Goal: Contribute content: Contribute content

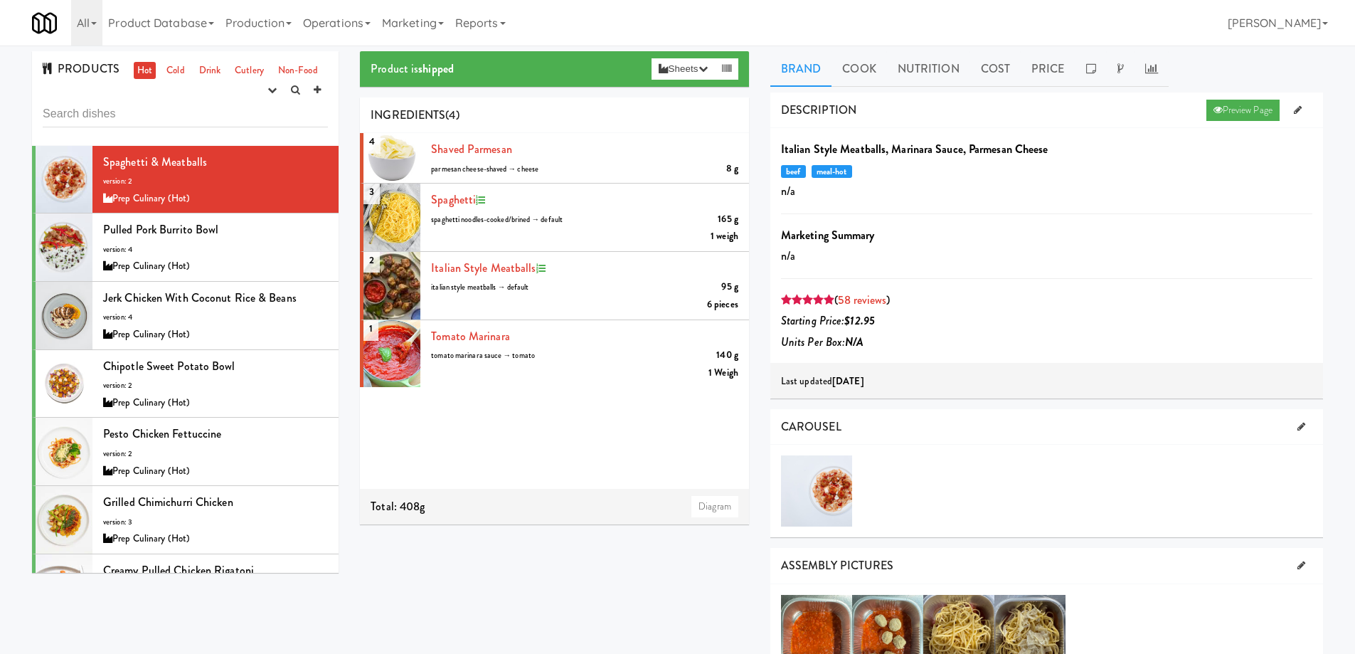
click at [165, 112] on input "text" at bounding box center [185, 114] width 285 height 26
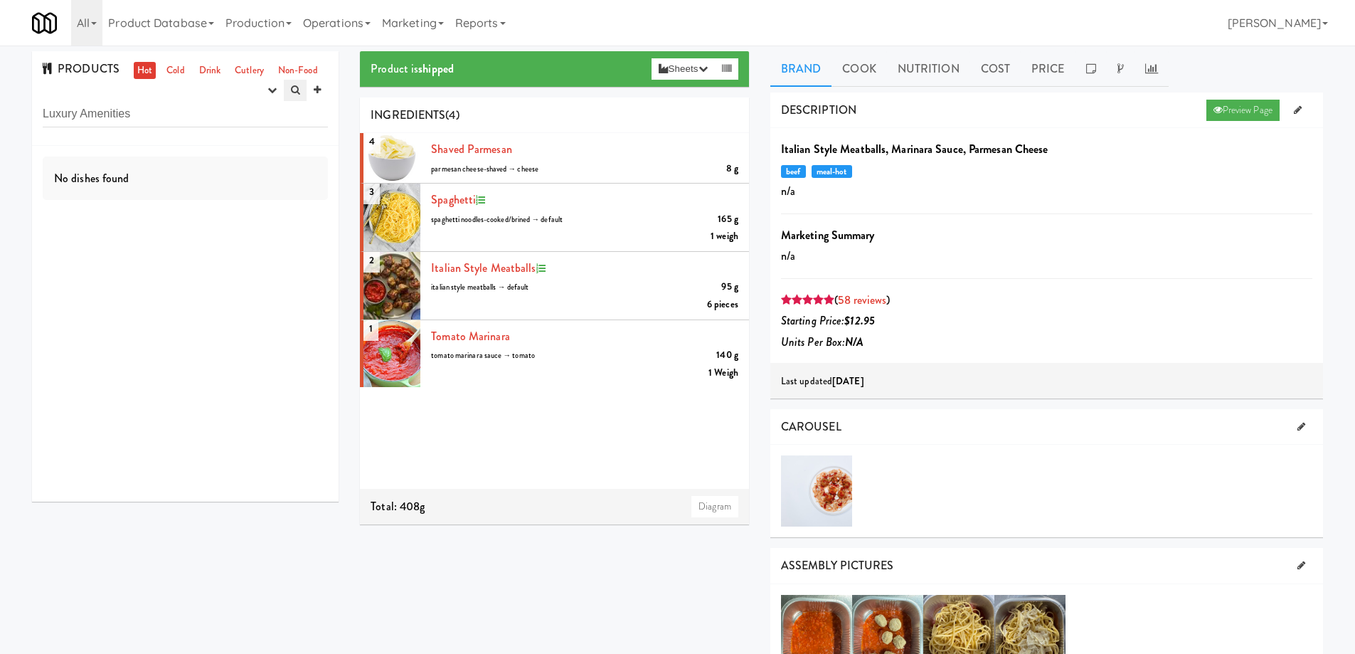
type input "Luxury Amenities"
click at [292, 88] on icon at bounding box center [295, 89] width 9 height 9
click at [154, 104] on div "PRODUCTS Hot Cold Drink Cutlery Non-Food experimenting finalized shipped discon…" at bounding box center [185, 80] width 307 height 58
click at [236, 98] on div "PRODUCTS Hot Cold Drink Cutlery Non-Food experimenting finalized shipped discon…" at bounding box center [185, 80] width 307 height 58
click at [267, 91] on icon "button" at bounding box center [271, 89] width 9 height 9
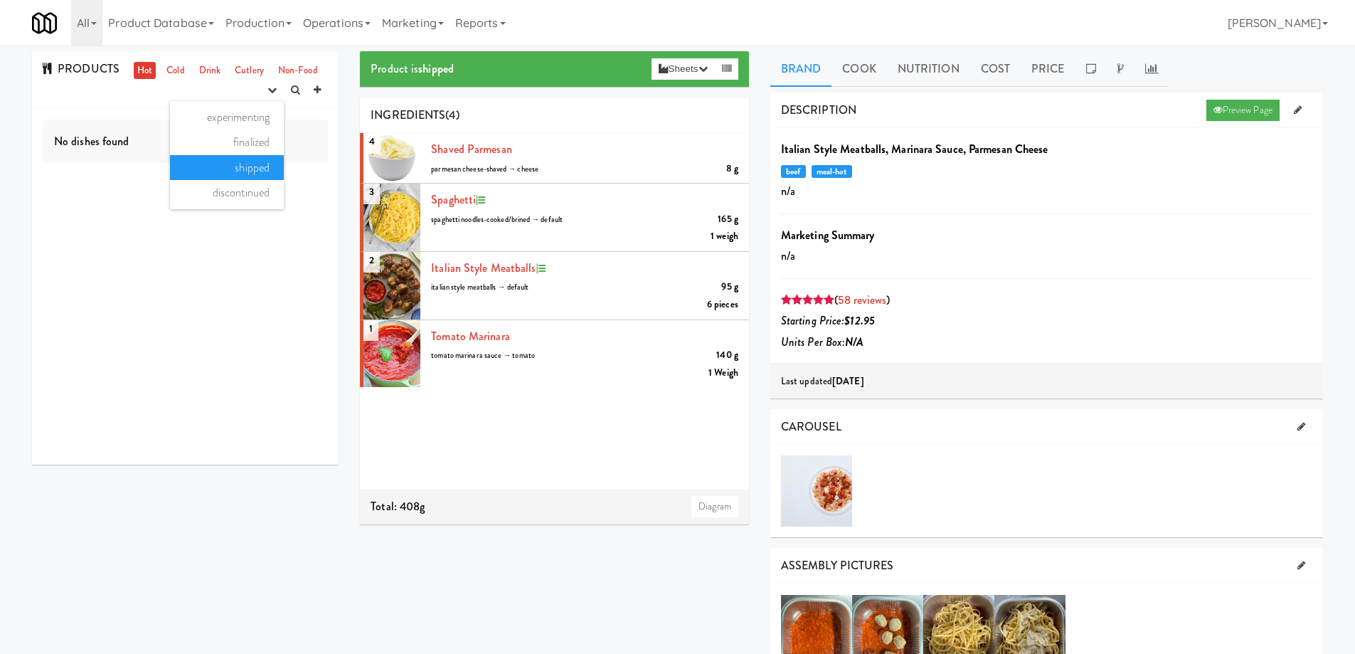
click at [87, 96] on div "PRODUCTS Hot Cold Drink Cutlery Non-Food experimenting finalized shipped discon…" at bounding box center [185, 80] width 307 height 58
click at [83, 97] on div "PRODUCTS Hot Cold Drink Cutlery Non-Food experimenting finalized shipped discon…" at bounding box center [185, 80] width 307 height 58
click at [144, 154] on div "No dishes found" at bounding box center [185, 142] width 285 height 44
click at [113, 105] on div "PRODUCTS Hot Cold Drink Cutlery Non-Food experimenting finalized shipped discon…" at bounding box center [185, 80] width 307 height 58
click at [117, 94] on div "PRODUCTS Hot Cold Drink Cutlery Non-Food experimenting finalized shipped discon…" at bounding box center [185, 80] width 307 height 58
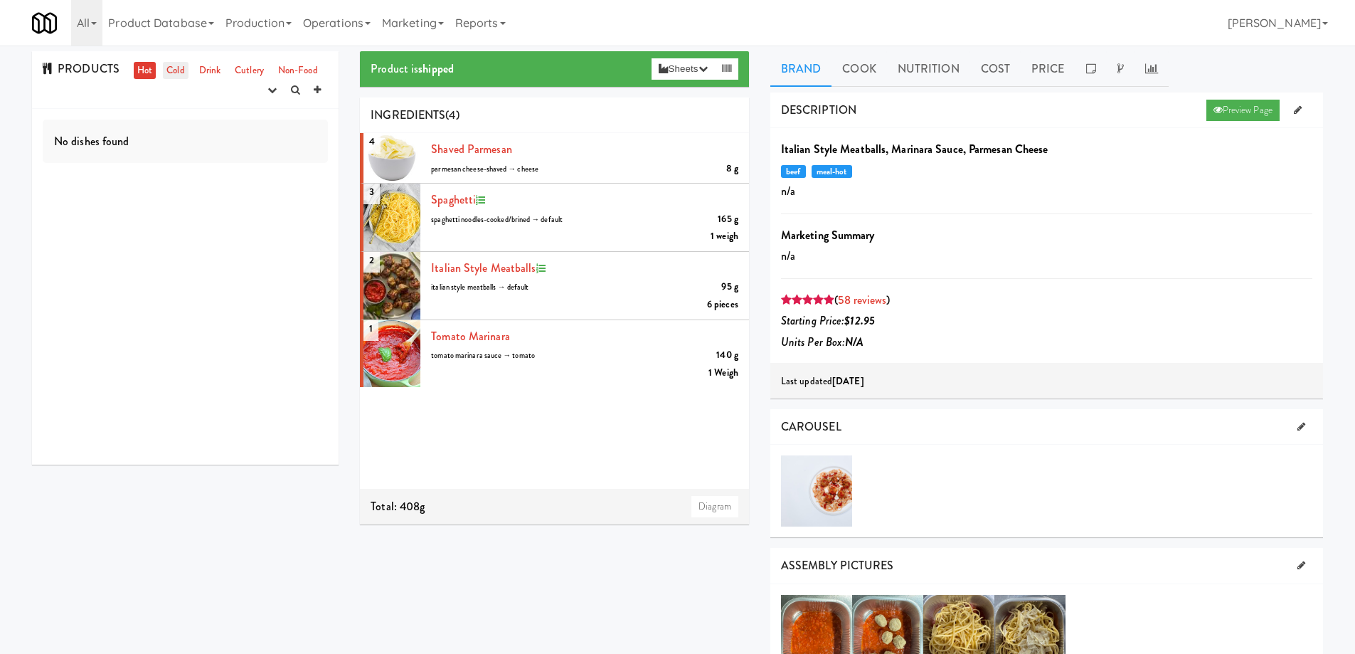
click at [165, 66] on link "Cold" at bounding box center [175, 71] width 25 height 18
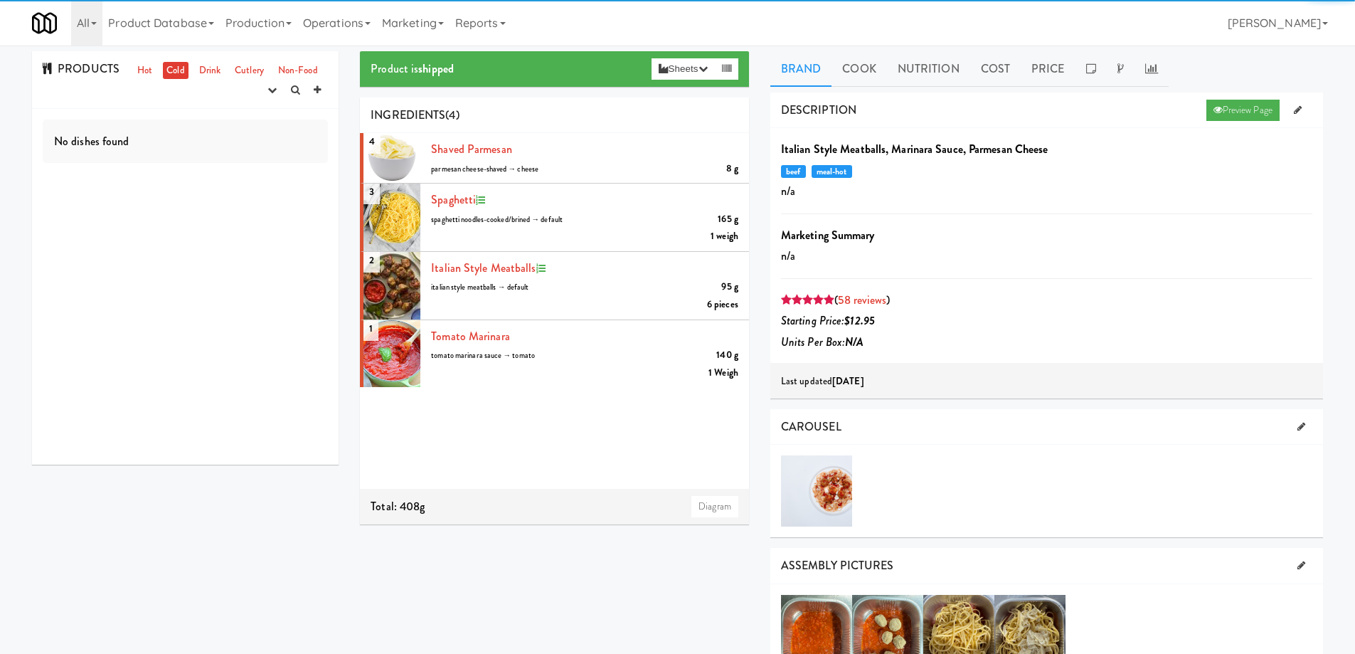
click at [129, 101] on div "PRODUCTS Hot Cold Drink Cutlery Non-Food experimenting finalized shipped discon…" at bounding box center [185, 80] width 307 height 58
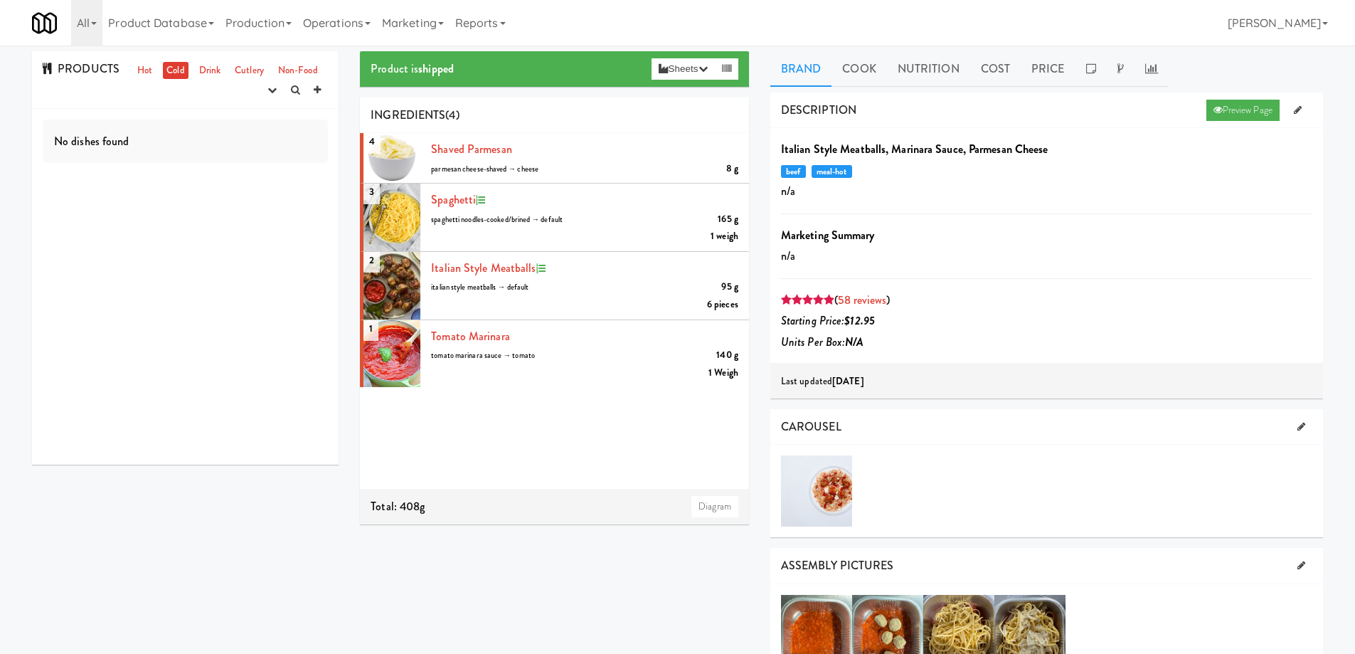
click at [100, 98] on div "PRODUCTS Hot Cold Drink Cutlery Non-Food experimenting finalized shipped discon…" at bounding box center [185, 80] width 307 height 58
click at [289, 89] on link at bounding box center [295, 90] width 23 height 21
click at [148, 114] on input "Luxury Amenities" at bounding box center [185, 114] width 285 height 26
click at [317, 94] on icon at bounding box center [317, 89] width 7 height 9
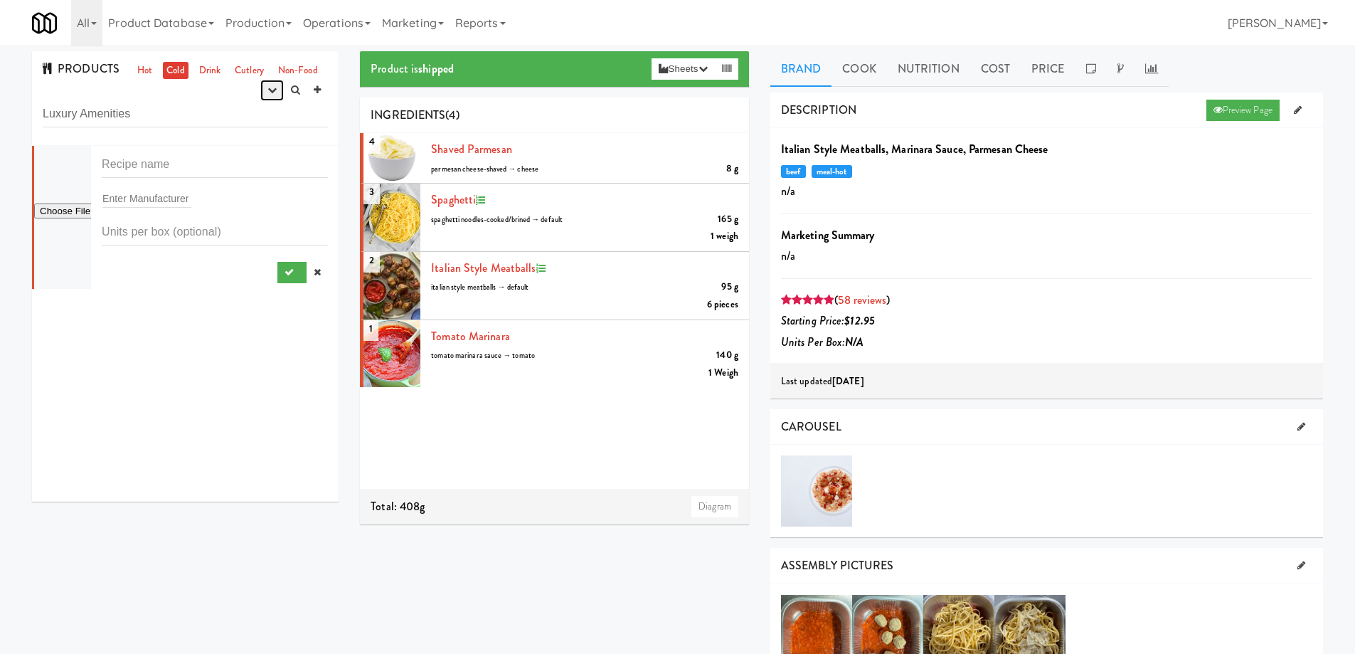
click at [272, 92] on icon "button" at bounding box center [271, 89] width 9 height 9
click at [251, 113] on link "experimenting" at bounding box center [227, 118] width 114 height 26
click at [203, 68] on link "Drink" at bounding box center [210, 71] width 29 height 18
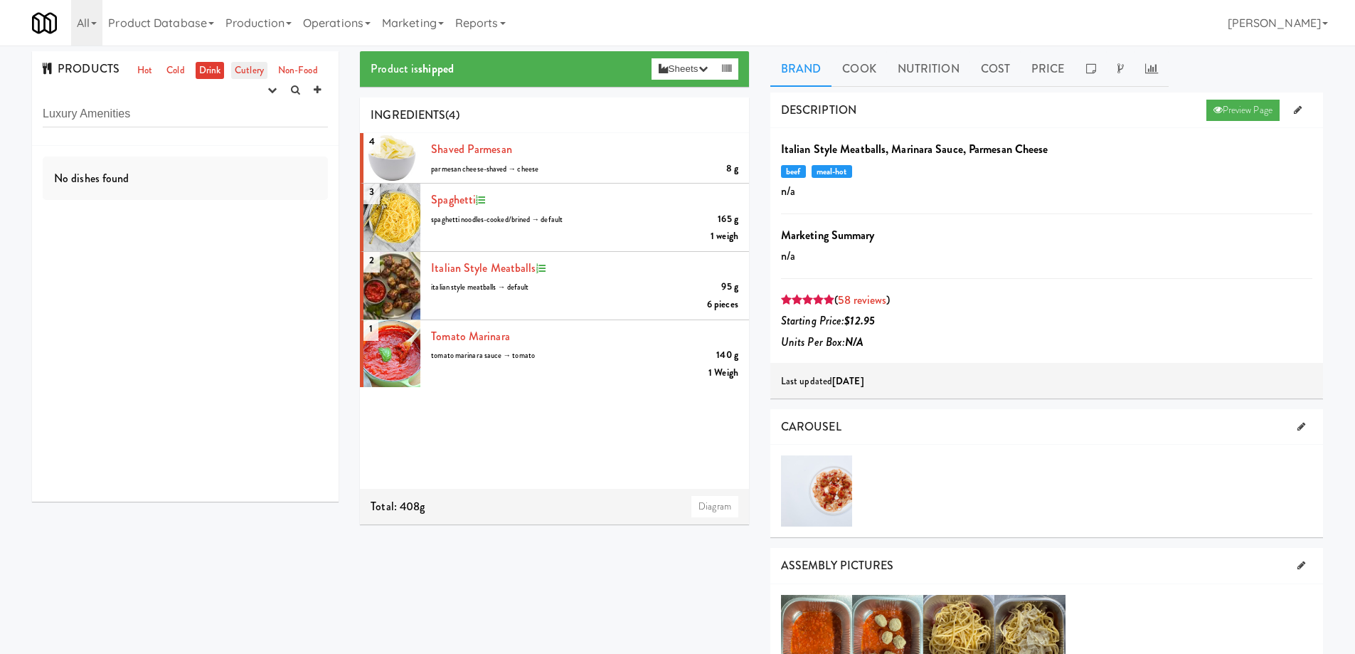
click at [248, 71] on link "Cutlery" at bounding box center [249, 71] width 36 height 18
click at [288, 68] on link "Non-Food" at bounding box center [298, 71] width 47 height 18
click at [144, 70] on link "Hot" at bounding box center [145, 71] width 22 height 18
click at [176, 69] on link "Cold" at bounding box center [175, 71] width 25 height 18
click at [152, 111] on input "Luxury Amenities" at bounding box center [185, 114] width 285 height 26
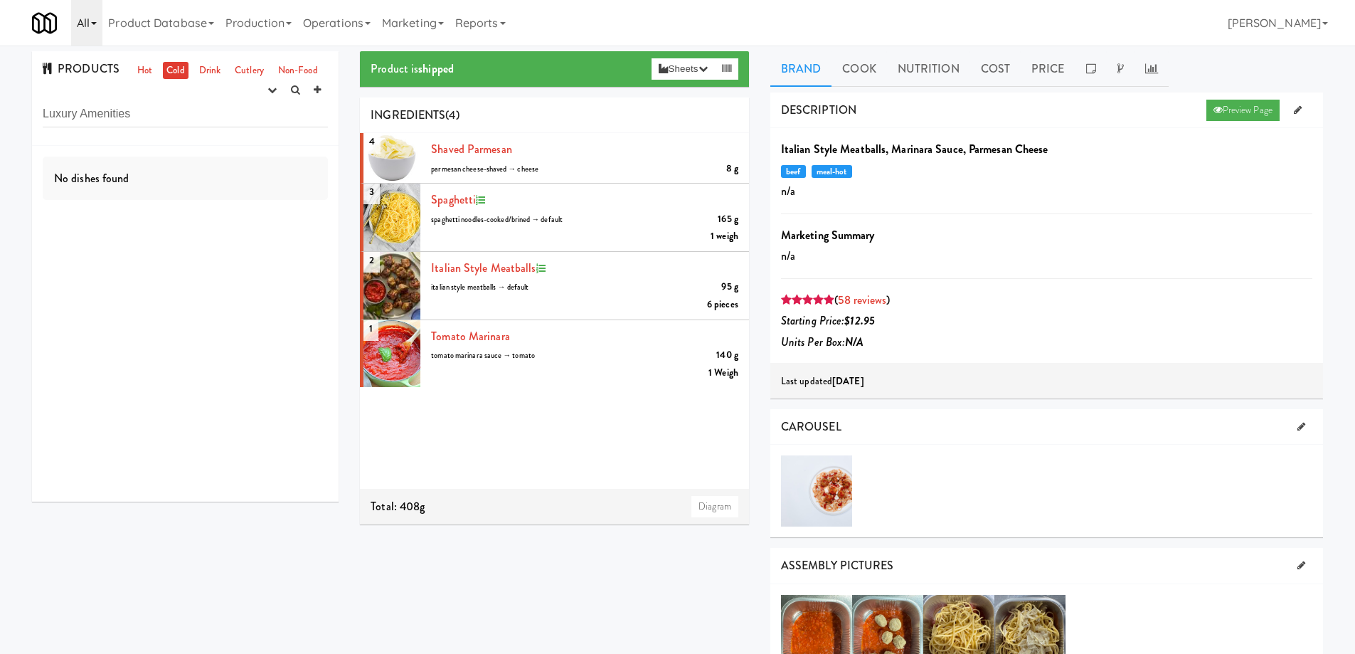
click at [96, 33] on link "All" at bounding box center [86, 23] width 31 height 46
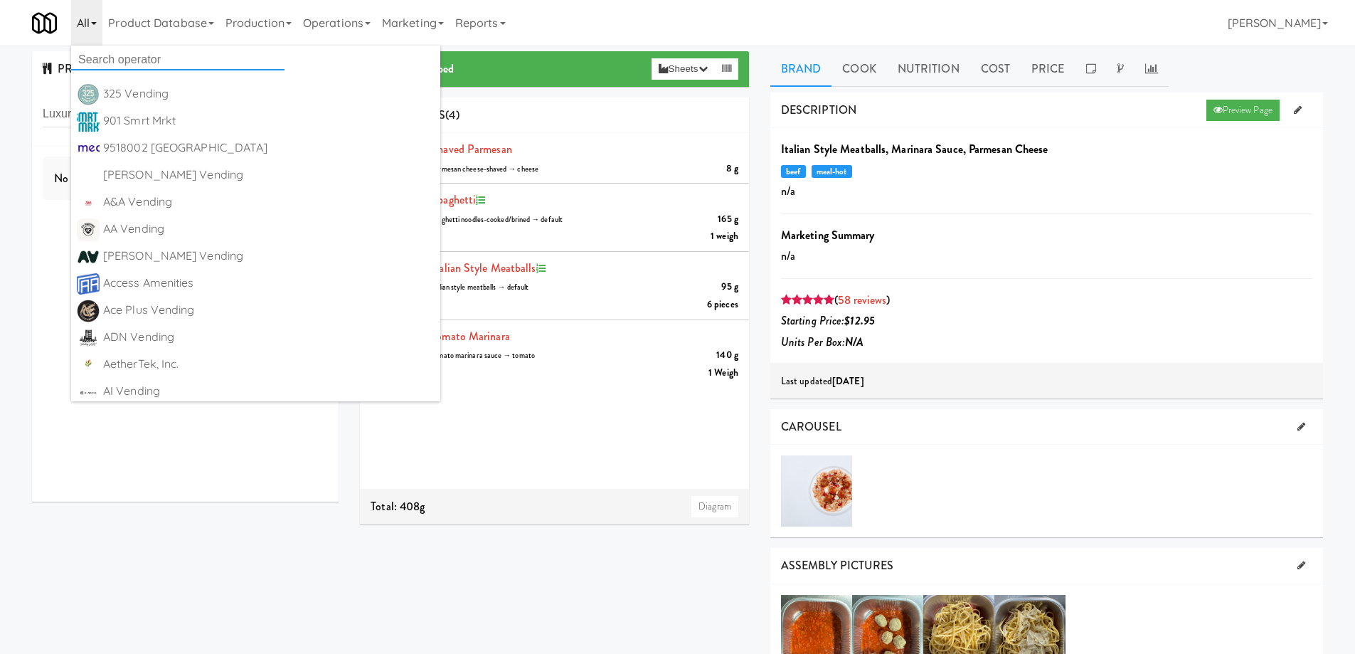
click at [119, 57] on input "text" at bounding box center [177, 59] width 213 height 21
paste input "Luxury Amenities"
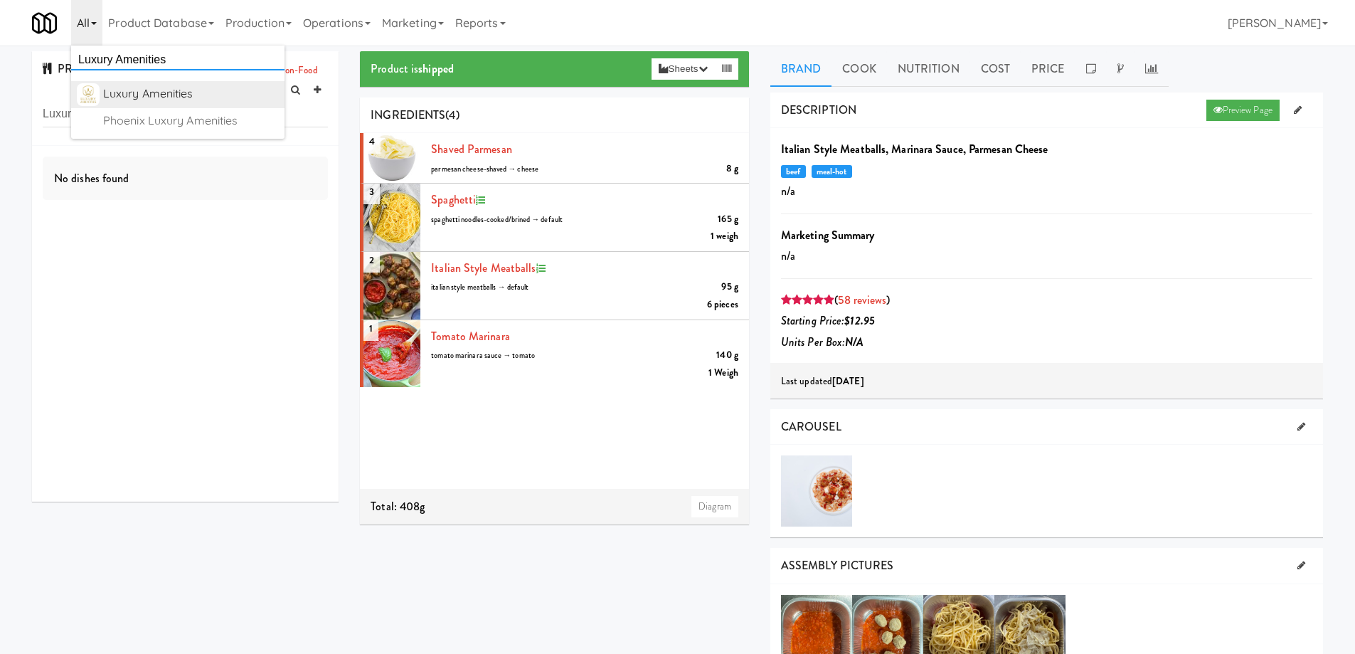
type input "Luxury Amenities"
click at [151, 90] on div "Luxury Amenities" at bounding box center [191, 93] width 176 height 21
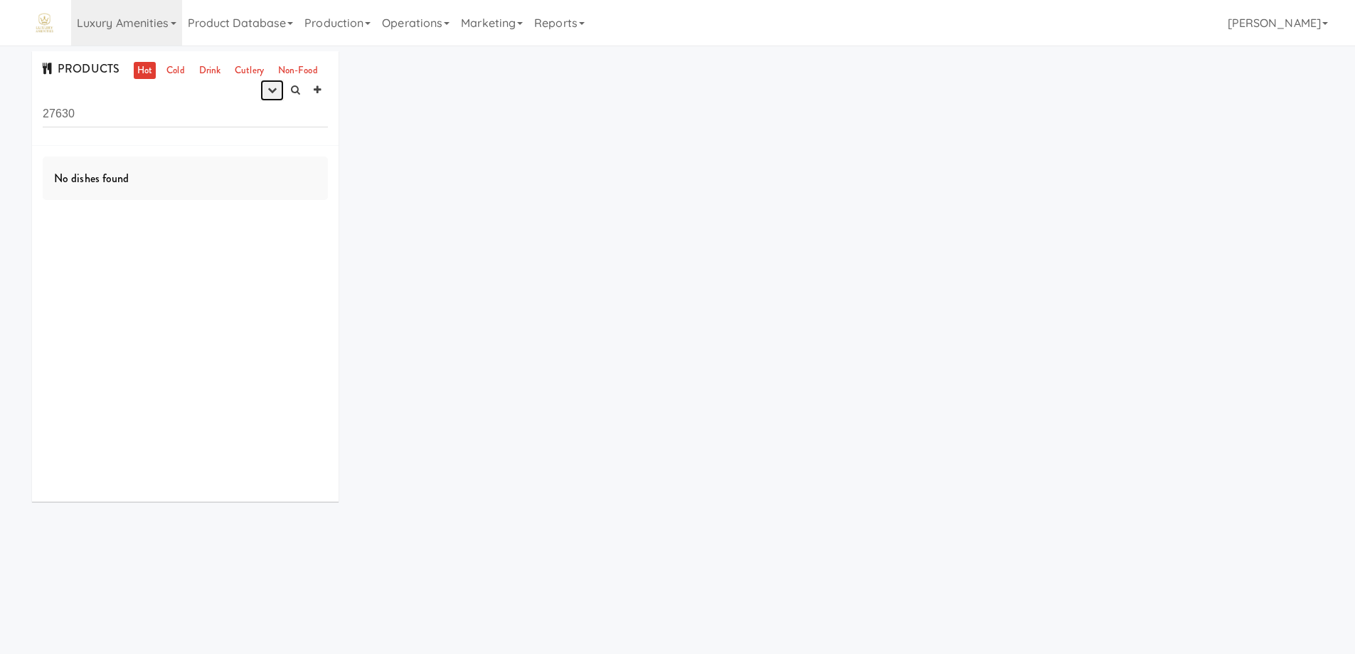
click at [273, 94] on icon "button" at bounding box center [271, 89] width 9 height 9
click at [249, 118] on link "experimenting" at bounding box center [227, 118] width 114 height 26
click at [184, 69] on link "Cold" at bounding box center [175, 71] width 25 height 18
click at [105, 115] on input "27630" at bounding box center [185, 114] width 285 height 26
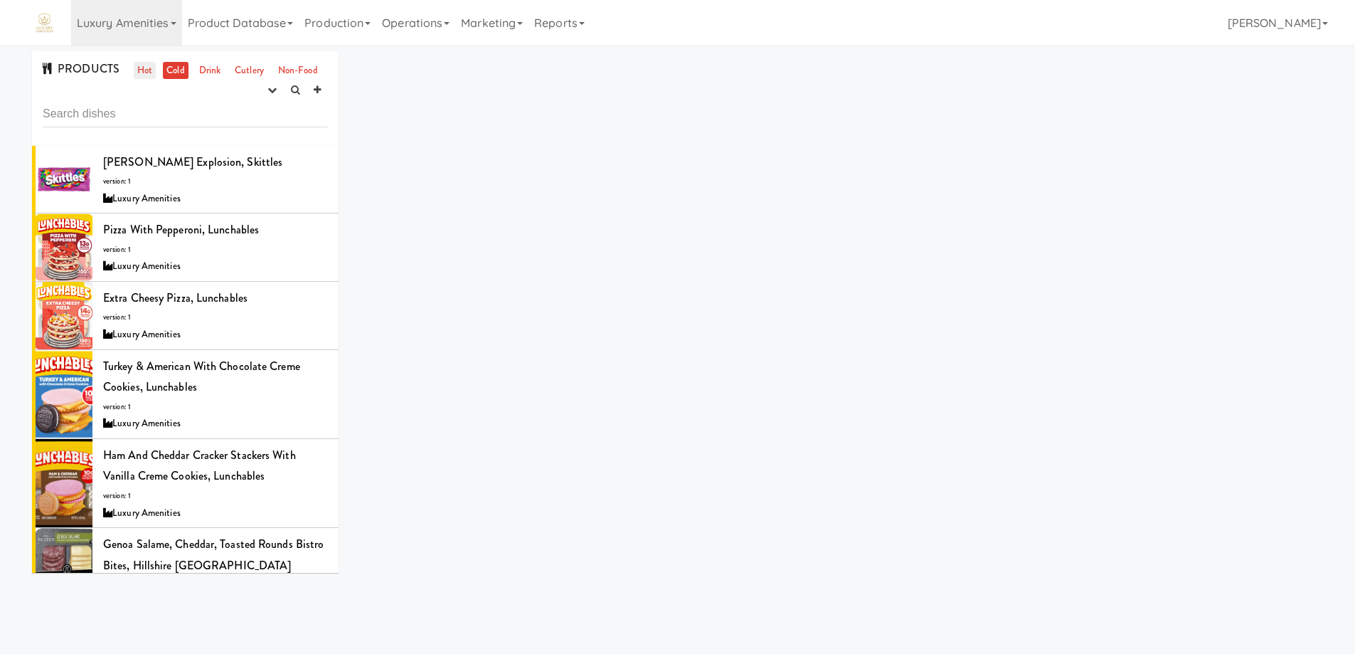
click at [144, 70] on link "Hot" at bounding box center [145, 71] width 22 height 18
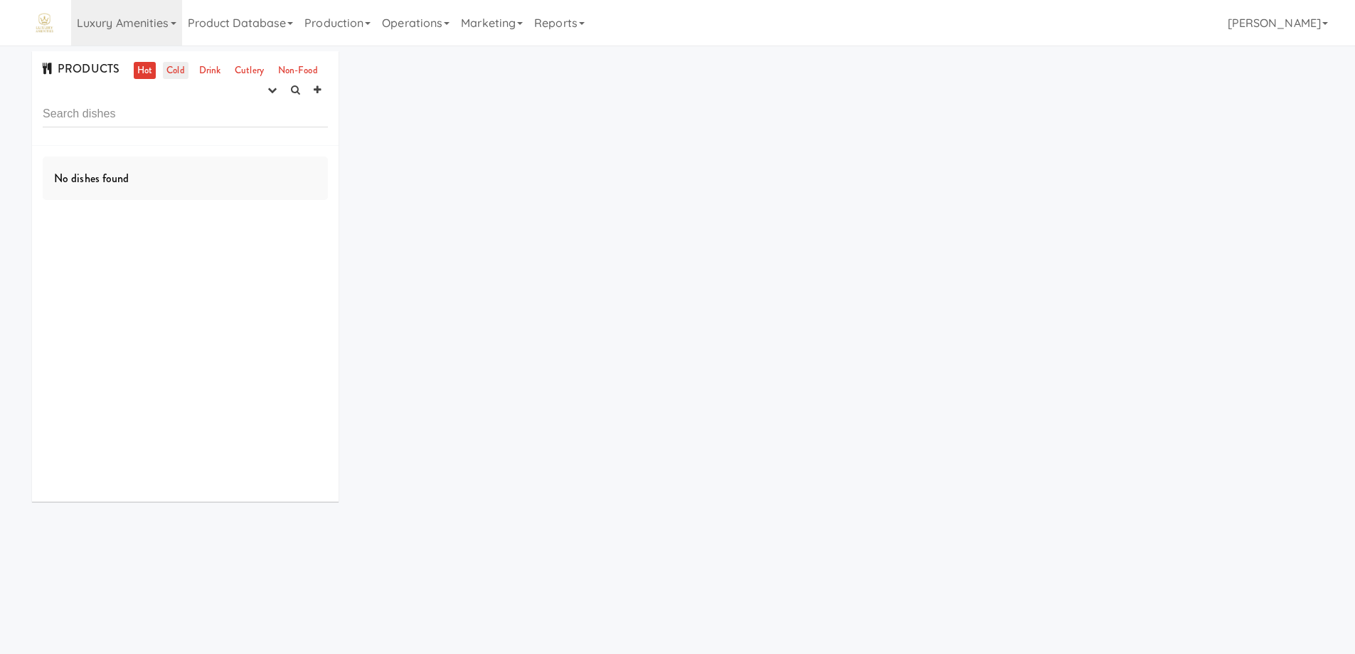
click at [171, 70] on link "Cold" at bounding box center [175, 71] width 25 height 18
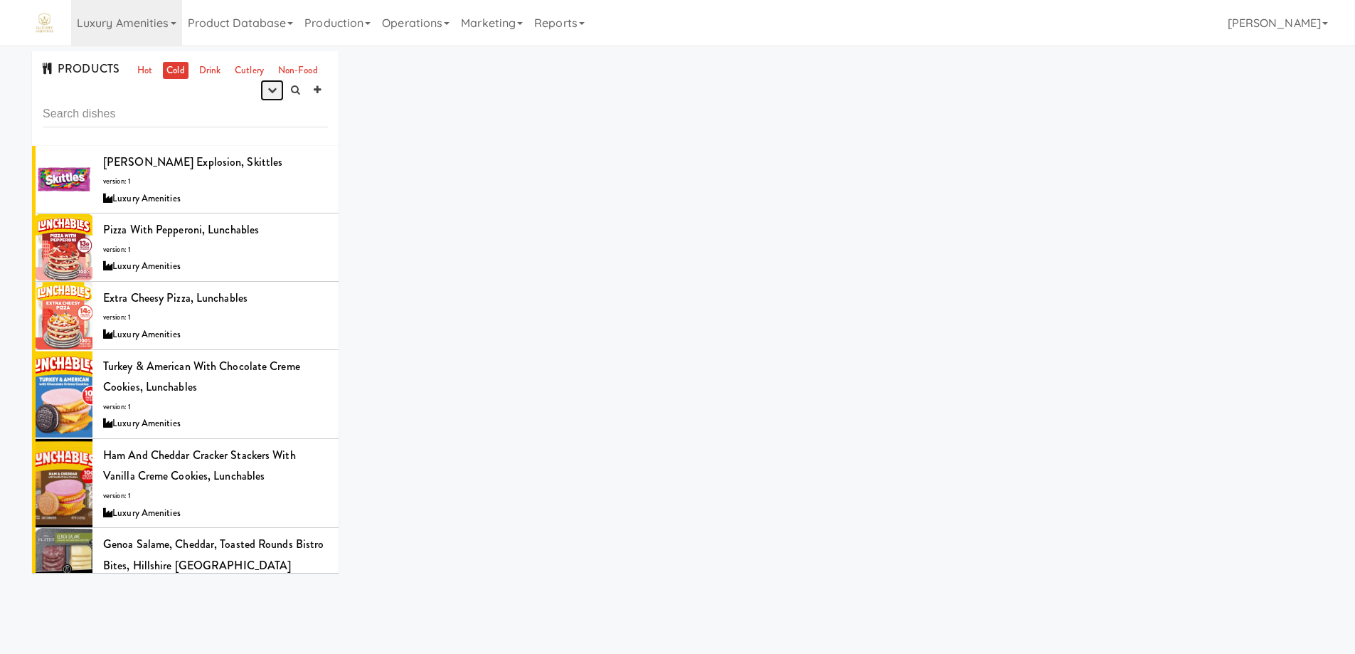
click at [265, 89] on button "button" at bounding box center [271, 90] width 23 height 21
click at [239, 117] on link "experimenting" at bounding box center [227, 118] width 114 height 26
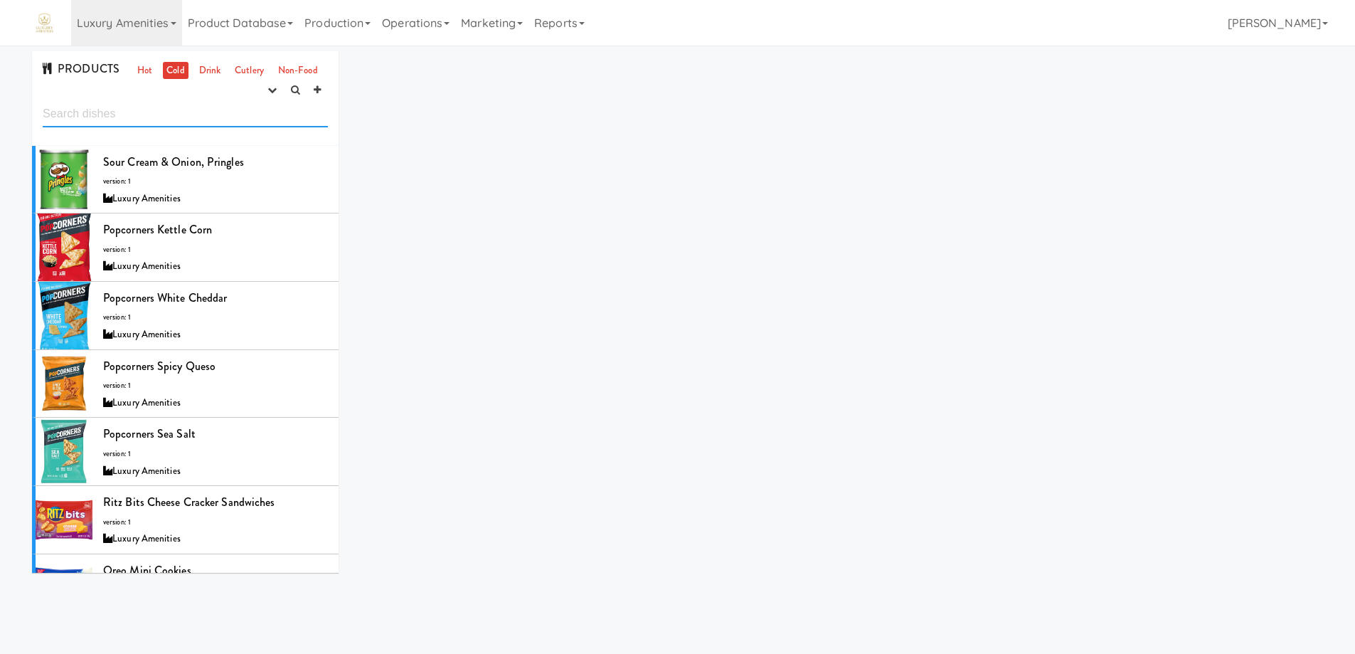
click at [171, 109] on input "text" at bounding box center [185, 114] width 285 height 26
click at [264, 186] on div "Sour Cream & Onion, Pringles version: 1 Luxury Amenities" at bounding box center [215, 180] width 225 height 56
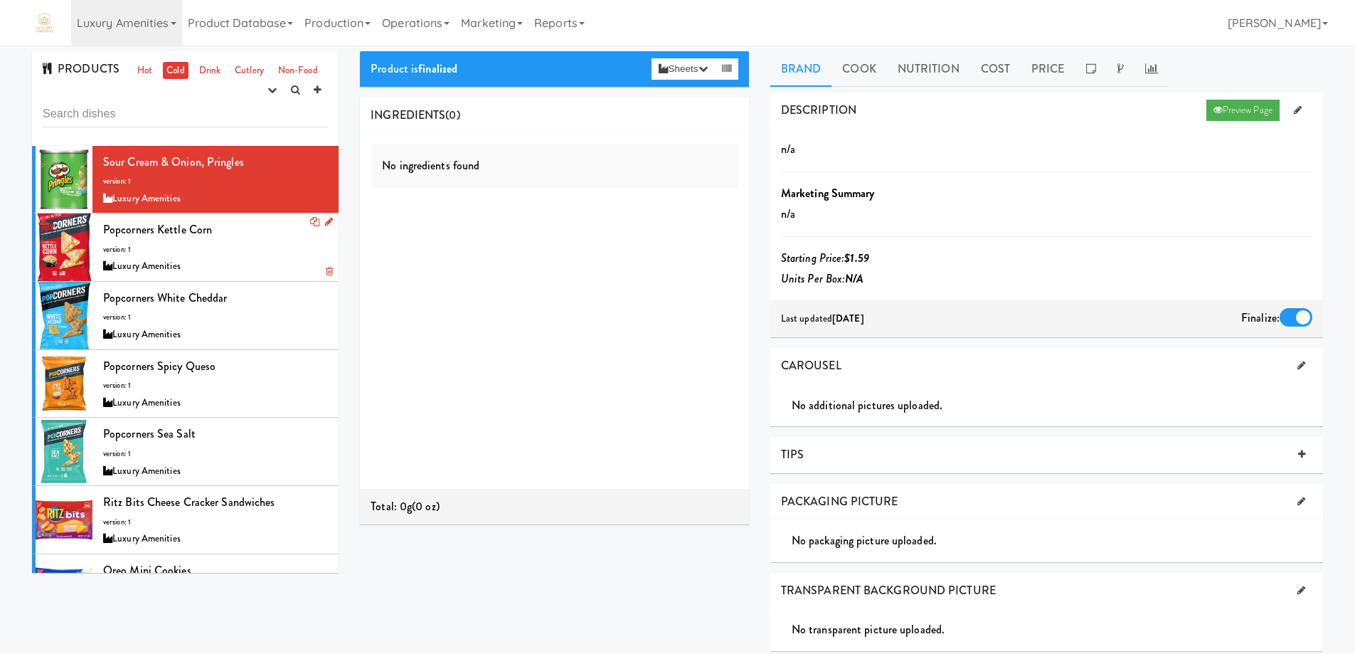
click at [267, 248] on div "Popcorners Kettle Corn version: 1 Luxury Amenities" at bounding box center [215, 247] width 225 height 56
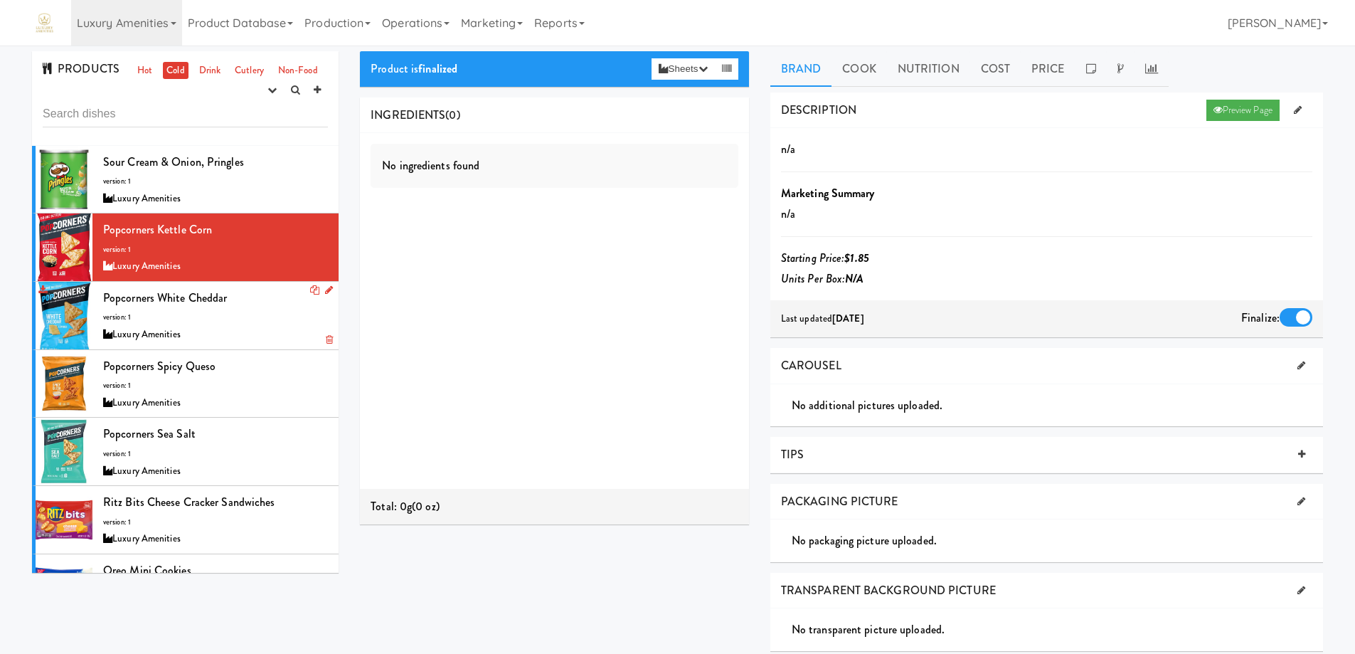
click at [267, 314] on div "Popcorners White Cheddar version: 1 Luxury Amenities" at bounding box center [215, 315] width 225 height 56
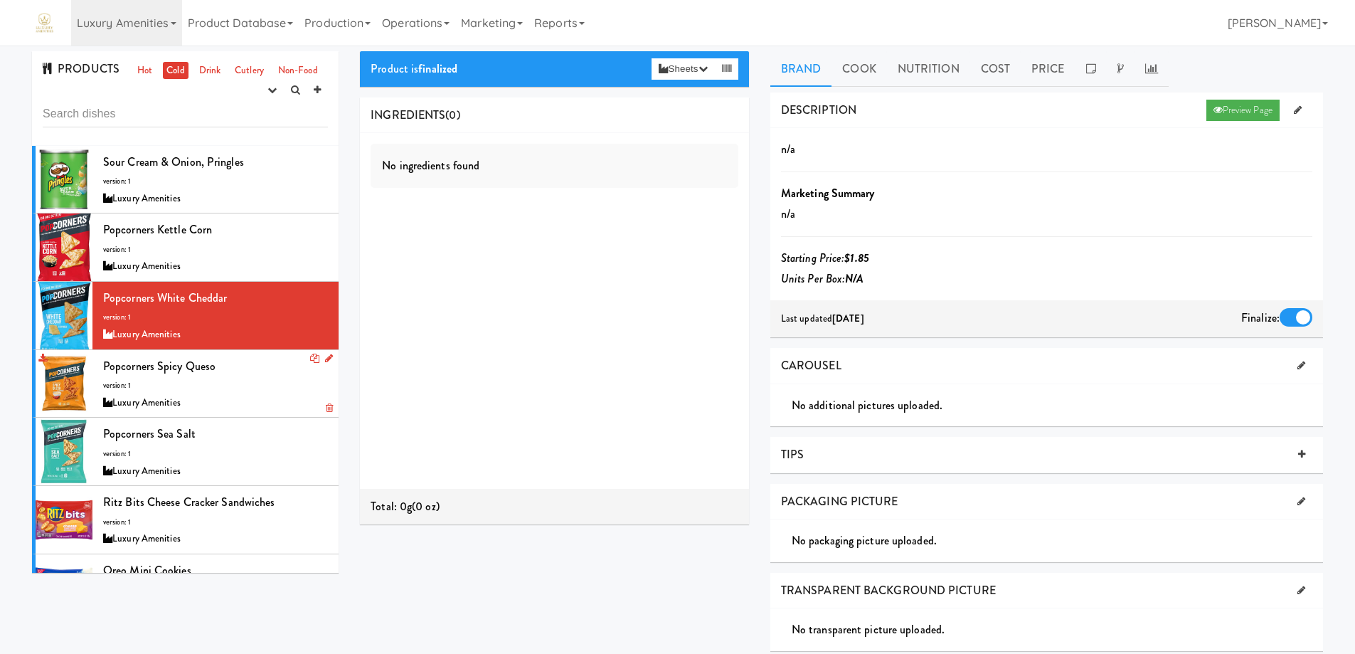
click at [258, 374] on div "Popcorners Spicy Queso version: 1 Luxury Amenities" at bounding box center [215, 384] width 225 height 56
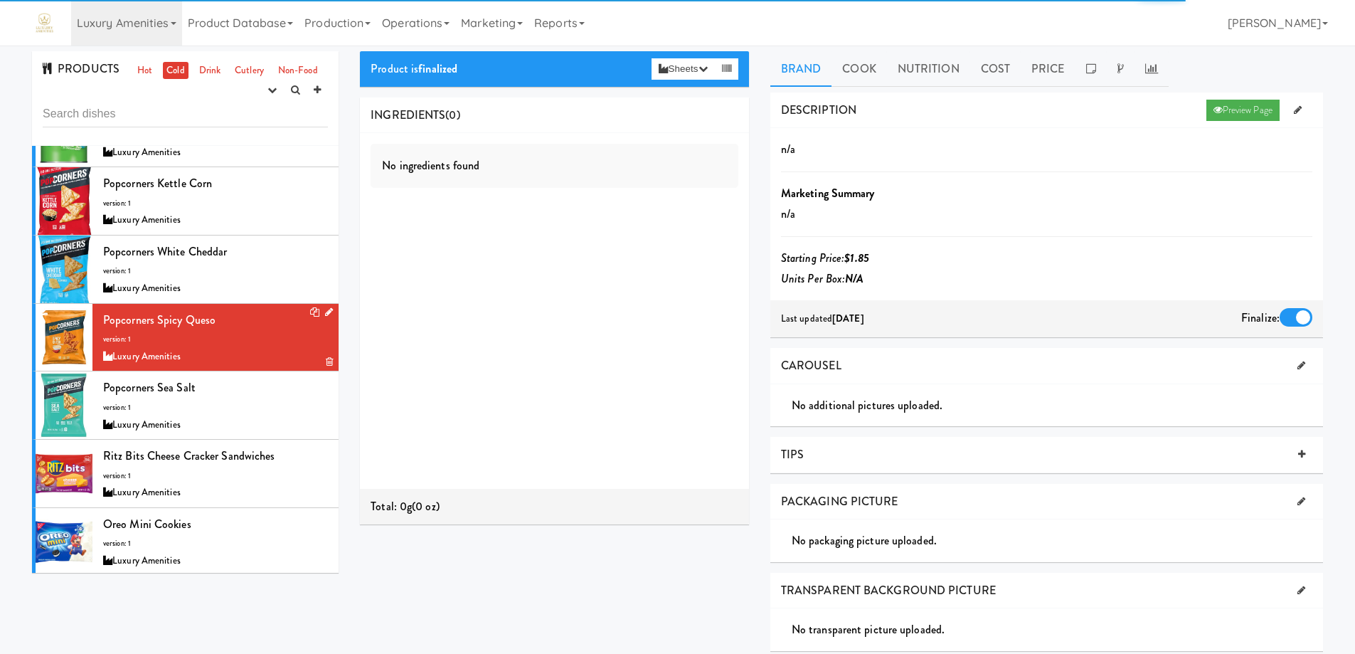
scroll to position [71, 0]
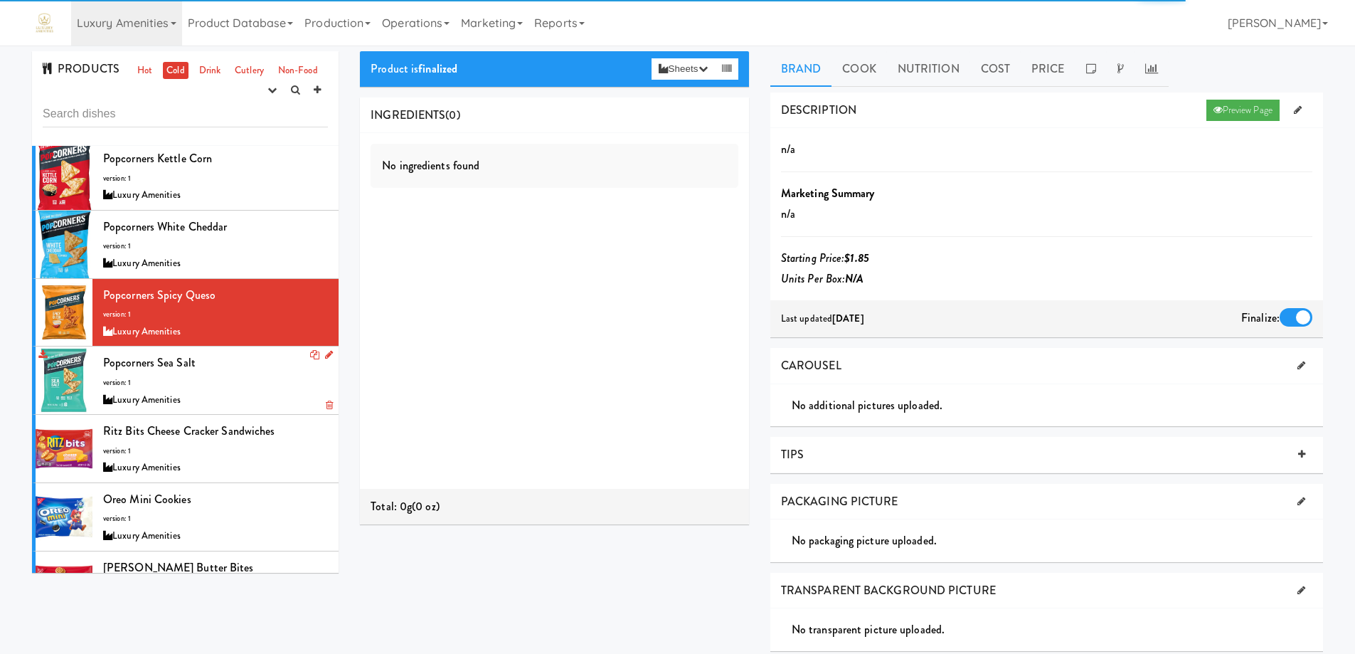
click at [249, 364] on div "Popcorners Sea Salt version: 1 Luxury Amenities" at bounding box center [215, 380] width 225 height 56
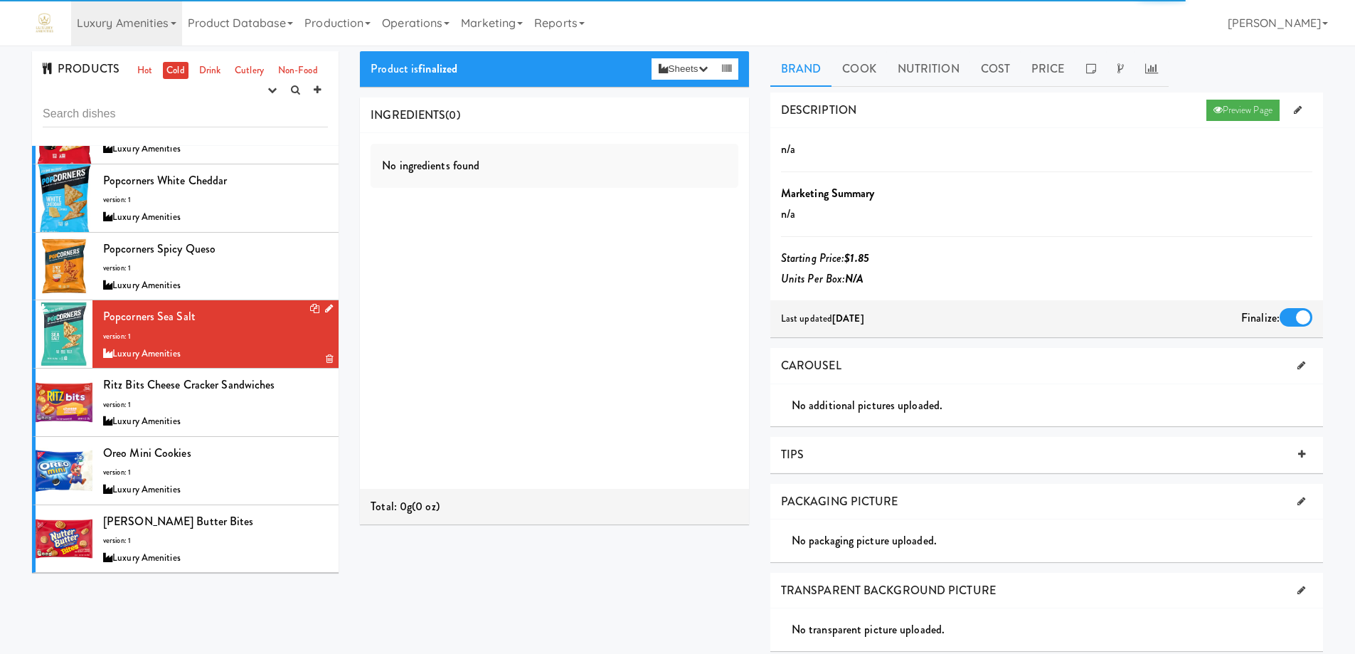
scroll to position [142, 0]
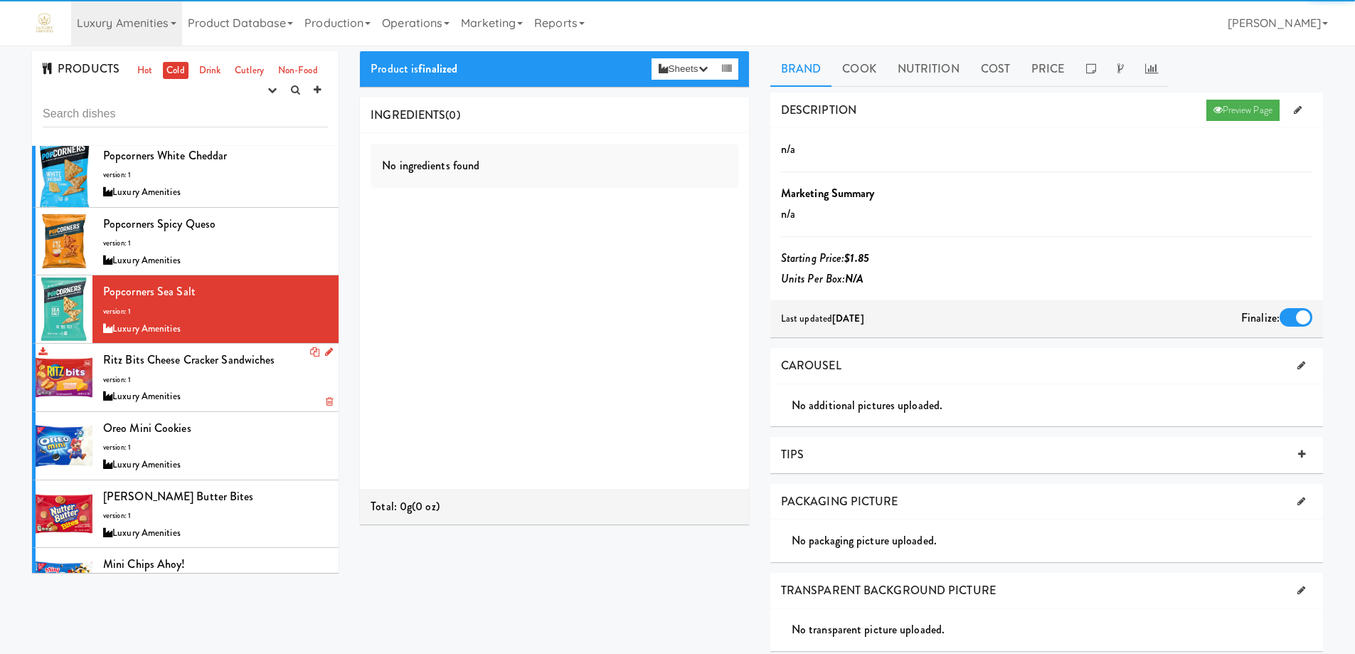
click at [250, 378] on div "Ritz Bits Cheese Cracker Sandwiches version: 1 Luxury Amenities" at bounding box center [215, 377] width 225 height 56
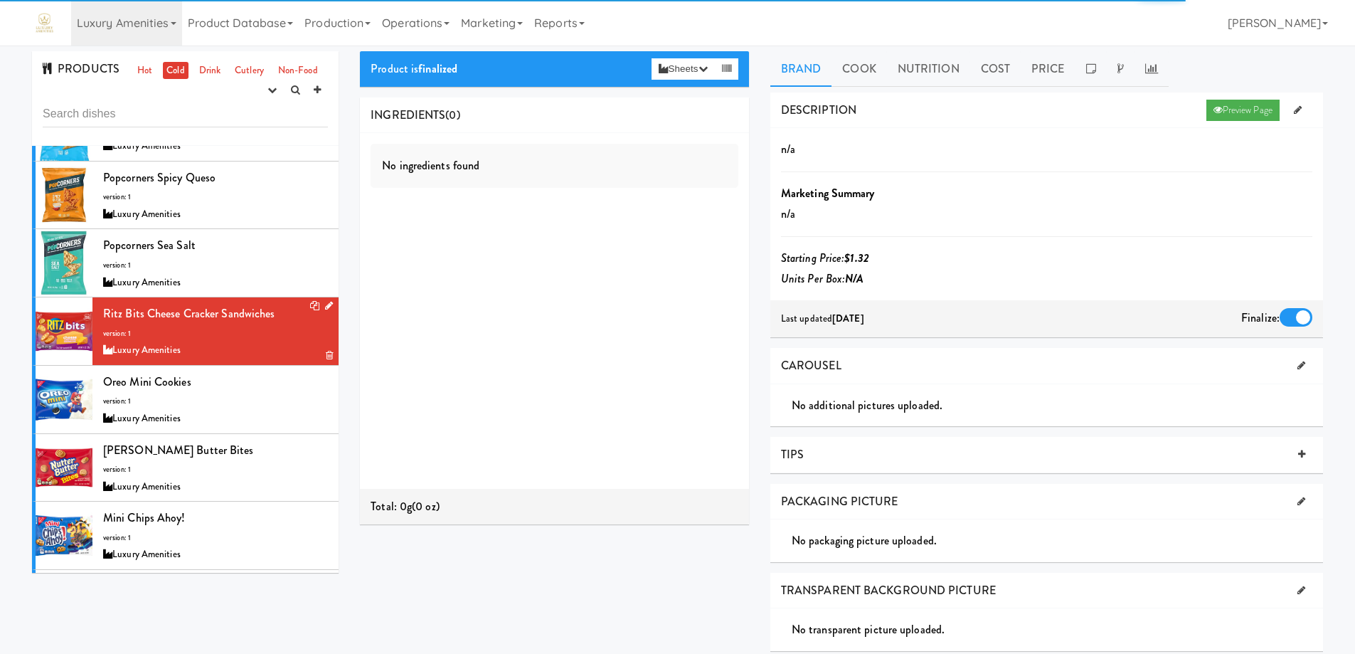
scroll to position [213, 0]
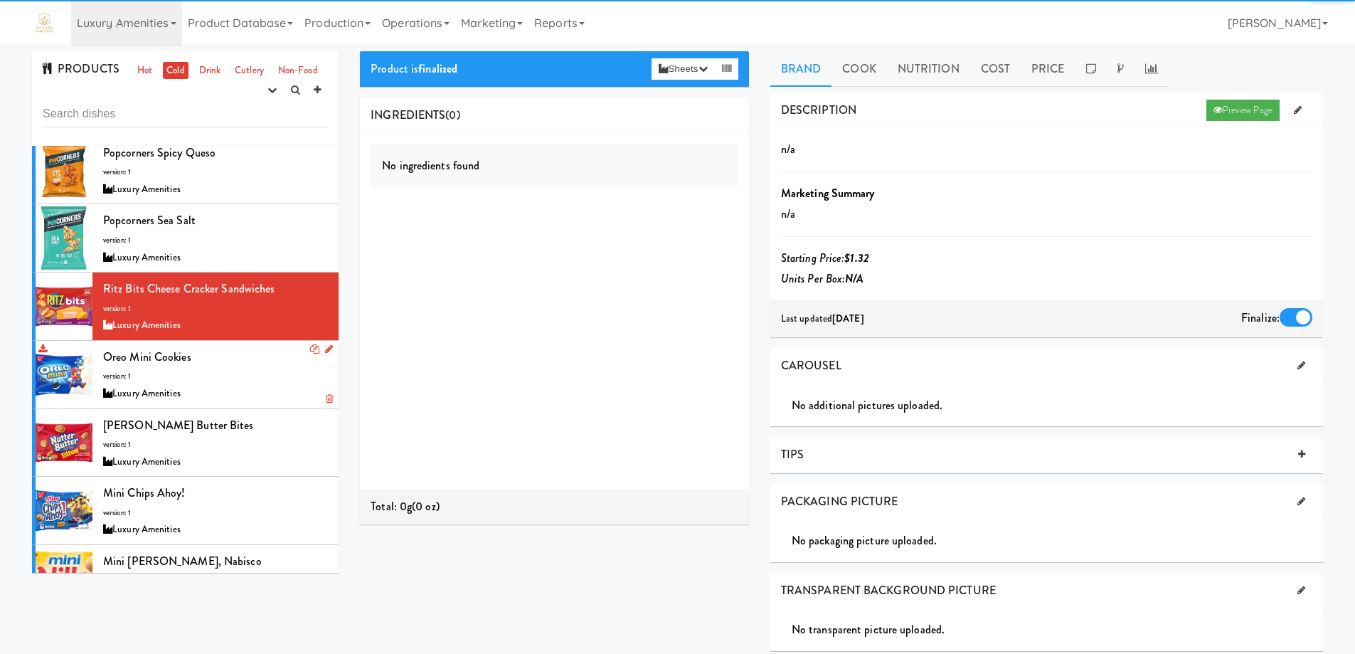
click at [247, 392] on div "Luxury Amenities" at bounding box center [215, 394] width 225 height 18
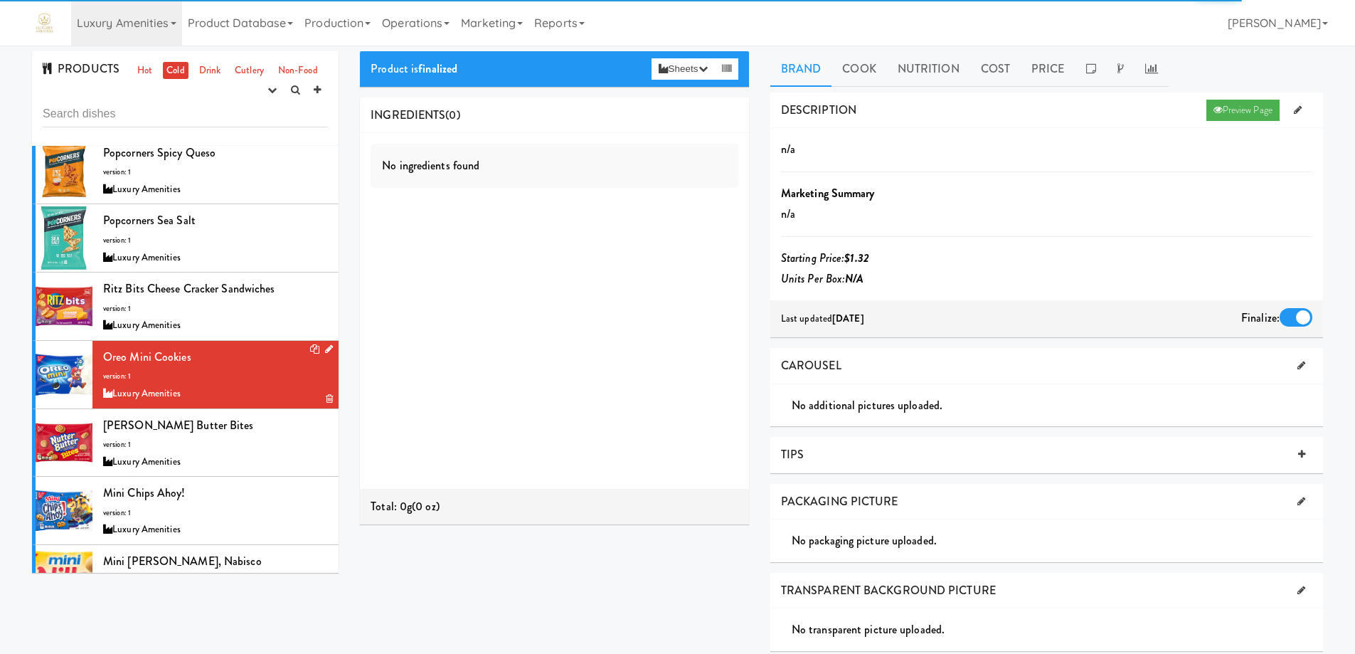
scroll to position [285, 0]
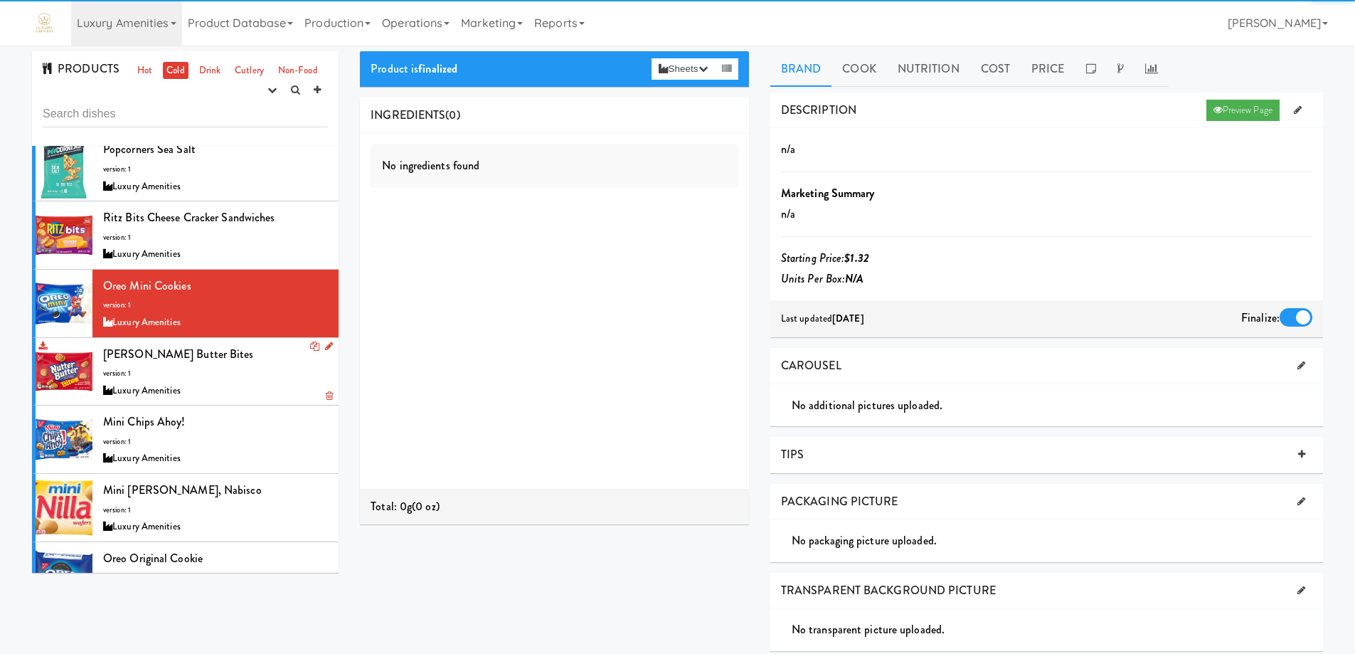
click at [245, 380] on div "[PERSON_NAME] Butter Bites version: 1 Luxury Amenities" at bounding box center [215, 372] width 225 height 56
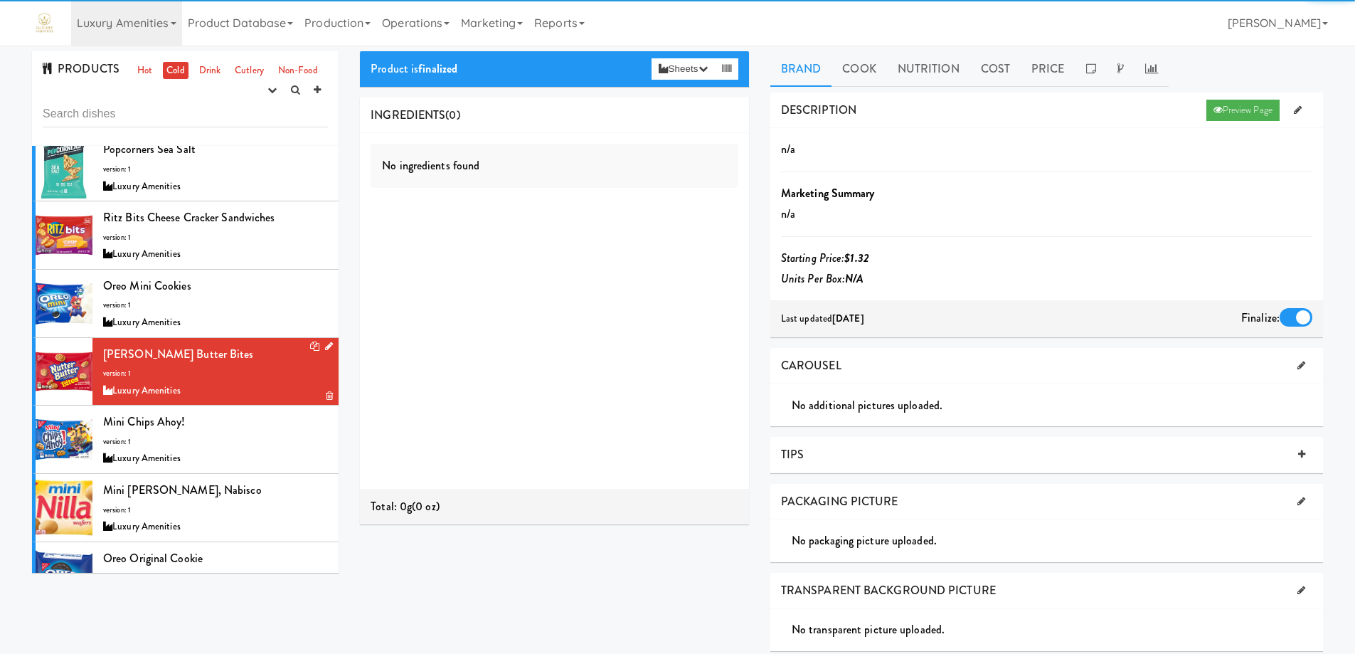
scroll to position [356, 0]
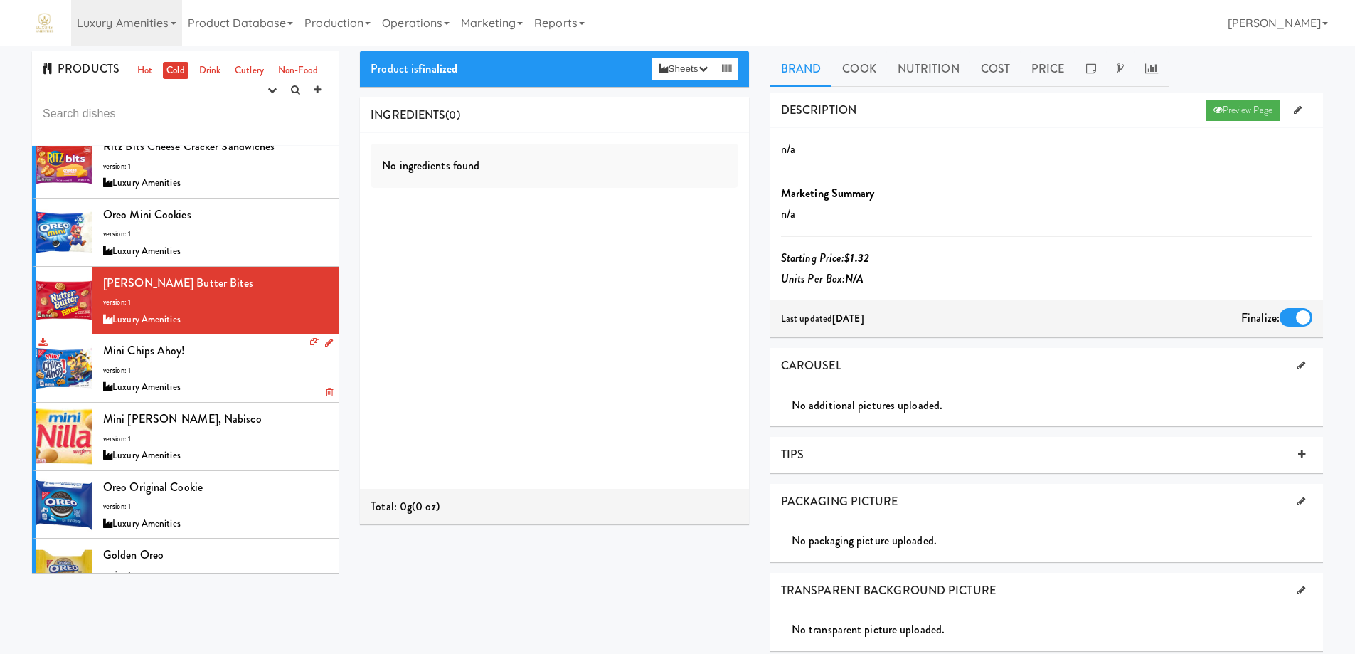
click at [248, 366] on div "Mini Chips Ahoy! version: 1 Luxury Amenities" at bounding box center [215, 368] width 225 height 56
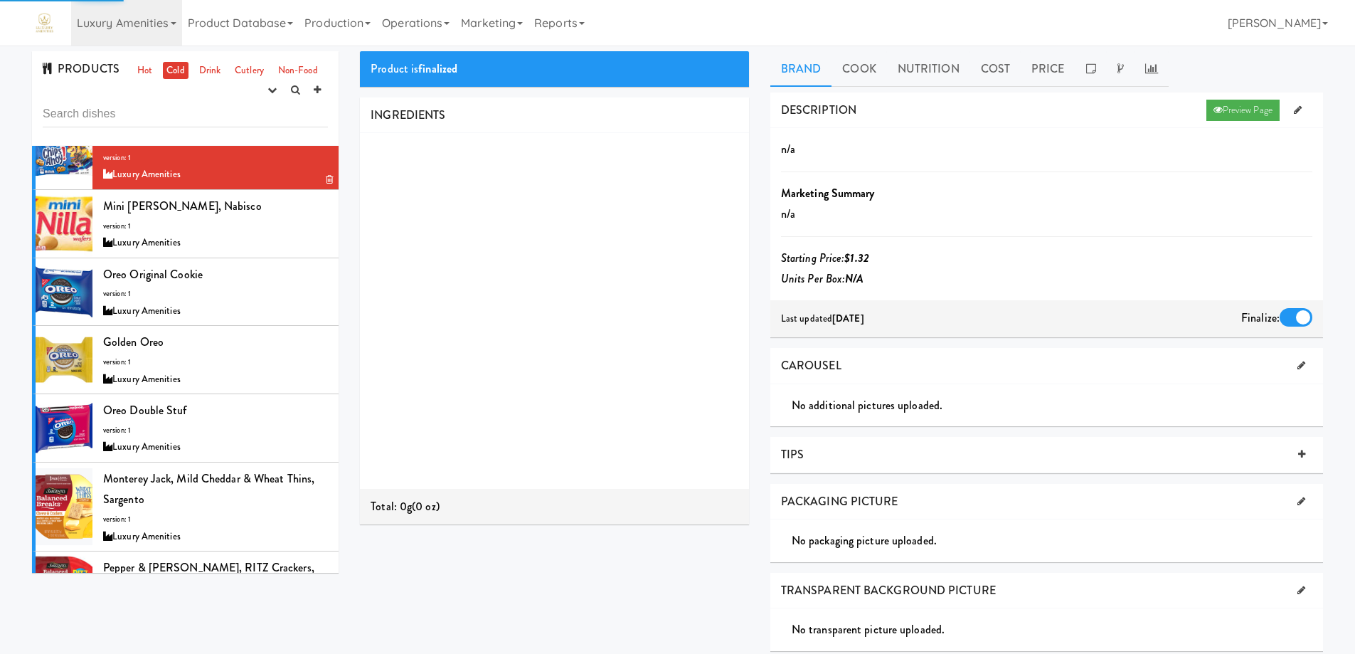
scroll to position [569, 0]
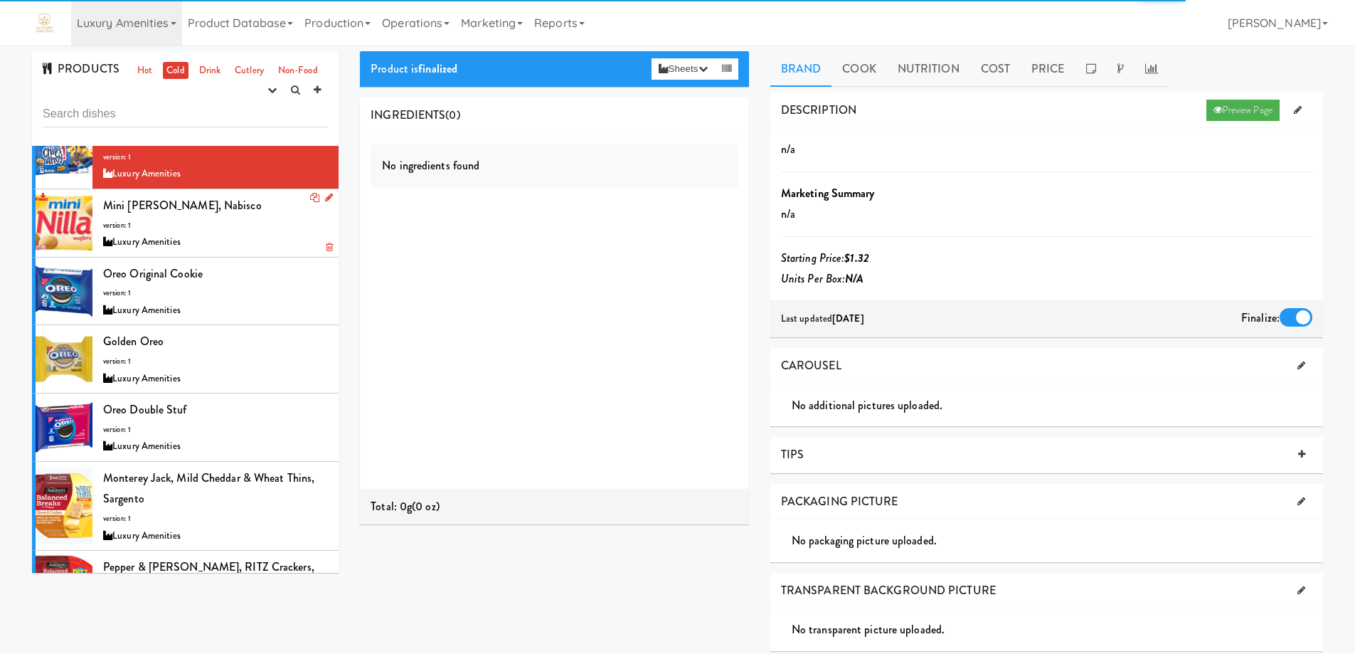
click at [245, 235] on div "Luxury Amenities" at bounding box center [215, 242] width 225 height 18
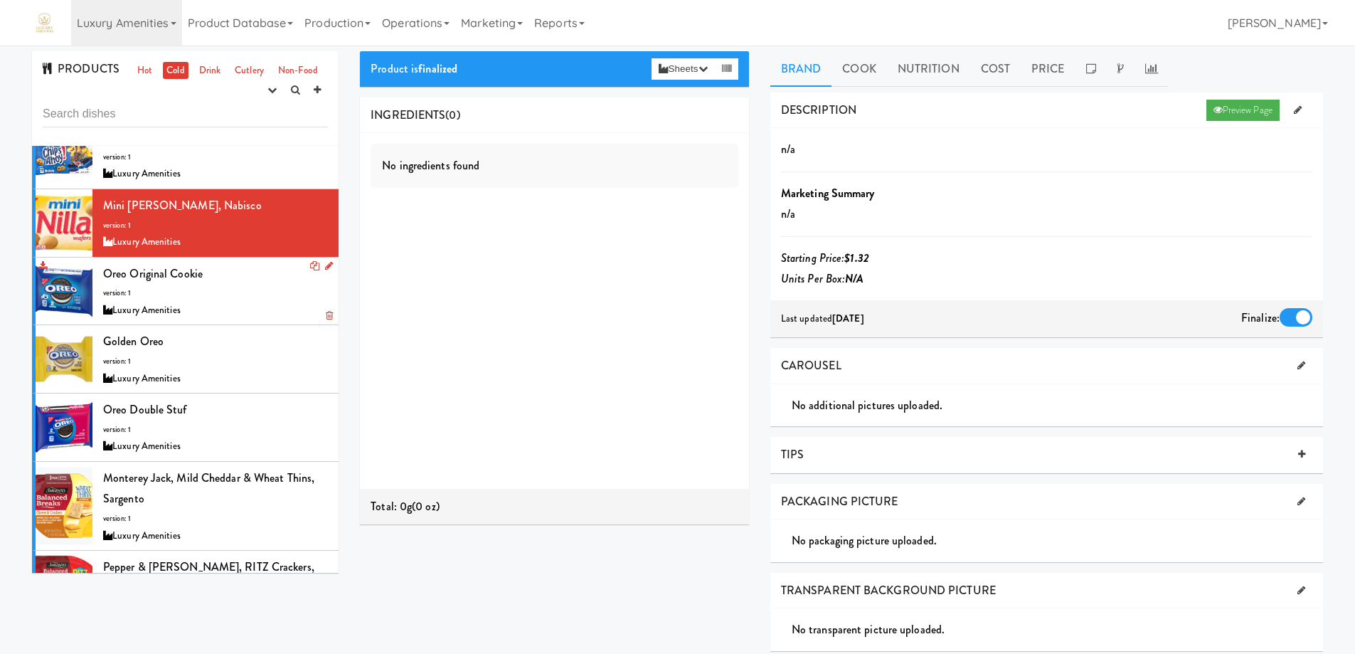
click at [243, 296] on div "Oreo Original Cookie version: 1 Luxury Amenities" at bounding box center [215, 291] width 225 height 56
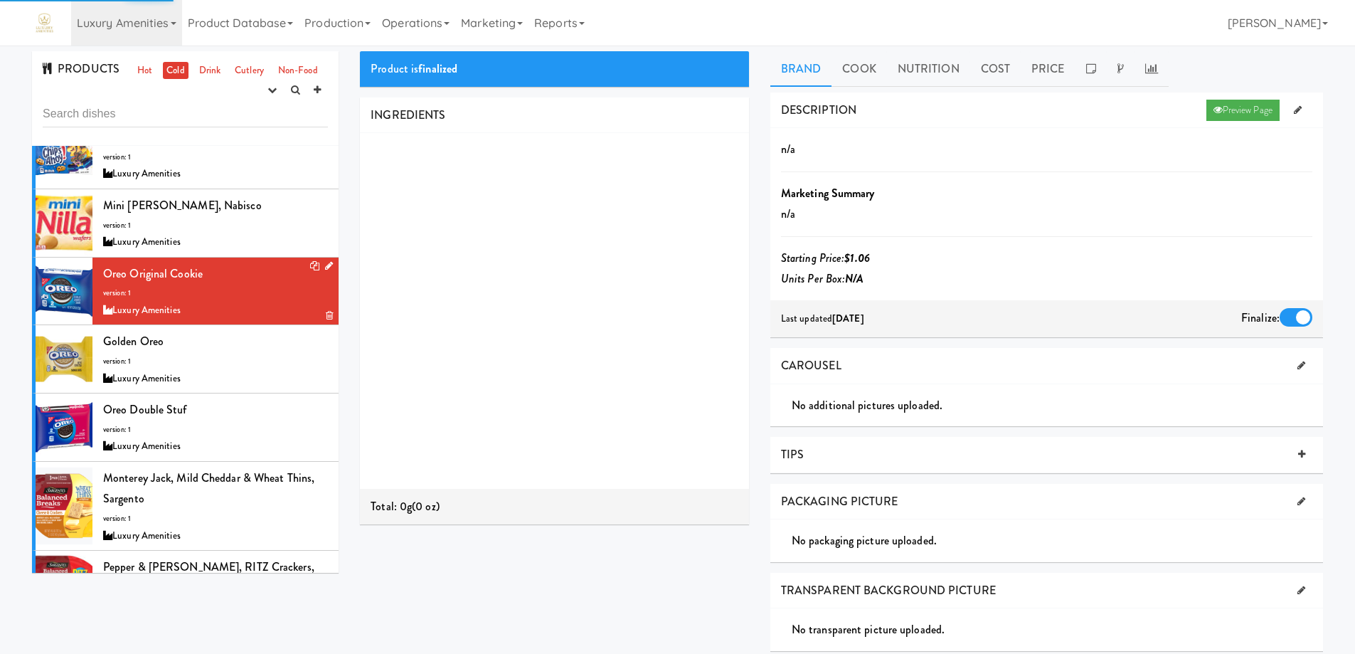
scroll to position [640, 0]
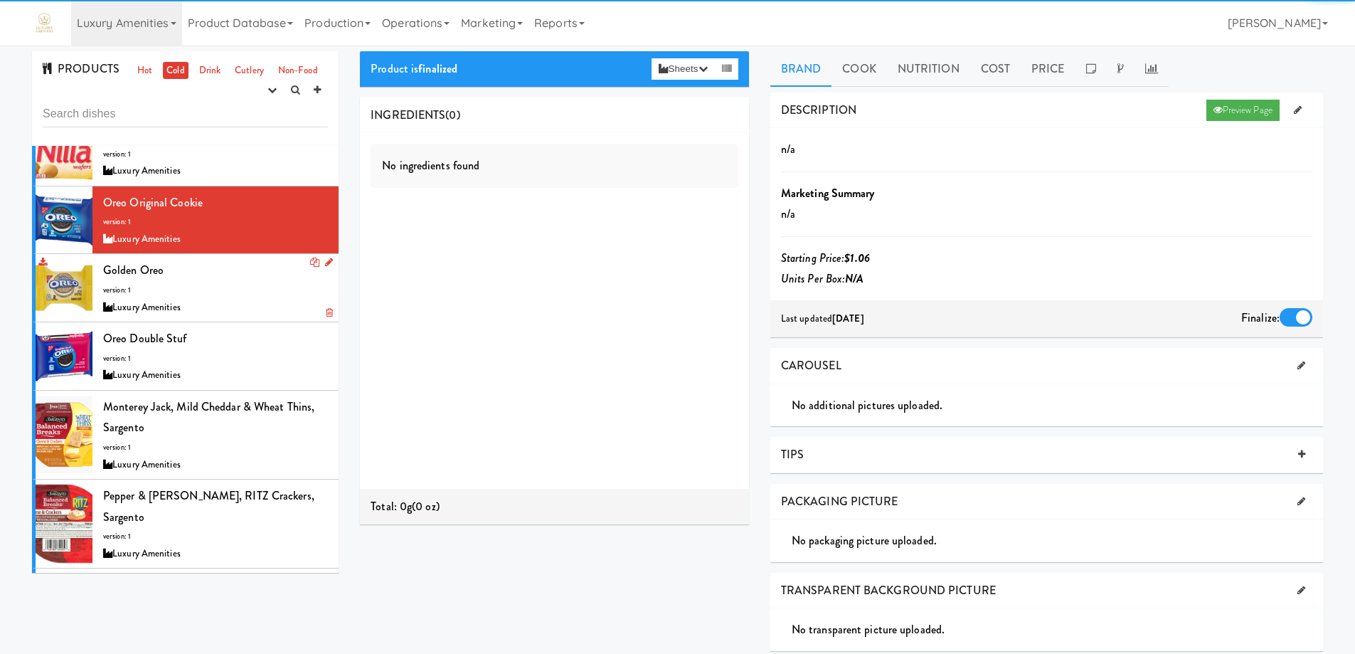
click at [231, 282] on div "Golden Oreo version: 1 Luxury Amenities" at bounding box center [215, 288] width 225 height 56
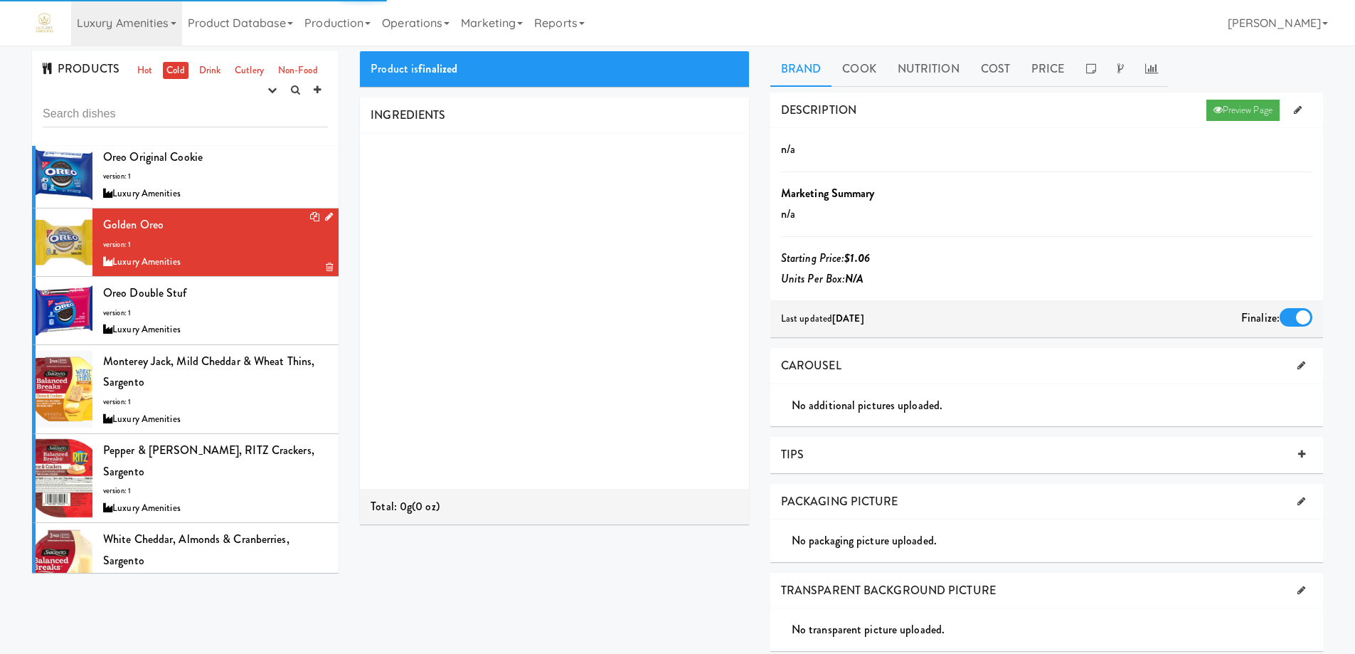
scroll to position [711, 0]
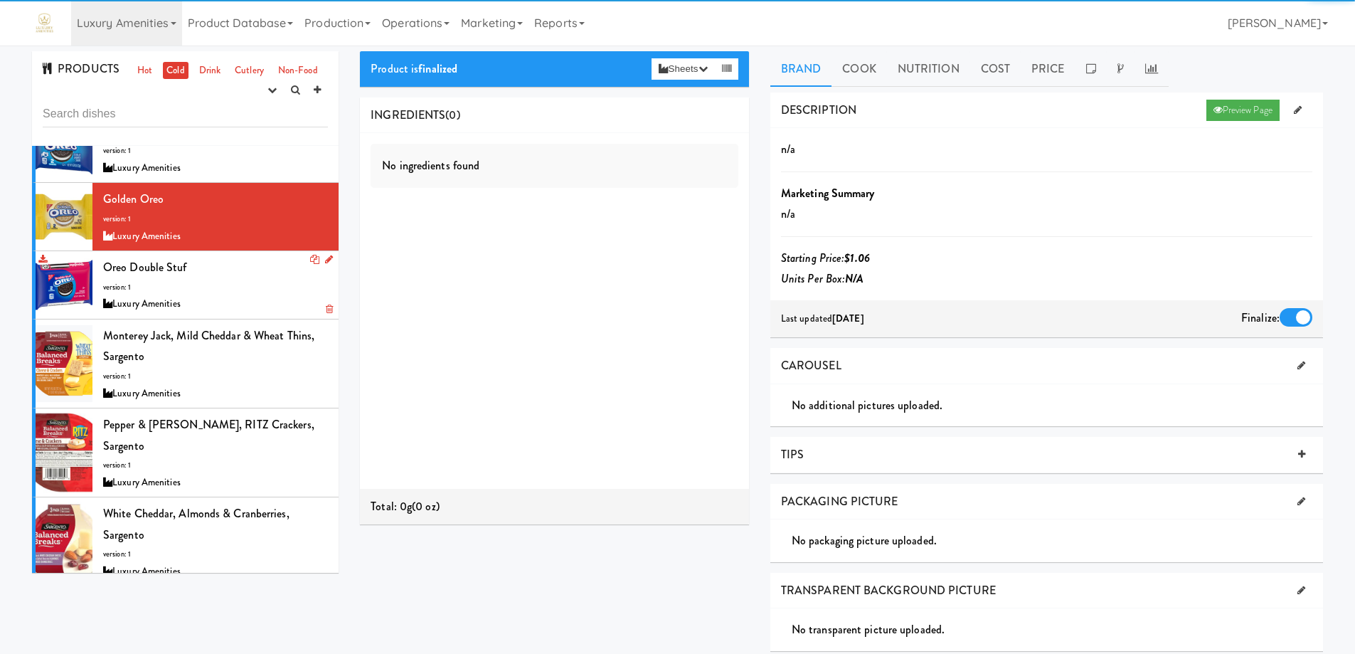
click at [230, 283] on div "Oreo Double Stuf version: 1 Luxury Amenities" at bounding box center [215, 285] width 225 height 56
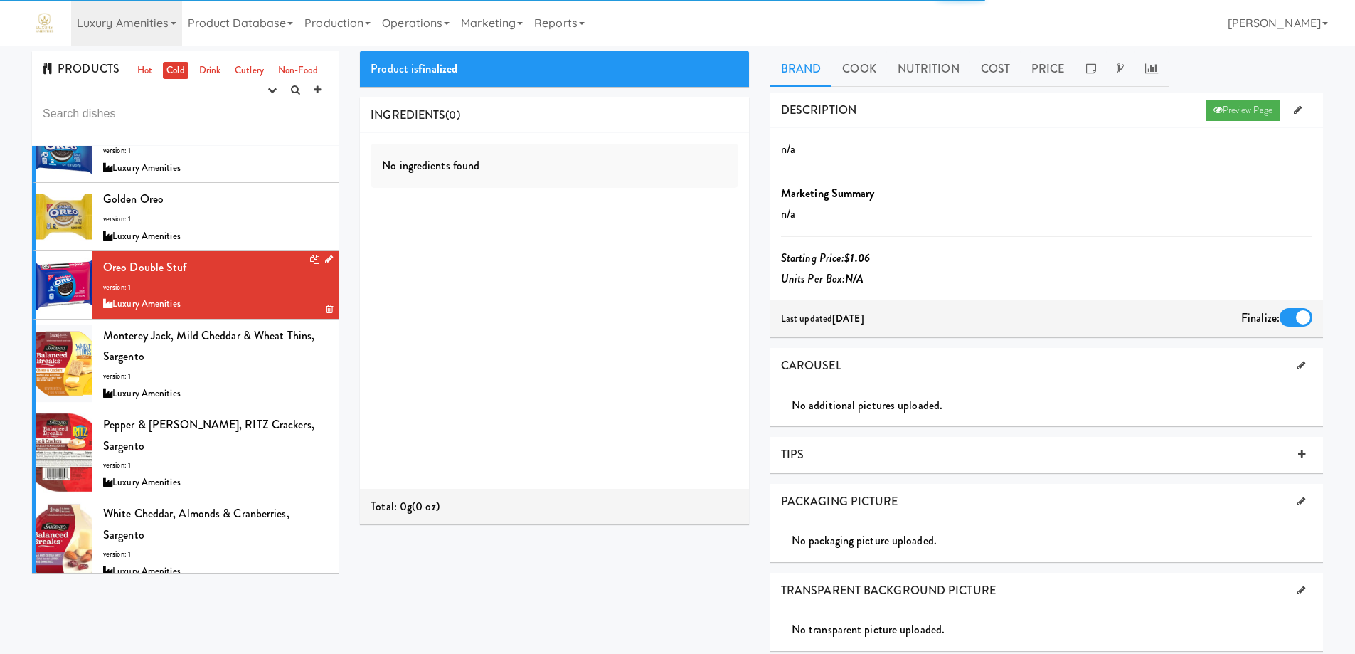
scroll to position [782, 0]
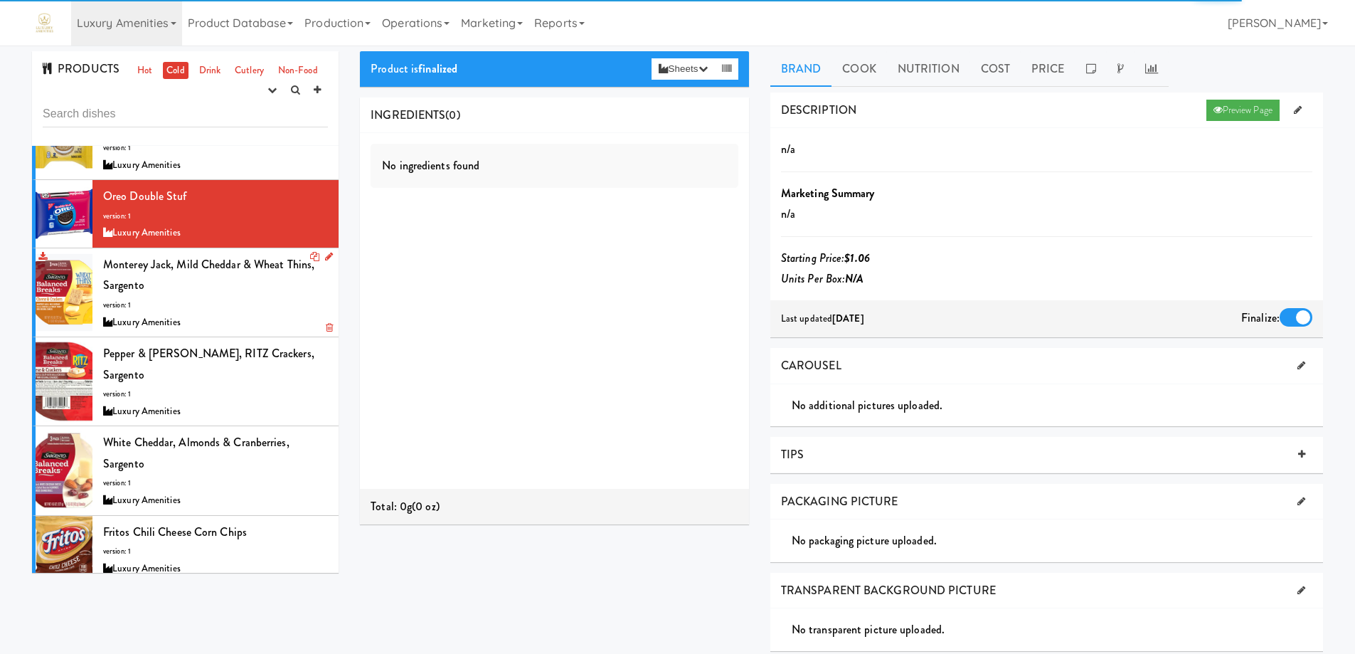
click at [228, 294] on div "Monterey Jack, Mild Cheddar & Wheat Thins, Sargento version: 1 Luxury Amenities" at bounding box center [215, 292] width 225 height 77
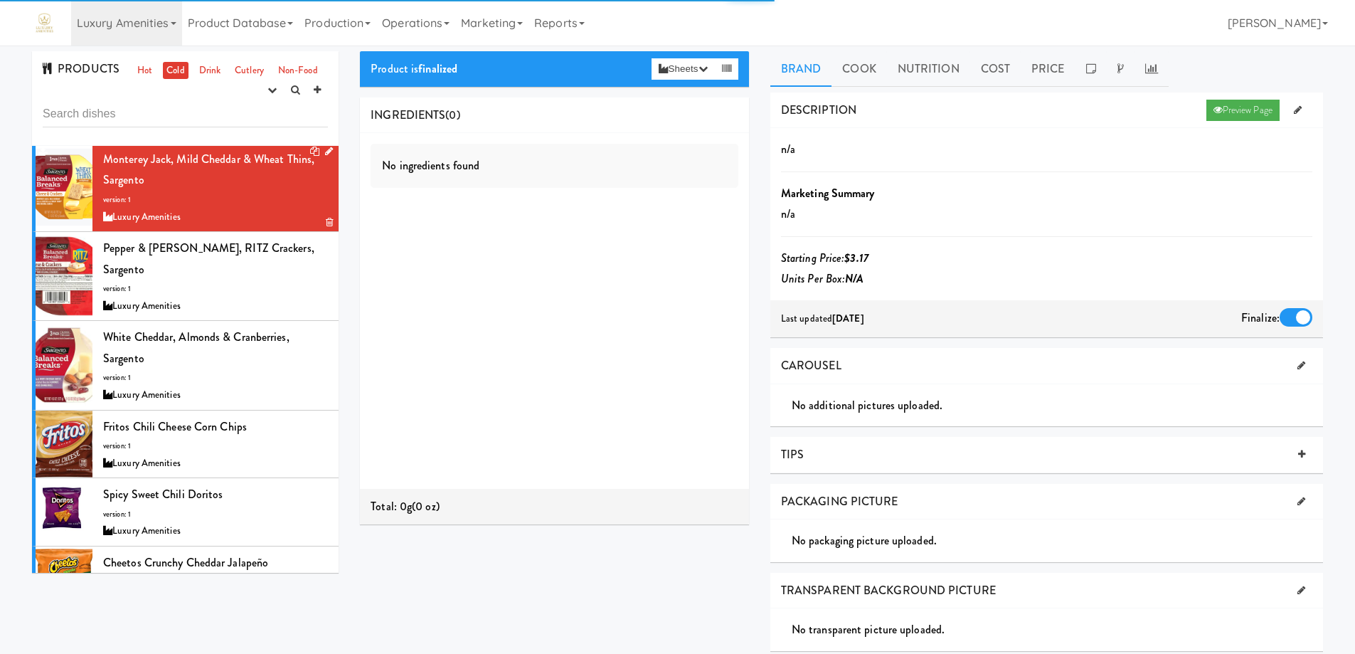
scroll to position [925, 0]
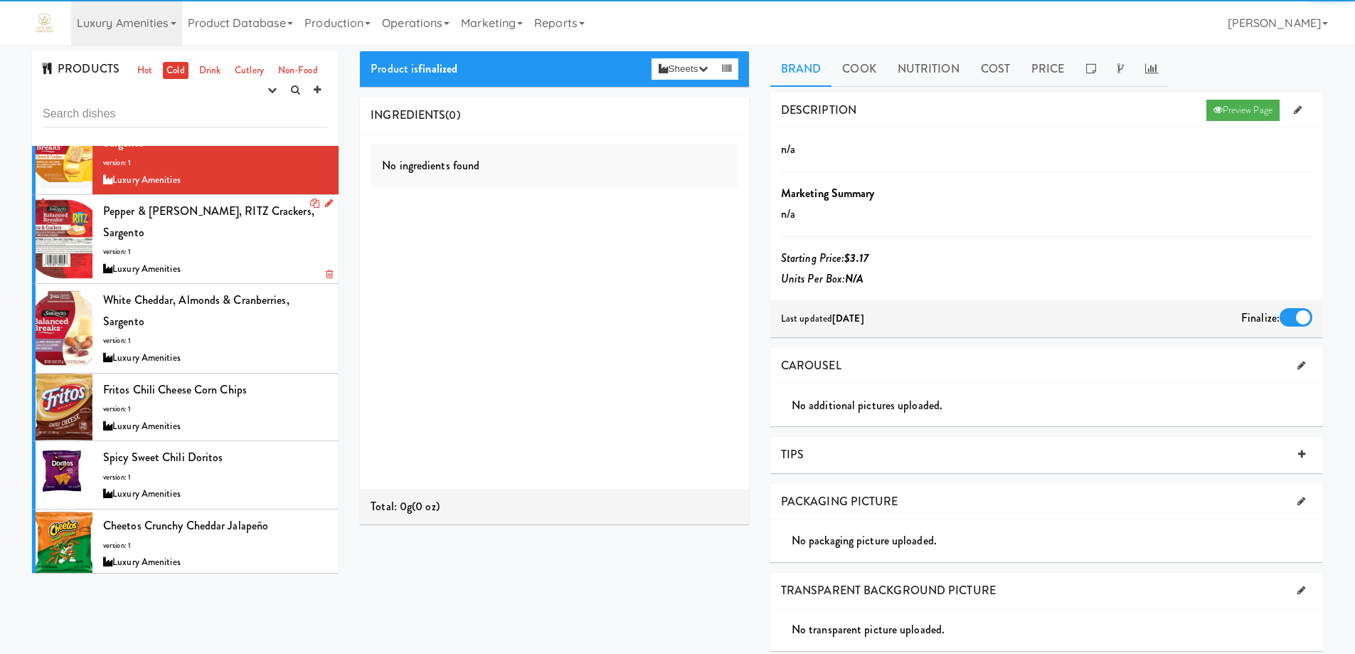
click at [235, 262] on div "Luxury Amenities" at bounding box center [215, 269] width 225 height 18
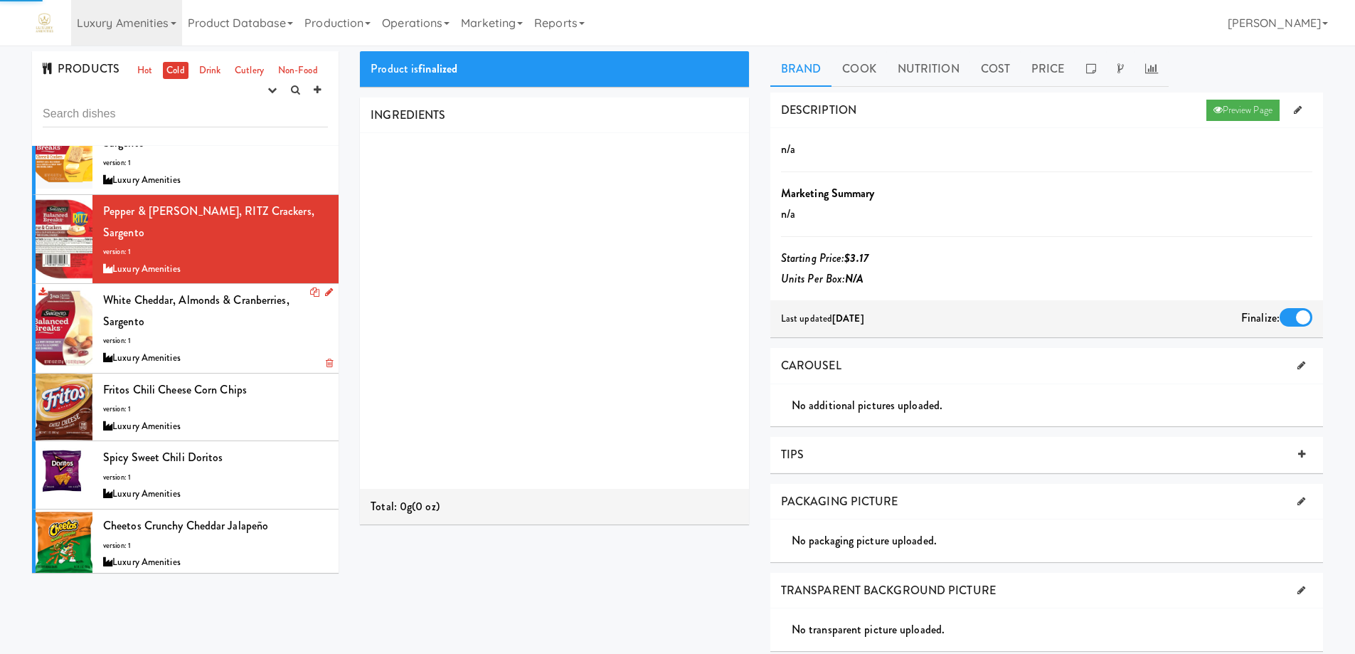
scroll to position [996, 0]
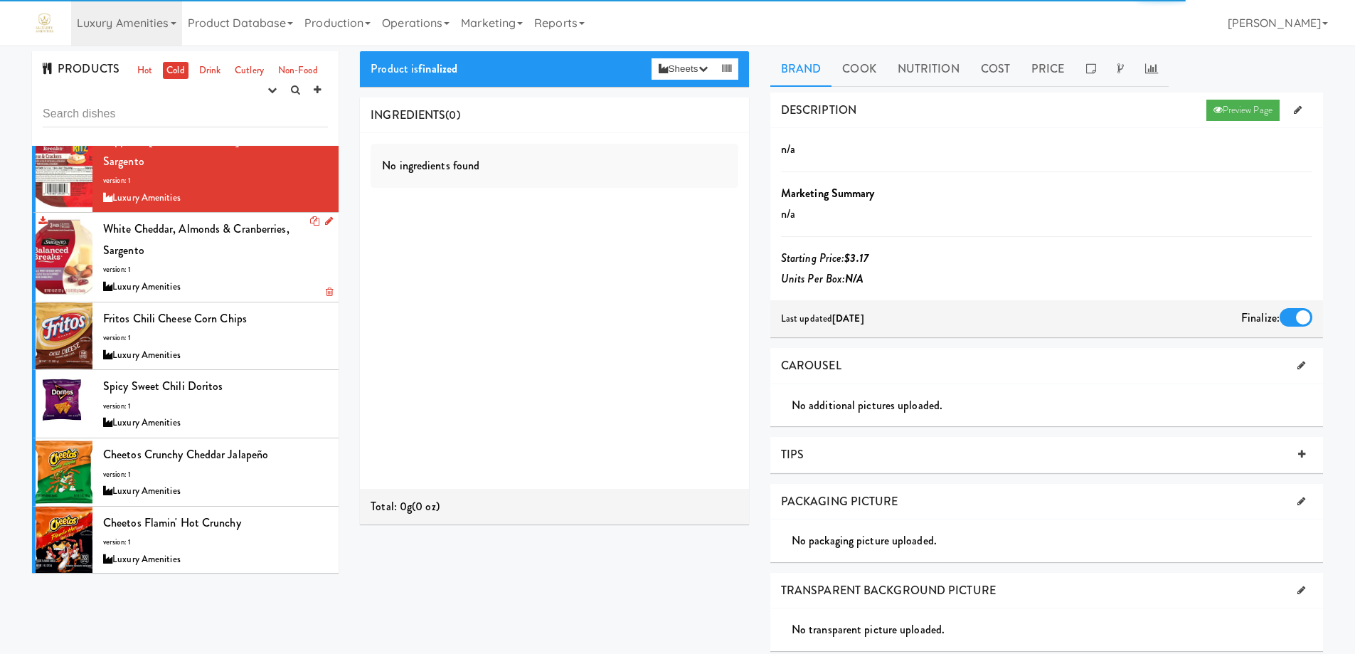
click at [238, 278] on div "Luxury Amenities" at bounding box center [215, 287] width 225 height 18
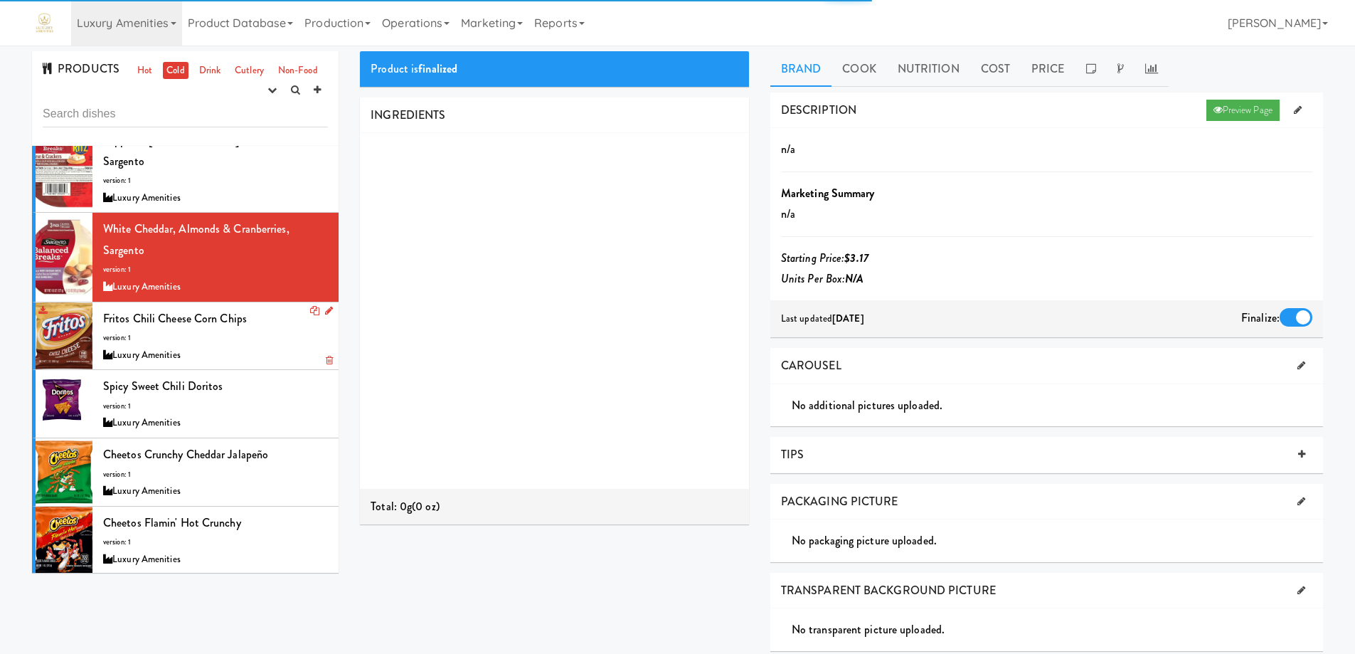
scroll to position [1067, 0]
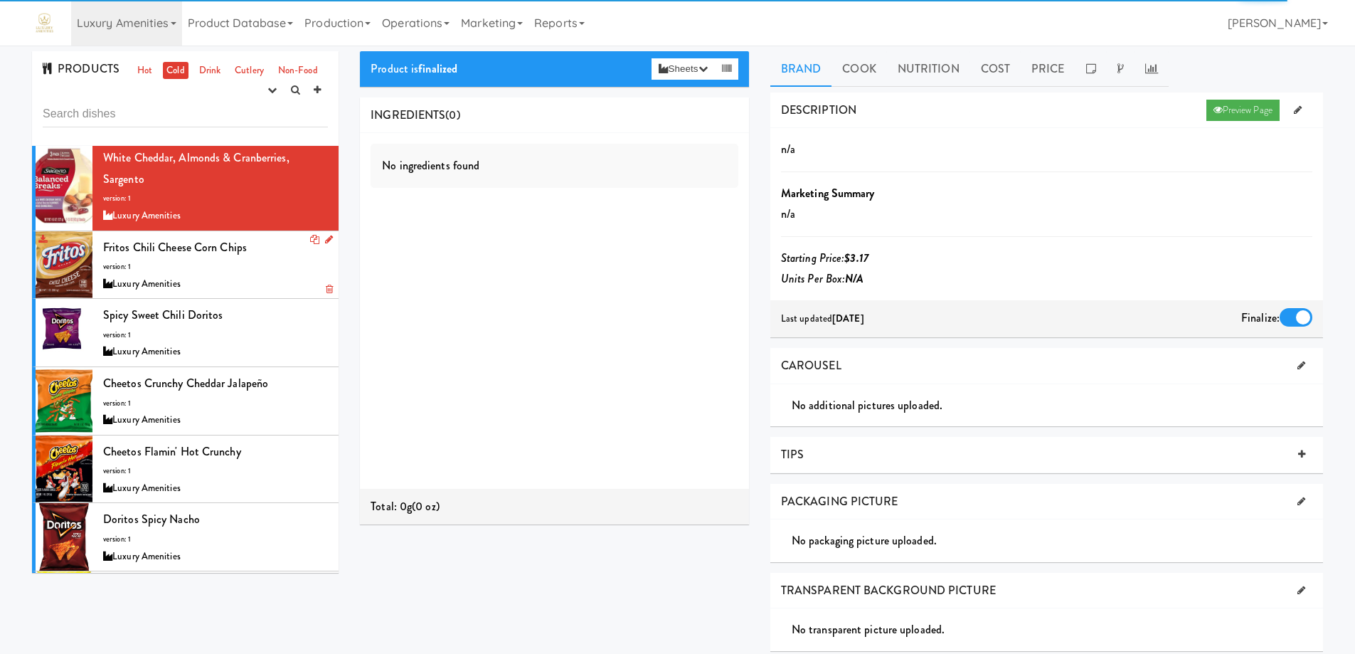
click at [243, 282] on div "Luxury Amenities" at bounding box center [215, 284] width 225 height 18
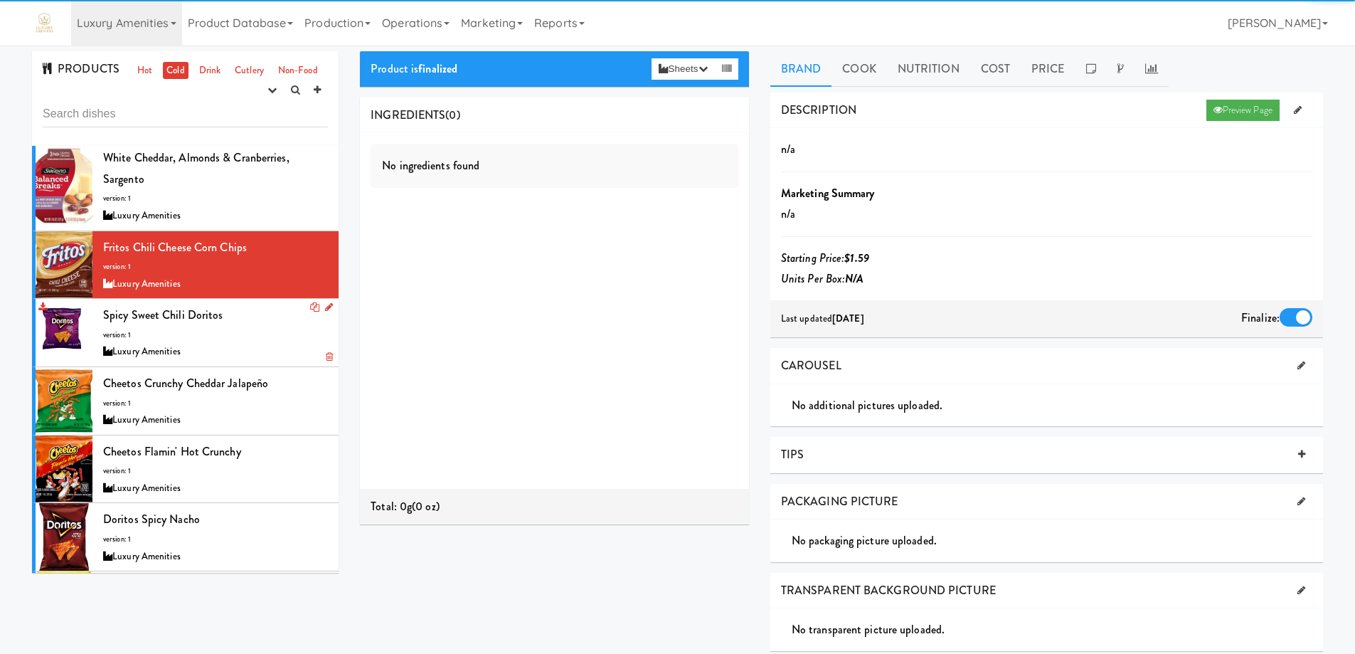
click at [248, 336] on div "Spicy Sweet Chili Doritos version: 1 Luxury Amenities" at bounding box center [215, 332] width 225 height 56
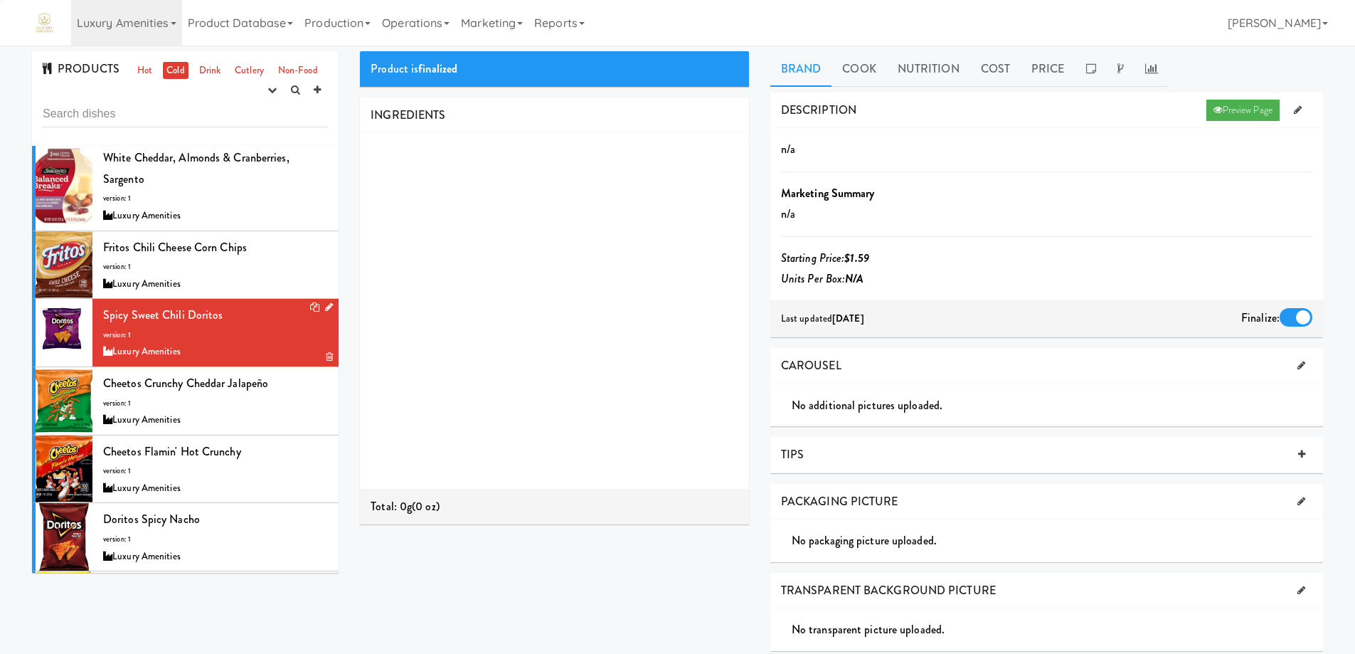
scroll to position [1138, 0]
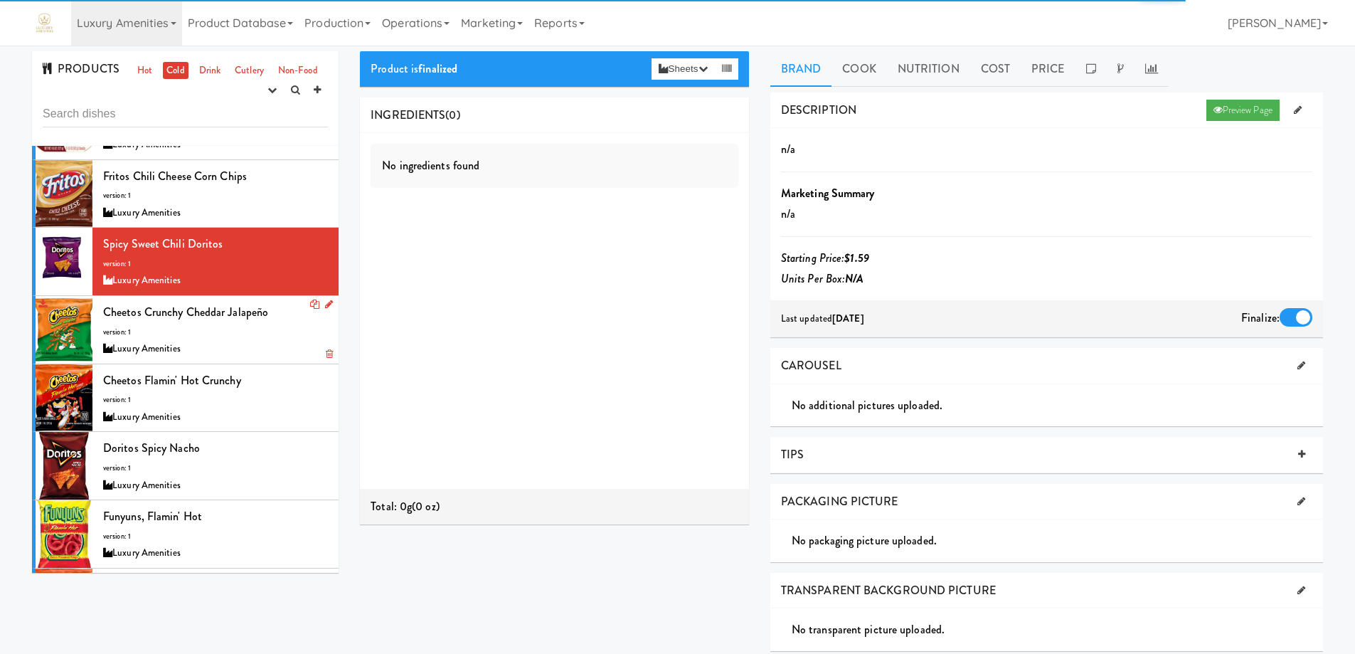
click at [258, 342] on div "Luxury Amenities" at bounding box center [215, 349] width 225 height 18
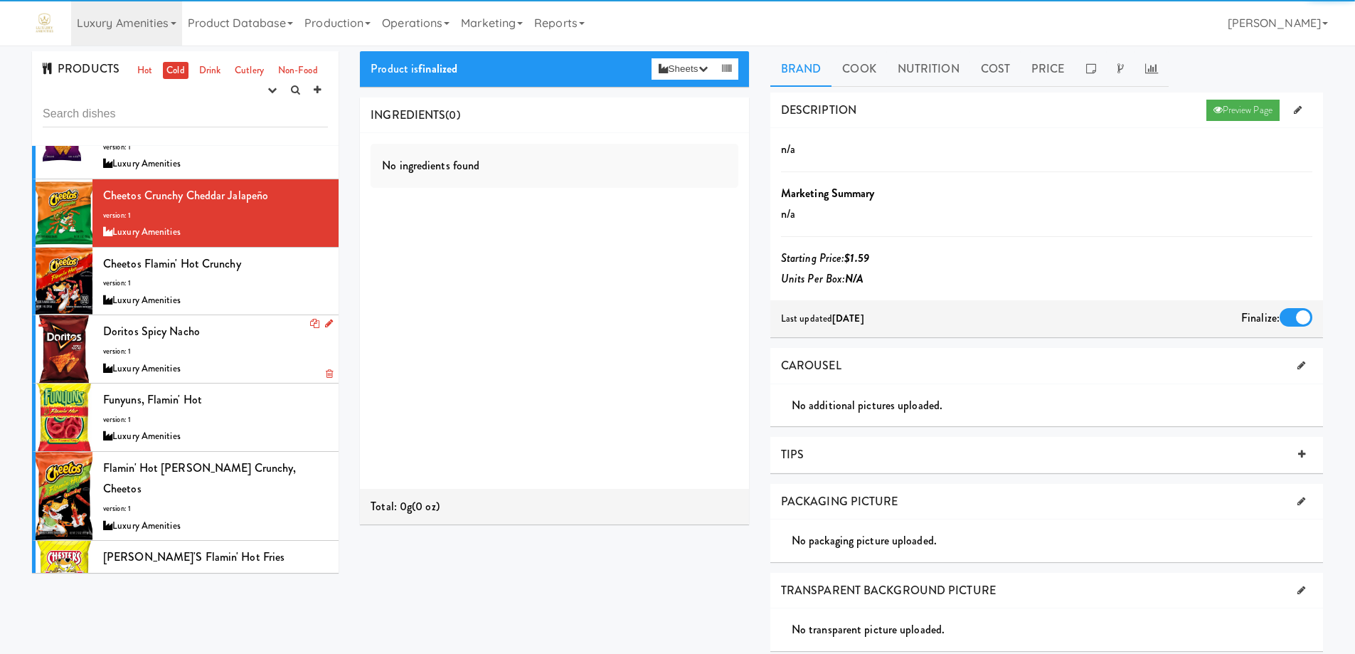
scroll to position [1280, 0]
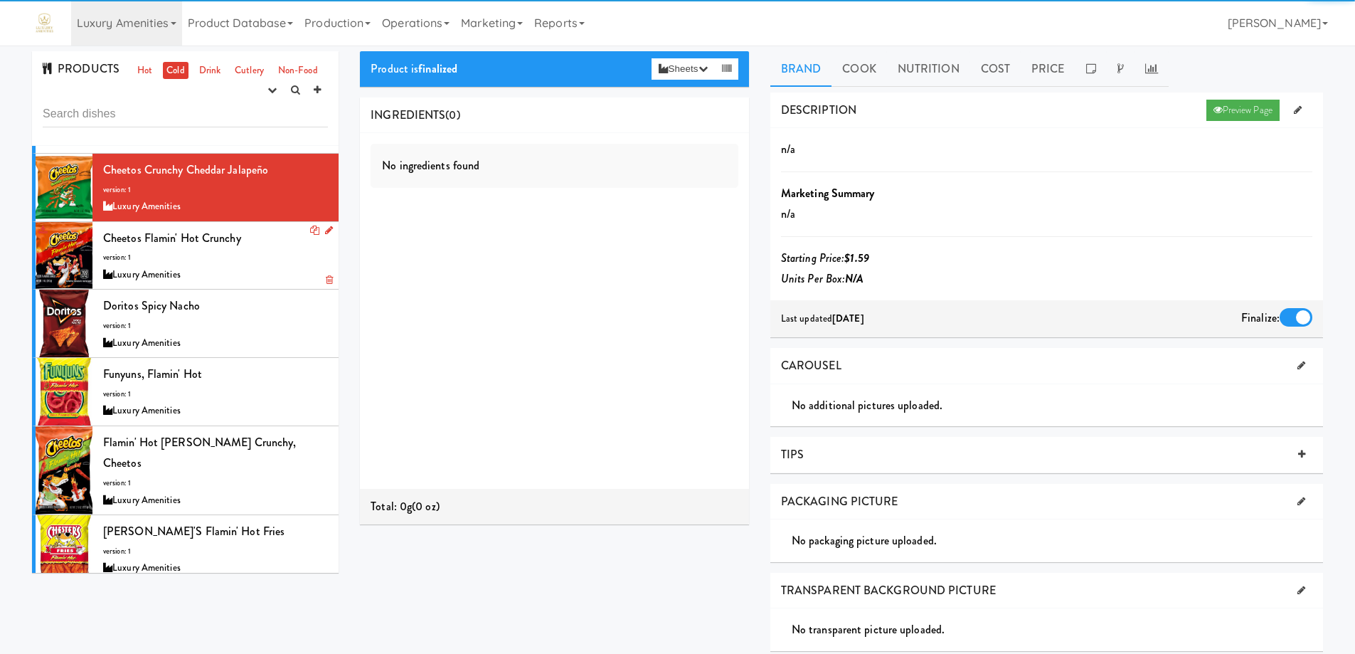
click at [257, 280] on div "Luxury Amenities" at bounding box center [215, 275] width 225 height 18
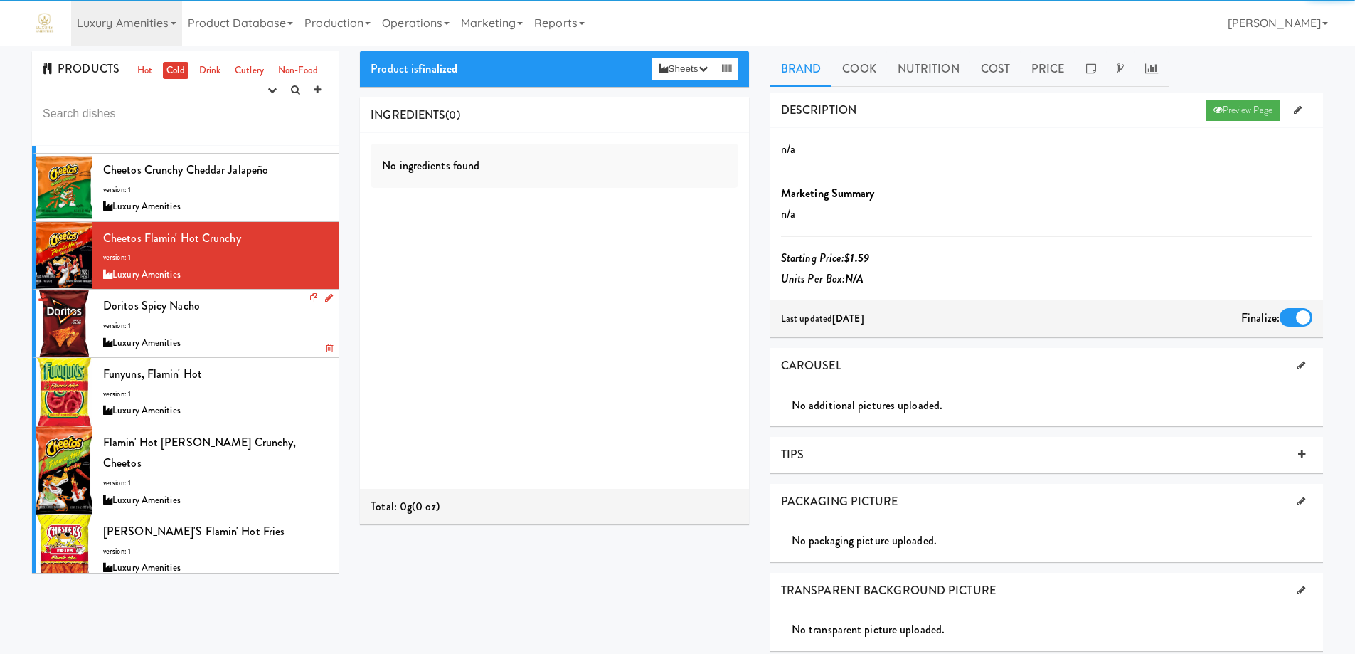
click at [252, 333] on div "Doritos Spicy Nacho version: 1 Luxury Amenities" at bounding box center [215, 323] width 225 height 56
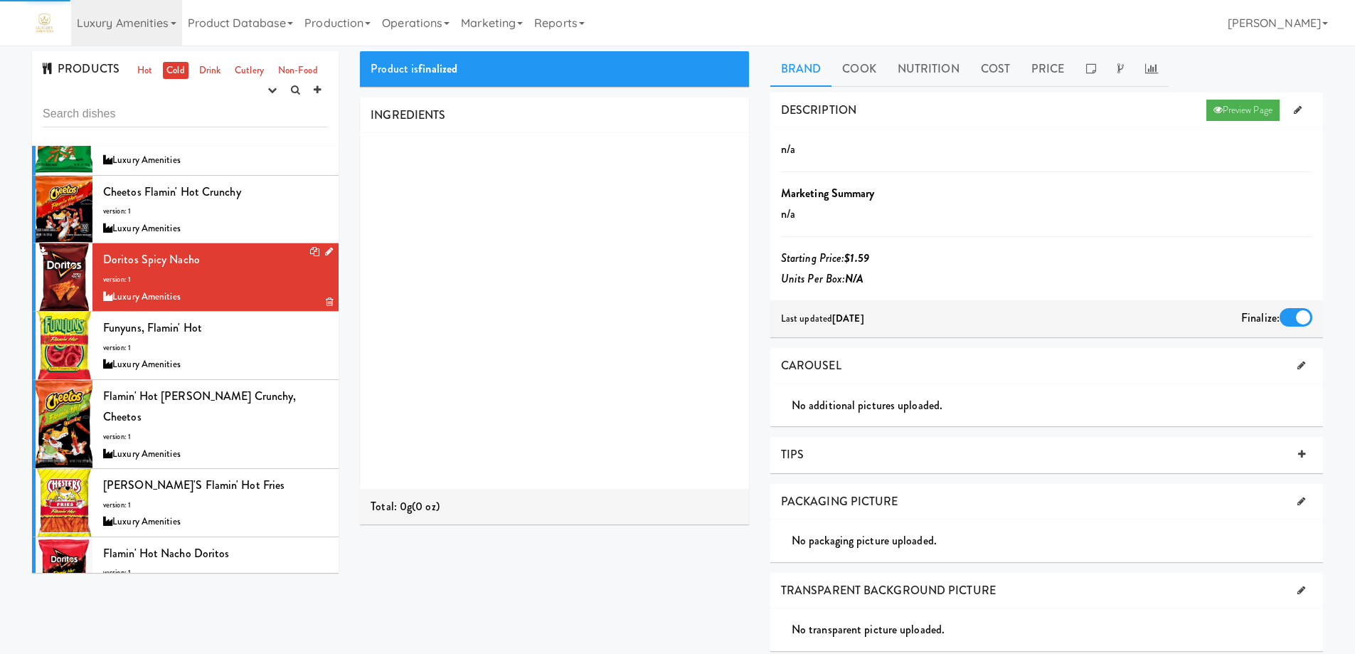
scroll to position [1352, 0]
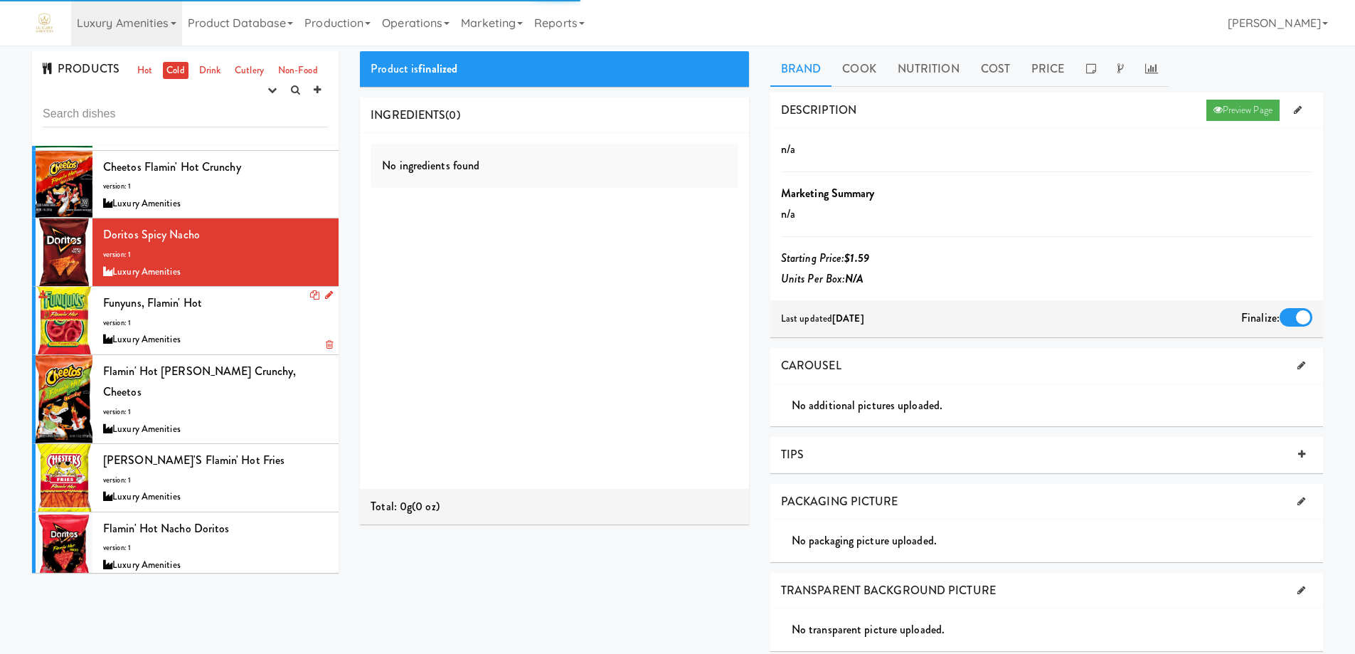
click at [252, 317] on div "Funyuns, Flamin' Hot version: 1 Luxury Amenities" at bounding box center [215, 320] width 225 height 56
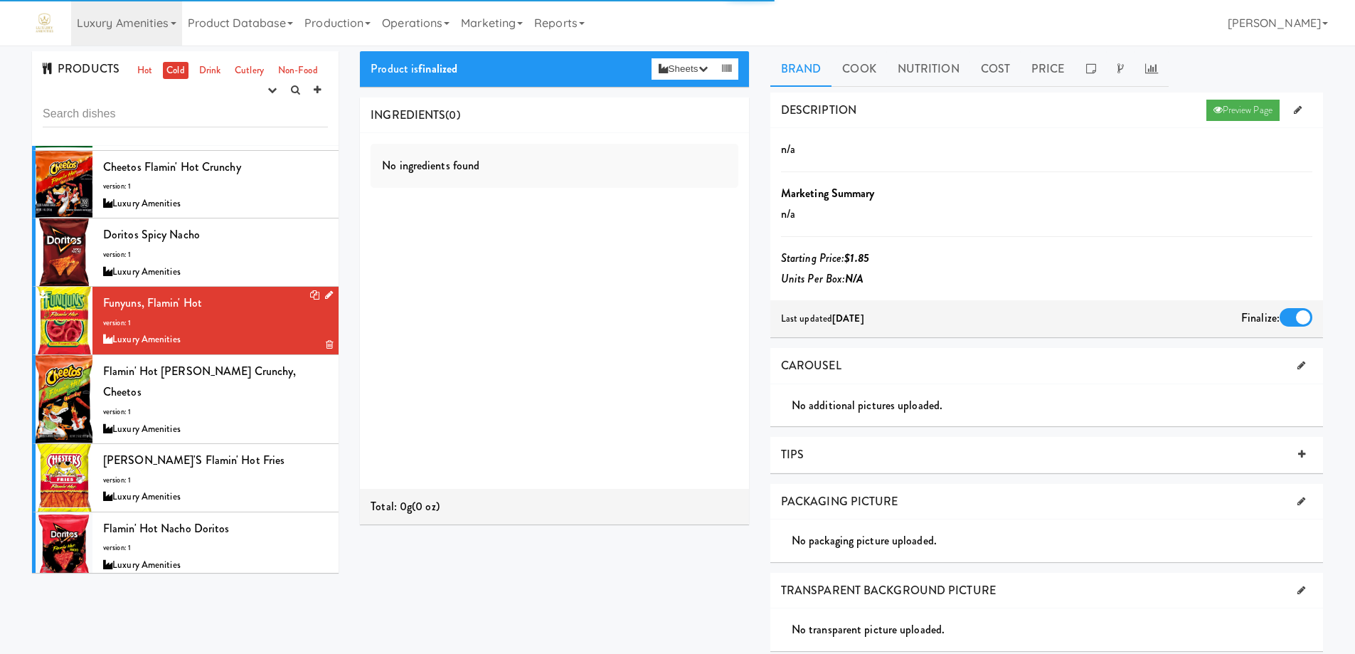
scroll to position [1423, 0]
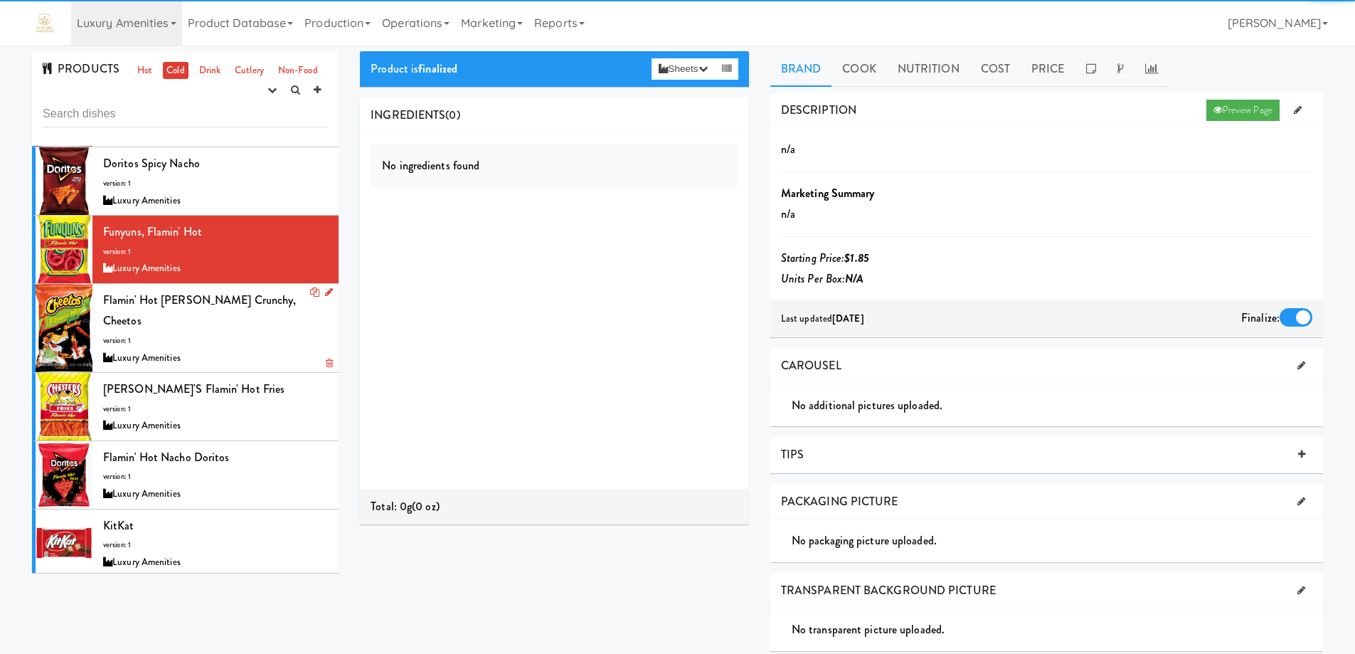
click at [260, 349] on div "Luxury Amenities" at bounding box center [215, 358] width 225 height 18
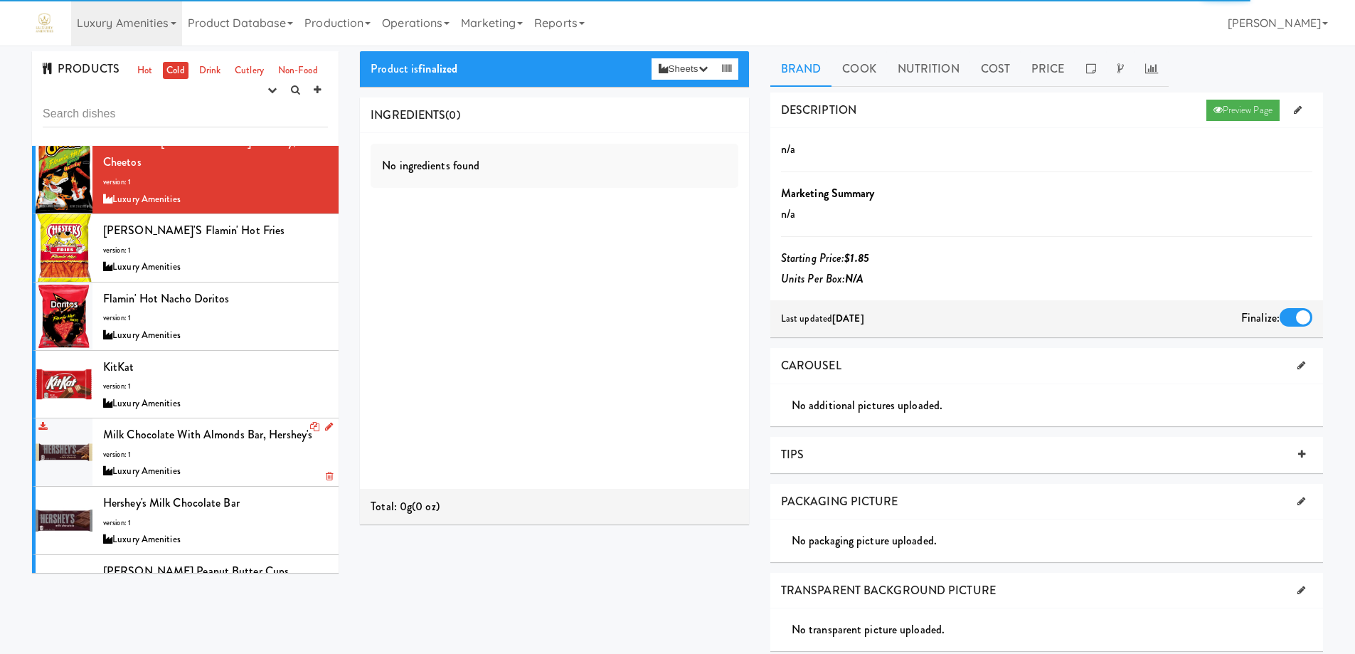
scroll to position [1565, 0]
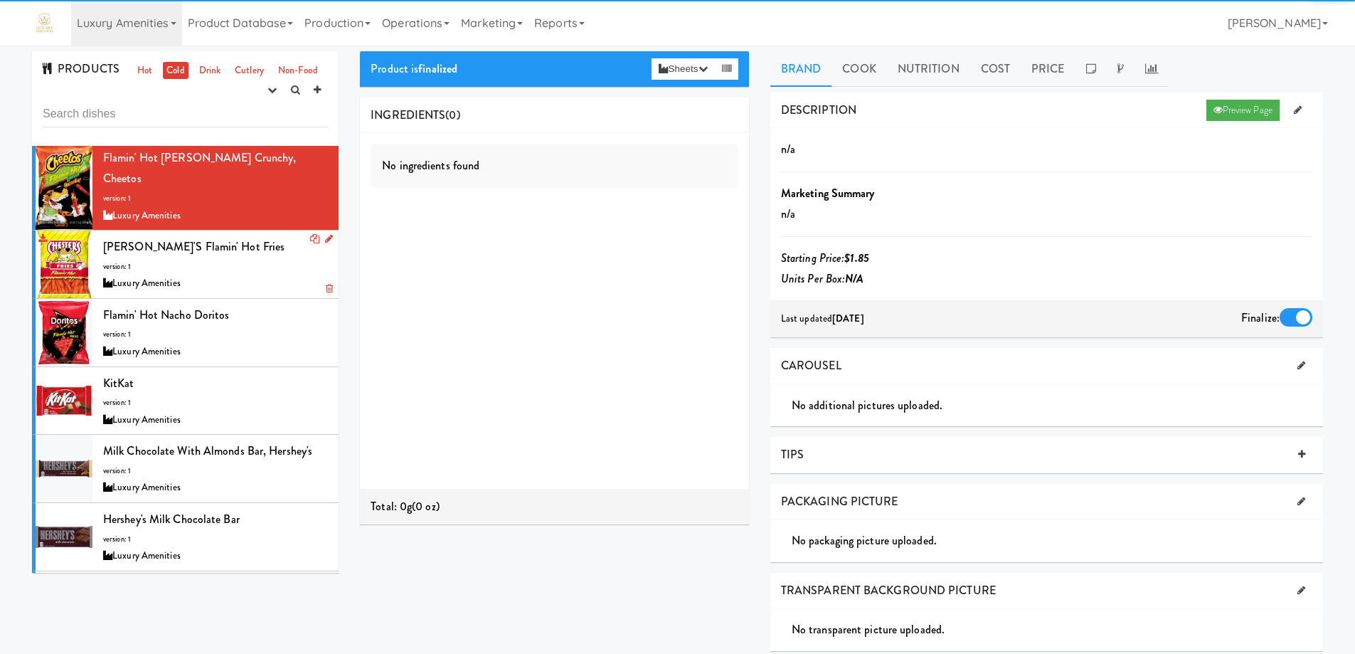
drag, startPoint x: 260, startPoint y: 256, endPoint x: 256, endPoint y: 274, distance: 18.3
click at [260, 275] on div "Luxury Amenities" at bounding box center [215, 284] width 225 height 18
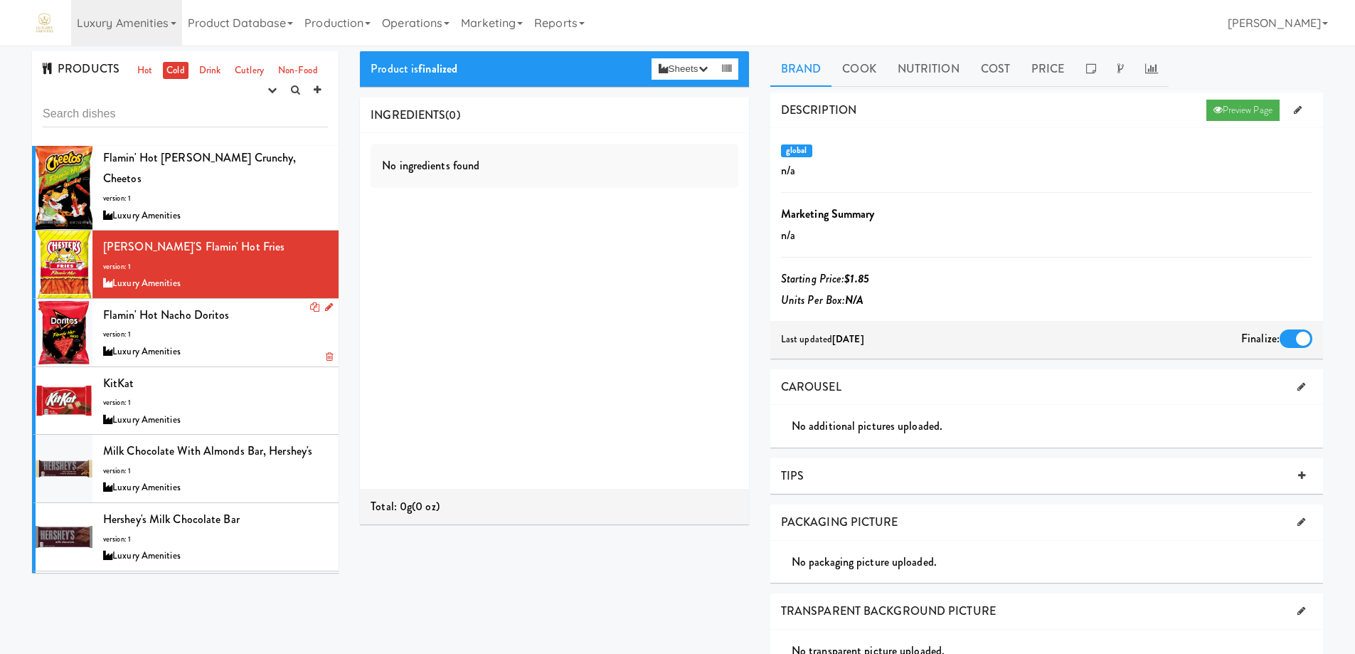
click at [251, 312] on div "Flamin' Hot Nacho Doritos version: 1 Luxury Amenities" at bounding box center [215, 332] width 225 height 56
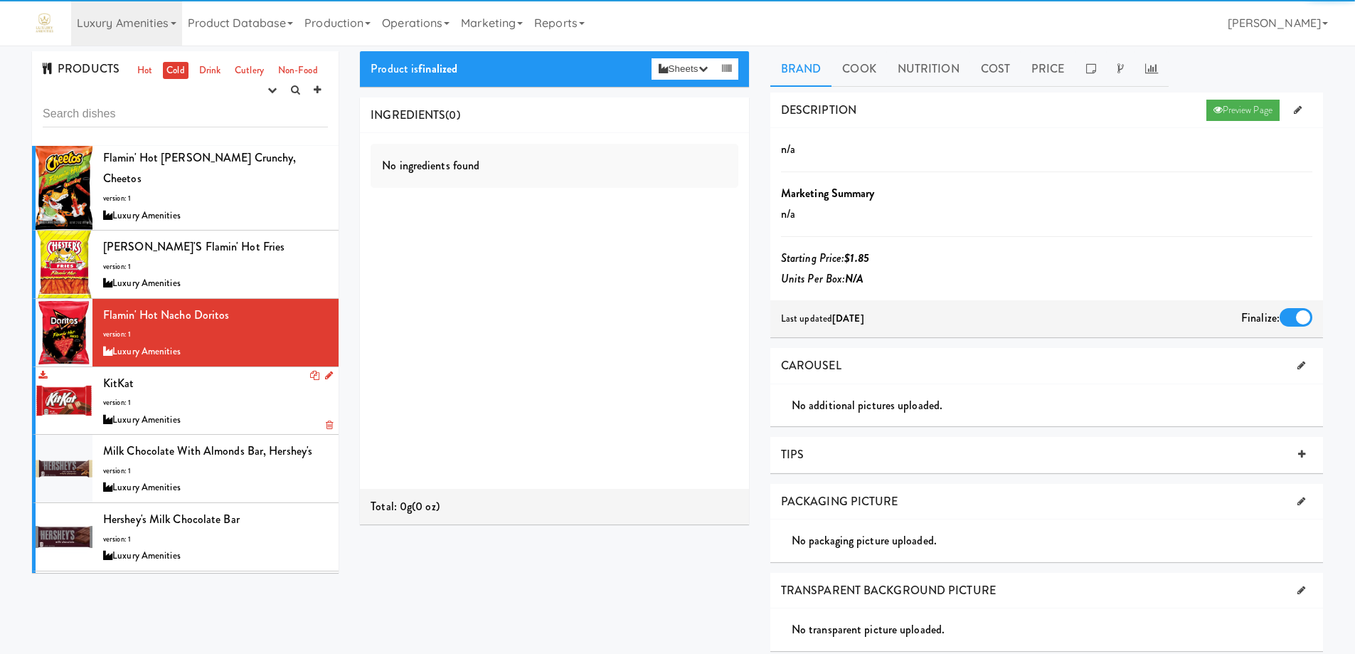
click at [253, 373] on div "KitKat version: 1 Luxury Amenities" at bounding box center [215, 401] width 225 height 56
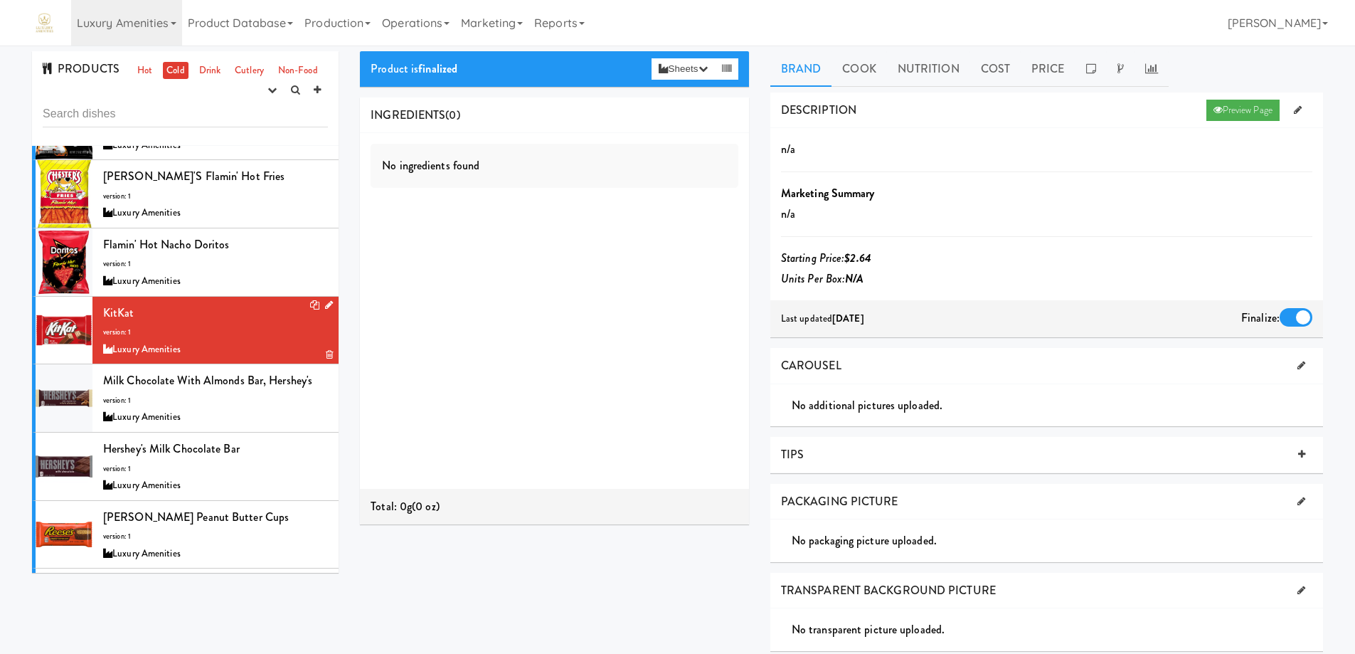
scroll to position [1636, 0]
click at [254, 381] on div "Milk Chocolate with Almonds Bar, Hershey's version: 1 Luxury Amenities" at bounding box center [215, 397] width 225 height 56
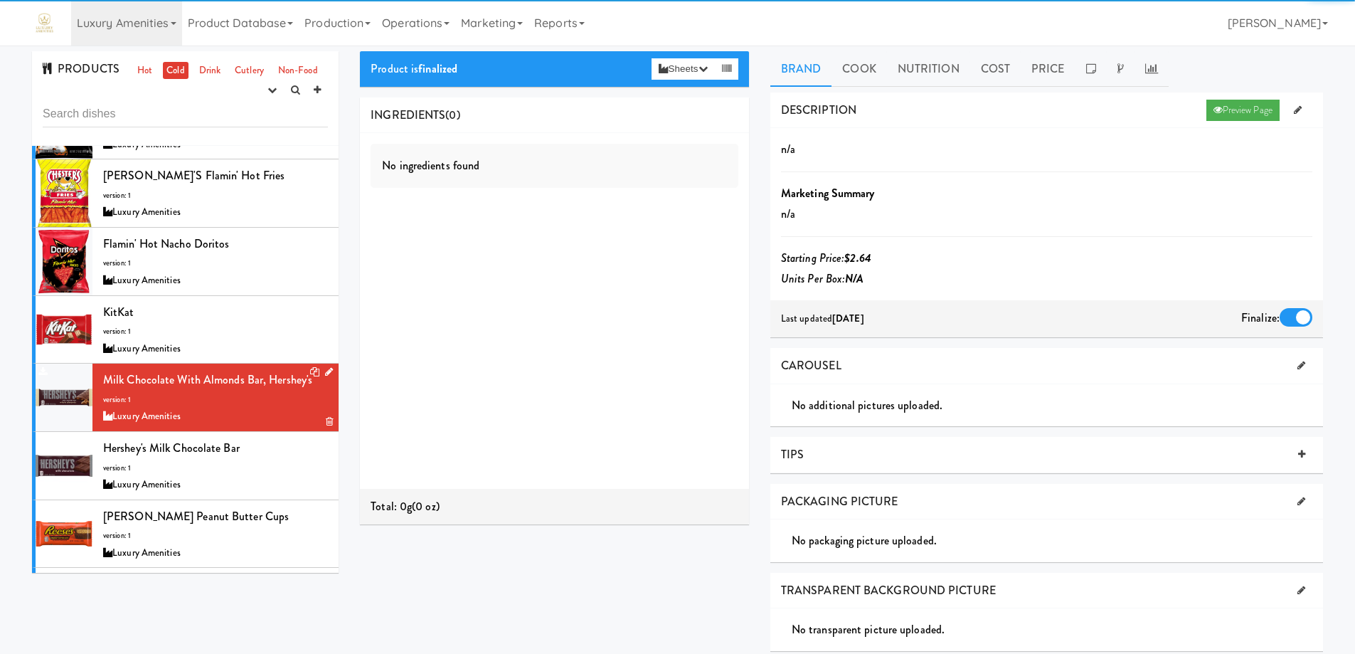
scroll to position [1778, 0]
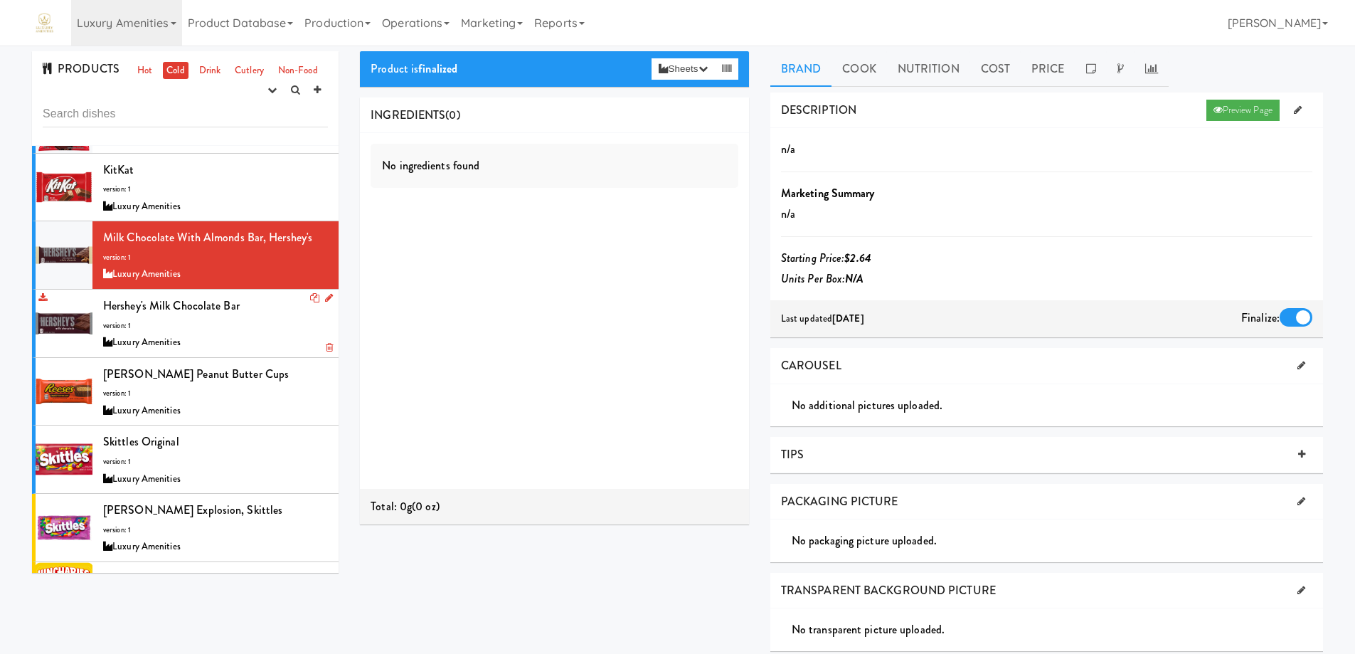
click at [267, 312] on div "Hershey's Milk Chocolate Bar version: 1 Luxury Amenities" at bounding box center [215, 323] width 225 height 56
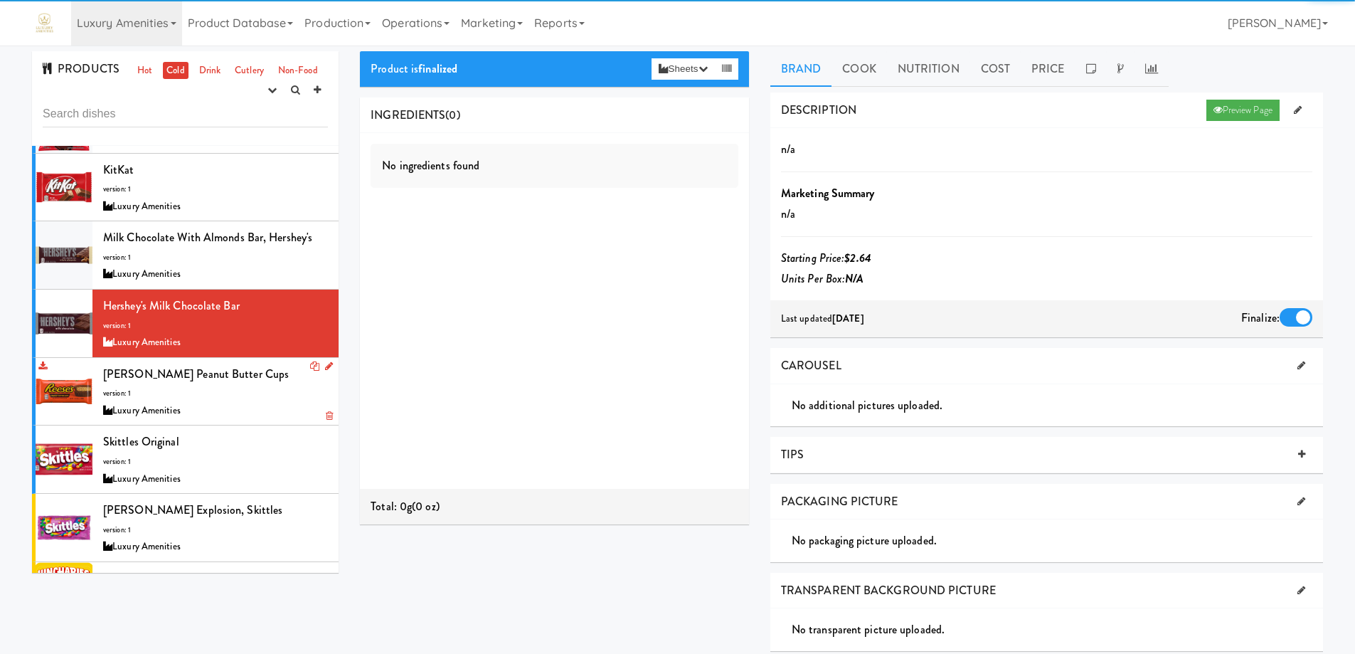
click at [264, 373] on div "[PERSON_NAME] Peanut Butter Cups version: 1 Luxury Amenities" at bounding box center [215, 392] width 225 height 56
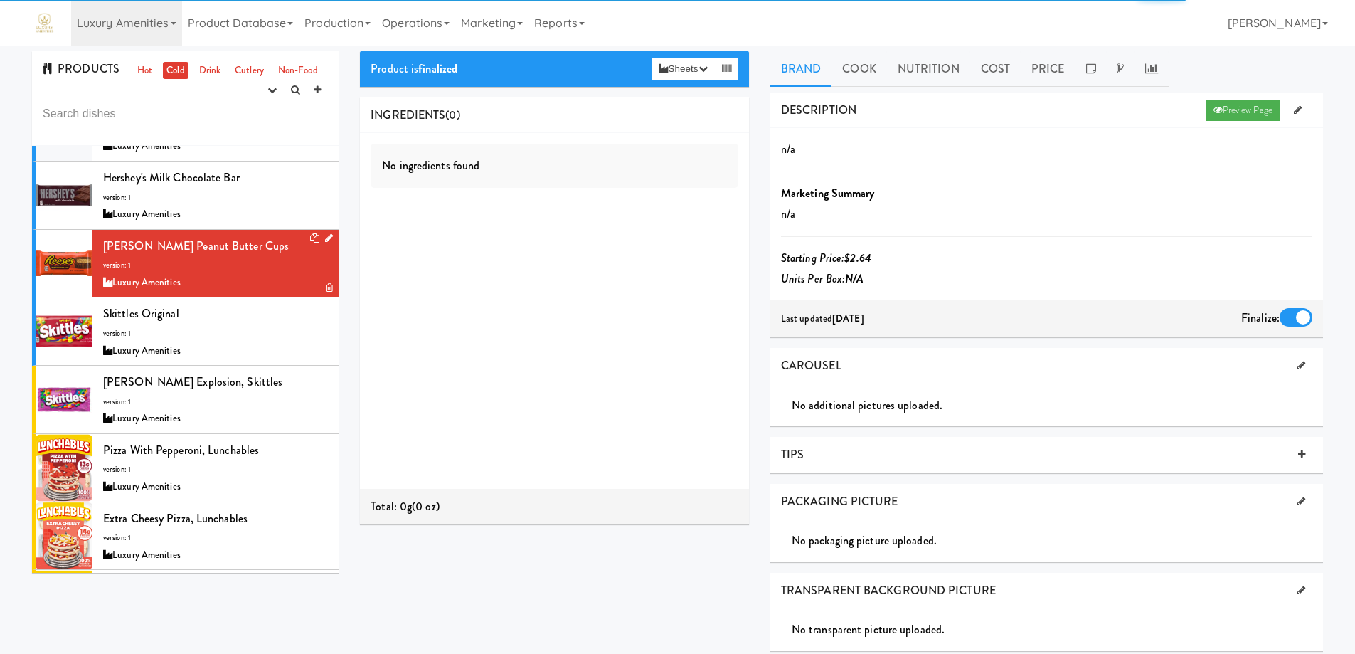
scroll to position [1921, 0]
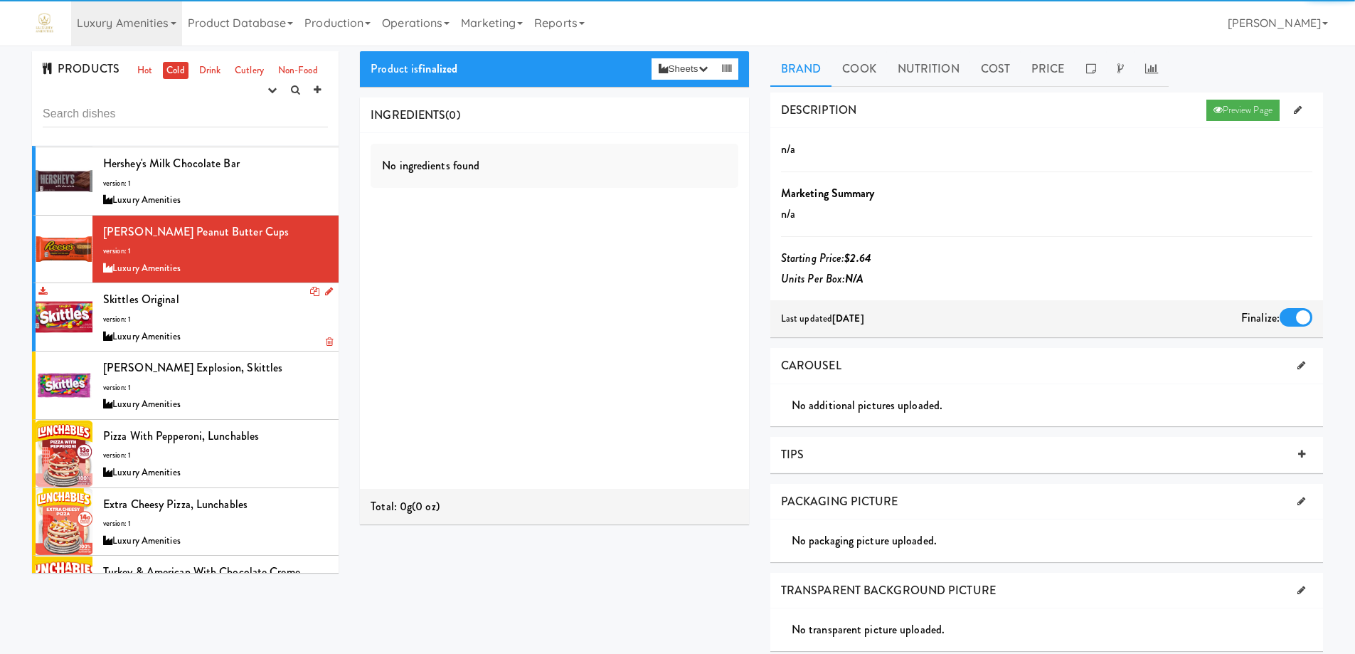
click at [256, 294] on div "Skittles Original version: 1 Luxury Amenities" at bounding box center [215, 317] width 225 height 56
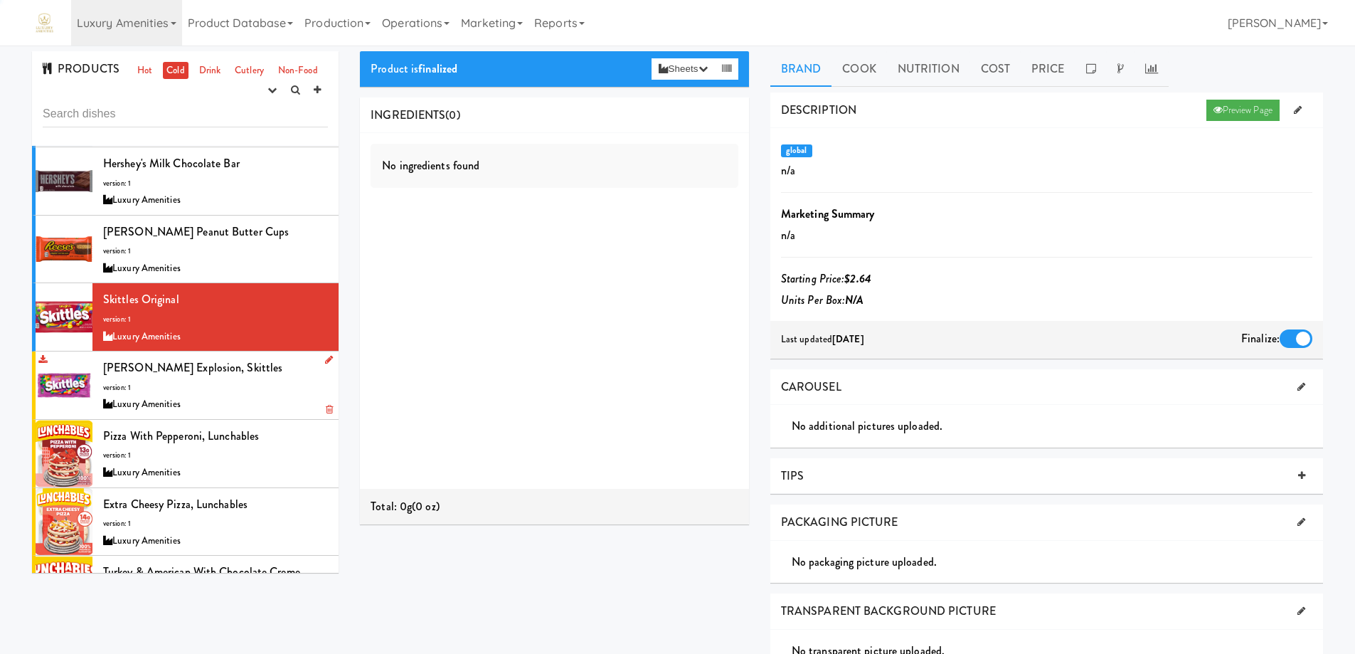
click at [253, 366] on div "[PERSON_NAME] Explosion, Skittles version: 1 Luxury Amenities" at bounding box center [215, 385] width 225 height 56
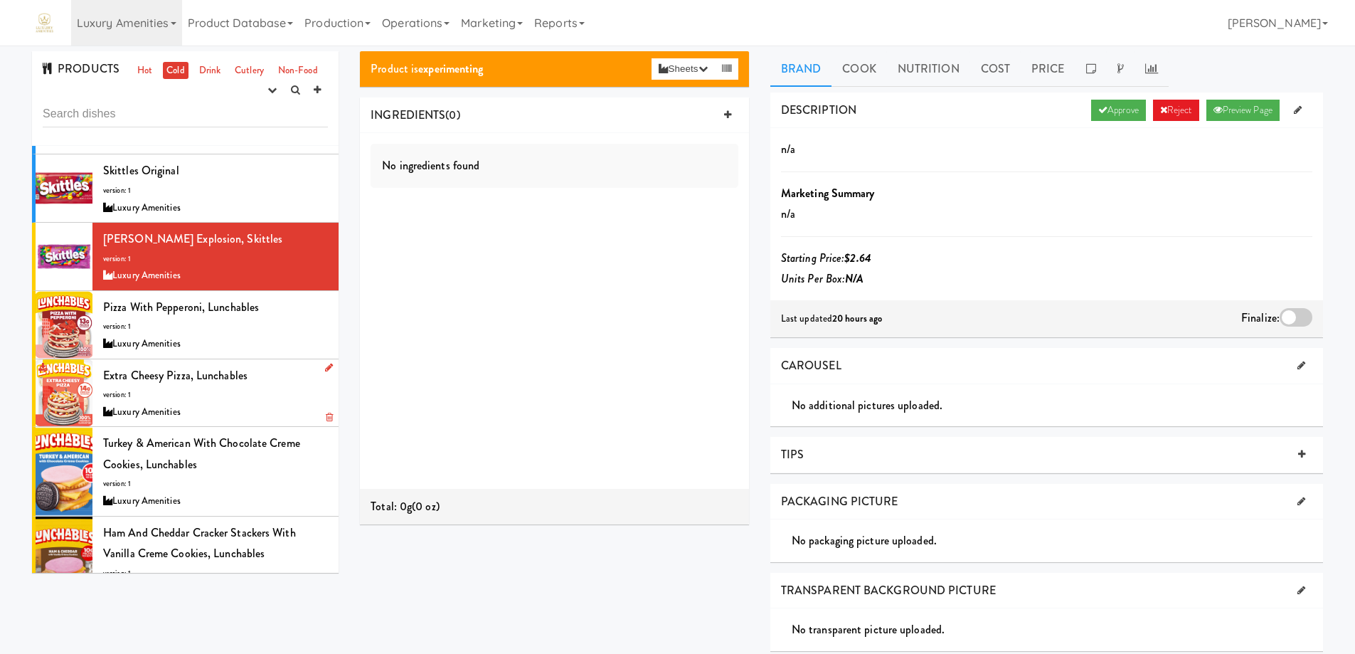
scroll to position [2063, 0]
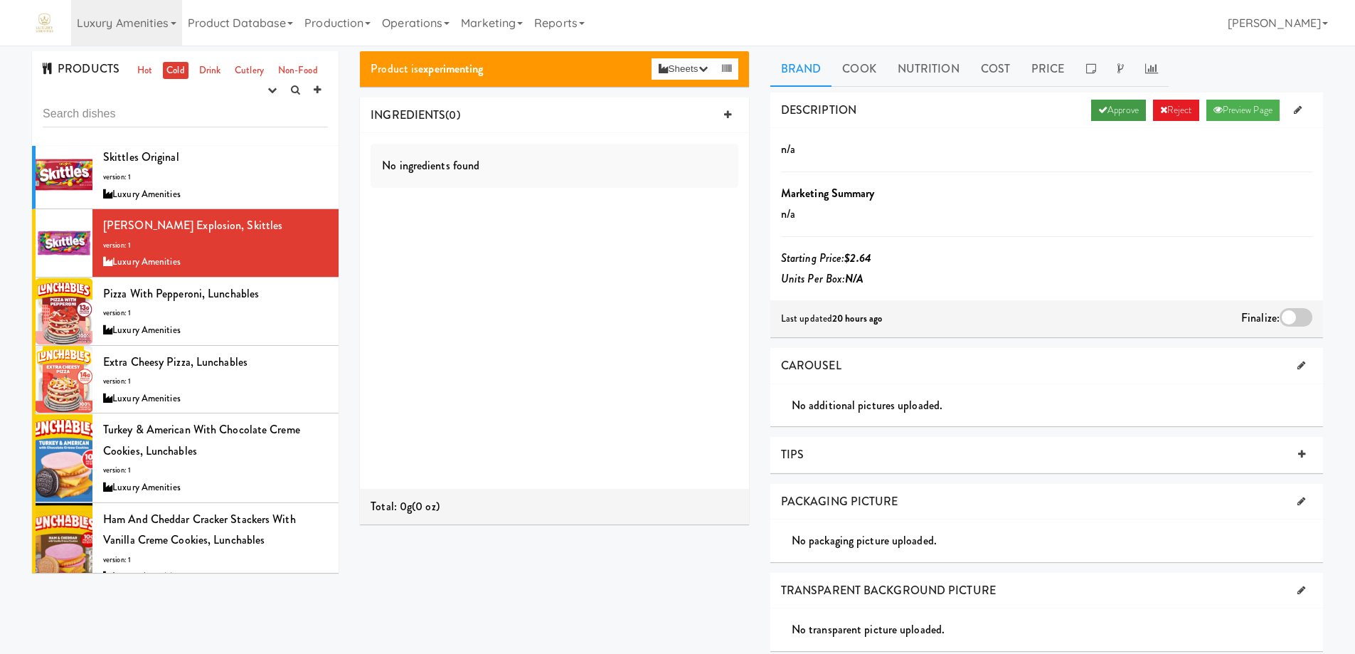
click at [1110, 109] on link "Approve" at bounding box center [1118, 110] width 55 height 21
click at [1306, 309] on div at bounding box center [1296, 317] width 33 height 18
click at [0, 0] on input "checkbox" at bounding box center [0, 0] width 0 height 0
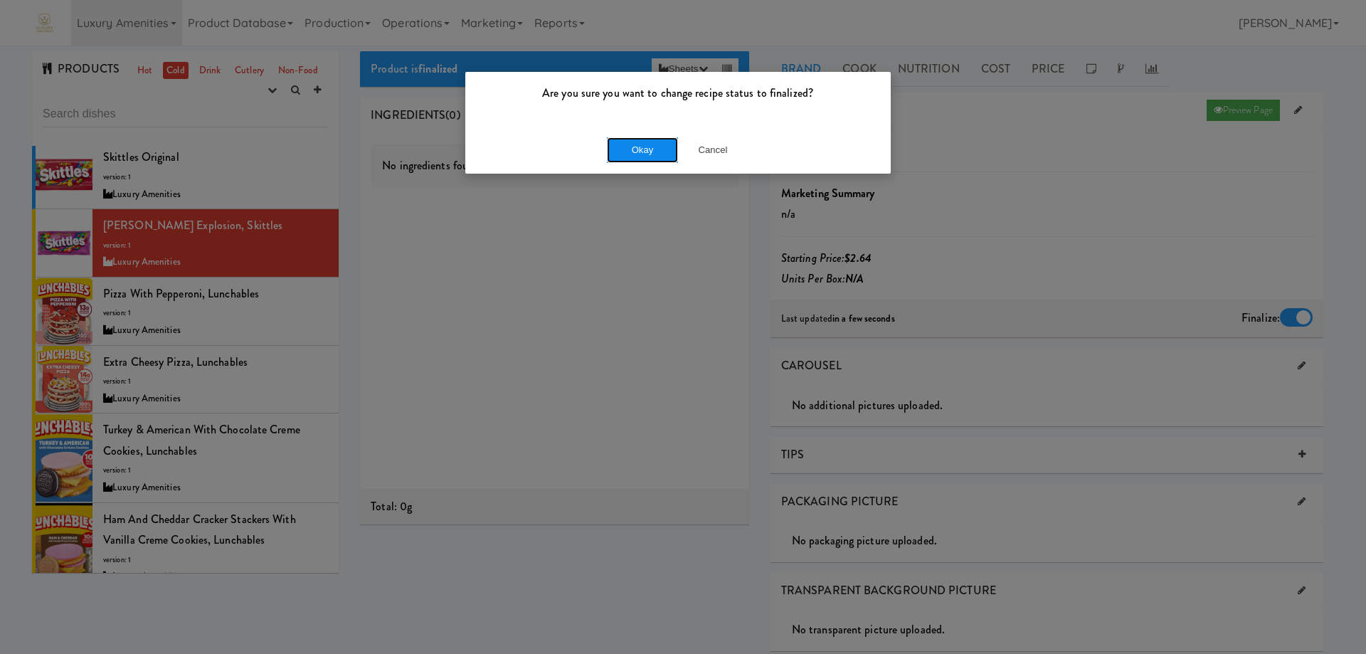
click at [640, 143] on button "Okay" at bounding box center [642, 150] width 71 height 26
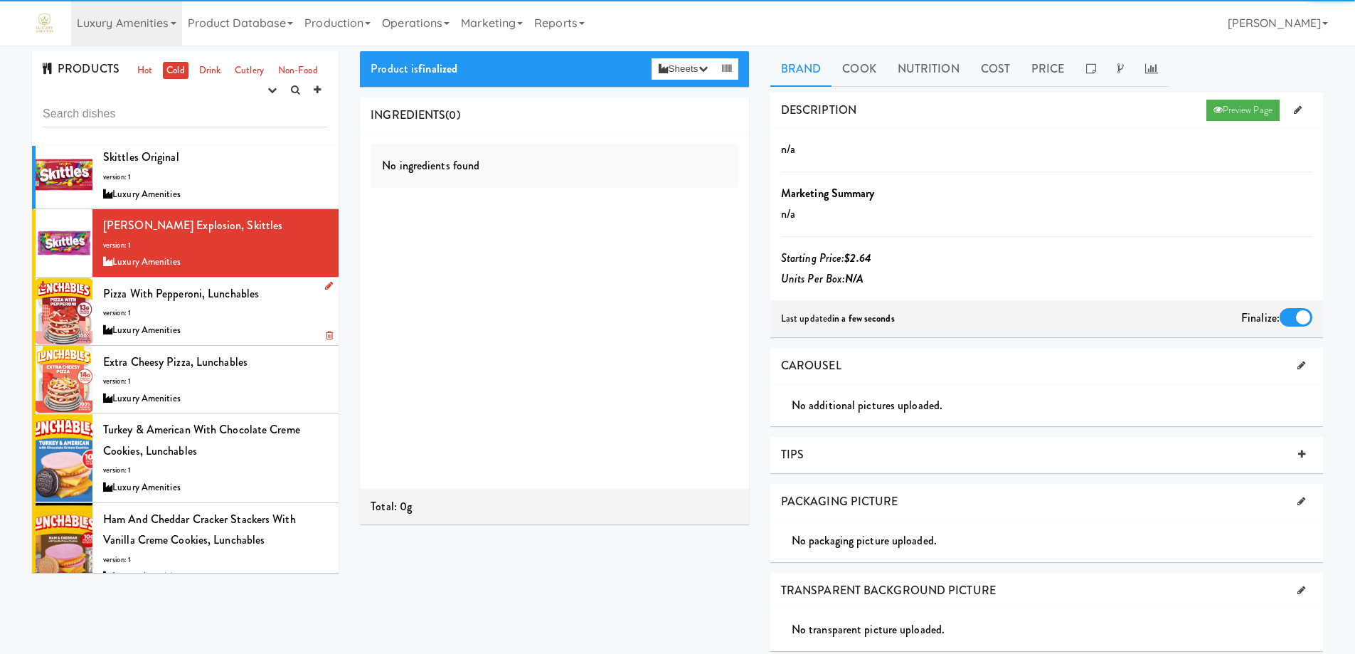
click at [299, 295] on div "Pizza With Pepperoni, Lunchables version: 1 Luxury Amenities" at bounding box center [215, 311] width 225 height 56
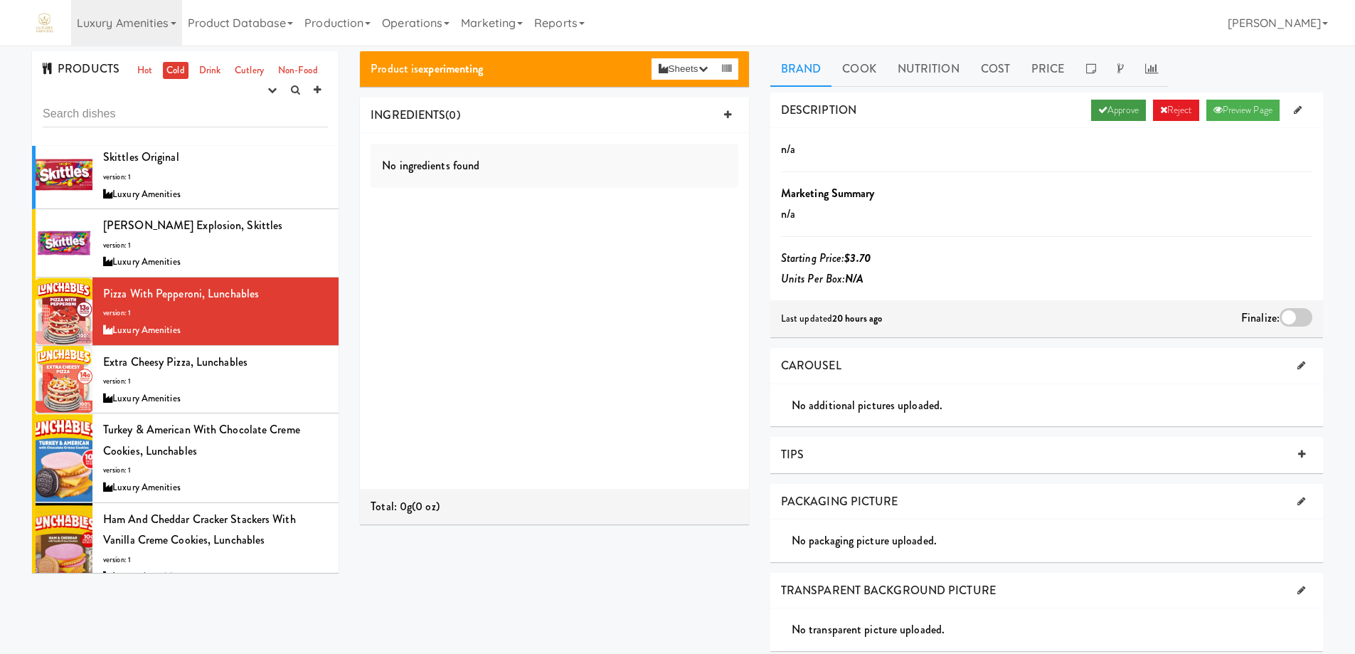
click at [1104, 106] on link "Approve" at bounding box center [1118, 110] width 55 height 21
click at [1295, 313] on div at bounding box center [1296, 317] width 33 height 18
click at [0, 0] on input "checkbox" at bounding box center [0, 0] width 0 height 0
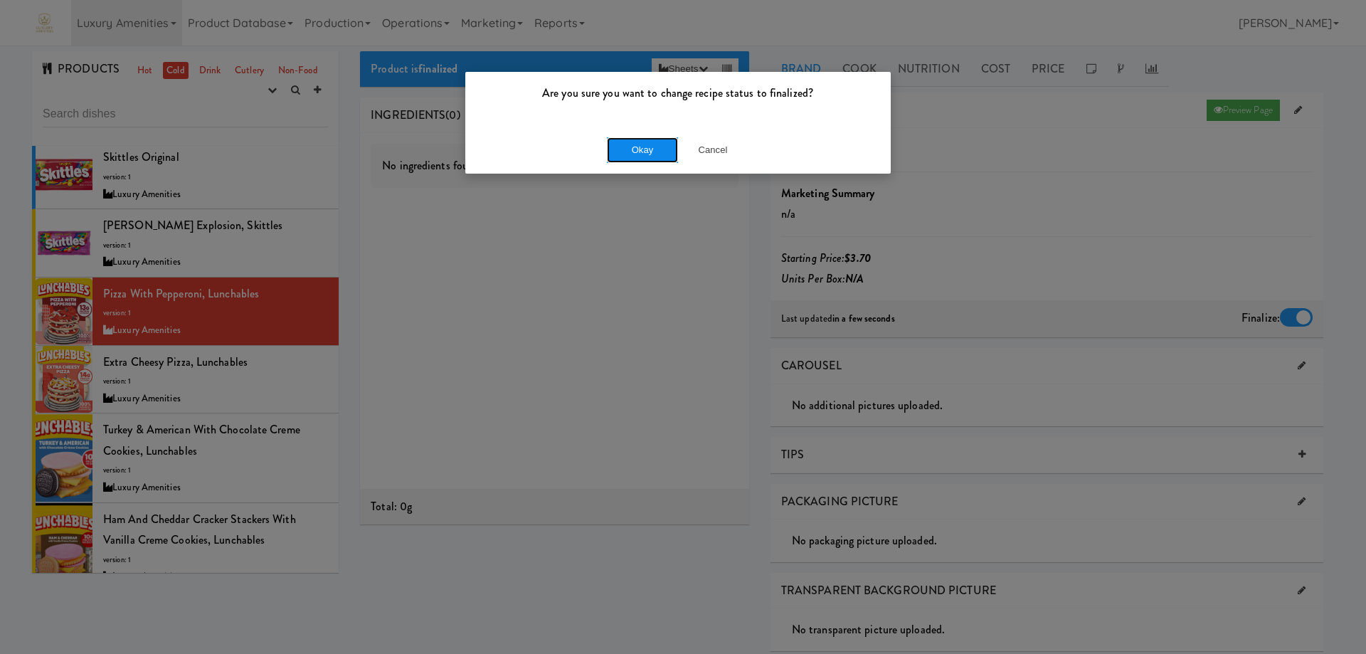
click at [630, 157] on button "Okay" at bounding box center [642, 150] width 71 height 26
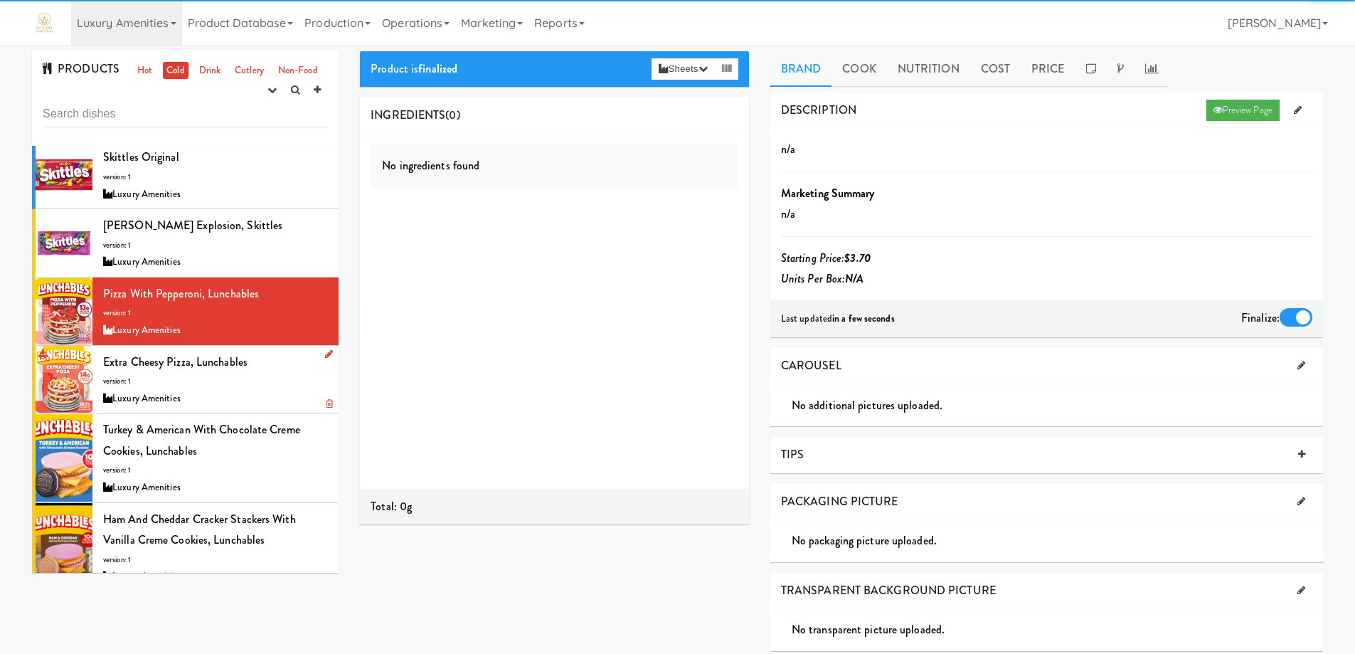
click at [270, 367] on div "Extra Cheesy Pizza, Lunchables version: 1 Luxury Amenities" at bounding box center [215, 379] width 225 height 56
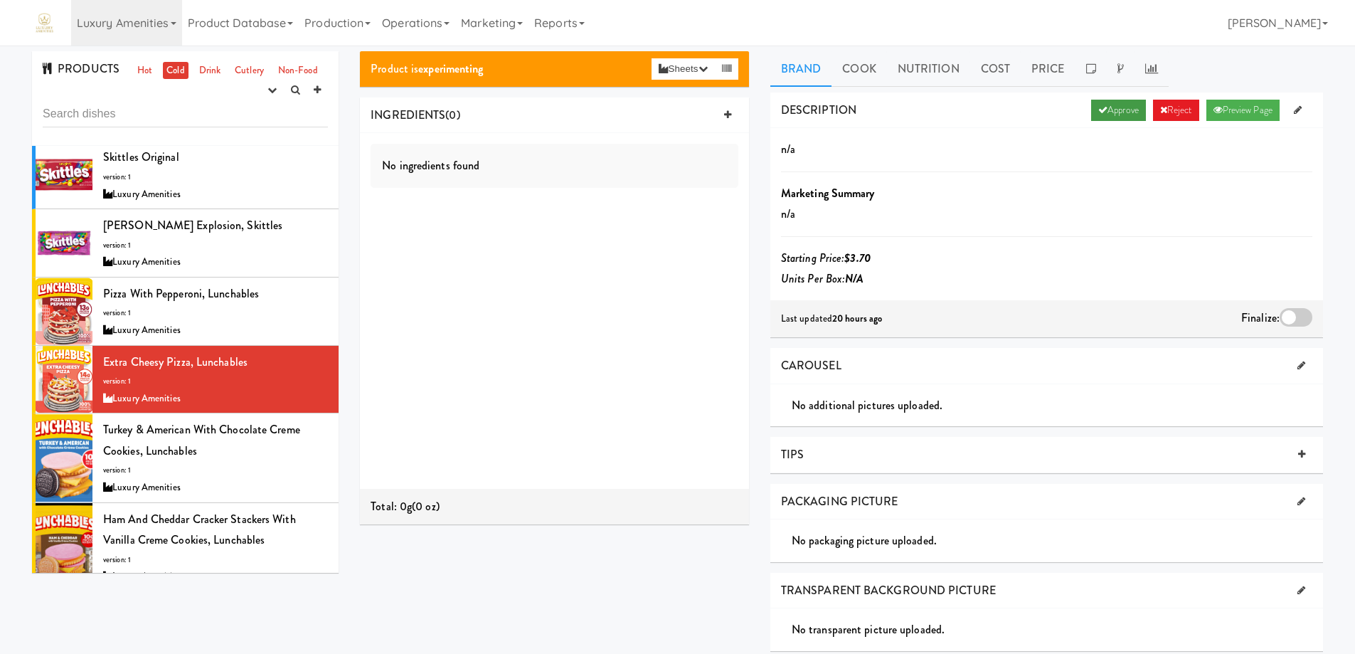
click at [1098, 107] on icon at bounding box center [1102, 109] width 9 height 9
click at [1291, 315] on div at bounding box center [1296, 317] width 33 height 18
click at [0, 0] on input "checkbox" at bounding box center [0, 0] width 0 height 0
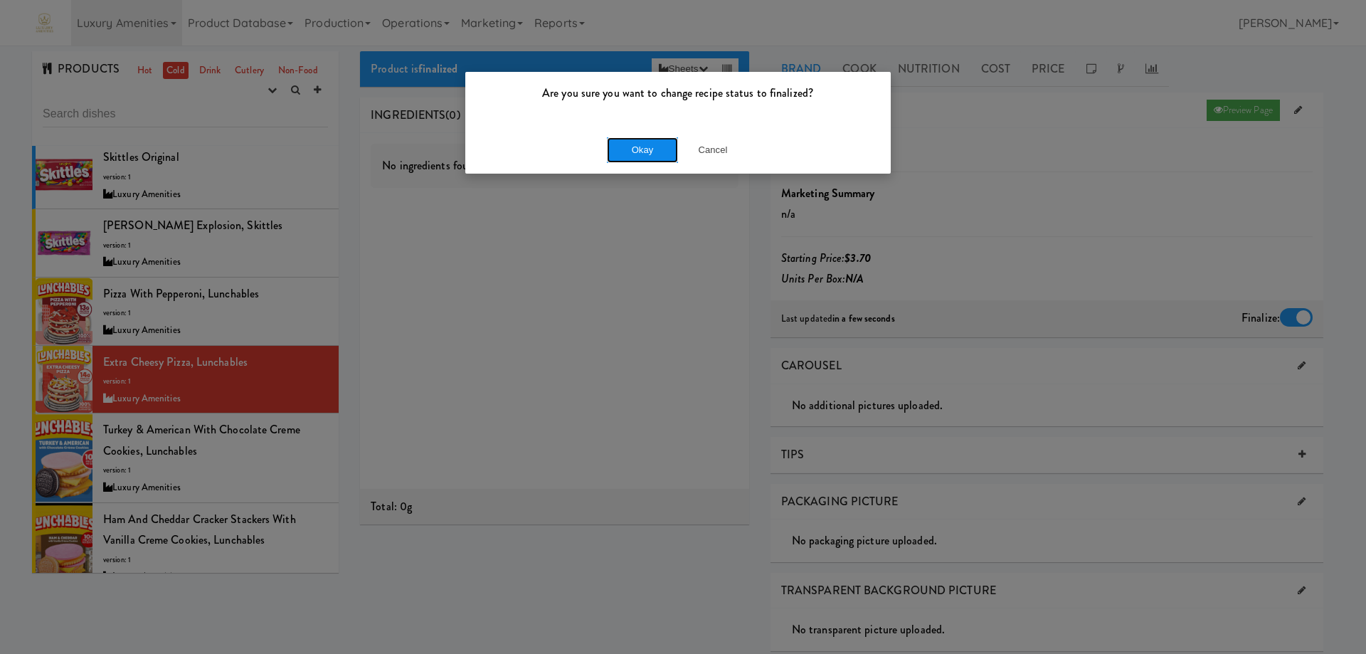
click at [647, 144] on button "Okay" at bounding box center [642, 150] width 71 height 26
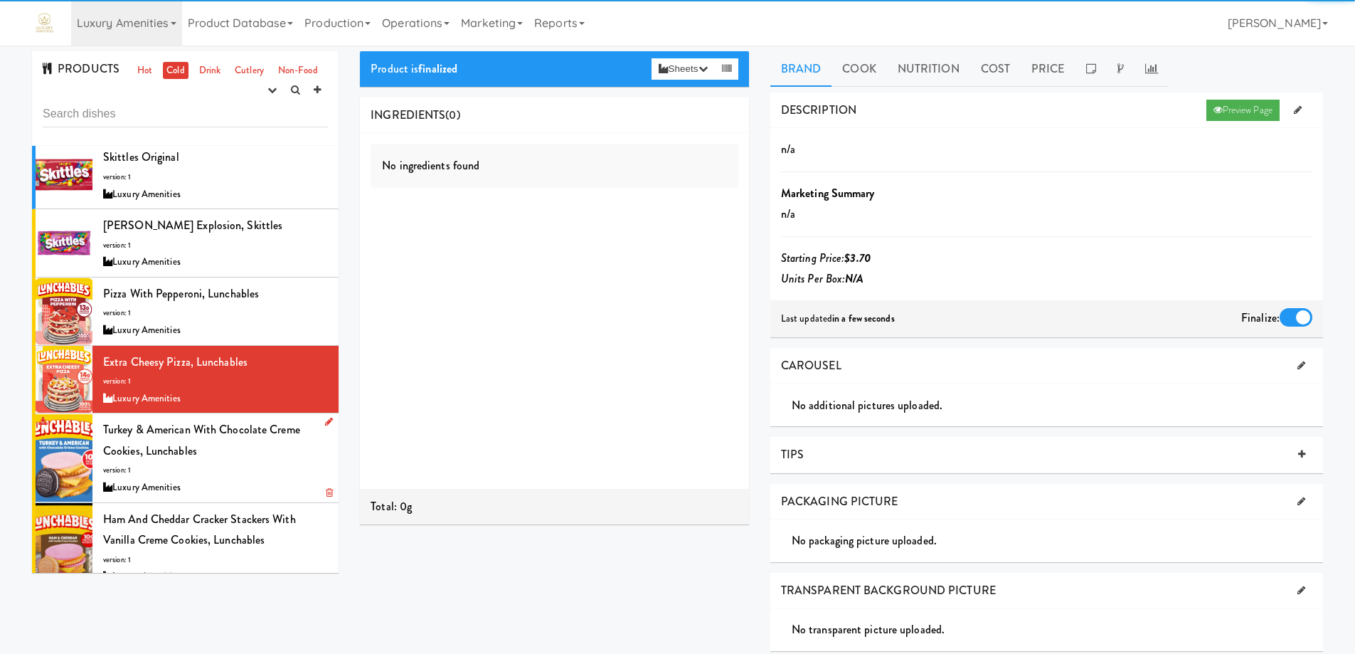
click at [252, 454] on div "Turkey & American with Chocolate Creme Cookies, Lunchables version: 1 Luxury Am…" at bounding box center [215, 457] width 225 height 77
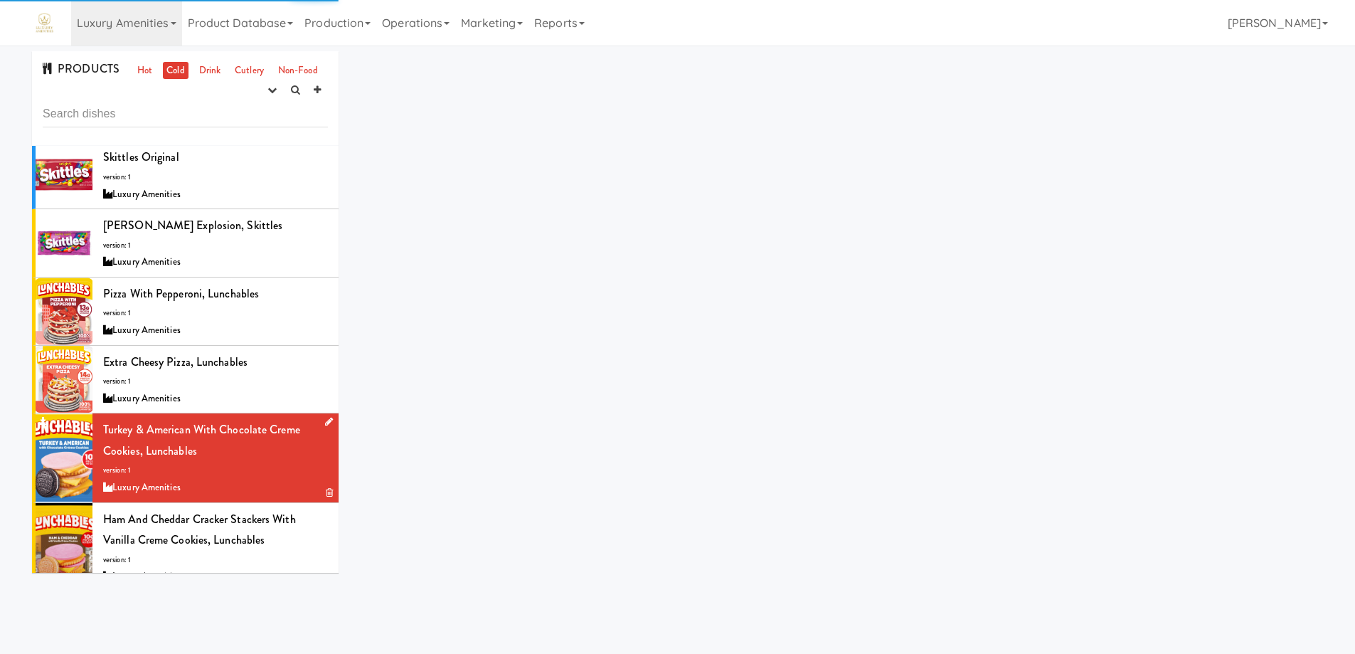
scroll to position [2205, 0]
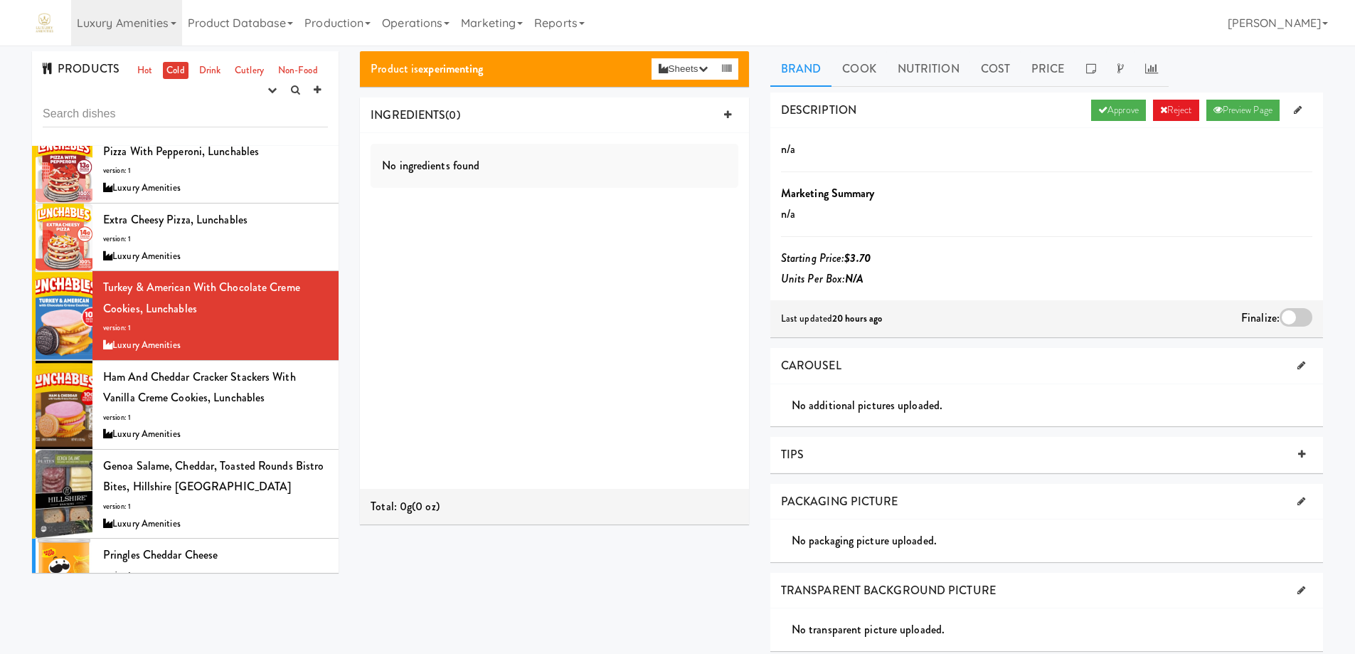
drag, startPoint x: 1110, startPoint y: 111, endPoint x: 1099, endPoint y: 193, distance: 83.2
click at [1109, 111] on link "Approve" at bounding box center [1118, 110] width 55 height 21
click at [1296, 307] on div "Finalize:" at bounding box center [1276, 318] width 71 height 23
click at [1287, 317] on div at bounding box center [1296, 317] width 33 height 18
click at [0, 0] on input "checkbox" at bounding box center [0, 0] width 0 height 0
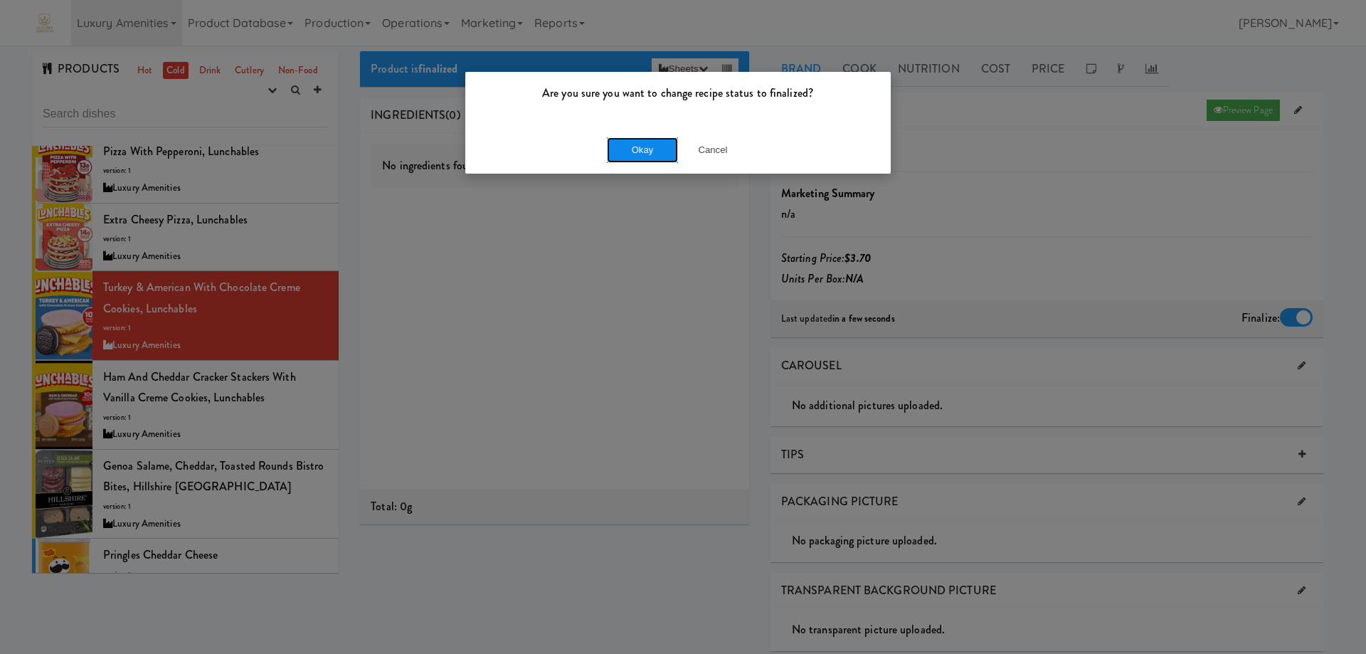
click at [652, 146] on button "Okay" at bounding box center [642, 150] width 71 height 26
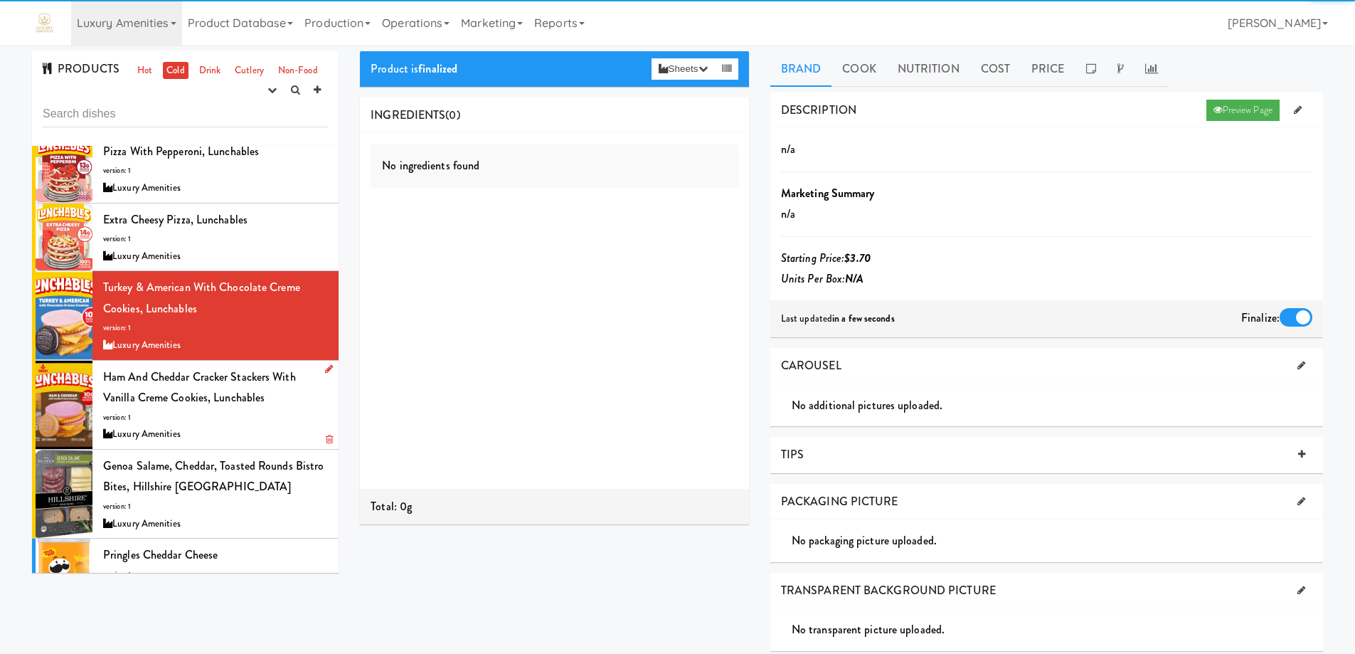
click at [267, 400] on div "Ham and Cheddar Cracker Stackers with Vanilla Creme Cookies, Lunchables version…" at bounding box center [215, 404] width 225 height 77
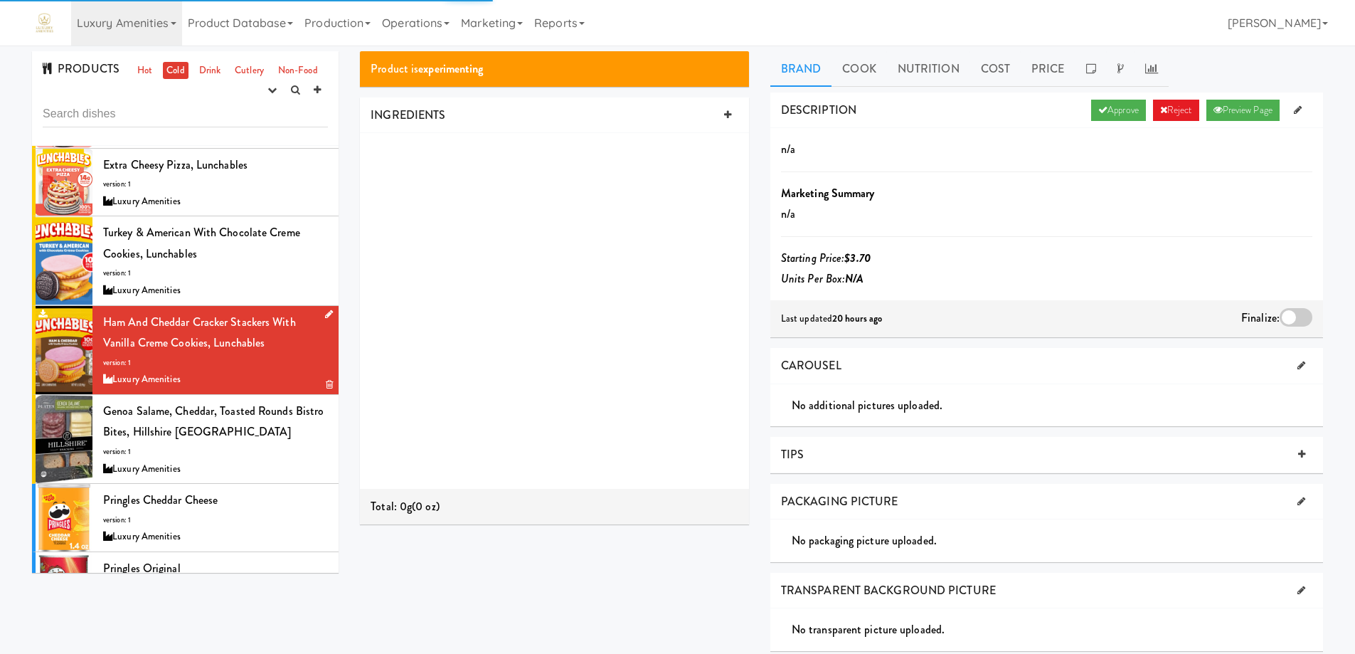
scroll to position [2276, 0]
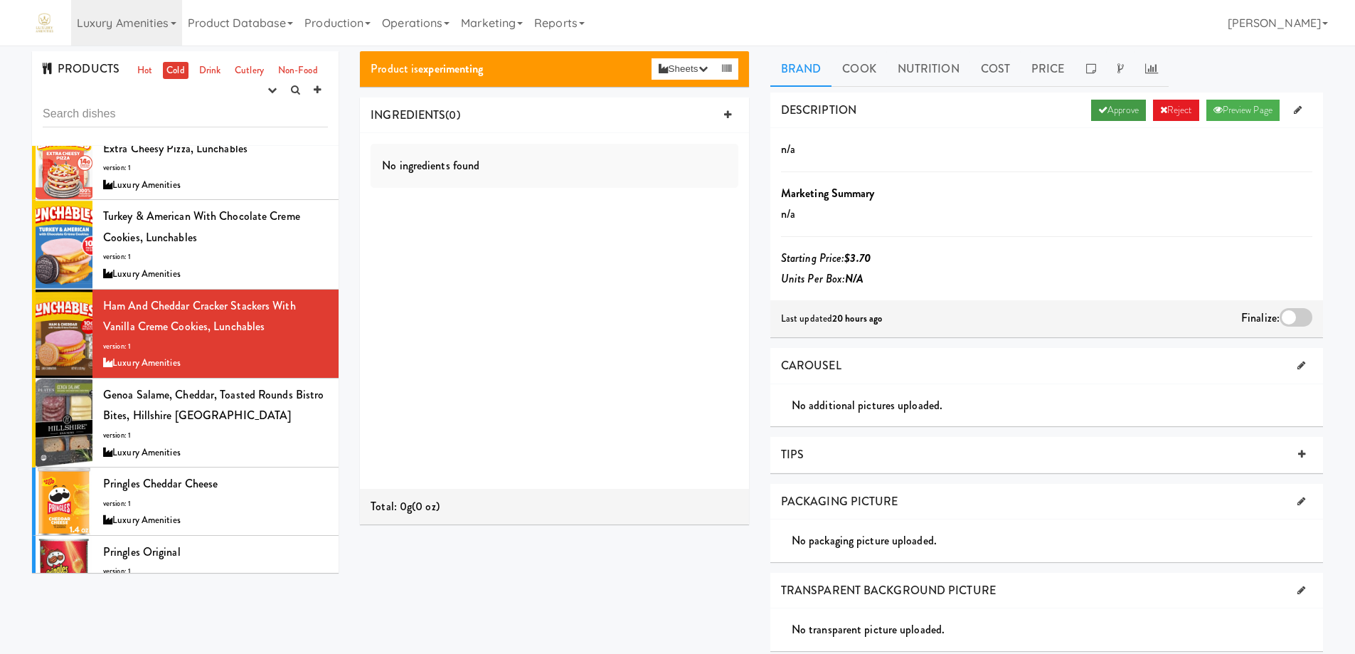
click at [1112, 107] on link "Approve" at bounding box center [1118, 110] width 55 height 21
click at [1303, 322] on div at bounding box center [1296, 317] width 33 height 18
click at [0, 0] on input "checkbox" at bounding box center [0, 0] width 0 height 0
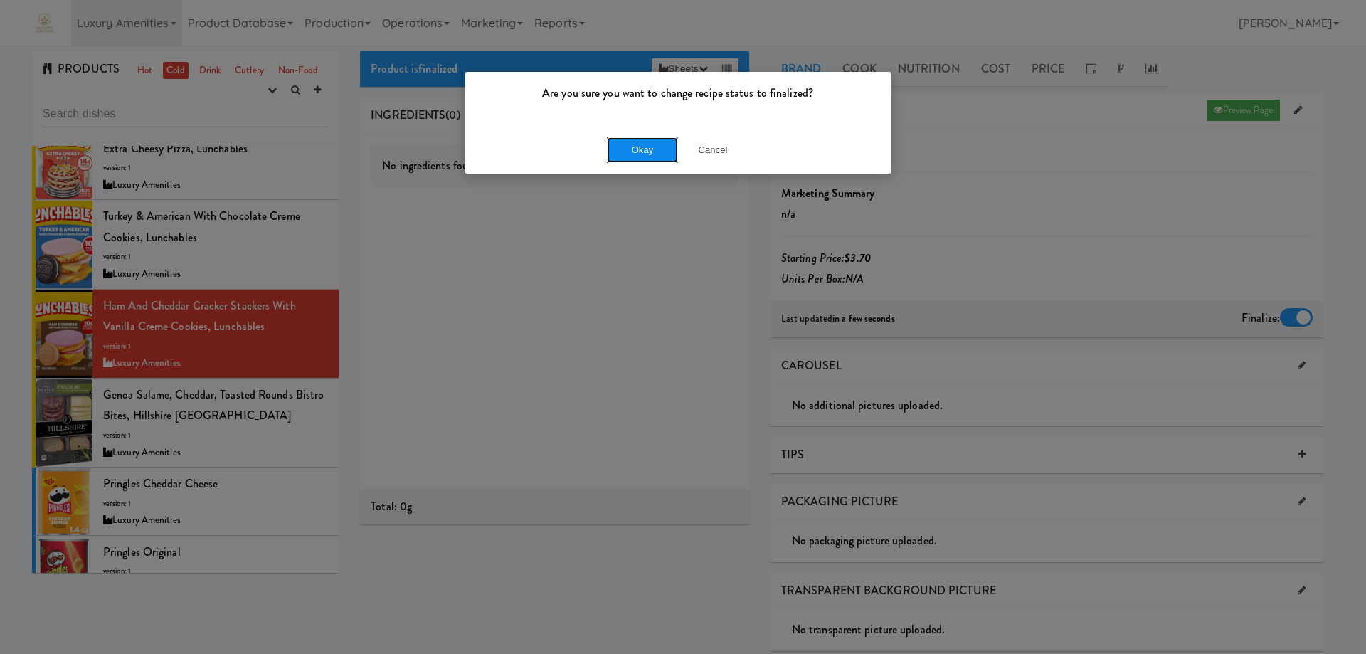
click at [652, 154] on button "Okay" at bounding box center [642, 150] width 71 height 26
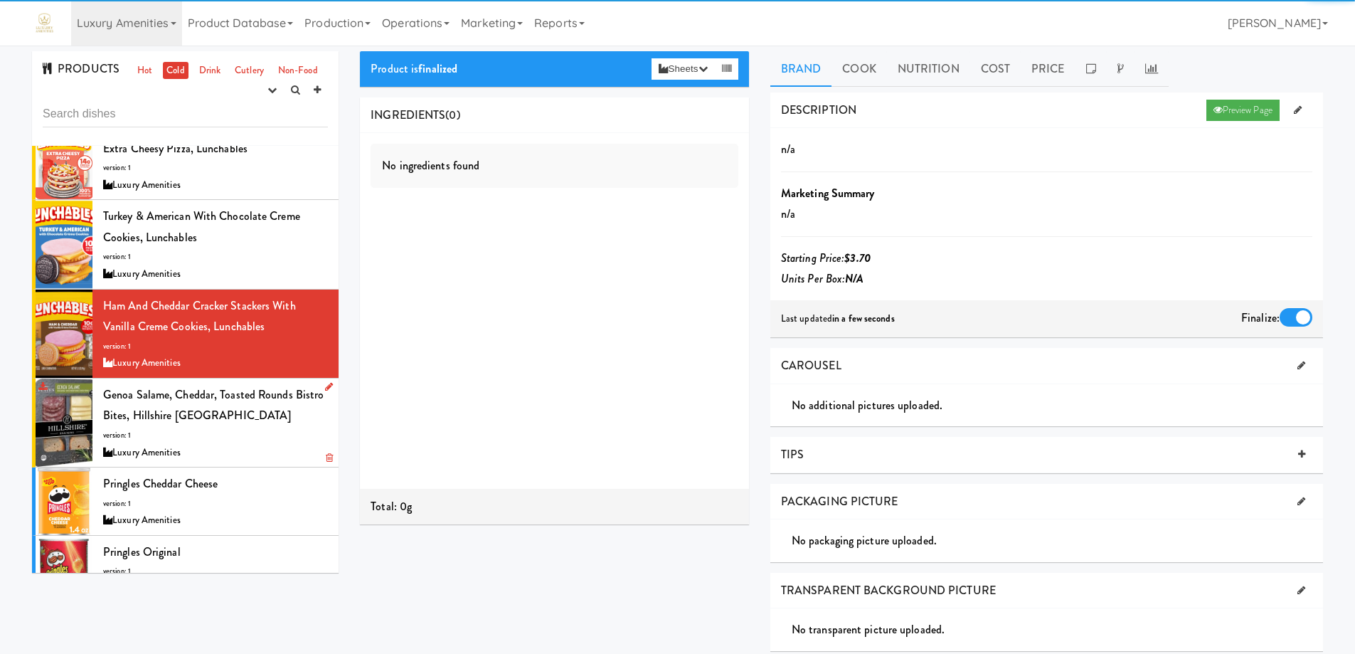
click at [297, 406] on div "Genoa Salame, Cheddar, Toasted Rounds Bistro Bites, Hillshire Snacking version:…" at bounding box center [215, 422] width 225 height 77
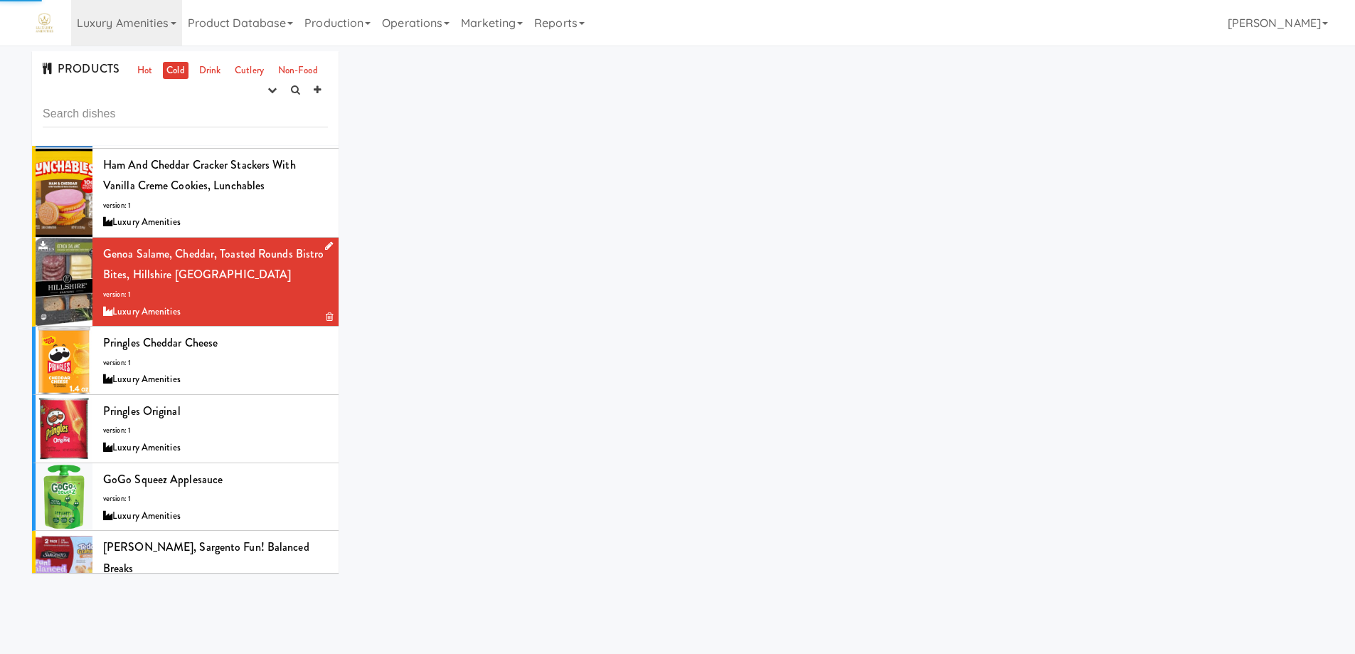
scroll to position [2419, 0]
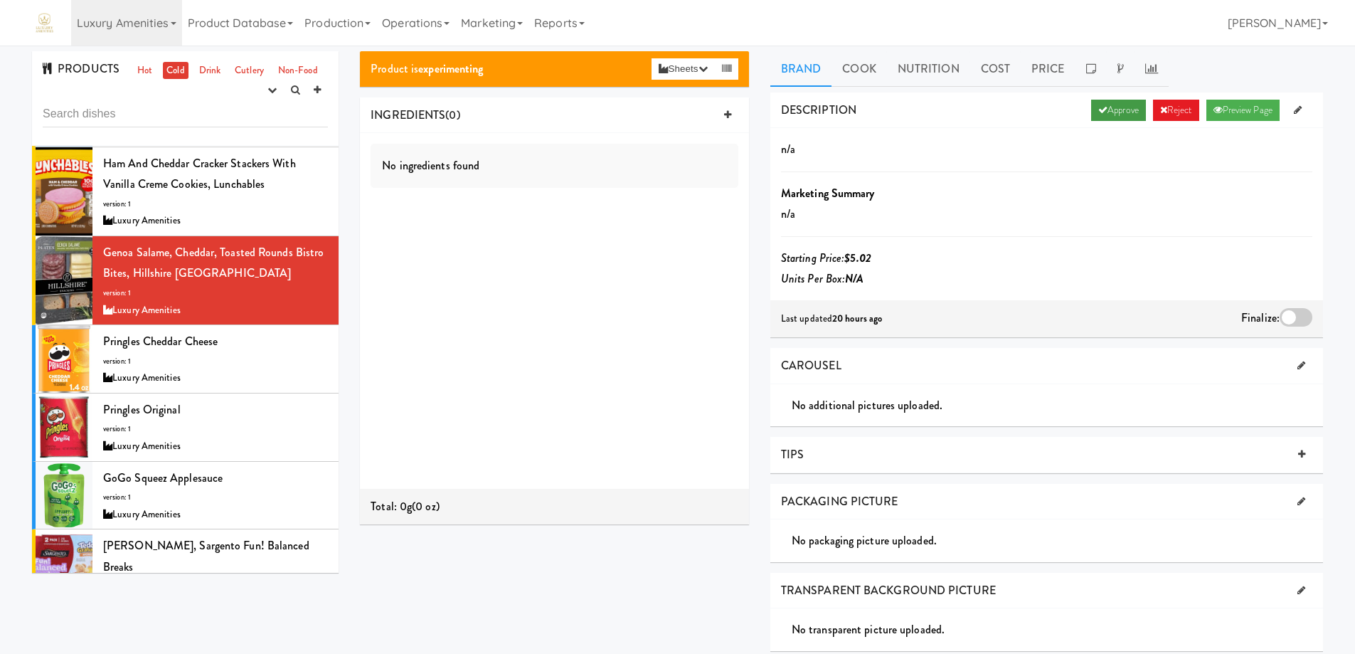
click at [1112, 111] on link "Approve" at bounding box center [1118, 110] width 55 height 21
click at [1302, 317] on div at bounding box center [1296, 317] width 33 height 18
click at [0, 0] on input "checkbox" at bounding box center [0, 0] width 0 height 0
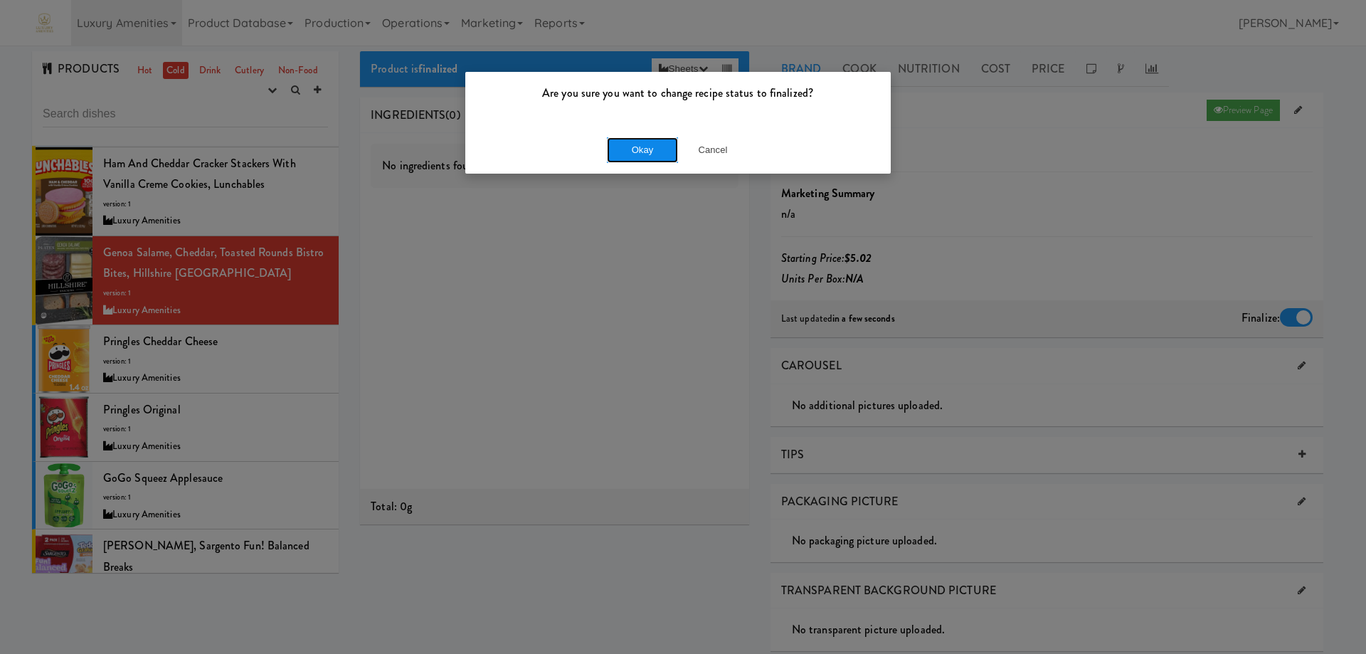
click at [667, 153] on button "Okay" at bounding box center [642, 150] width 71 height 26
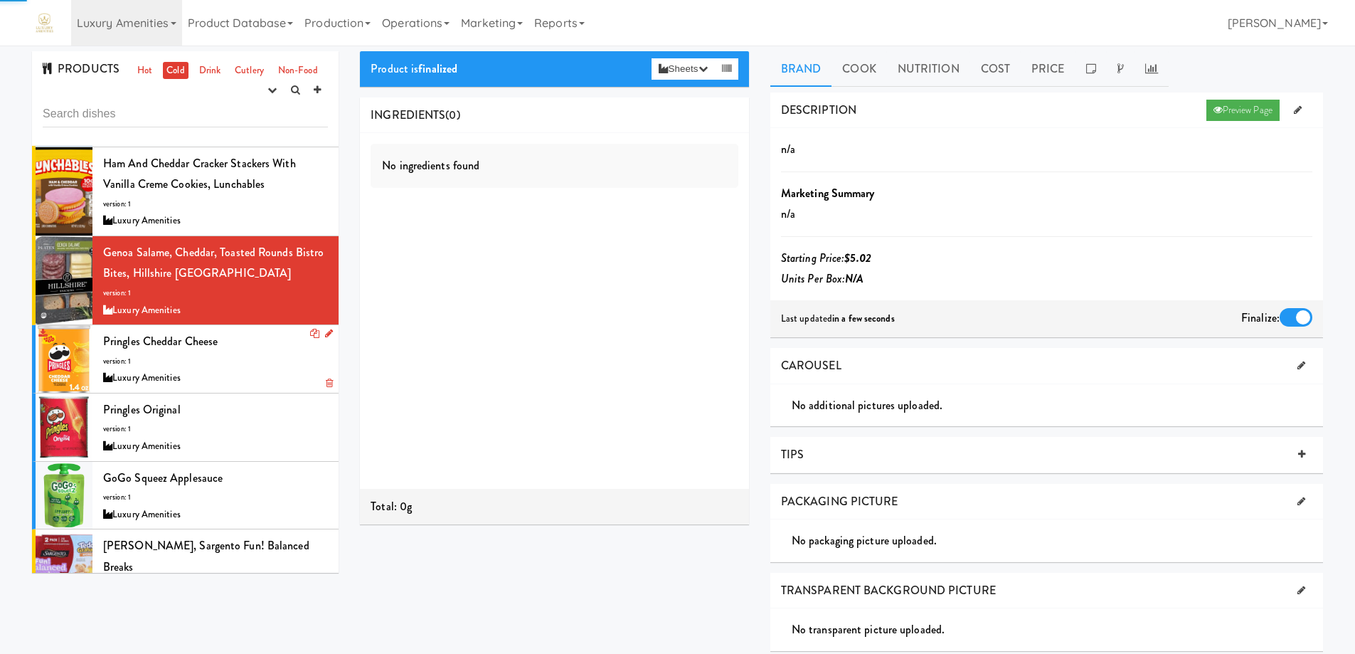
click at [272, 369] on div "Luxury Amenities" at bounding box center [215, 378] width 225 height 18
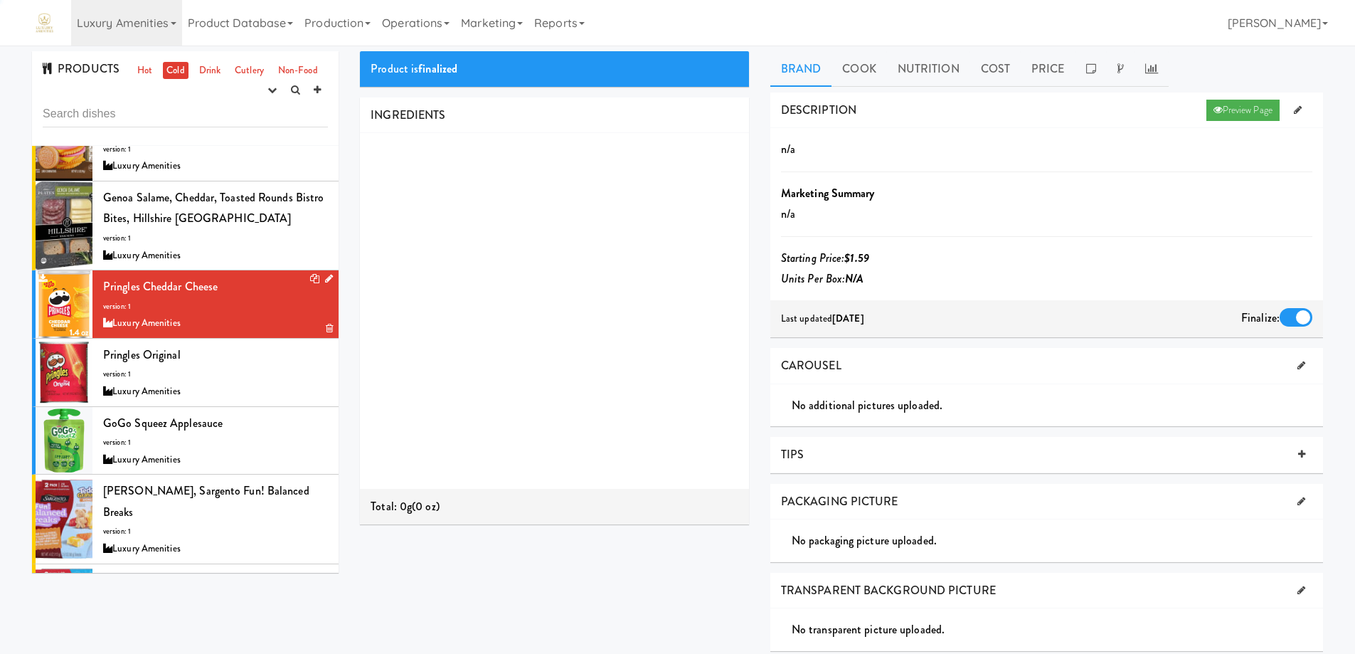
scroll to position [2490, 0]
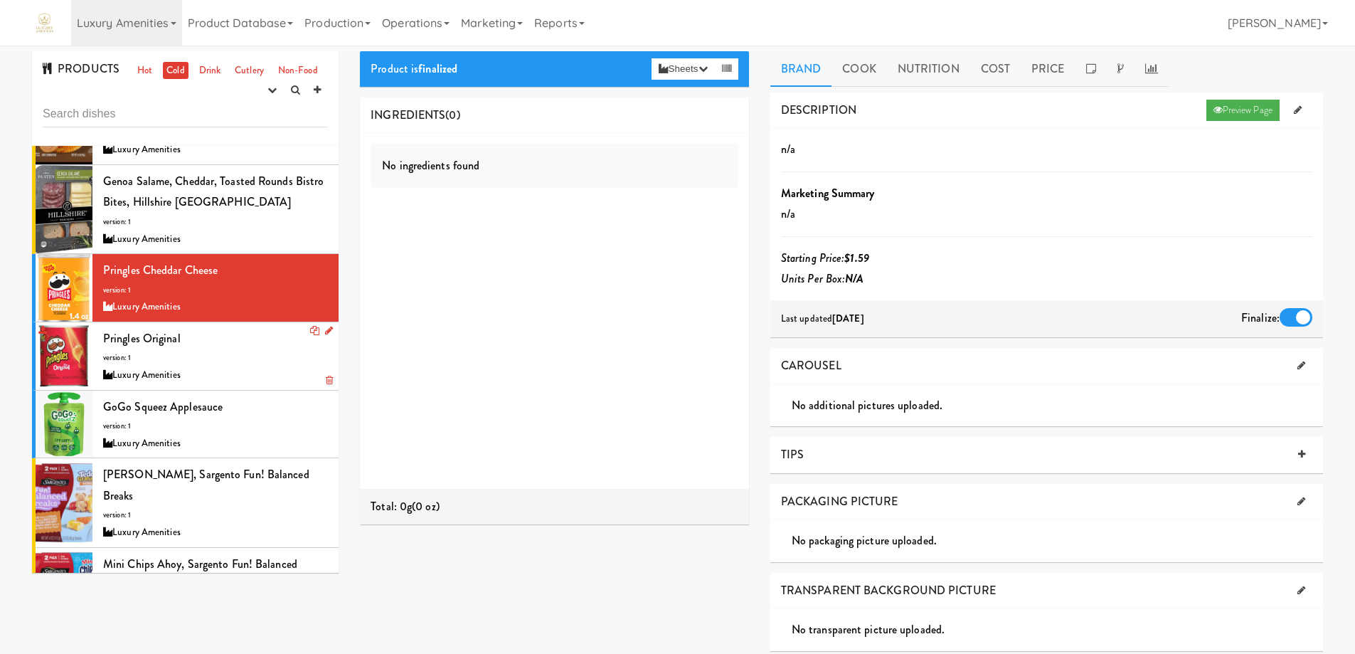
click at [256, 341] on div "Pringles Original version: 1 Luxury Amenities" at bounding box center [215, 356] width 225 height 56
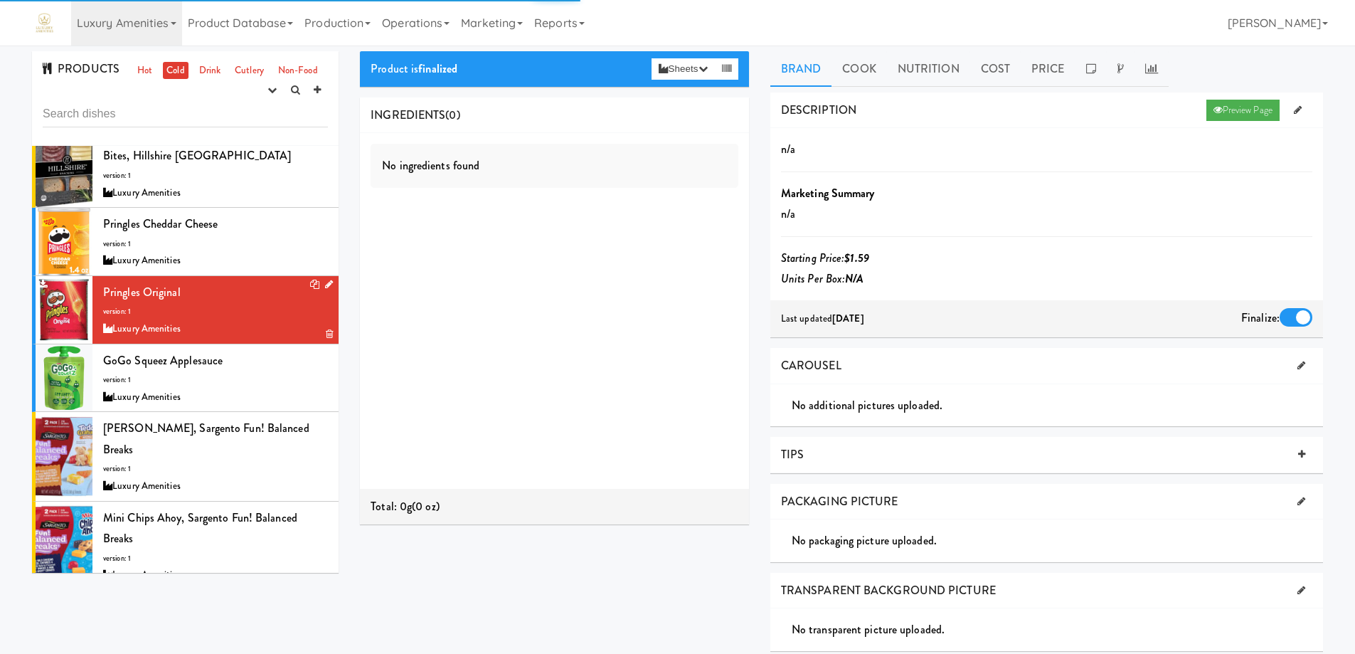
scroll to position [2561, 0]
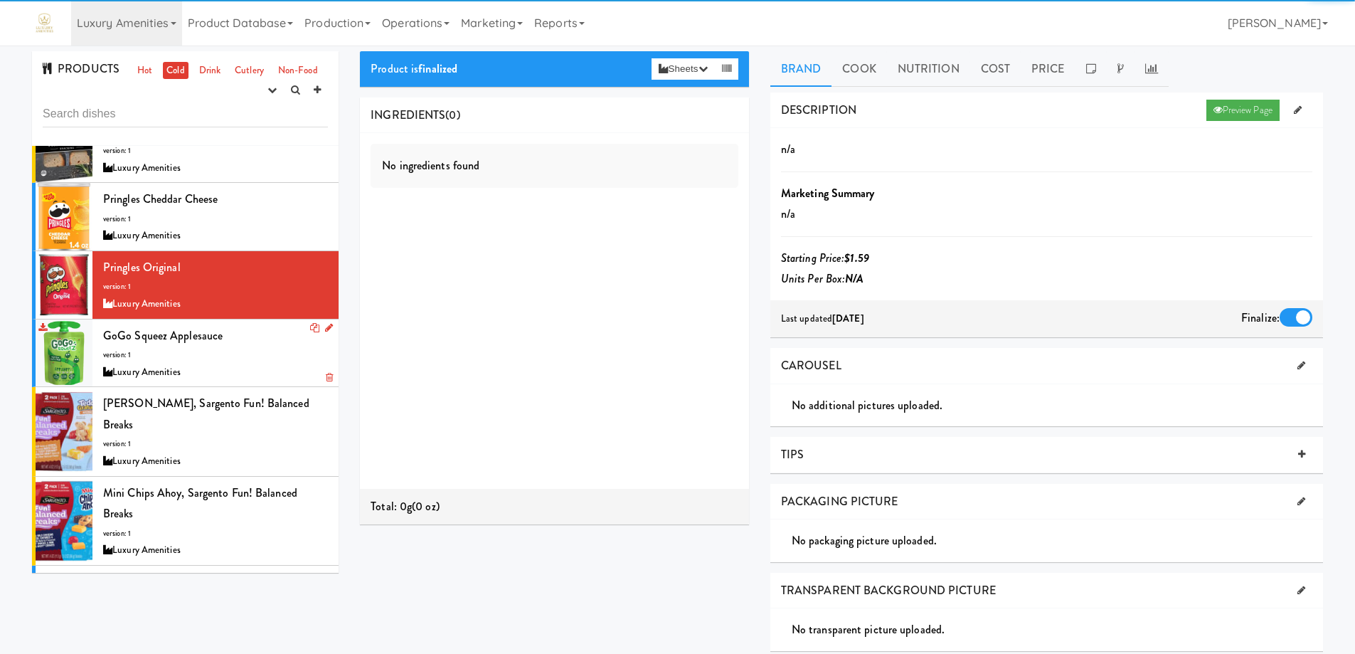
click at [256, 325] on div "GoGo Squeez Applesauce version: 1 Luxury Amenities" at bounding box center [215, 353] width 225 height 56
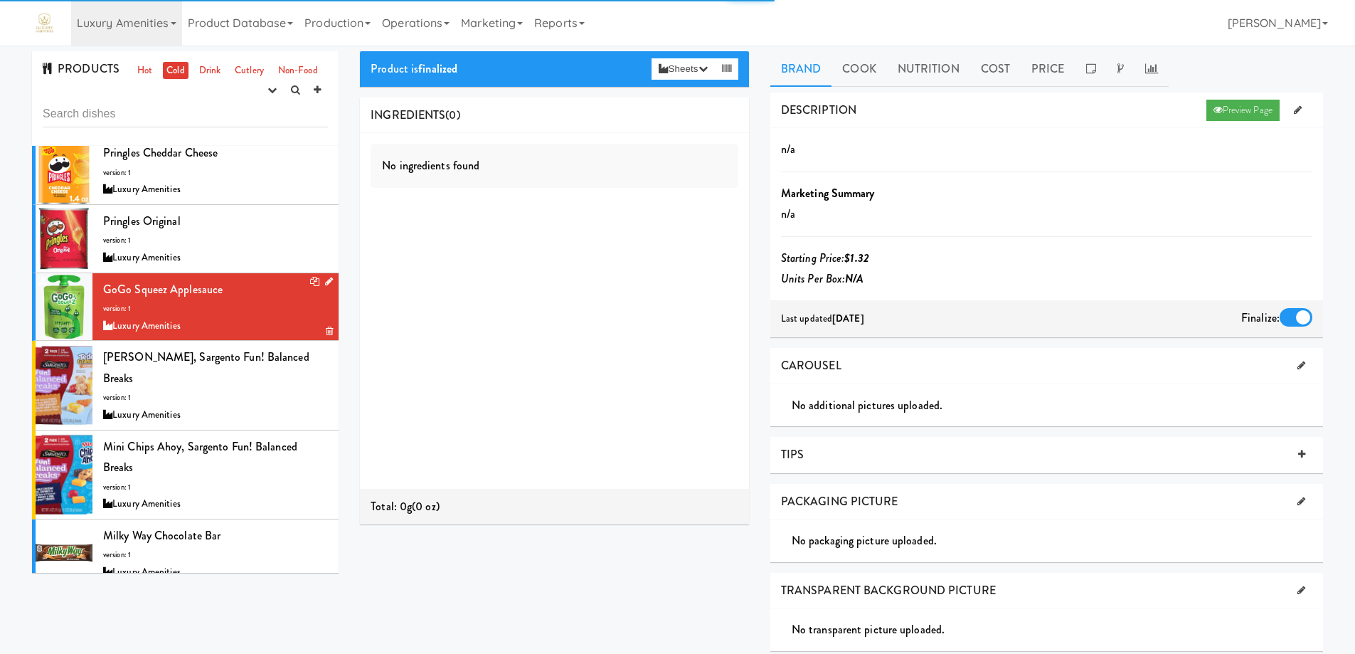
scroll to position [2632, 0]
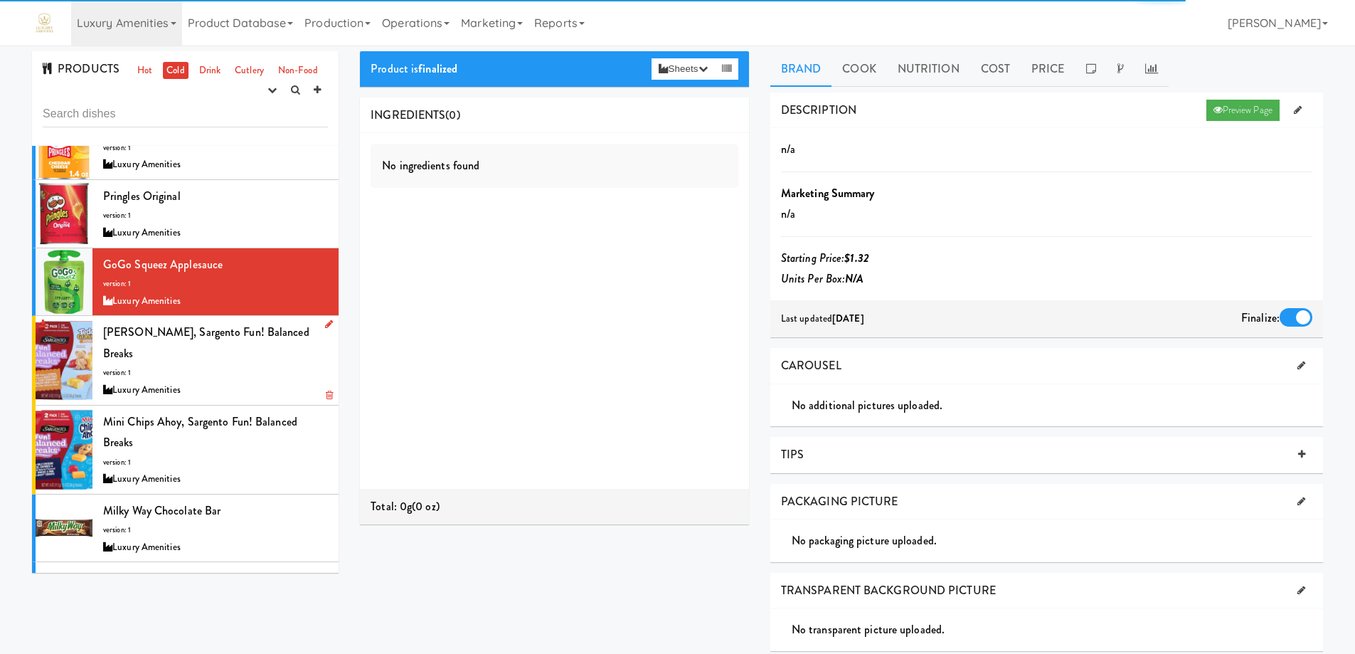
click at [252, 343] on div "[PERSON_NAME], Sargento Fun! Balanced Breaks version: 1 Luxury Amenities" at bounding box center [215, 360] width 225 height 77
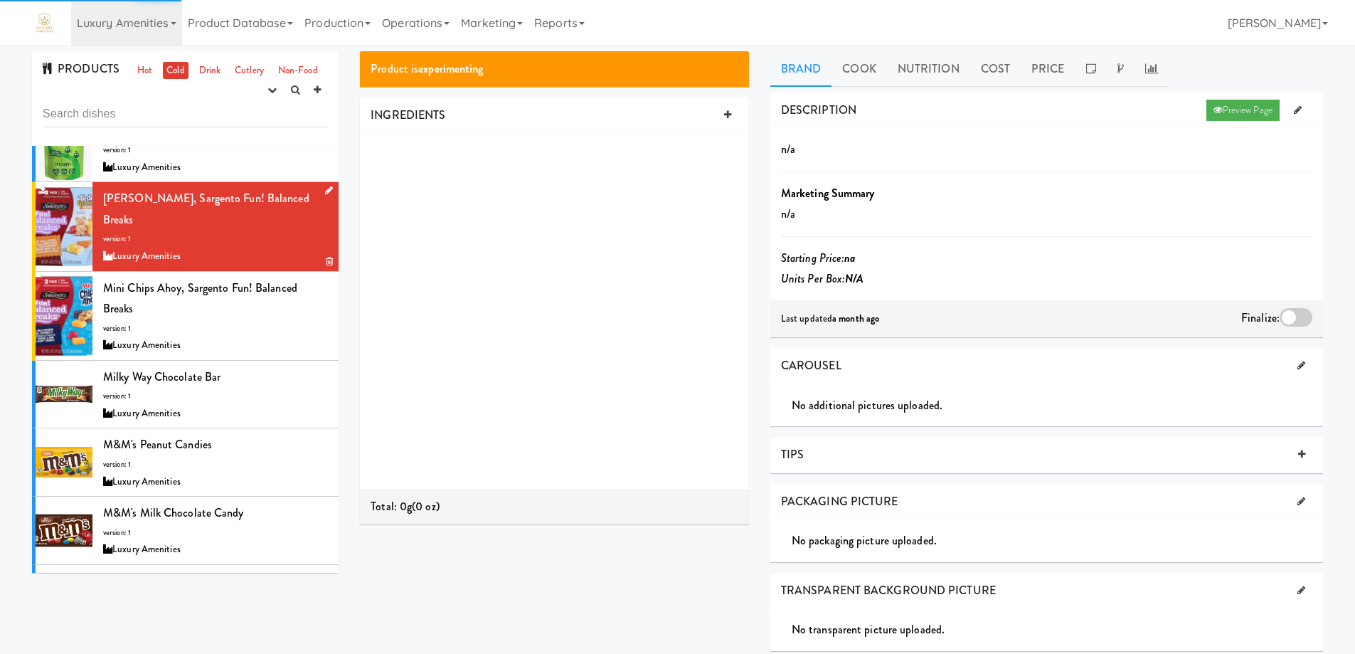
scroll to position [2774, 0]
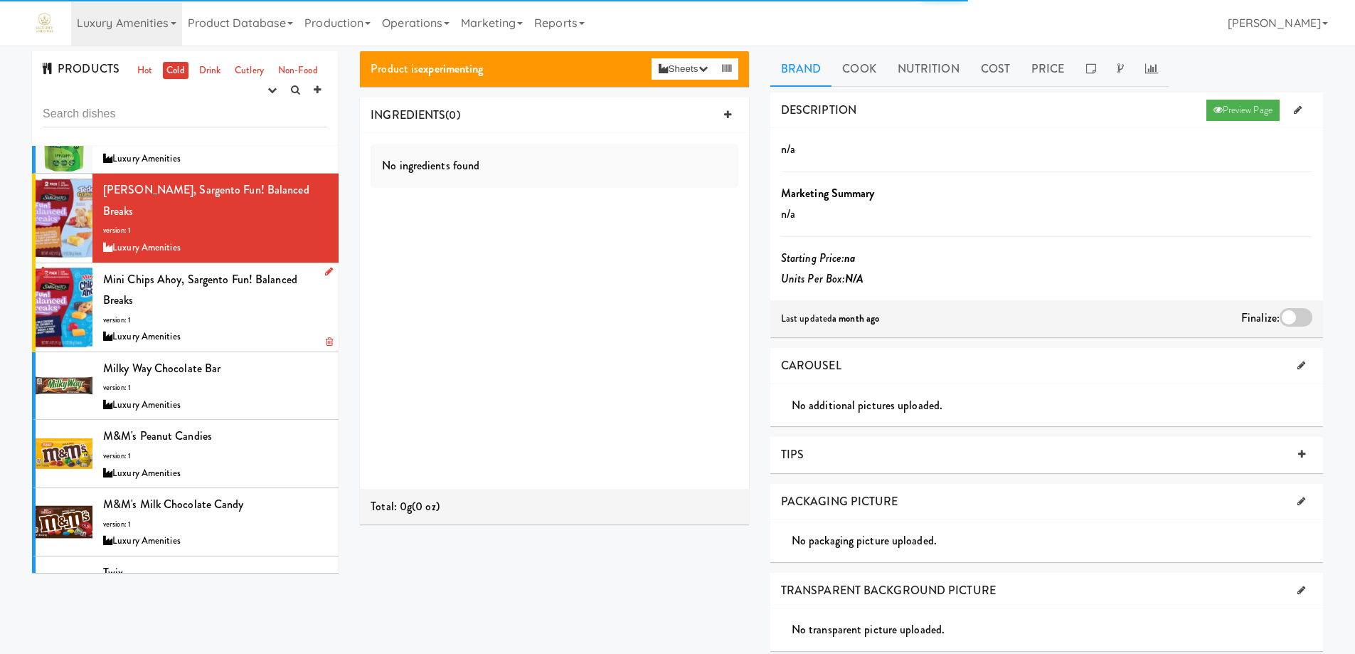
click at [254, 301] on div "Mini Chips Ahoy, Sargento Fun! Balanced Breaks version: 1 Luxury Amenities" at bounding box center [215, 307] width 225 height 77
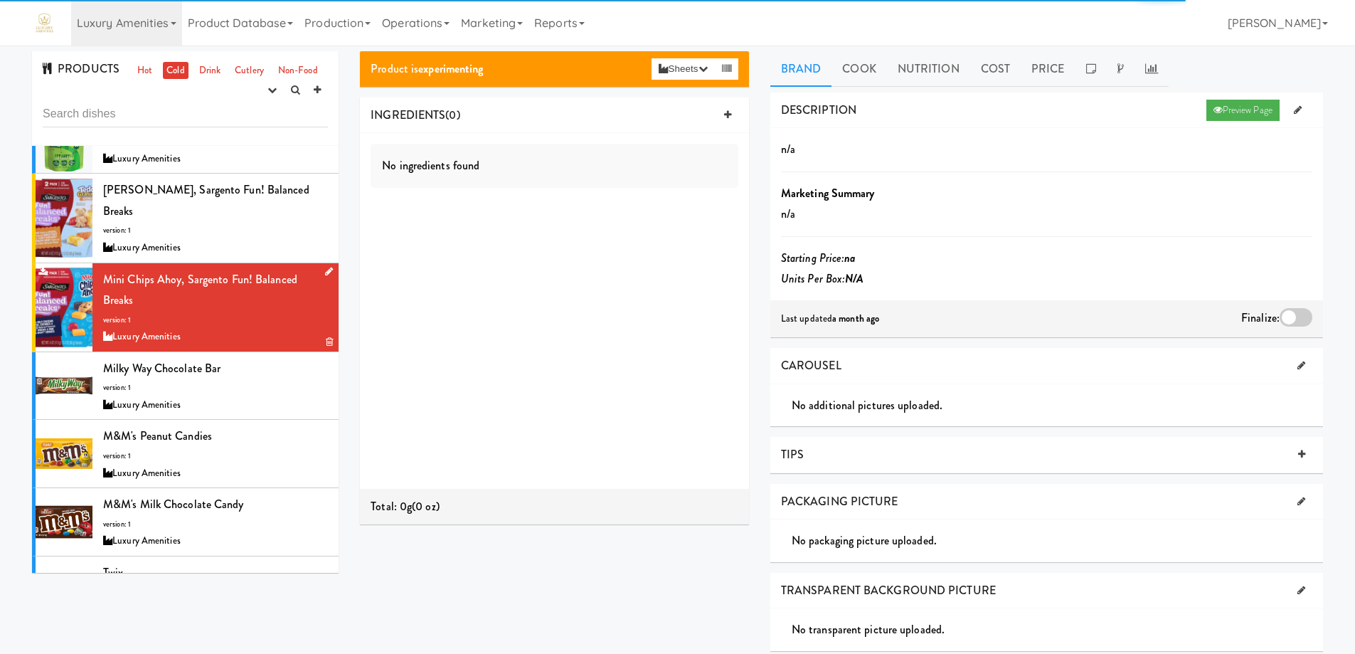
scroll to position [2845, 0]
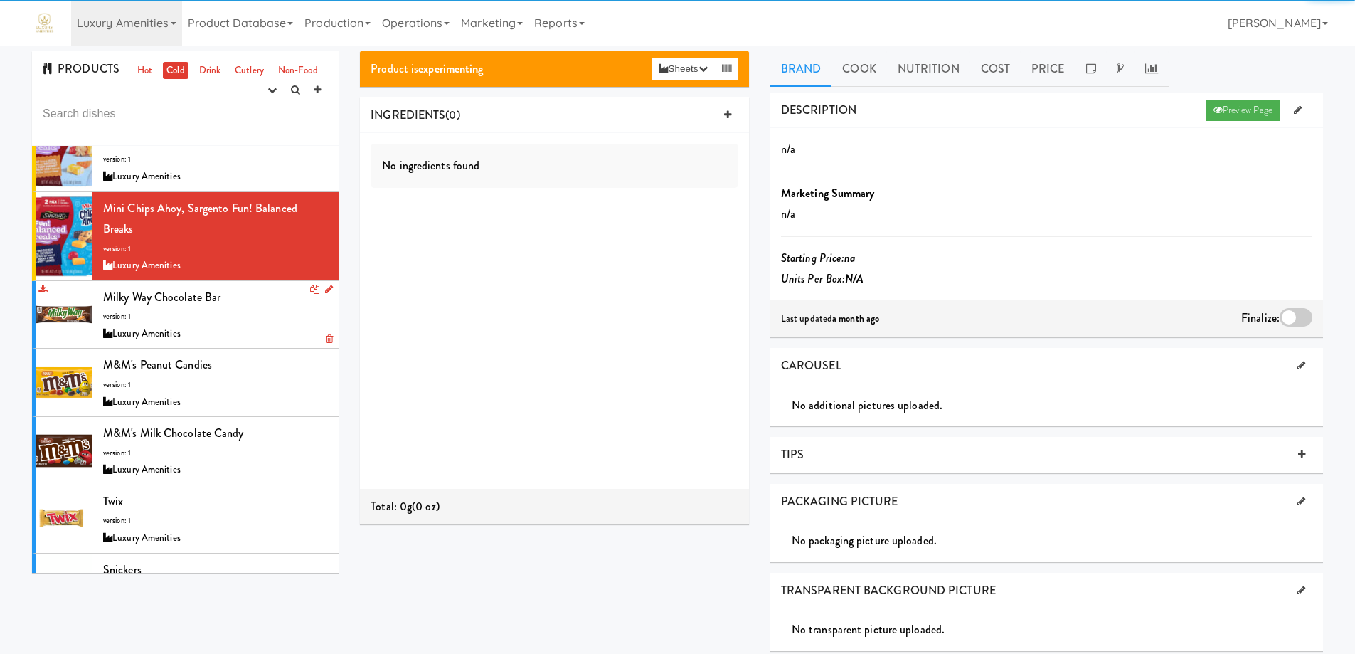
click at [255, 298] on div "Milky Way Chocolate Bar version: 1 Luxury Amenities" at bounding box center [215, 315] width 225 height 56
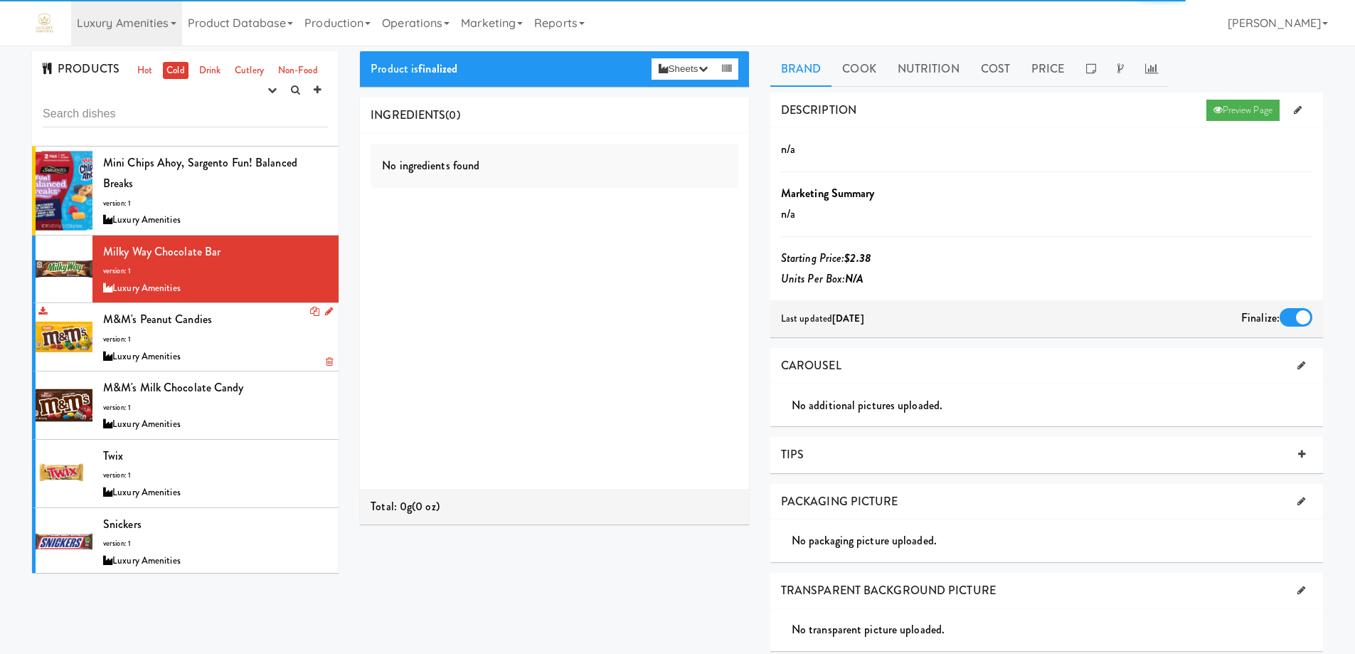
scroll to position [2917, 0]
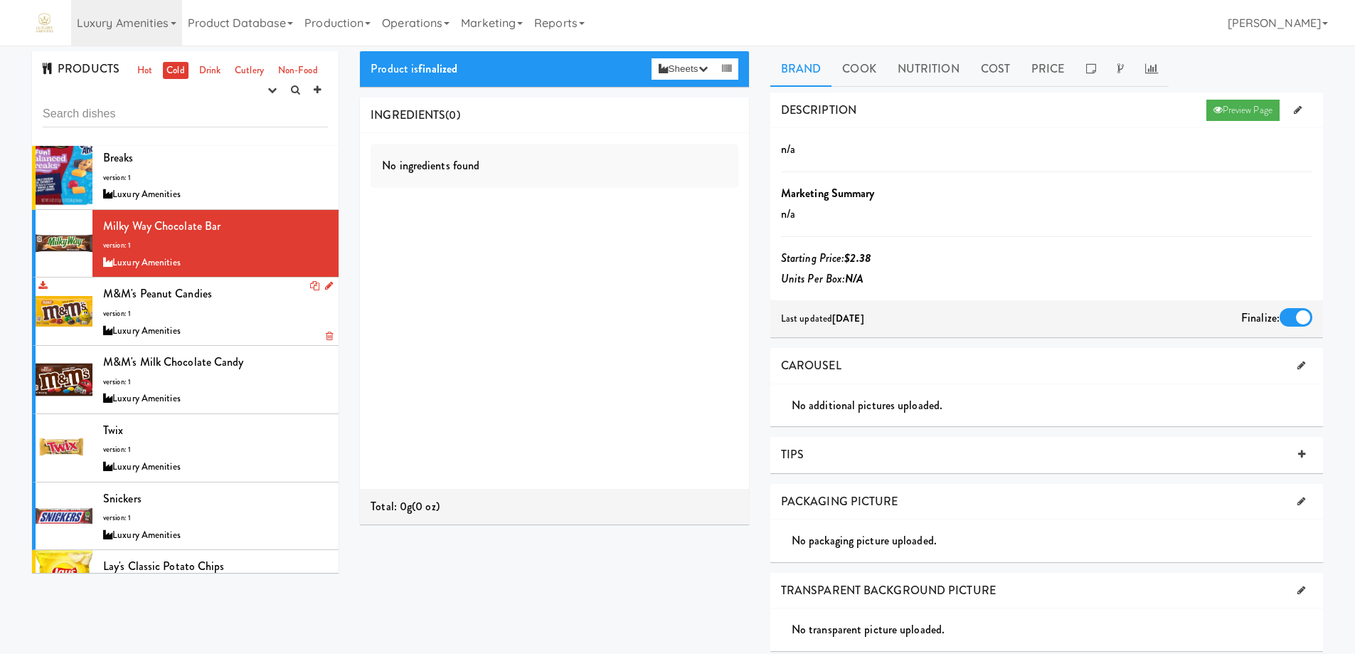
click at [252, 292] on div "M&M's Peanut Candies version: 1 Luxury Amenities" at bounding box center [215, 311] width 225 height 56
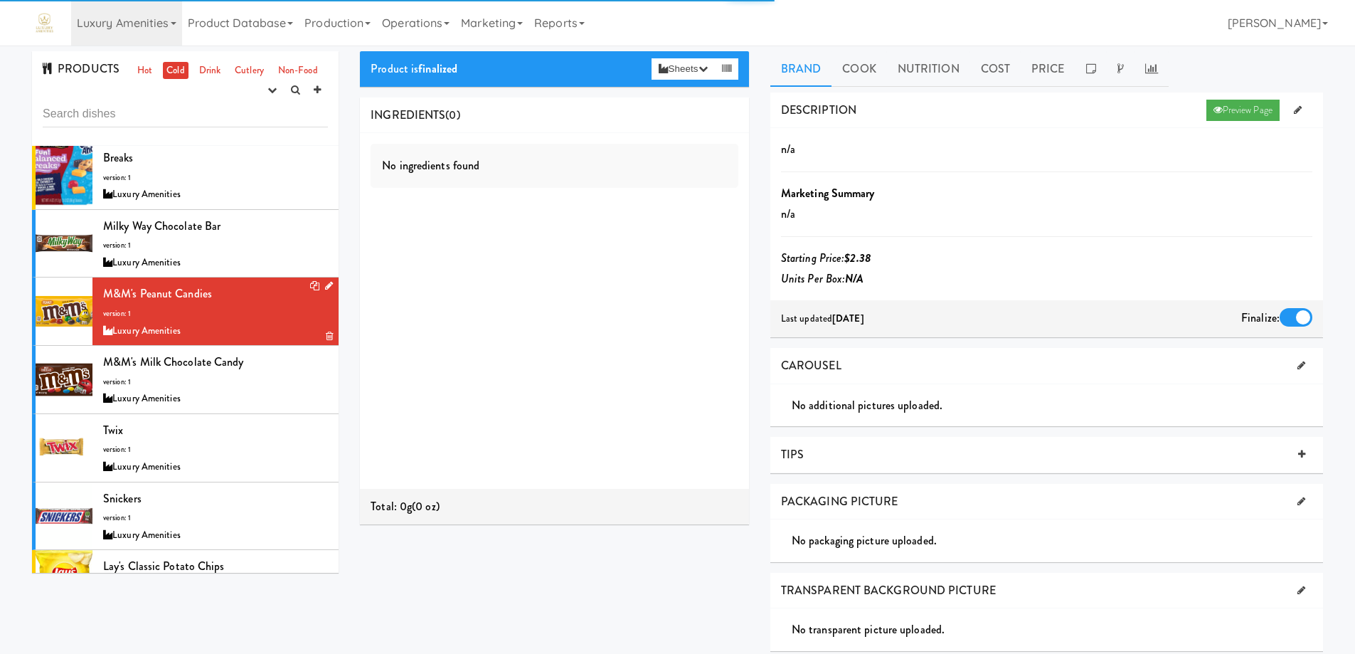
scroll to position [2988, 0]
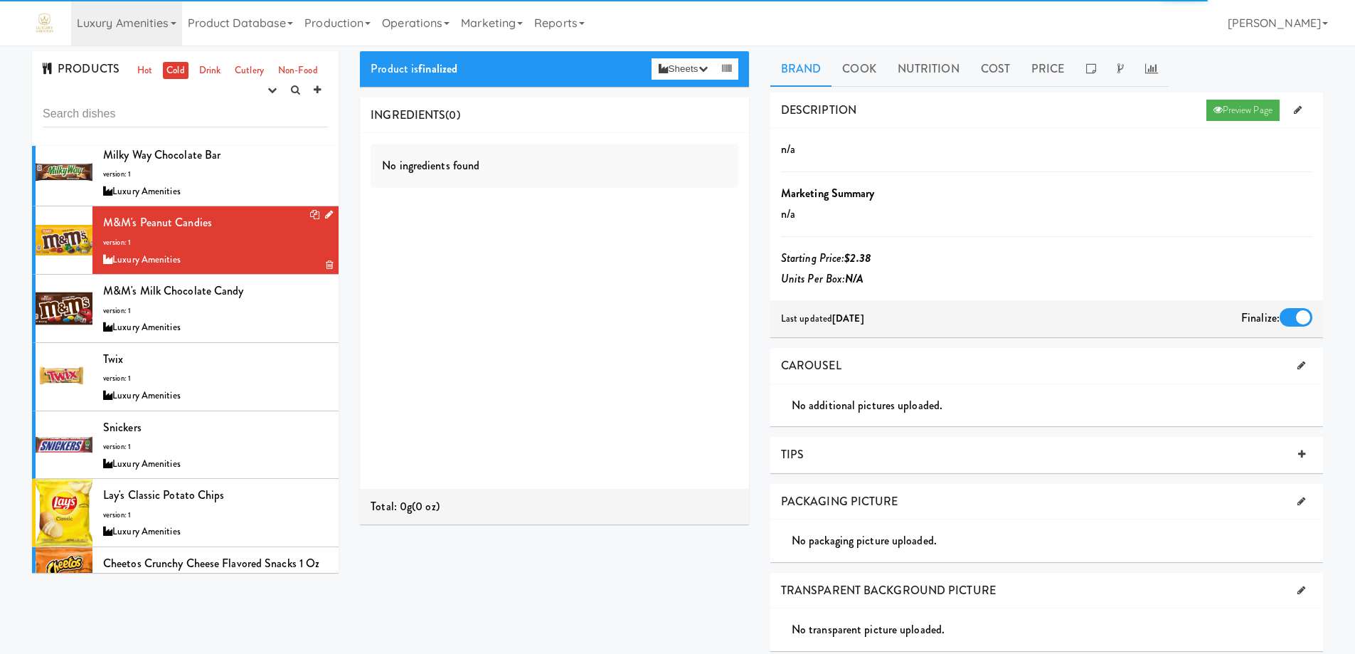
click at [252, 319] on div "Luxury Amenities" at bounding box center [215, 328] width 225 height 18
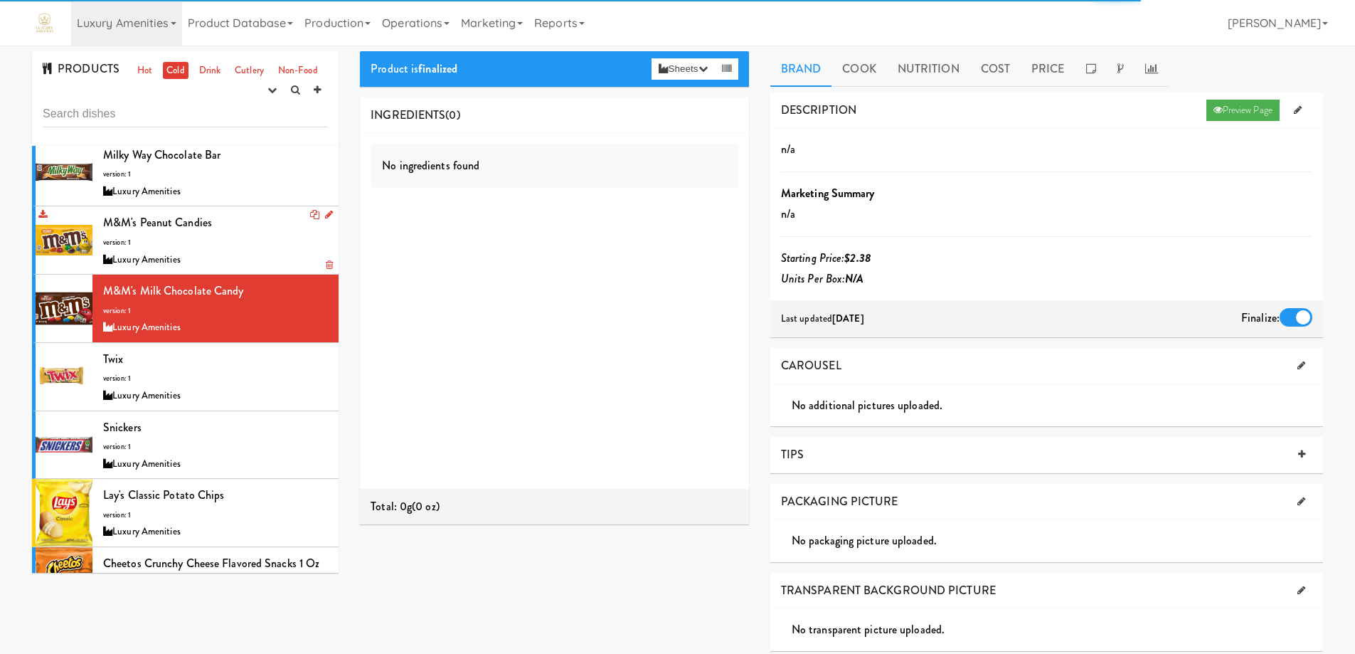
scroll to position [3059, 0]
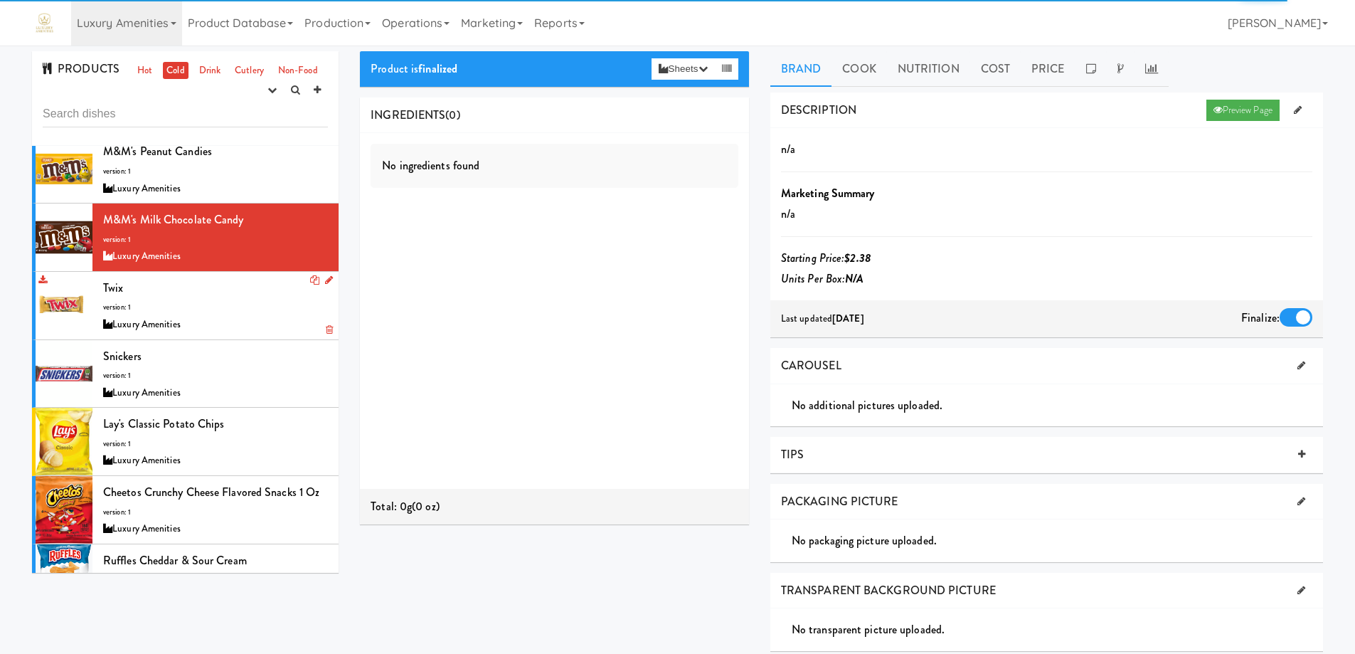
click at [249, 287] on div "Twix version: 1 Luxury Amenities" at bounding box center [215, 305] width 225 height 56
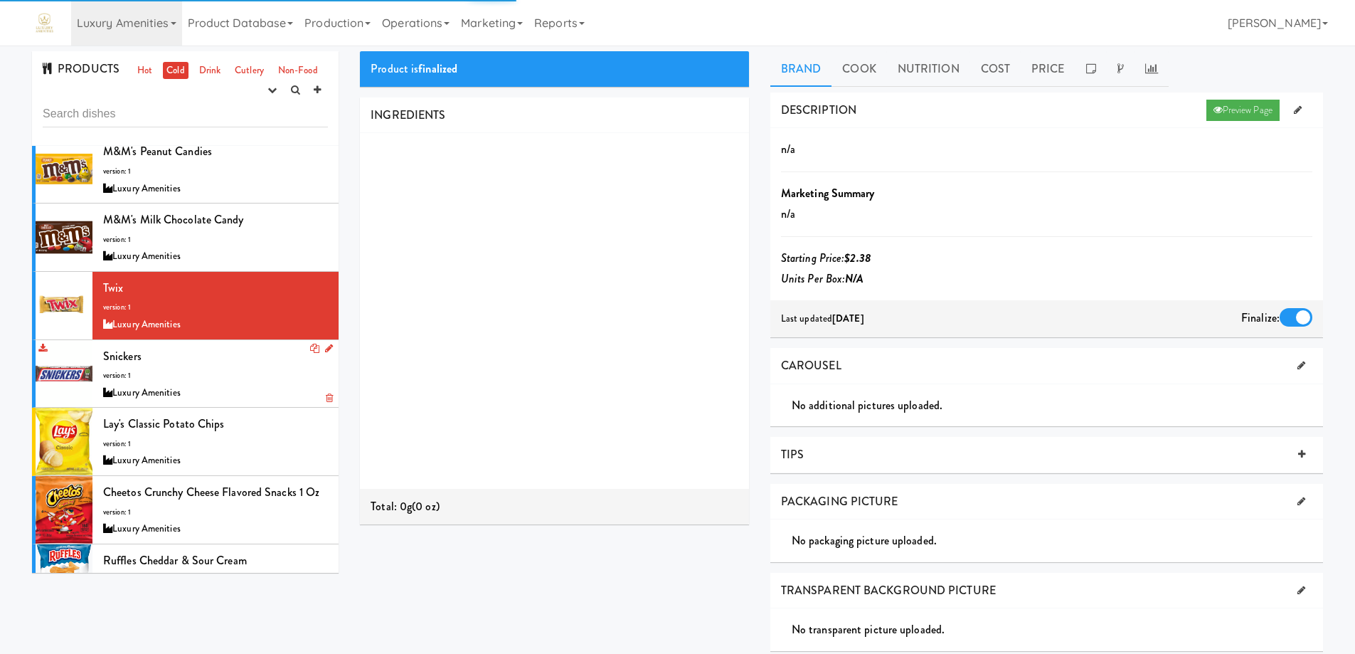
click at [255, 355] on div "Snickers version: 1 Luxury Amenities" at bounding box center [215, 374] width 225 height 56
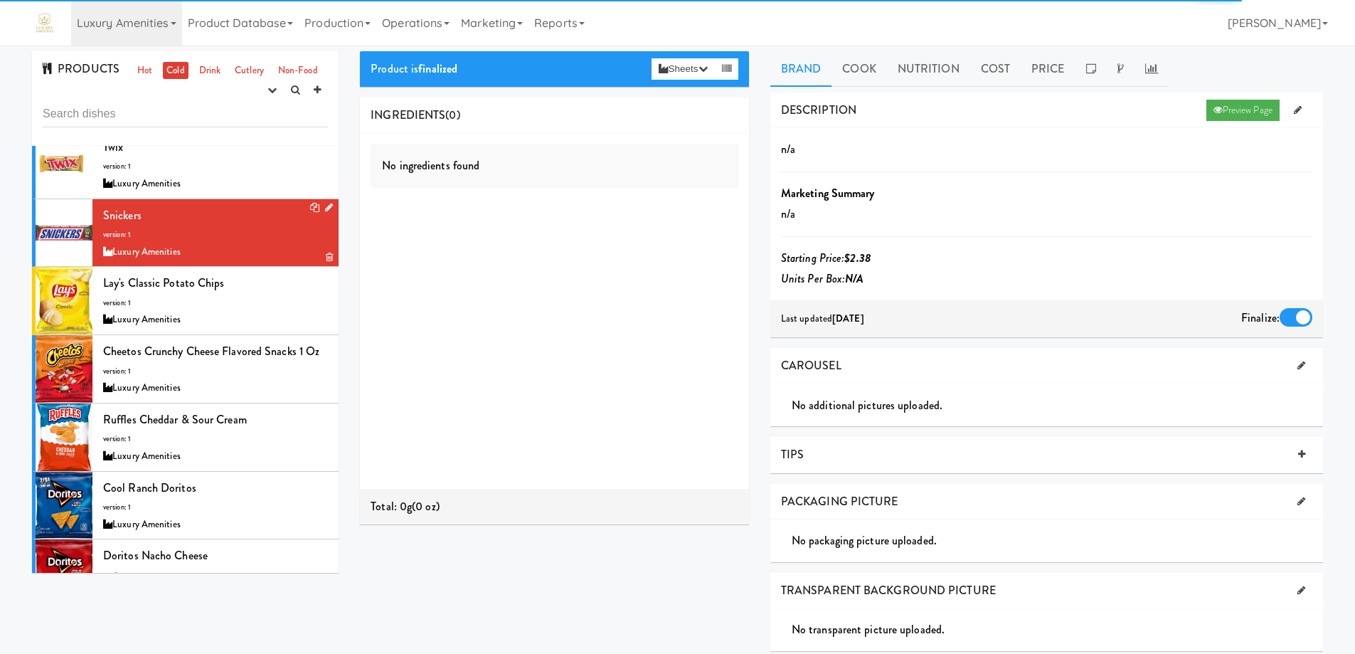
scroll to position [3201, 0]
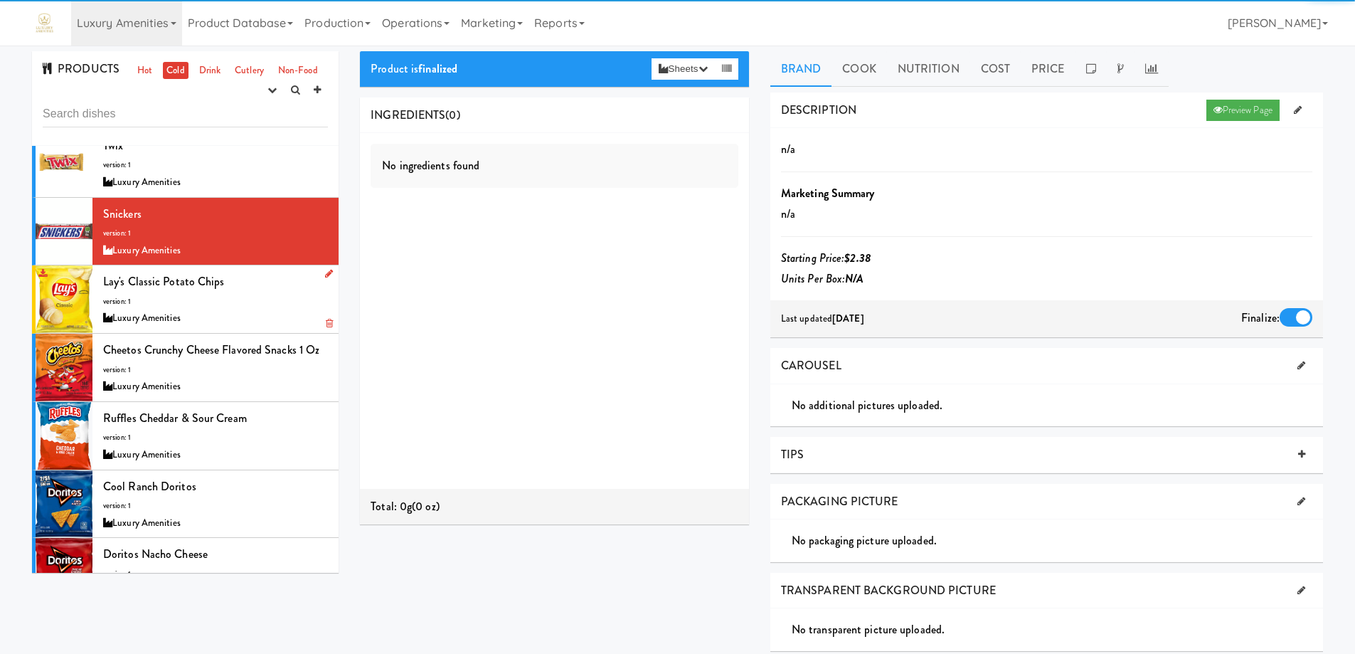
click at [249, 309] on div "Luxury Amenities" at bounding box center [215, 318] width 225 height 18
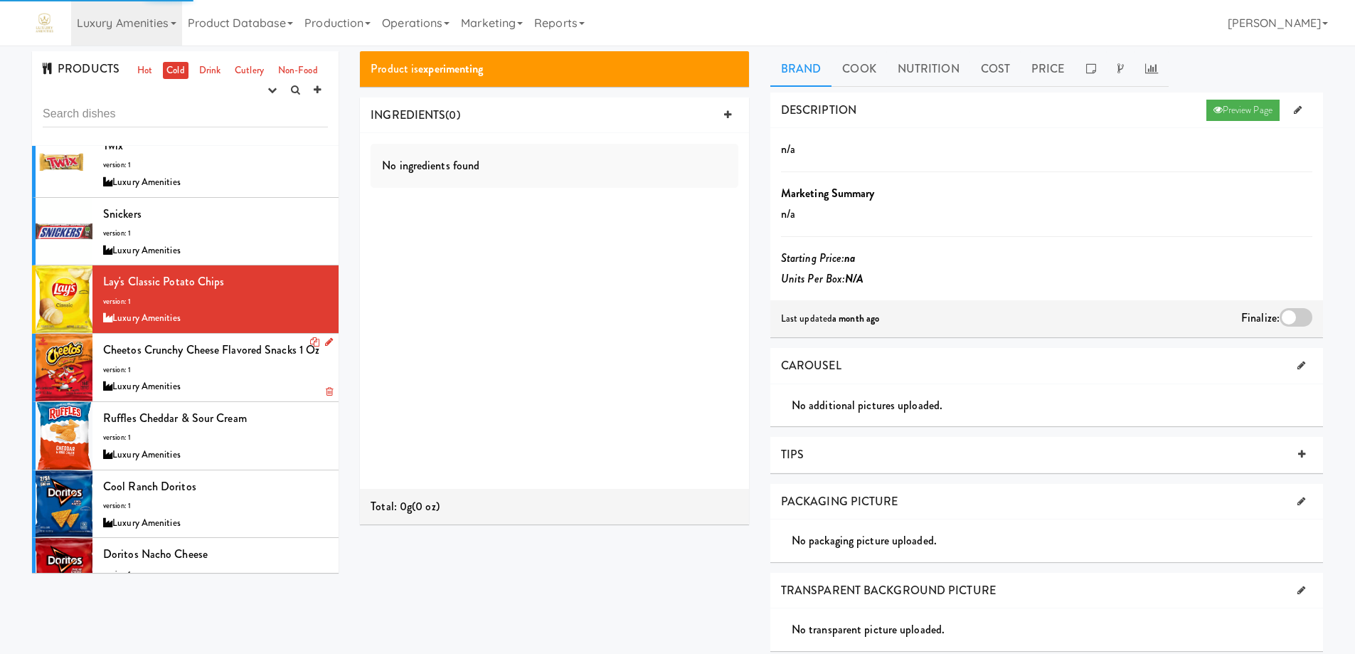
scroll to position [3213, 0]
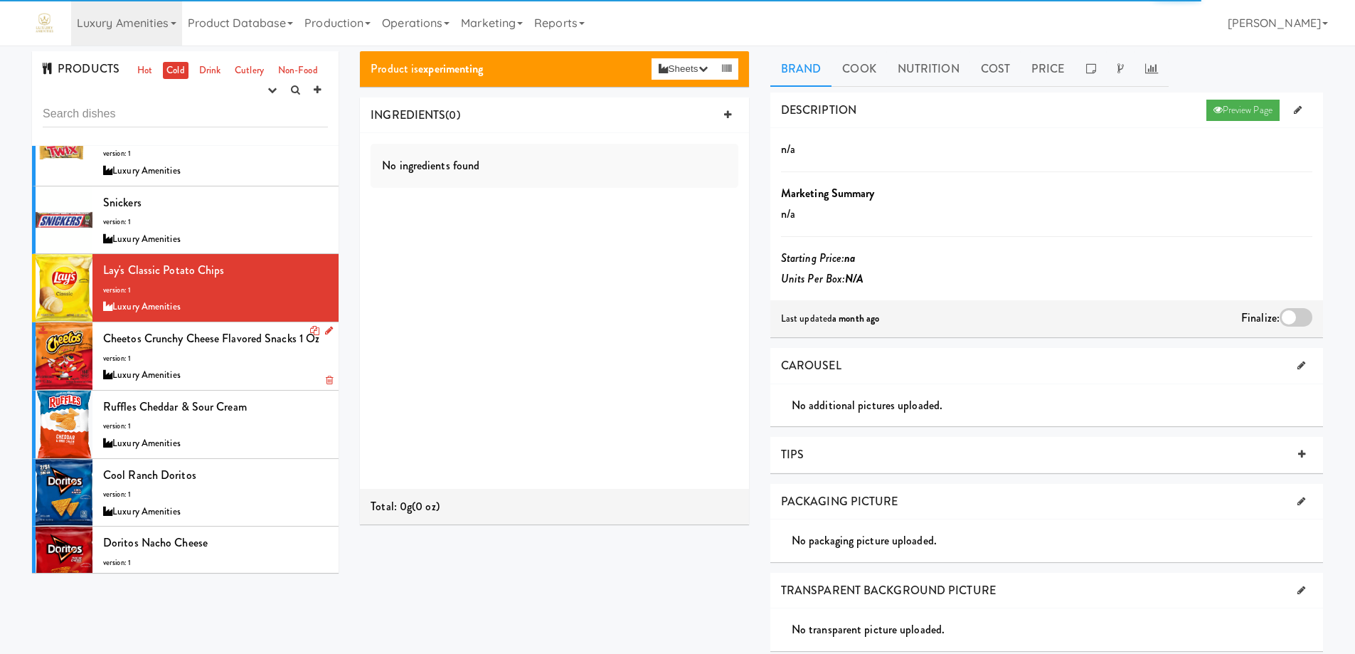
click at [254, 341] on div "Cheetos Crunchy Cheese Flavored Snacks 1 Oz version: 1 Luxury Amenities" at bounding box center [215, 356] width 225 height 56
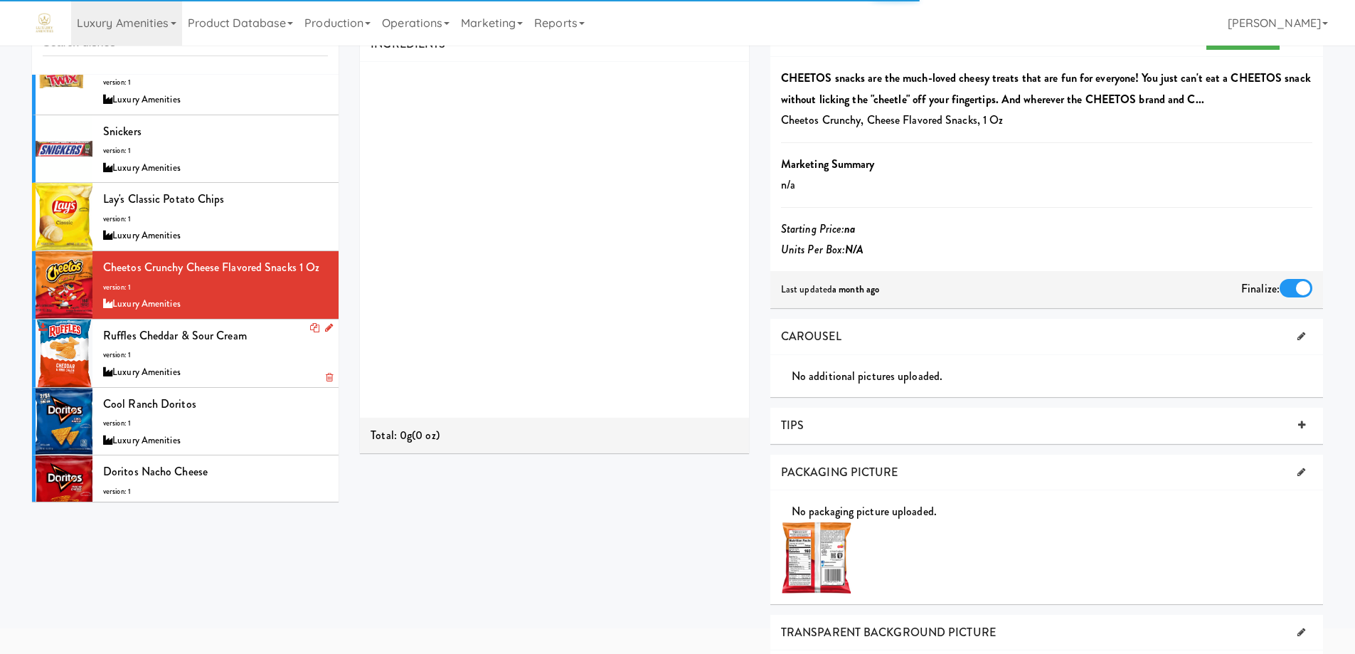
click at [260, 339] on div "Ruffles Cheddar & Sour Cream version: 1 Luxury Amenities" at bounding box center [215, 353] width 225 height 56
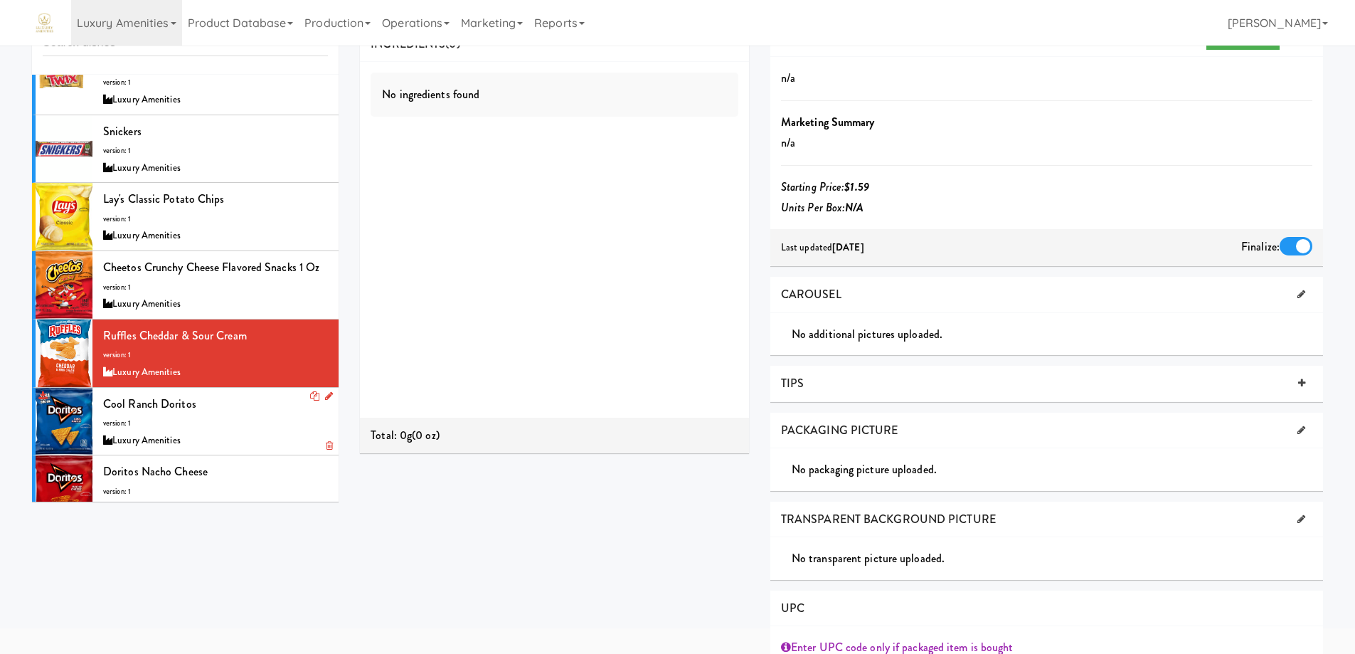
click at [262, 432] on div "Luxury Amenities" at bounding box center [215, 441] width 225 height 18
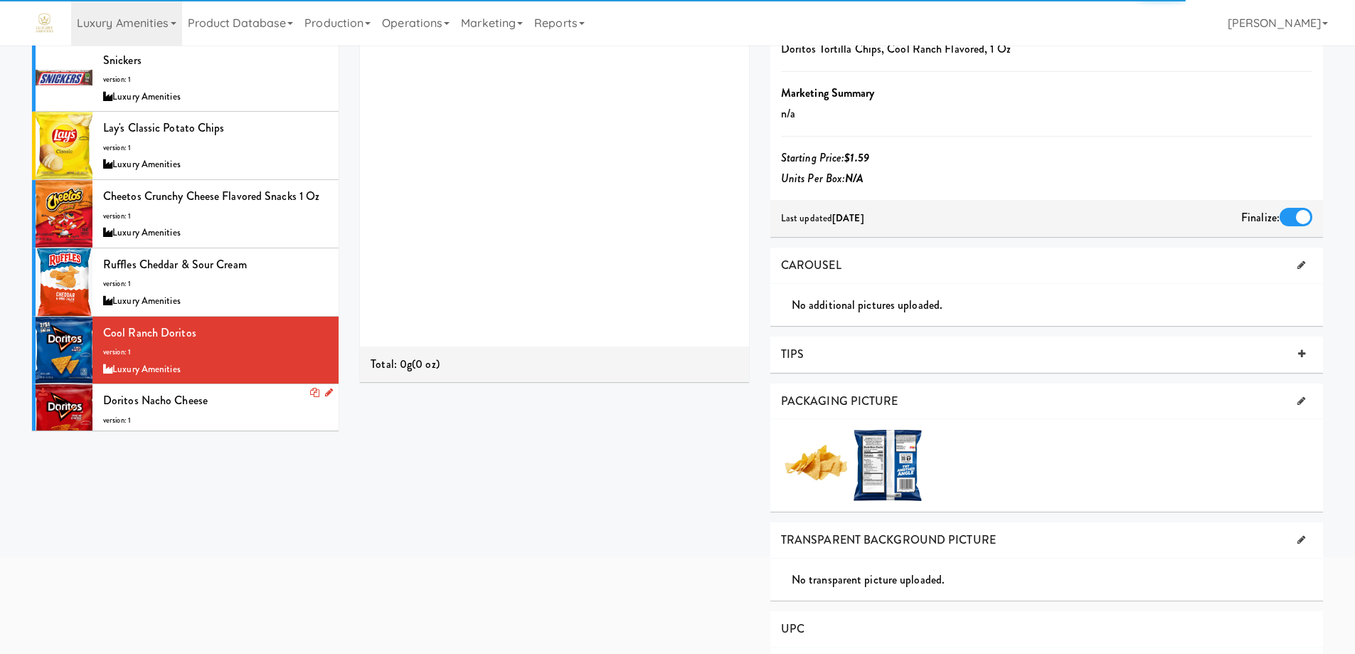
click at [256, 390] on div "Doritos Nacho Cheese version: 1 Luxury Amenities" at bounding box center [215, 418] width 225 height 56
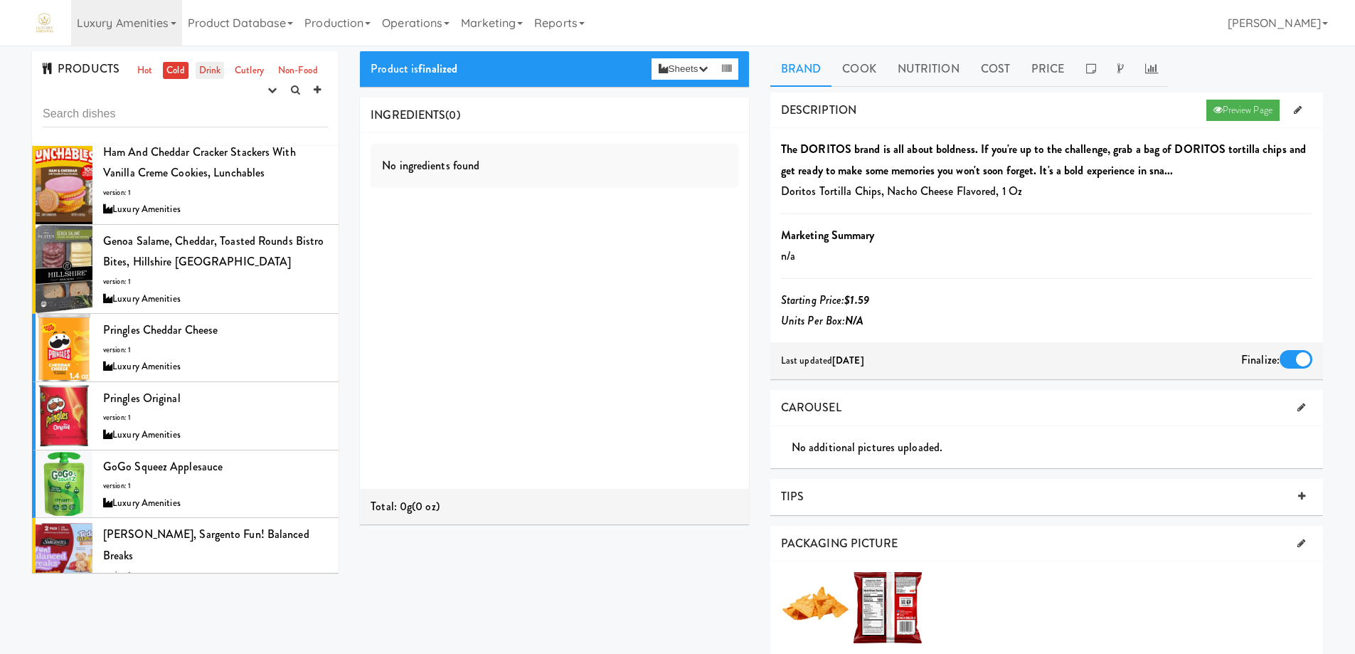
click at [206, 75] on link "Drink" at bounding box center [210, 71] width 29 height 18
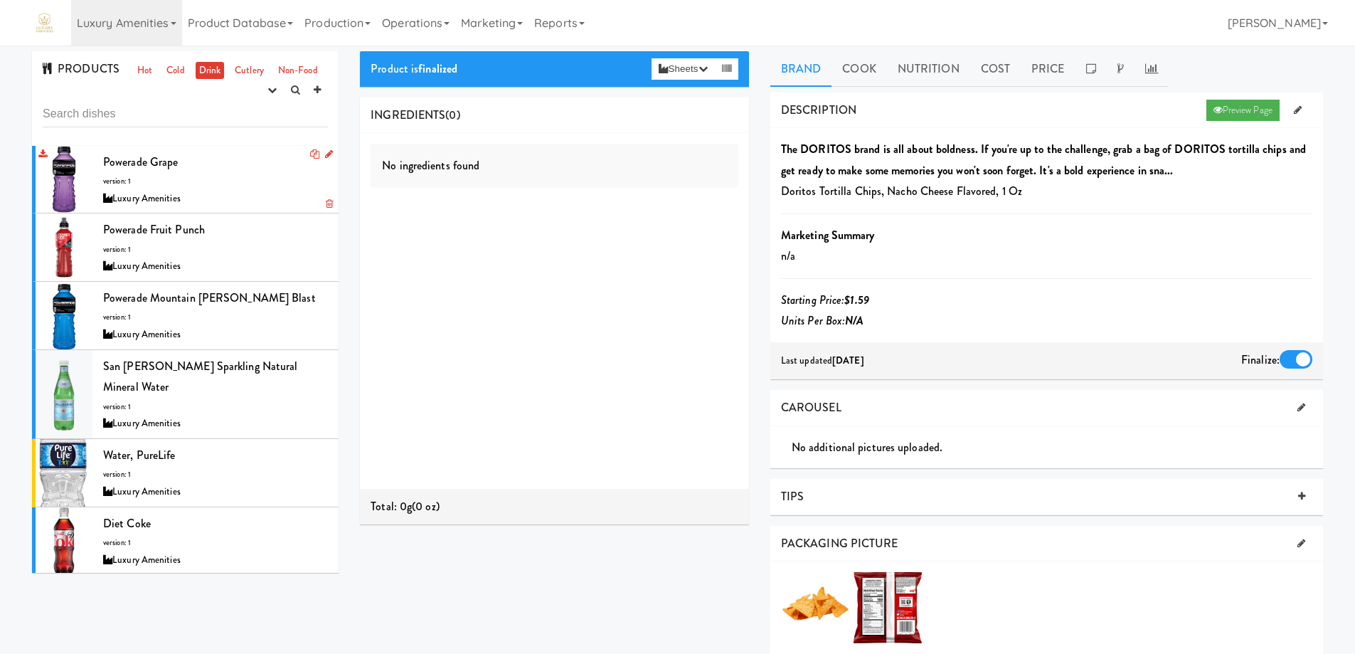
click at [240, 193] on div "Luxury Amenities" at bounding box center [215, 199] width 225 height 18
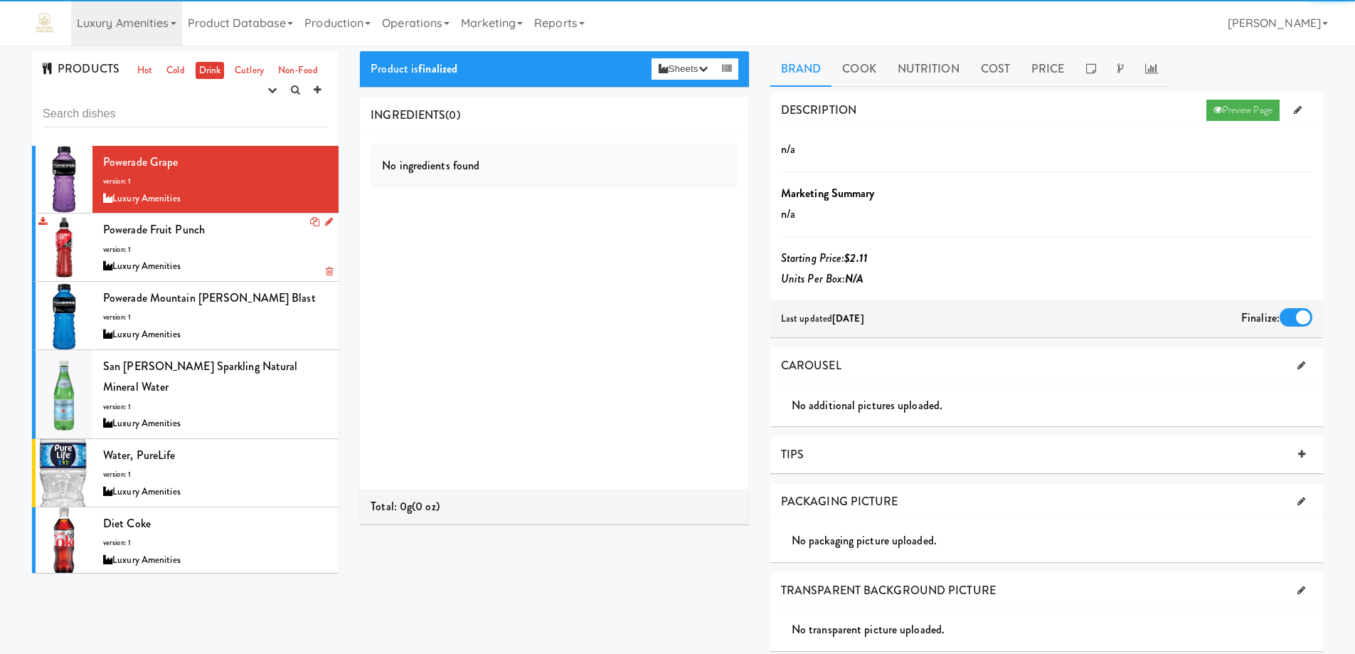
click at [243, 244] on div "Powerade Fruit Punch version: 1 Luxury Amenities" at bounding box center [215, 247] width 225 height 56
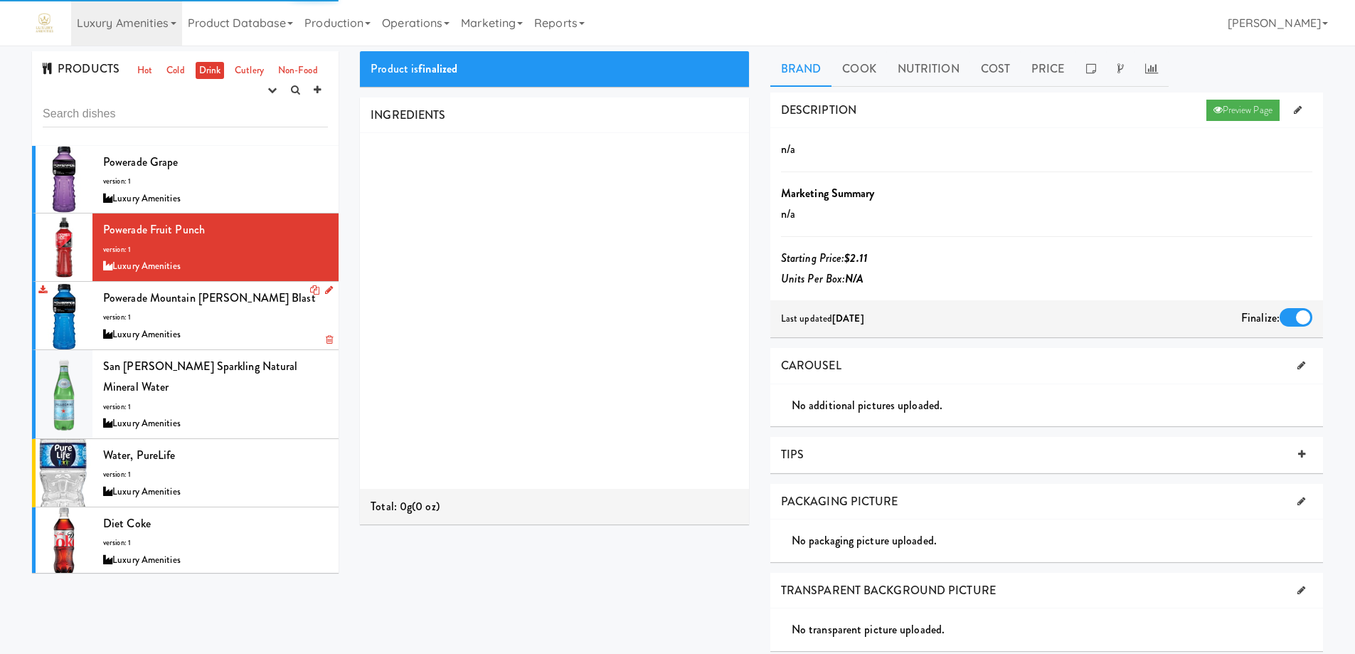
click at [258, 306] on div "Powerade Mountain [PERSON_NAME] Blast version: 1 Luxury Amenities" at bounding box center [215, 315] width 225 height 56
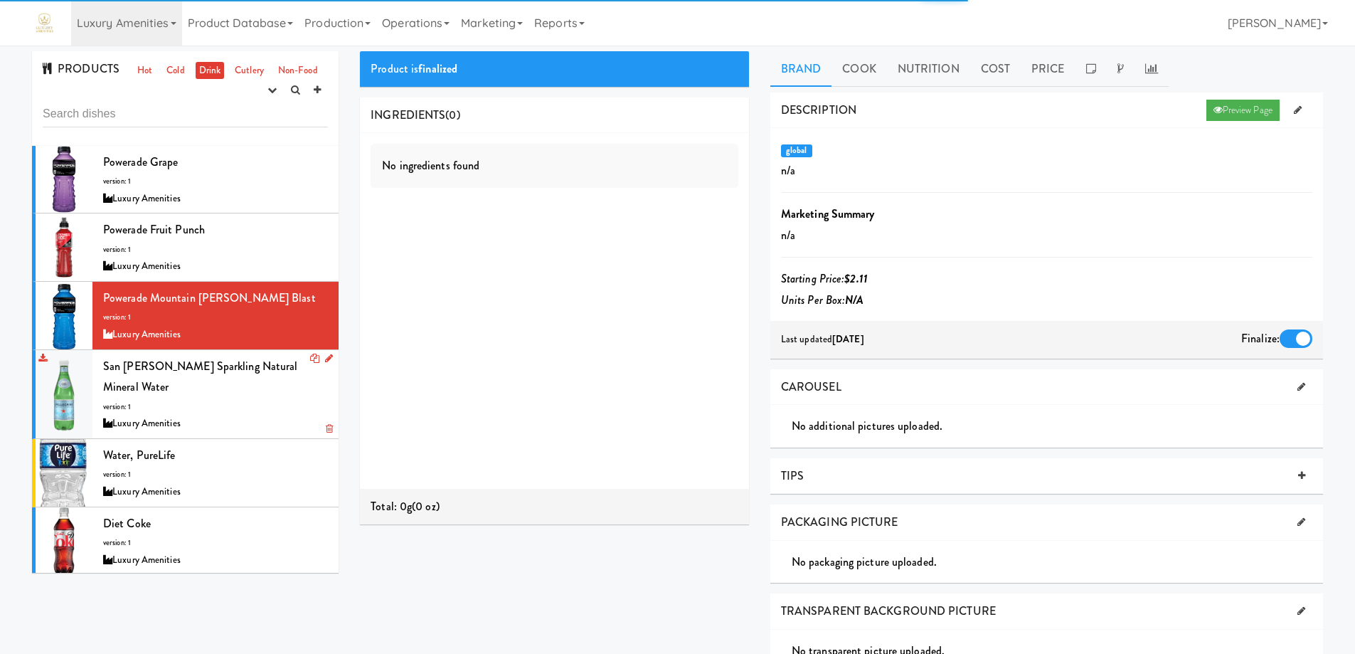
click at [266, 392] on div "San [PERSON_NAME] Sparkling Natural Mineral Water version: 1 Luxury Amenities" at bounding box center [215, 394] width 225 height 77
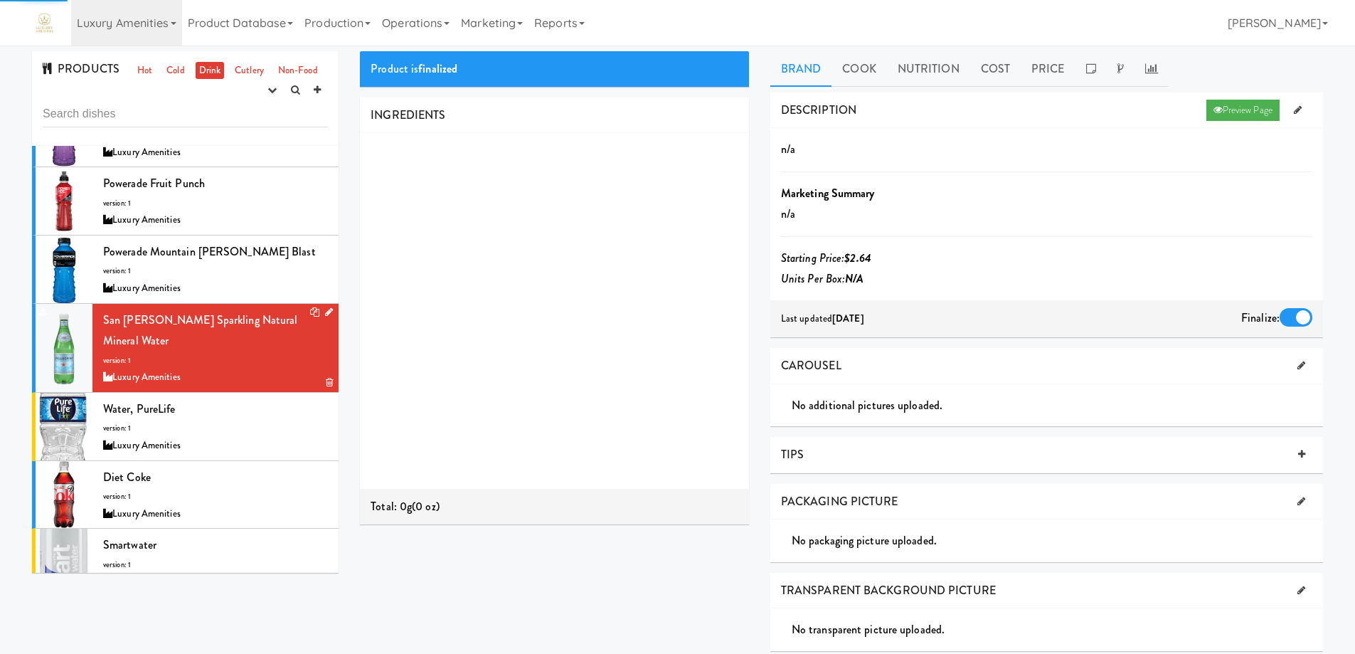
scroll to position [71, 0]
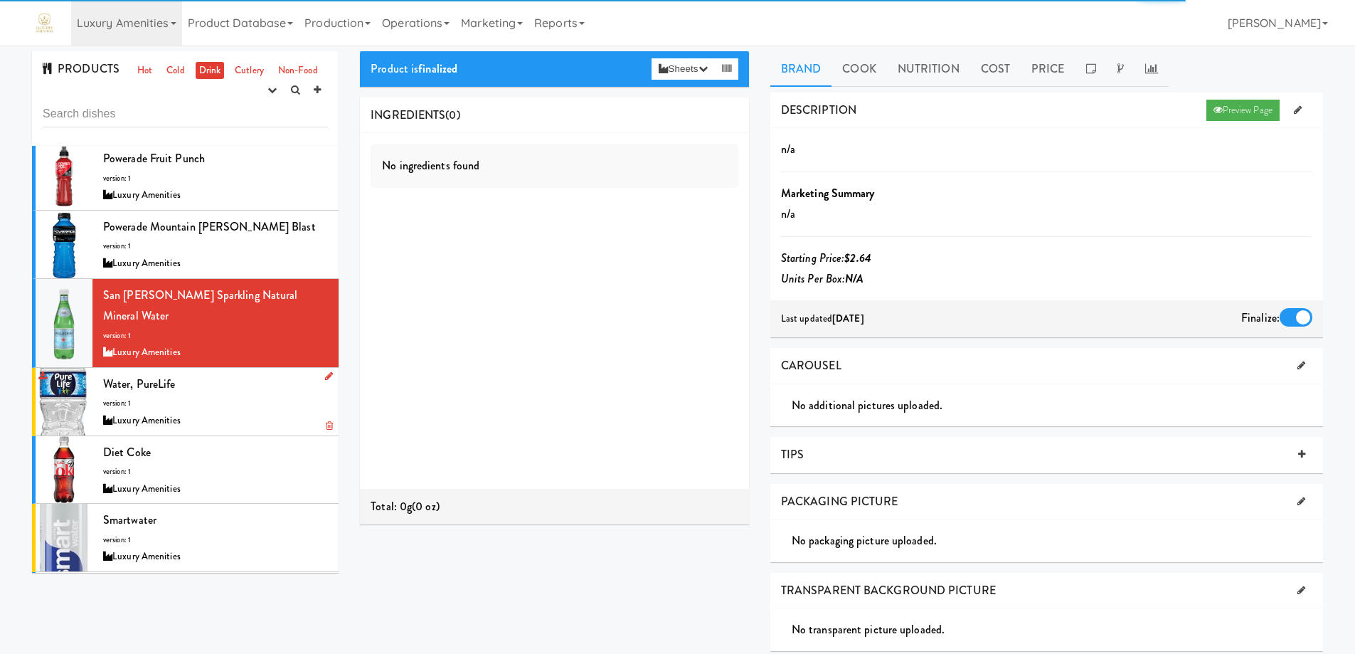
click at [258, 380] on div "Water, PureLife version: 1 Luxury Amenities" at bounding box center [215, 401] width 225 height 56
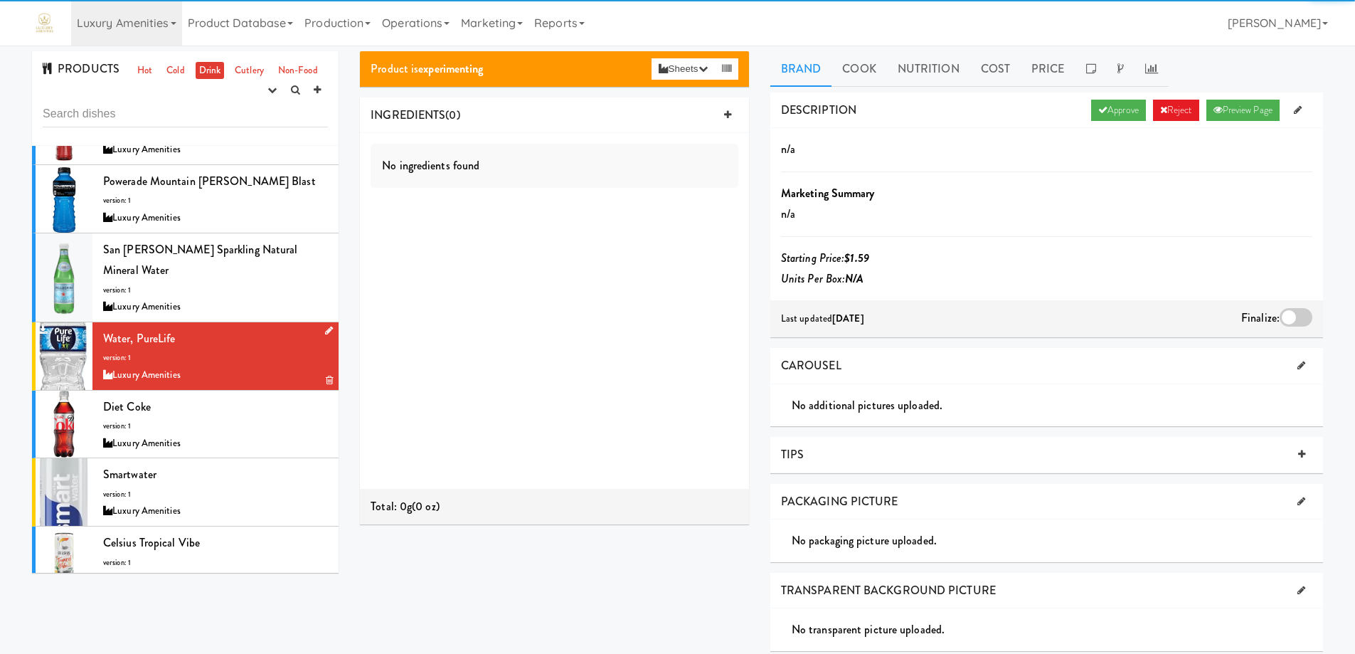
scroll to position [142, 0]
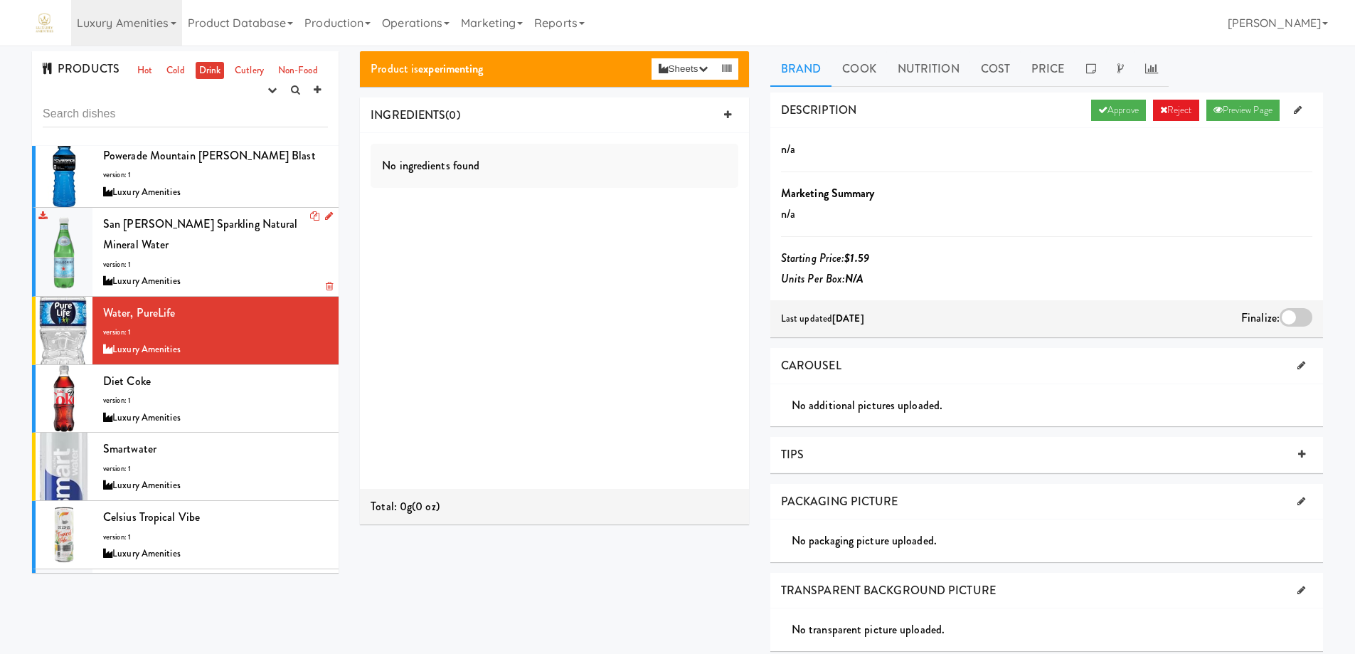
click at [243, 266] on div "San [PERSON_NAME] Sparkling Natural Mineral Water version: 1 Luxury Amenities" at bounding box center [215, 251] width 225 height 77
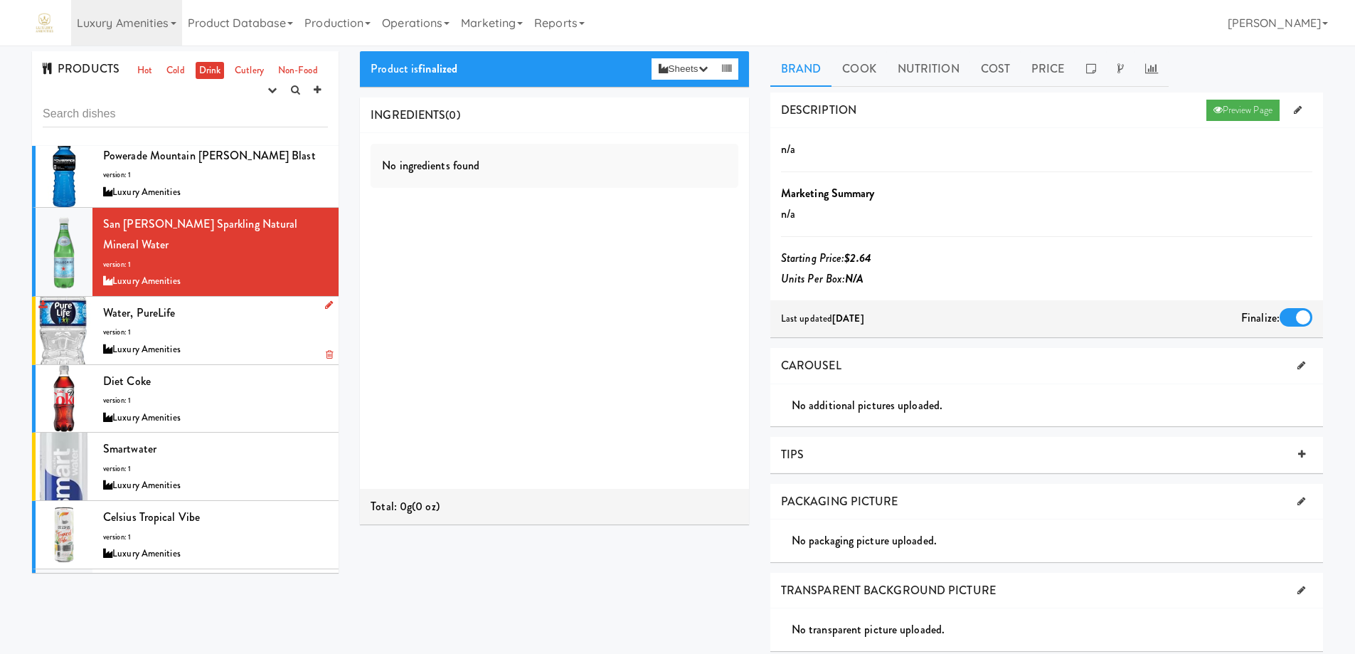
click at [250, 324] on div "Water, PureLife version: 1 Luxury Amenities" at bounding box center [215, 330] width 225 height 56
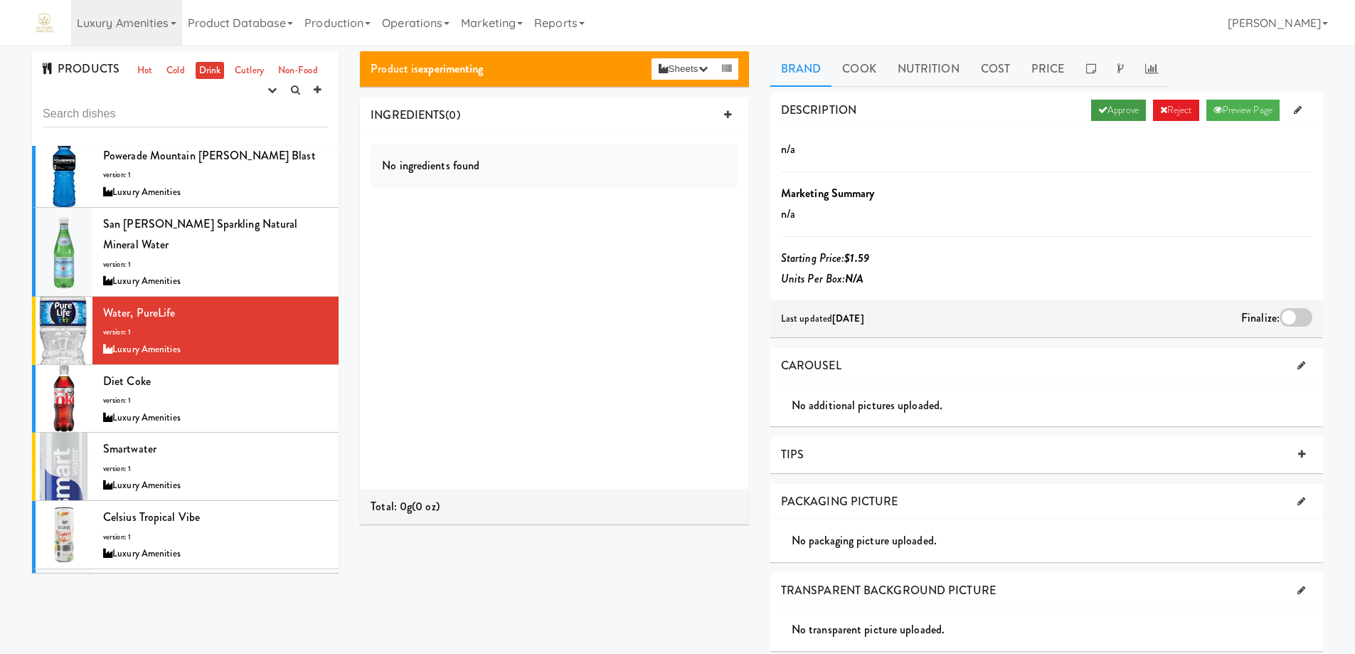
click at [1114, 105] on link "Approve" at bounding box center [1118, 110] width 55 height 21
click at [1298, 313] on div at bounding box center [1296, 317] width 33 height 18
click at [0, 0] on input "checkbox" at bounding box center [0, 0] width 0 height 0
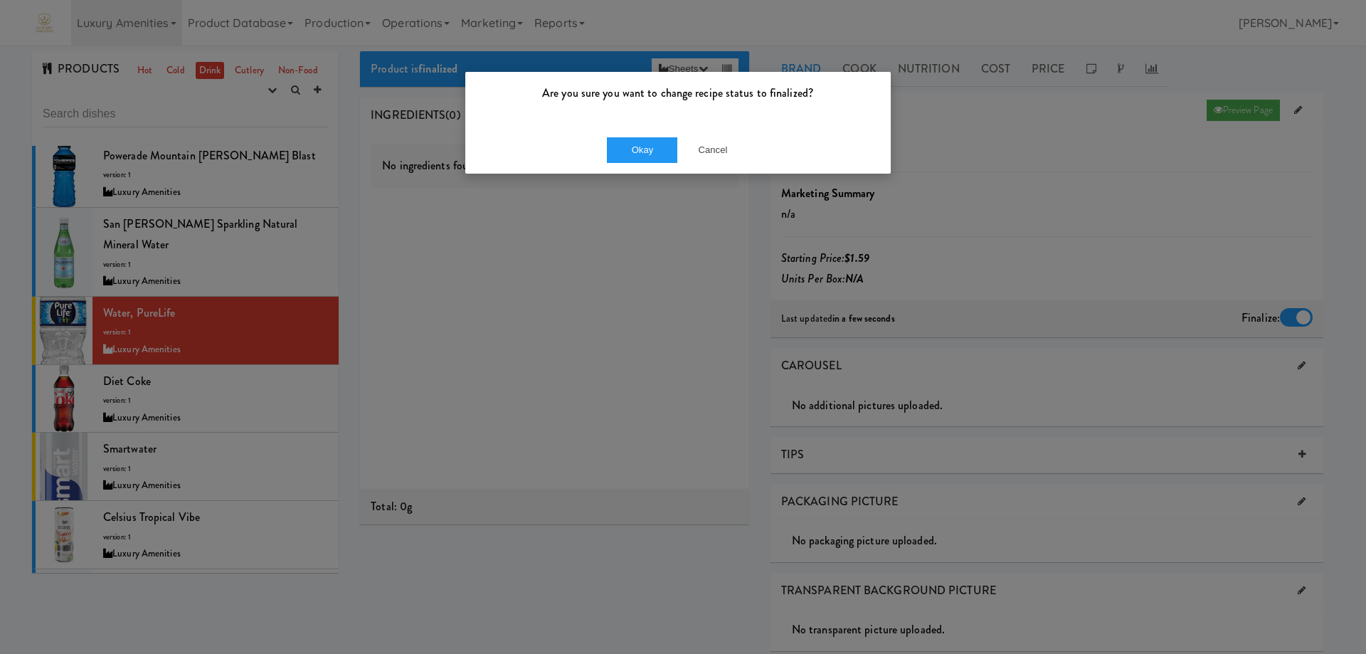
click at [650, 136] on div "Okay Cancel" at bounding box center [677, 150] width 425 height 48
click at [644, 152] on button "Okay" at bounding box center [642, 150] width 71 height 26
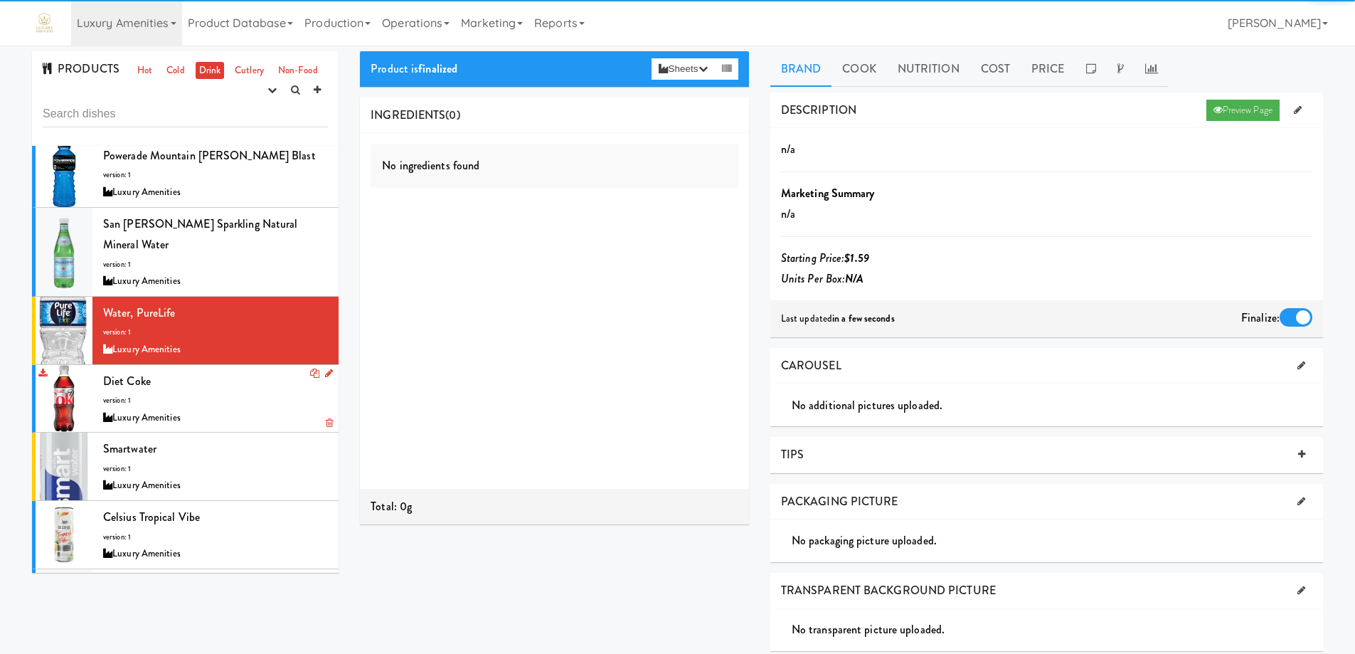
click at [261, 413] on div "Luxury Amenities" at bounding box center [215, 418] width 225 height 18
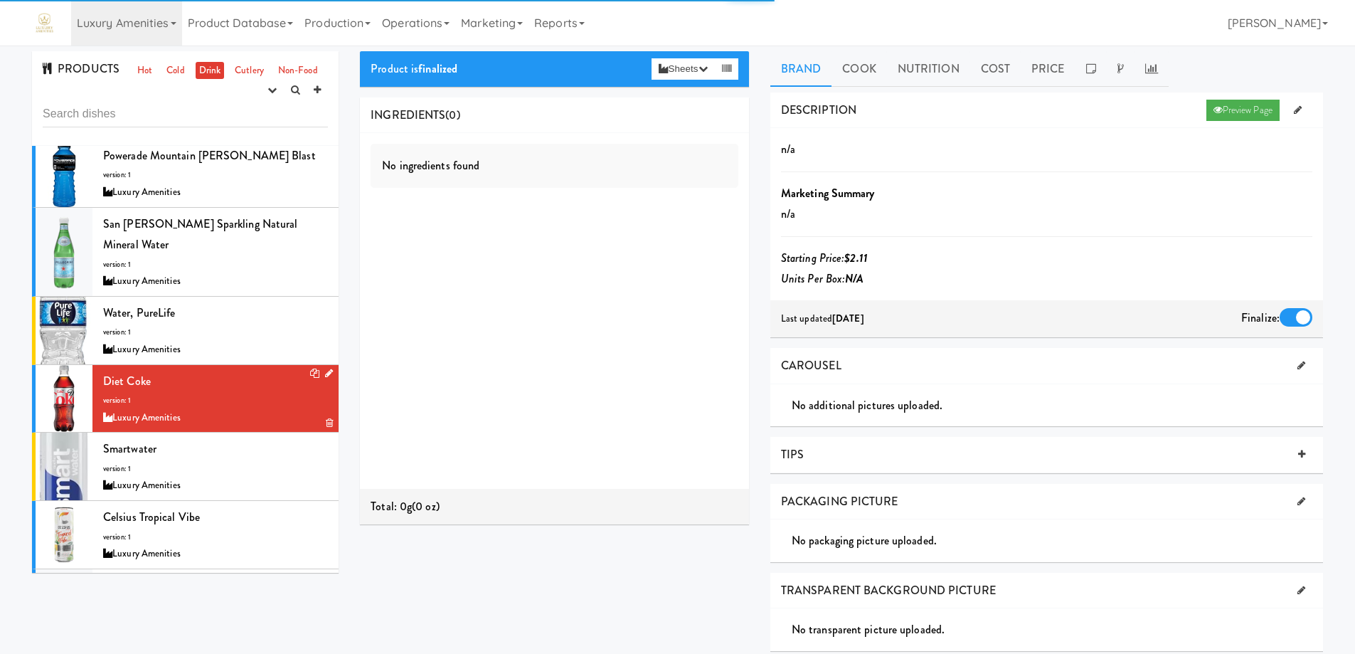
scroll to position [213, 0]
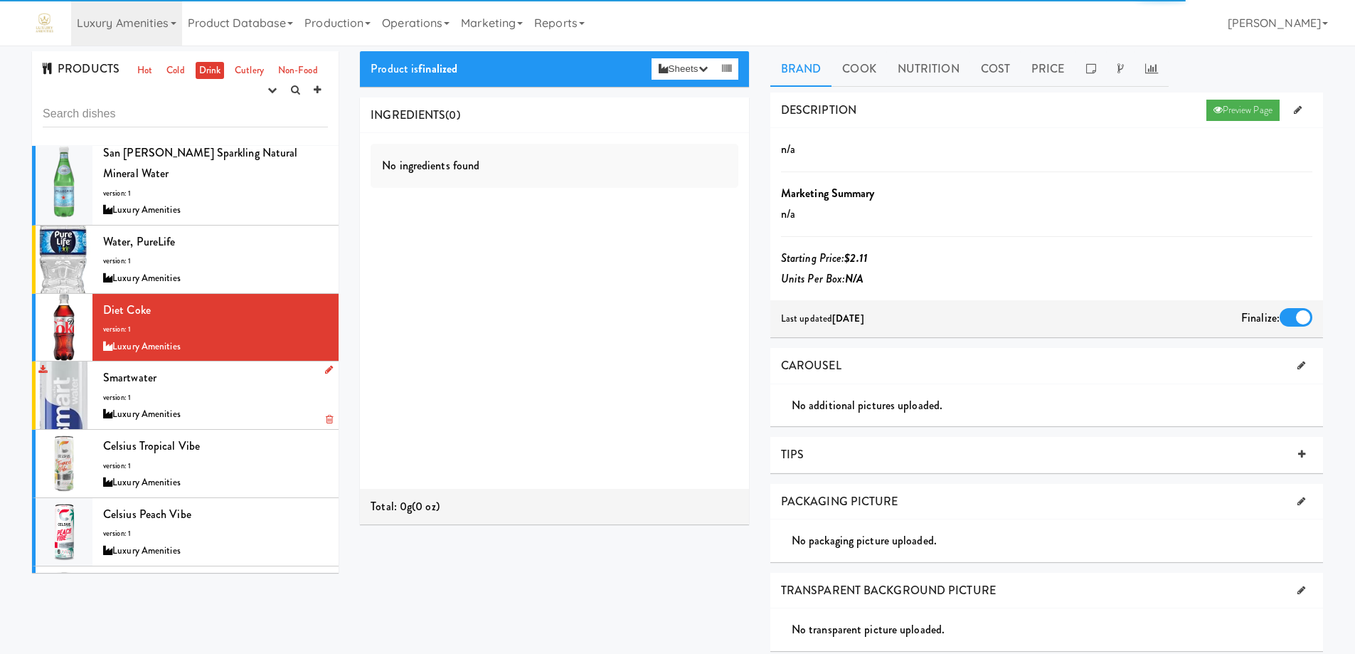
click at [233, 401] on div "Smartwater version: 1 Luxury Amenities" at bounding box center [215, 395] width 225 height 56
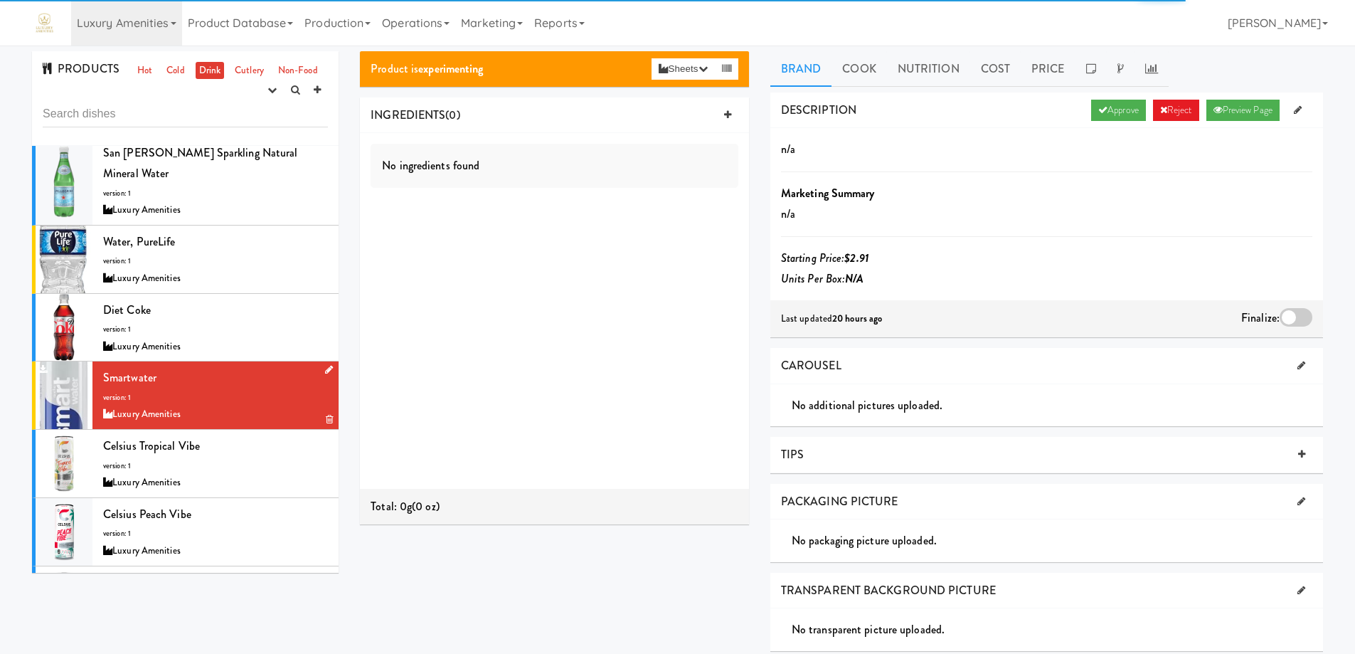
scroll to position [285, 0]
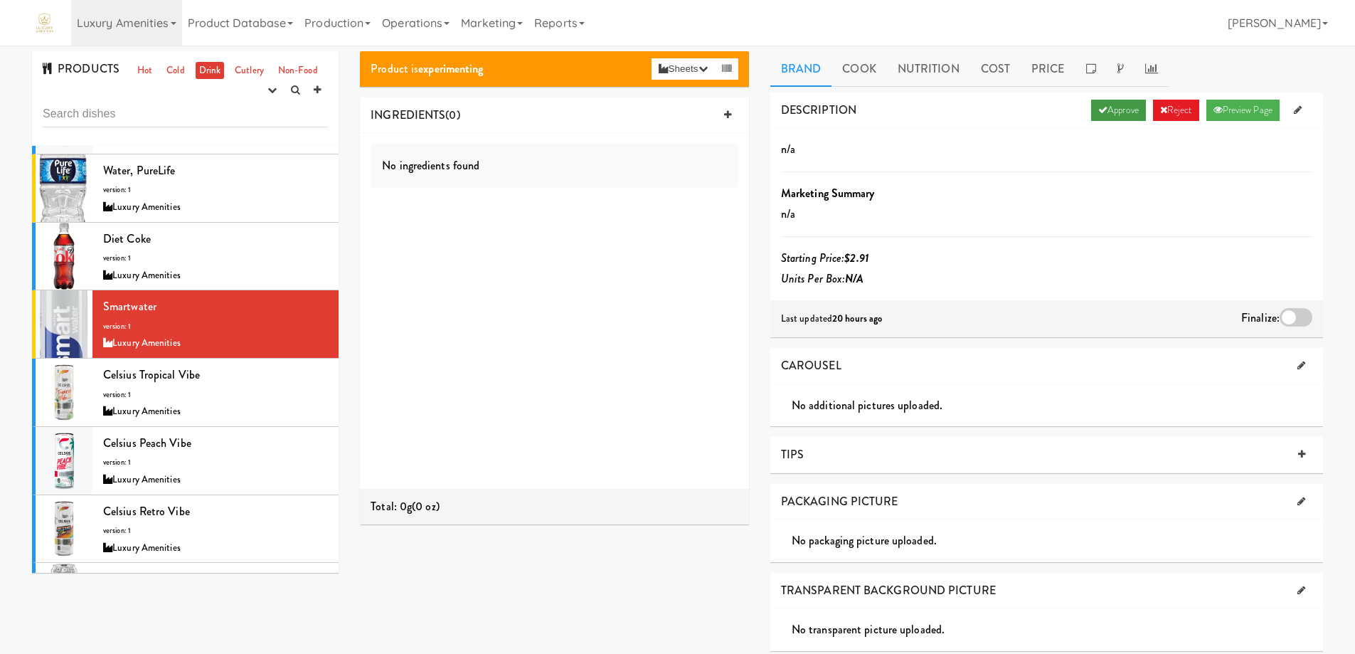
click at [1110, 105] on link "Approve" at bounding box center [1118, 110] width 55 height 21
click at [1296, 310] on div at bounding box center [1296, 317] width 33 height 18
click at [0, 0] on input "checkbox" at bounding box center [0, 0] width 0 height 0
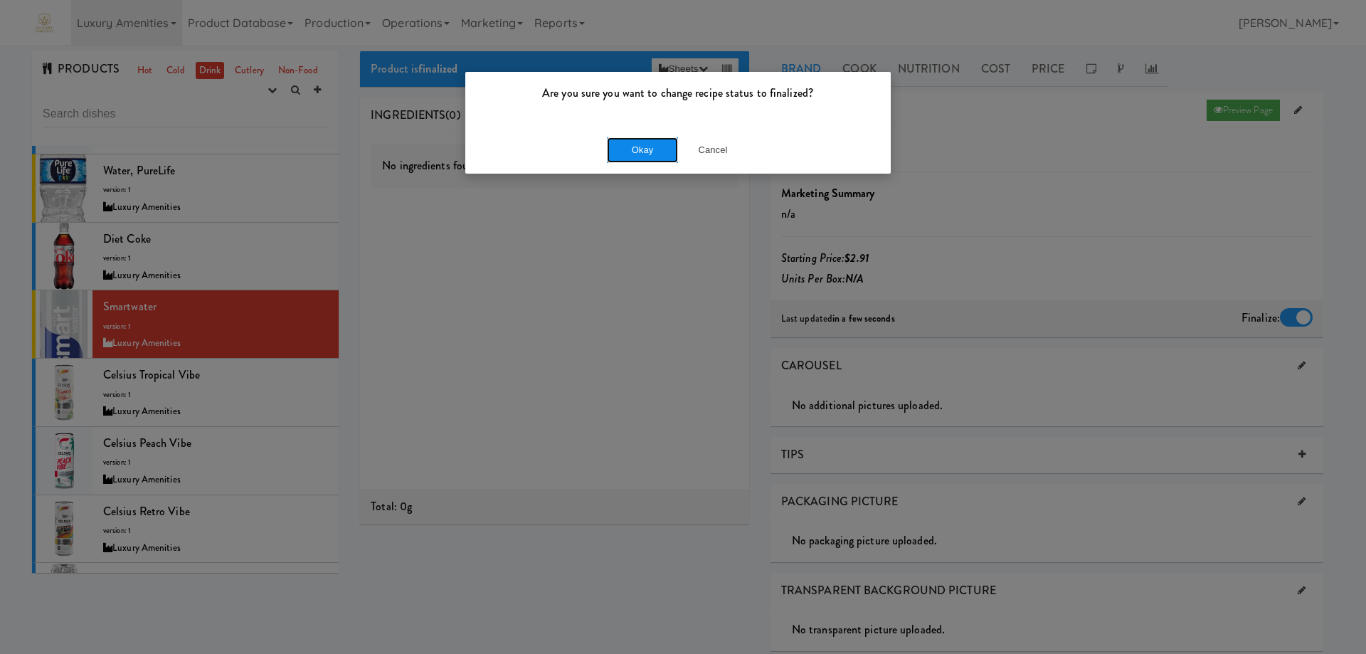
click at [652, 142] on button "Okay" at bounding box center [642, 150] width 71 height 26
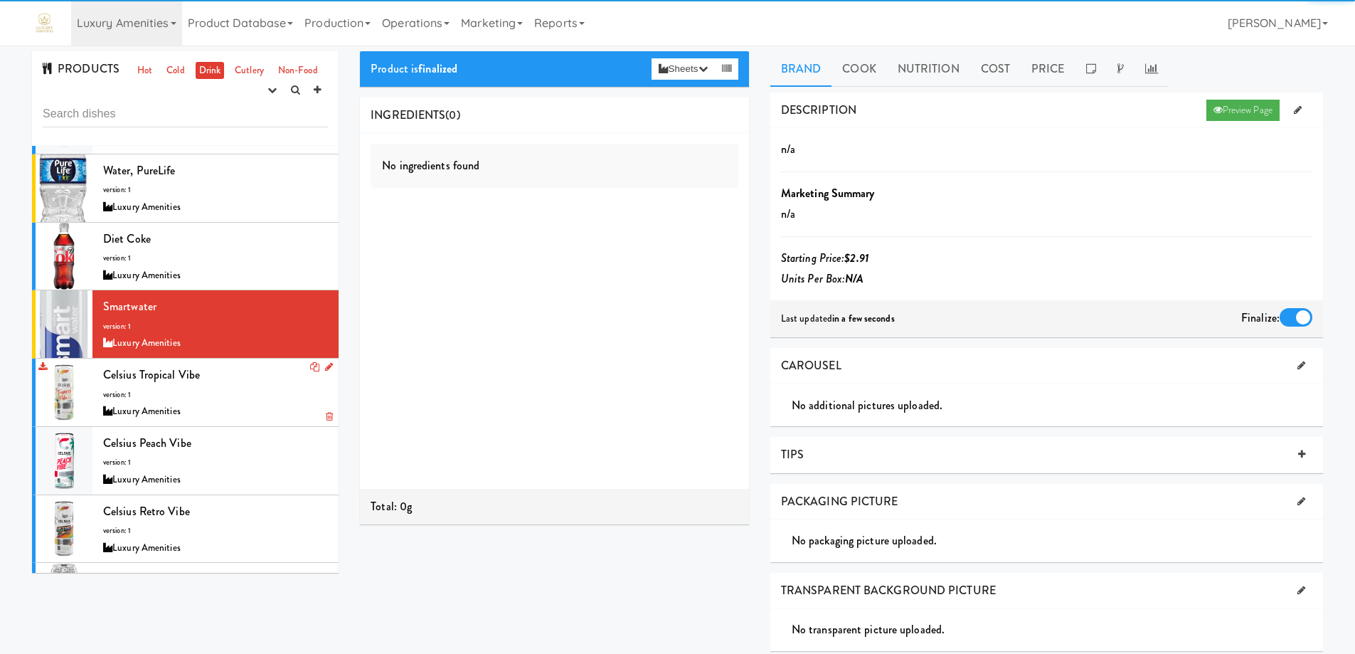
click at [255, 371] on div "Celsius Tropical Vibe version: 1 Luxury Amenities" at bounding box center [215, 392] width 225 height 56
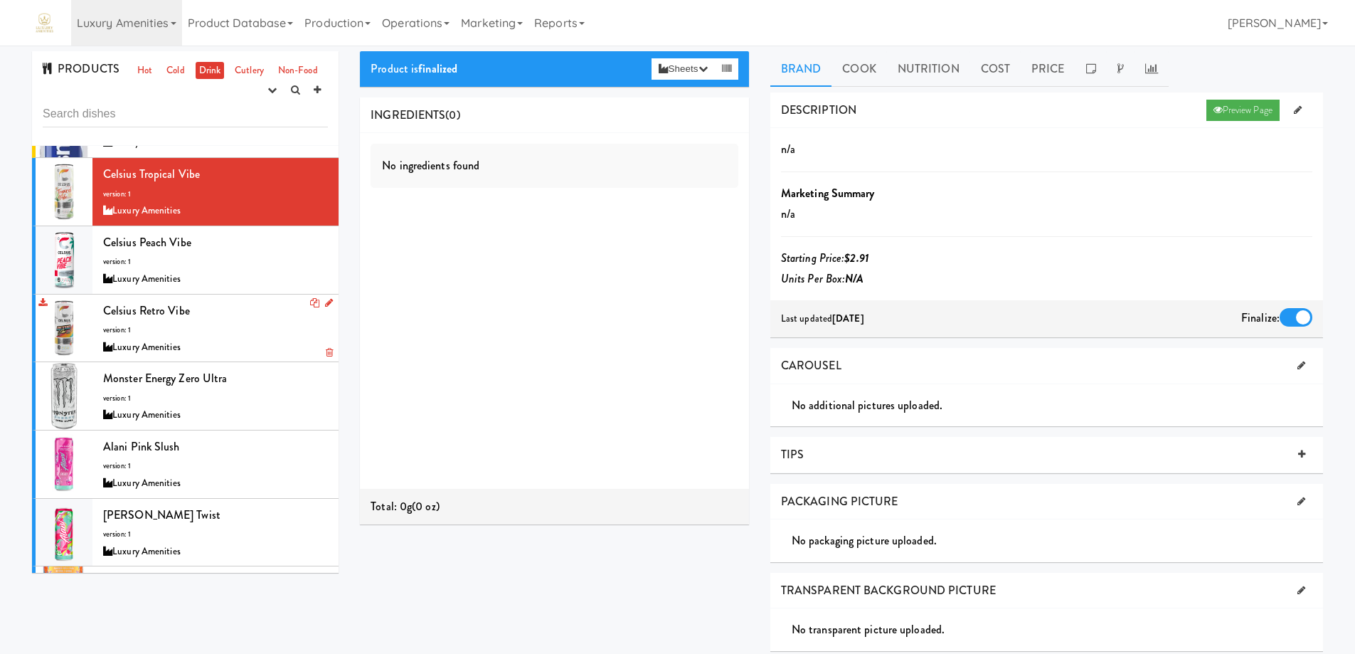
scroll to position [498, 0]
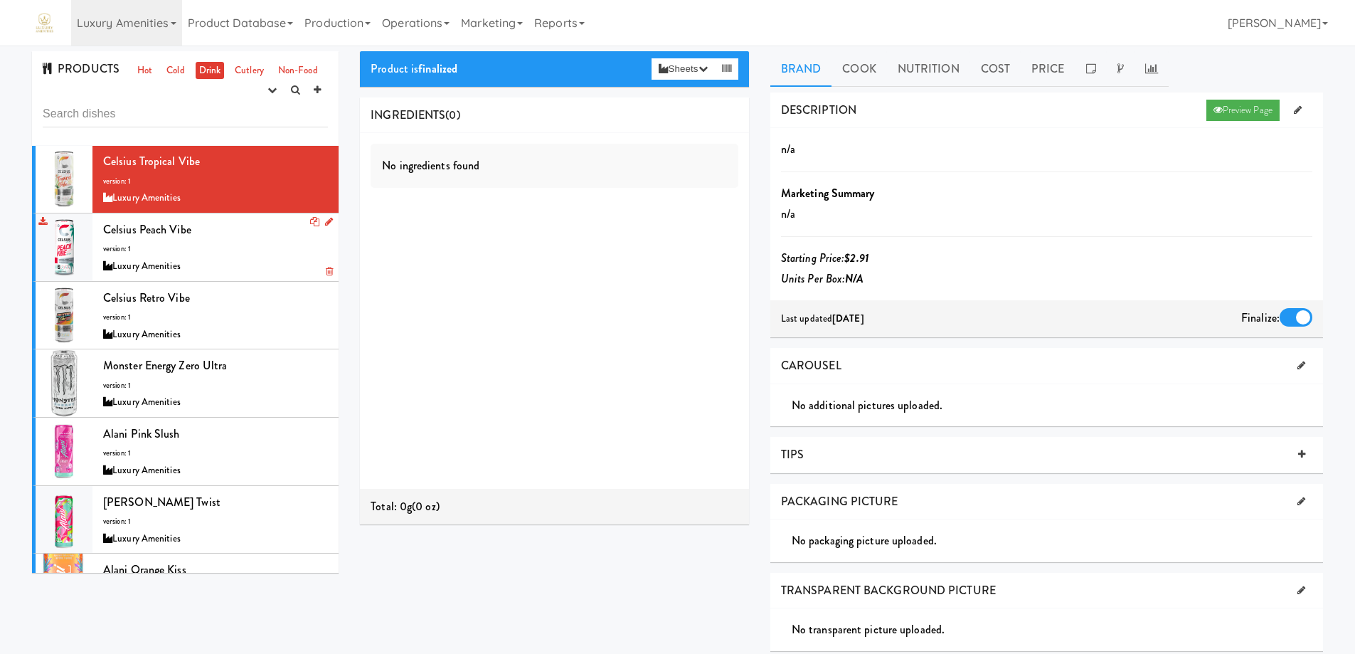
click at [243, 261] on div "Luxury Amenities" at bounding box center [215, 267] width 225 height 18
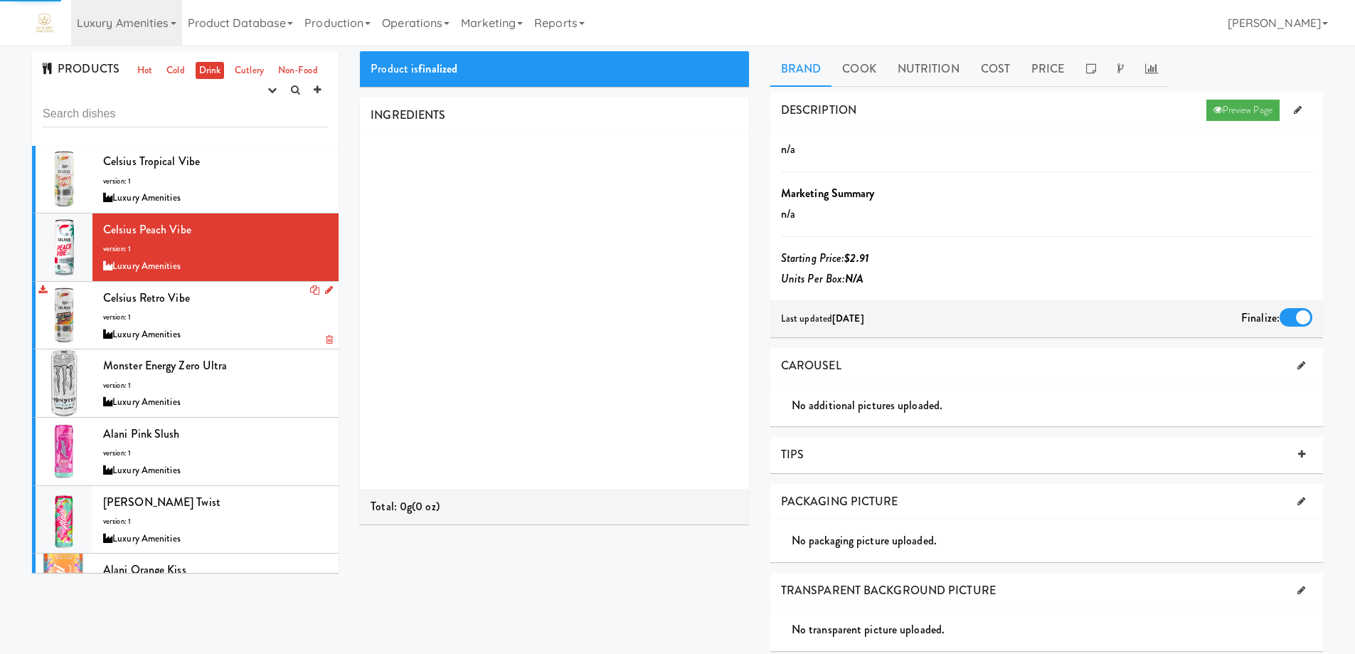
click at [245, 310] on div "Celsius Retro Vibe version: 1 Luxury Amenities" at bounding box center [215, 315] width 225 height 56
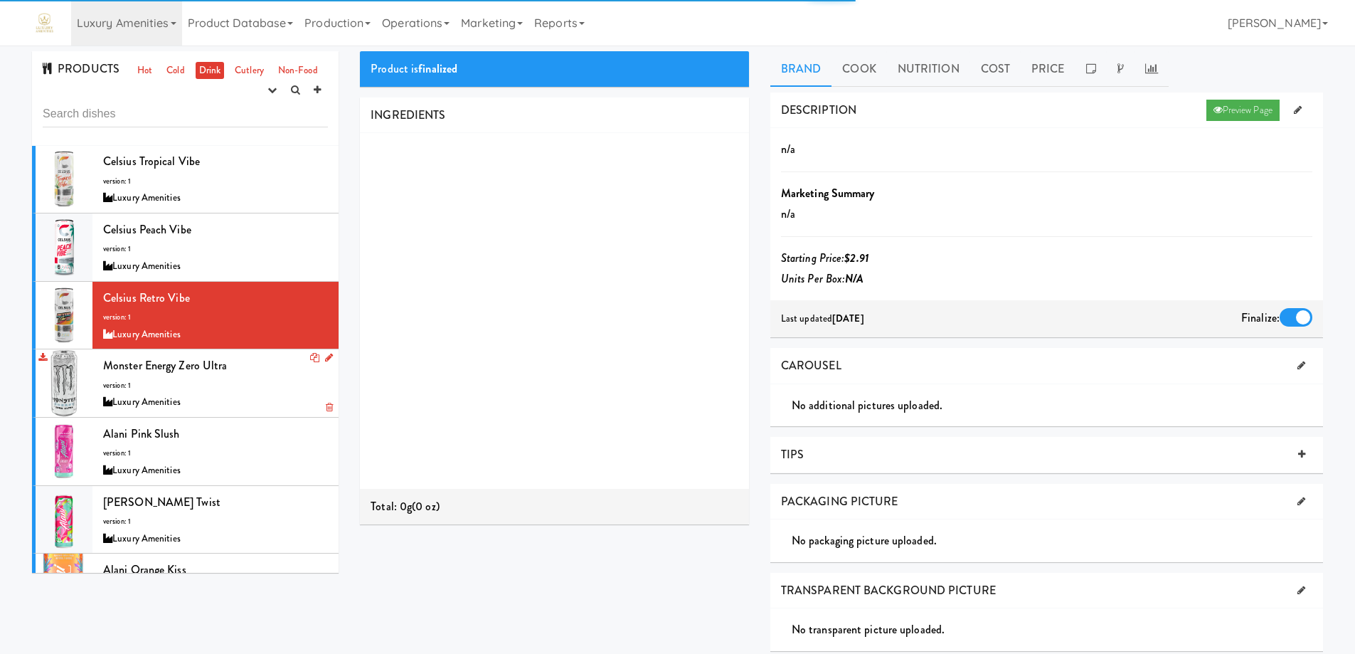
click at [250, 383] on div "Monster Energy Zero Ultra version: 1 Luxury Amenities" at bounding box center [215, 383] width 225 height 56
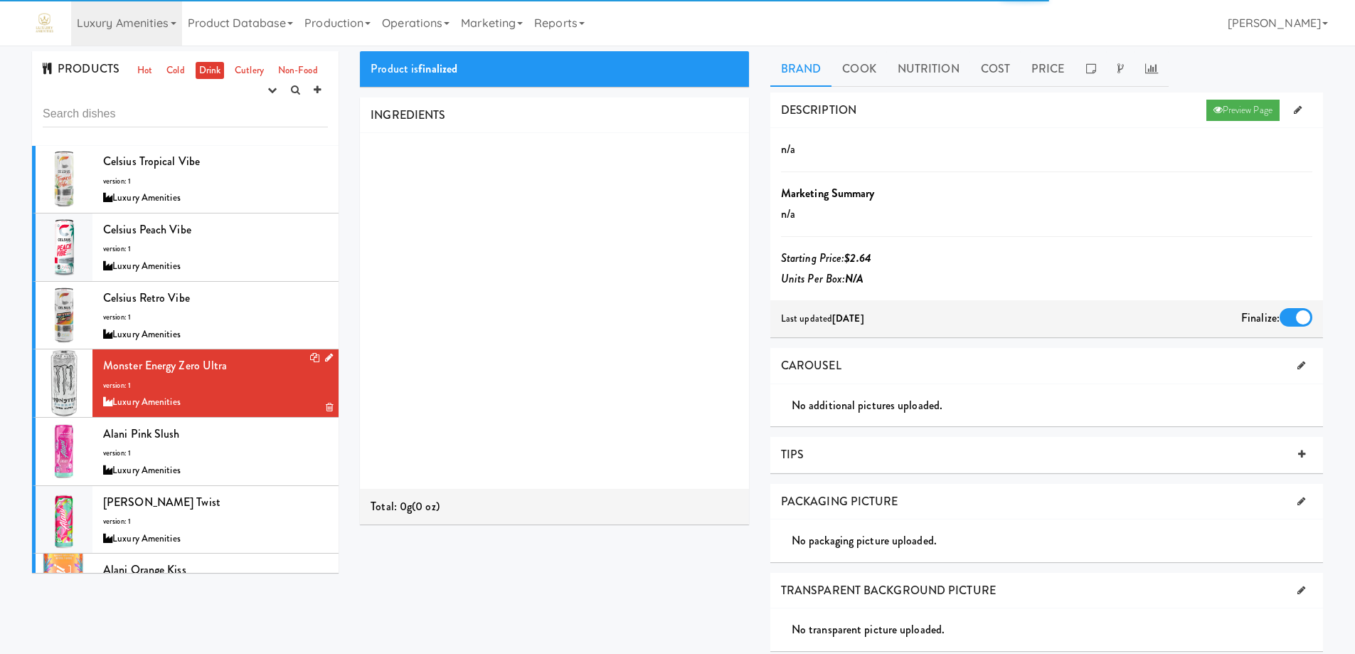
scroll to position [569, 0]
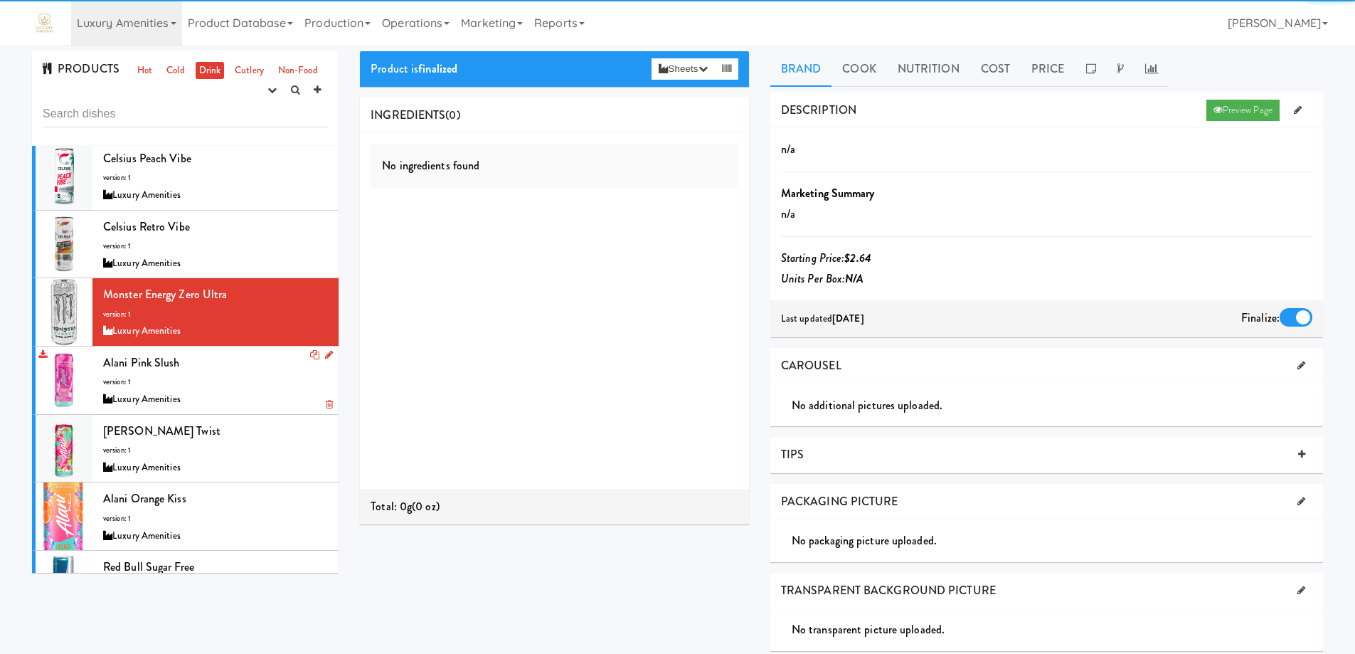
click at [250, 380] on div "Alani Pink Slush version: 1 Luxury Amenities" at bounding box center [215, 380] width 225 height 56
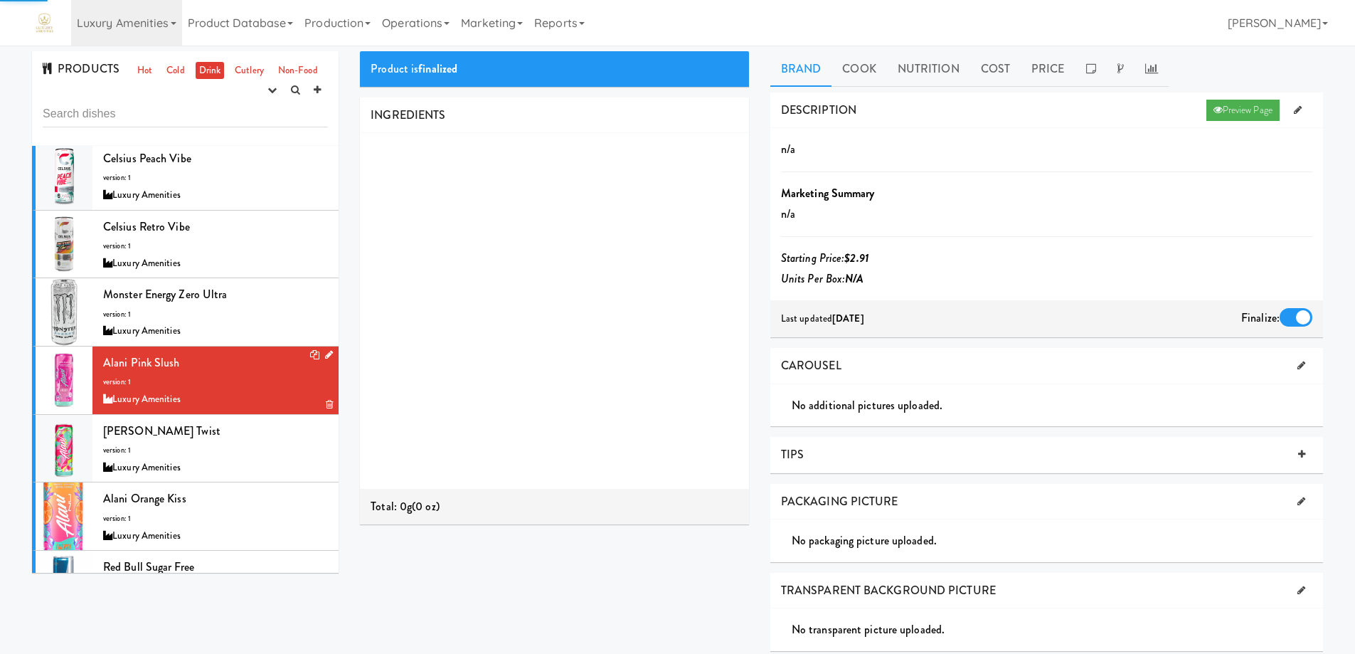
scroll to position [711, 0]
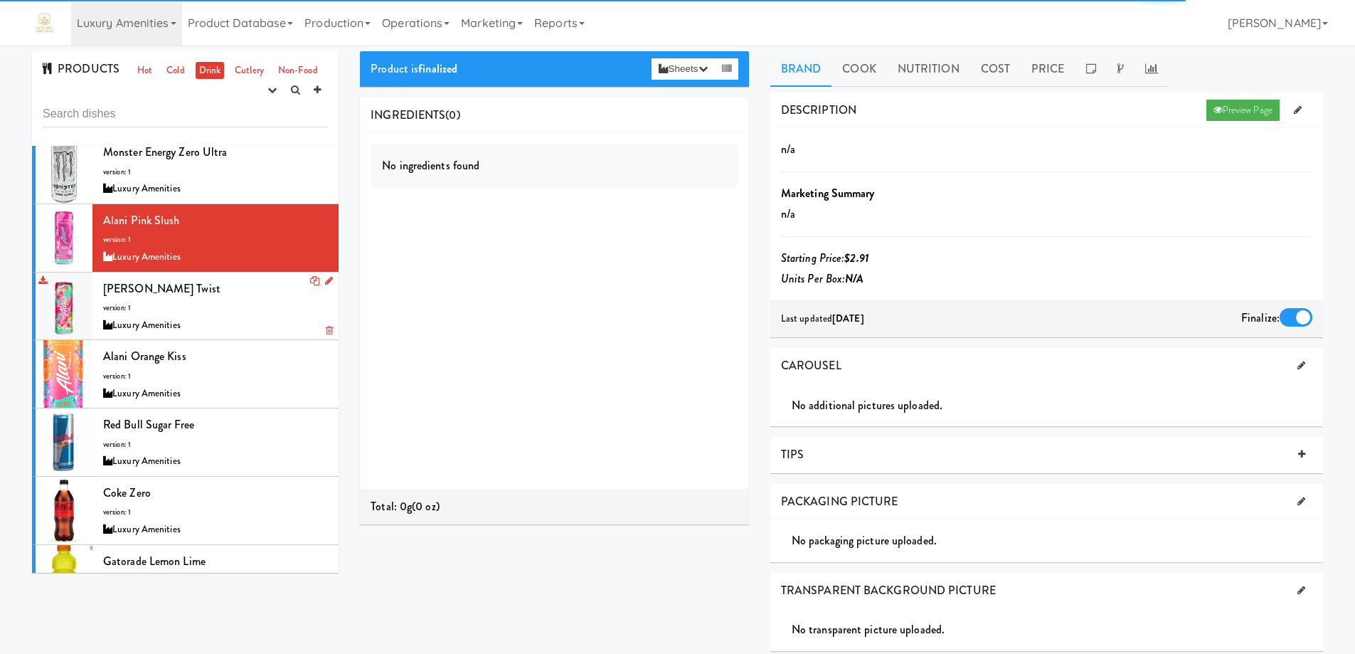
click at [242, 301] on div "[PERSON_NAME] Twist version: 1 Luxury Amenities" at bounding box center [215, 306] width 225 height 56
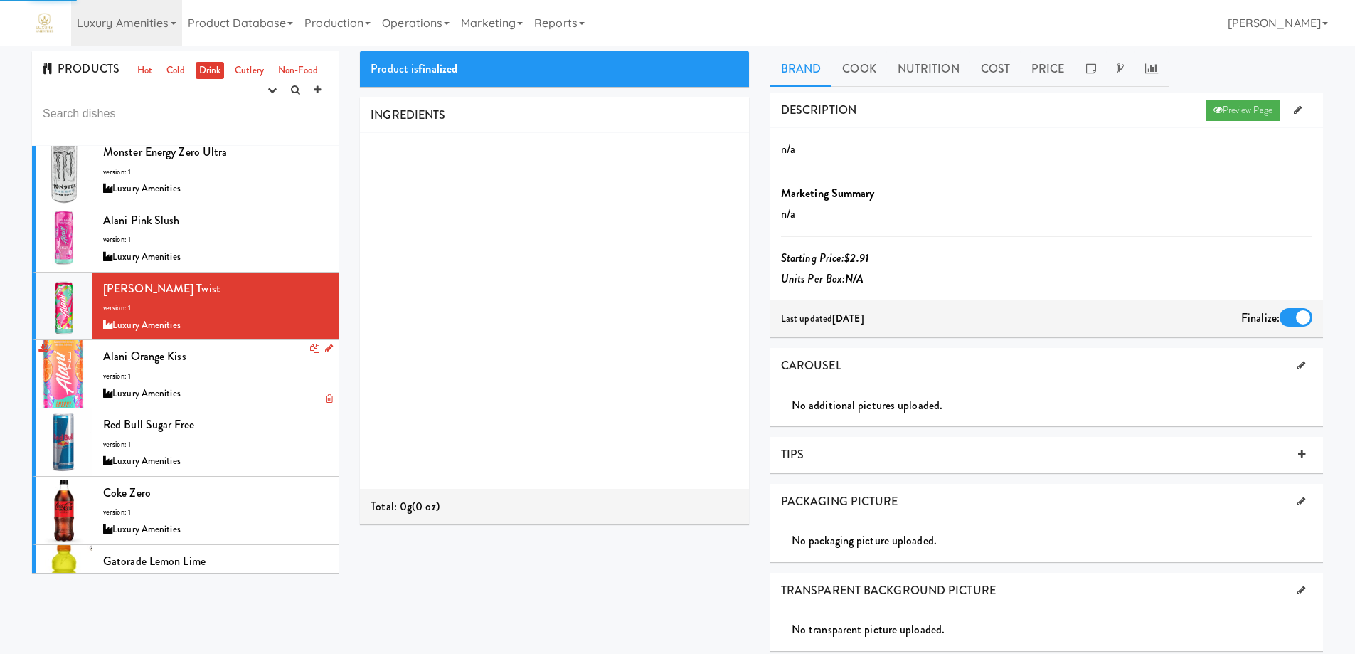
click at [241, 361] on div "Alani Orange Kiss version: 1 Luxury Amenities" at bounding box center [215, 374] width 225 height 56
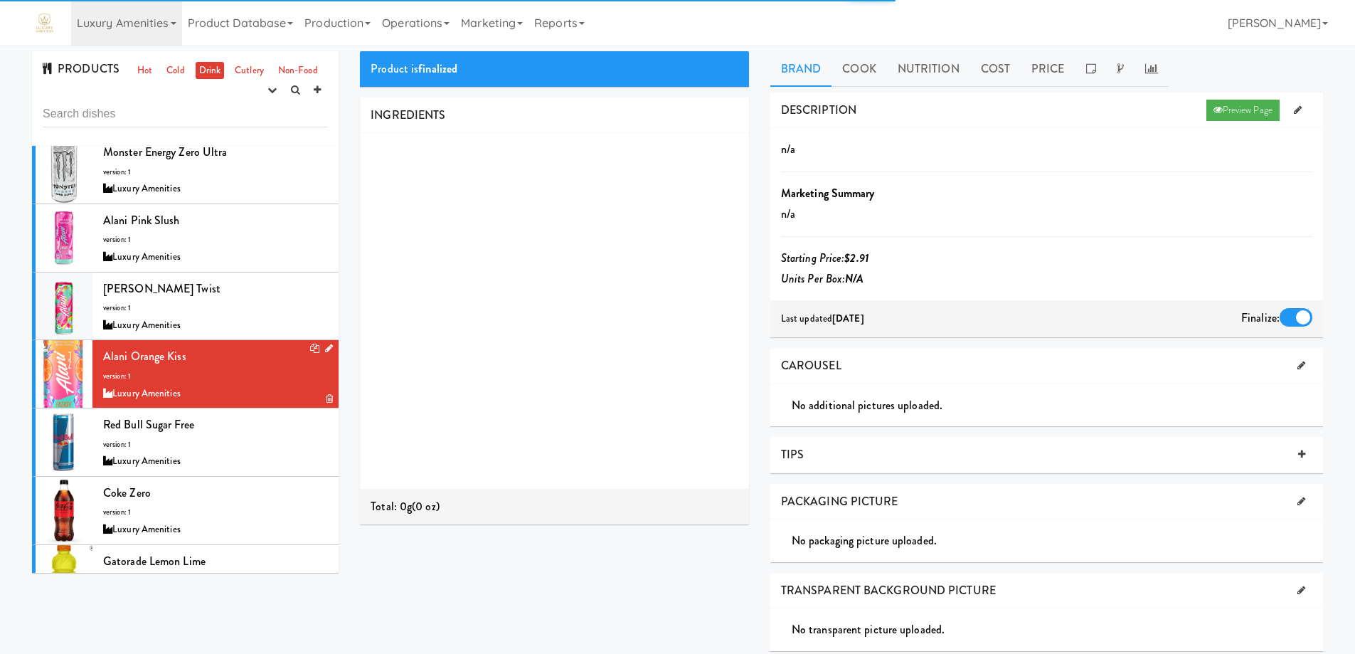
scroll to position [782, 0]
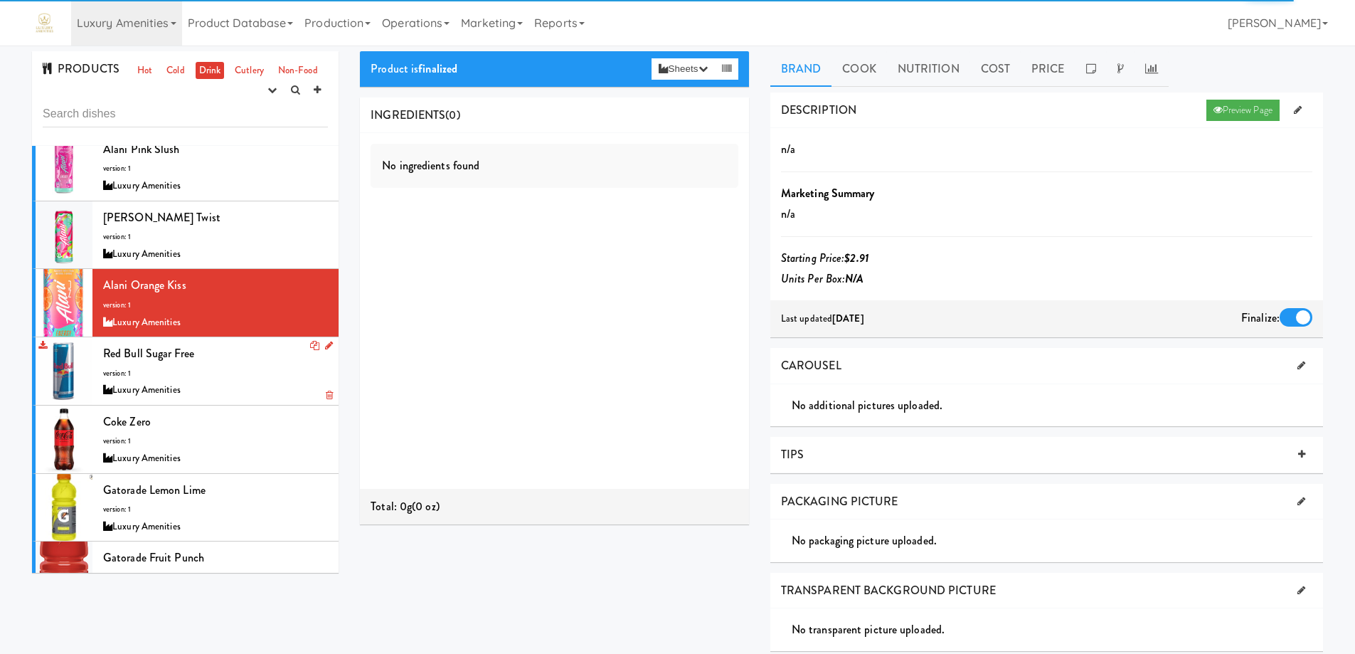
click at [242, 356] on div "Red Bull Sugar Free version: 1 Luxury Amenities" at bounding box center [215, 371] width 225 height 56
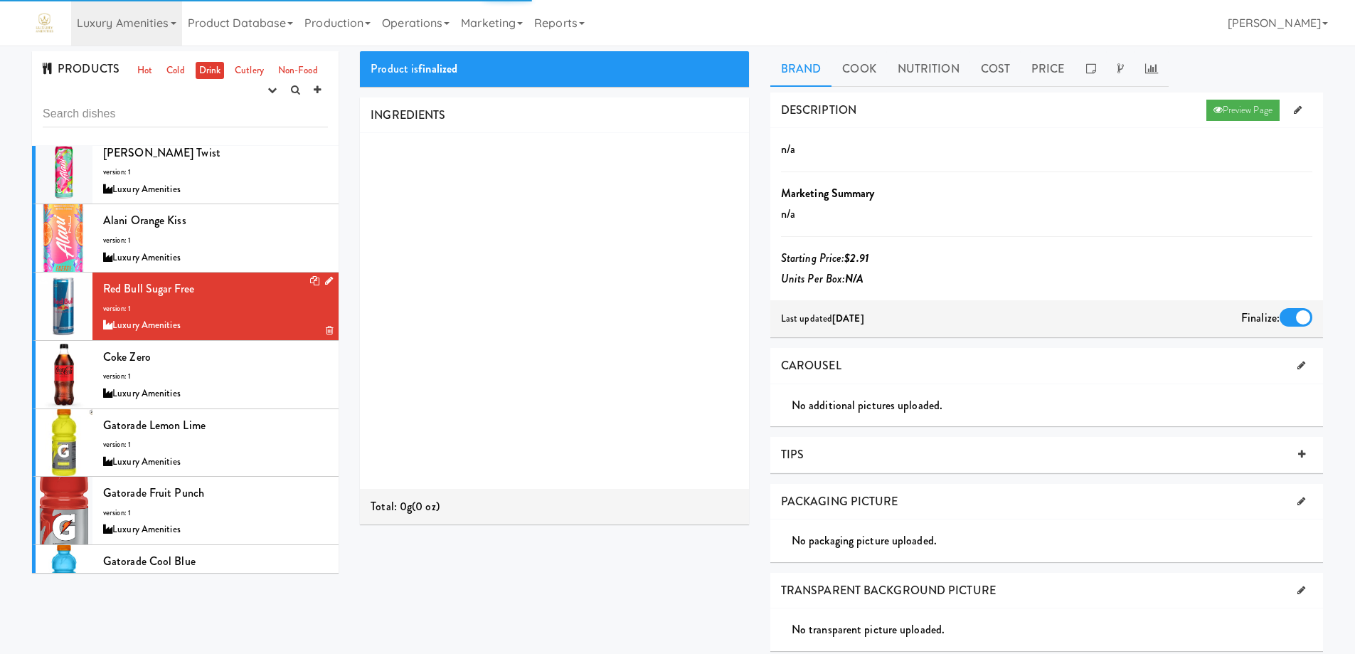
scroll to position [925, 0]
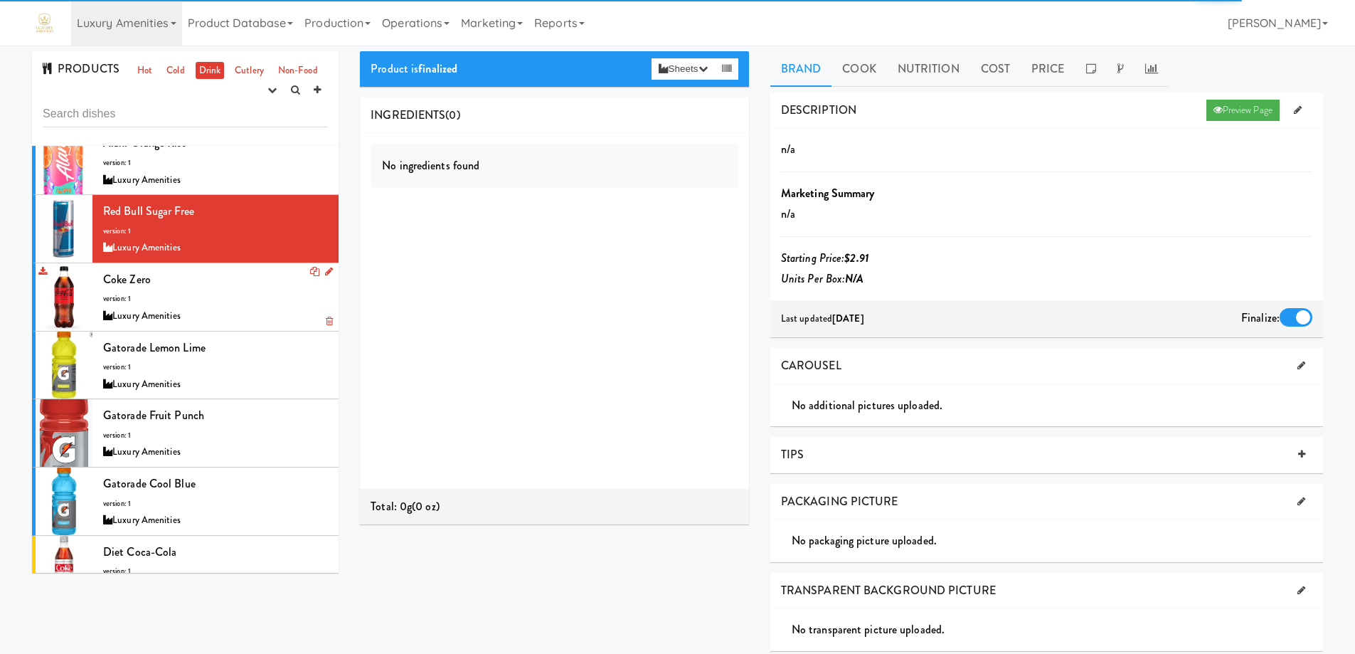
click at [240, 301] on div "Coke Zero version: 1 Luxury Amenities" at bounding box center [215, 297] width 225 height 56
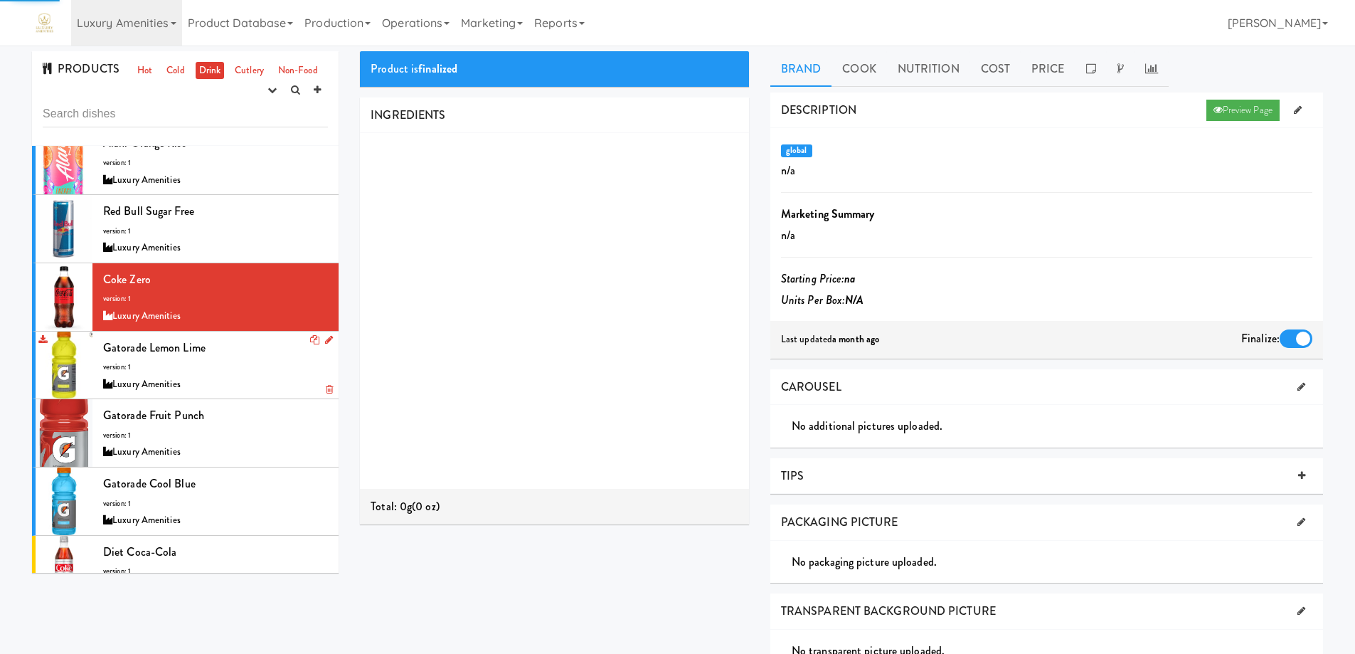
click at [243, 364] on div "Gatorade Lemon Lime version: 1 Luxury Amenities" at bounding box center [215, 365] width 225 height 56
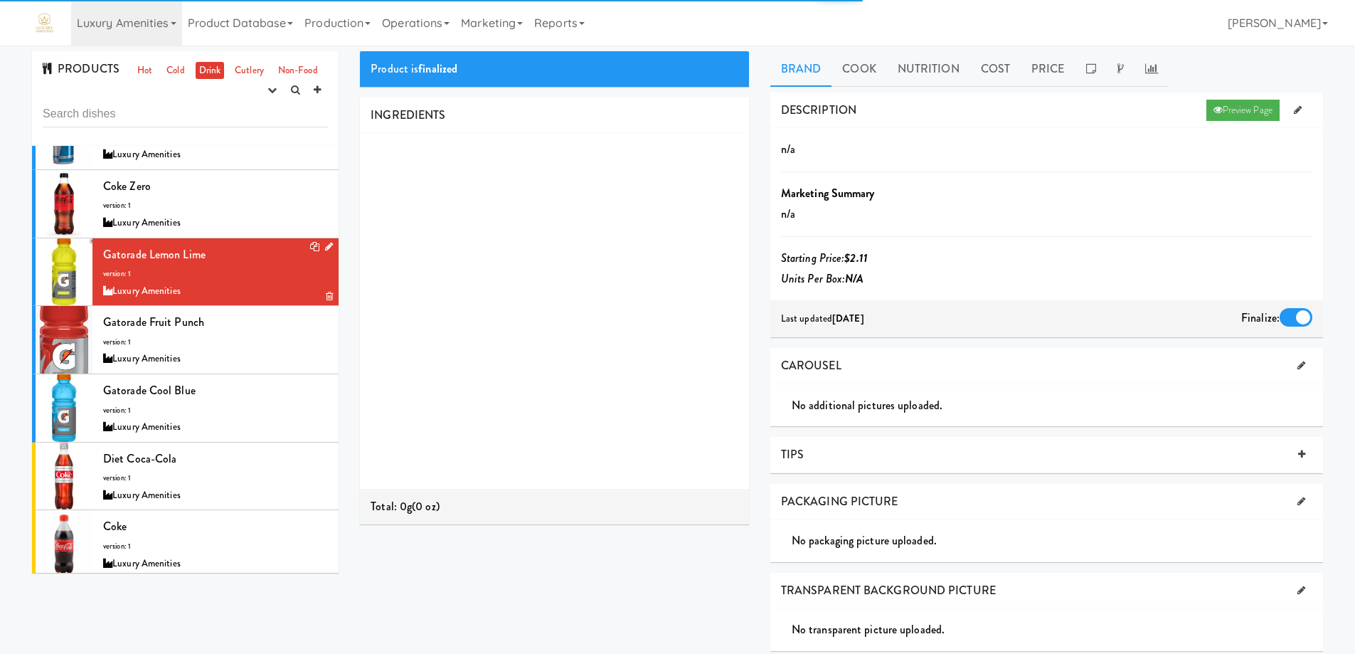
scroll to position [1023, 0]
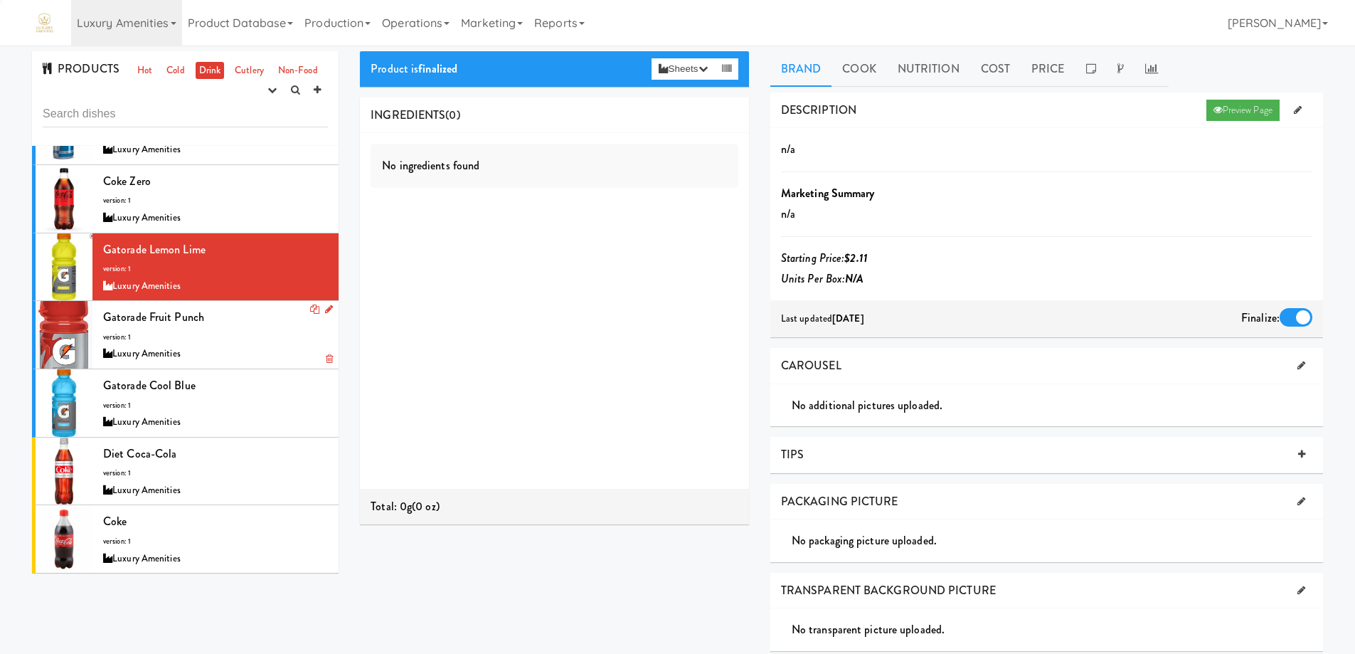
click at [243, 334] on div "Gatorade Fruit Punch version: 1 Luxury Amenities" at bounding box center [215, 335] width 225 height 56
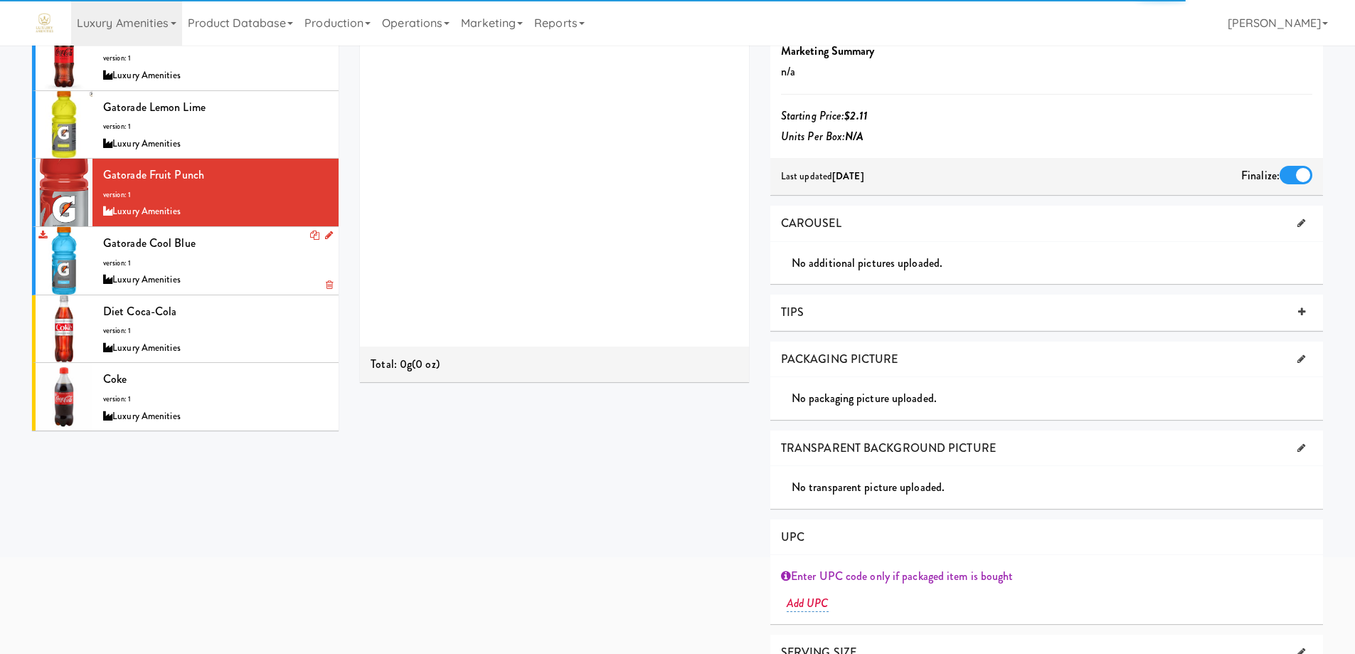
click at [238, 275] on div "Luxury Amenities" at bounding box center [215, 280] width 225 height 18
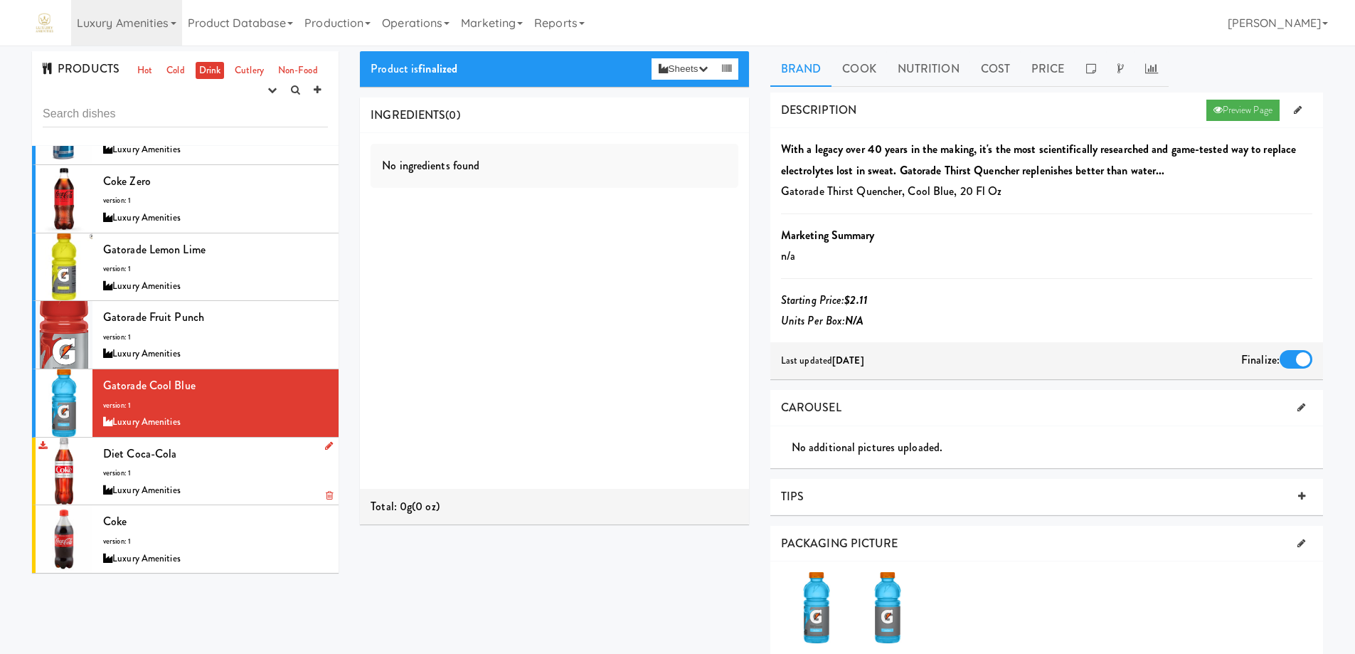
click at [221, 472] on div "Diet Coca-Cola version: 1 Luxury Amenities" at bounding box center [215, 471] width 225 height 56
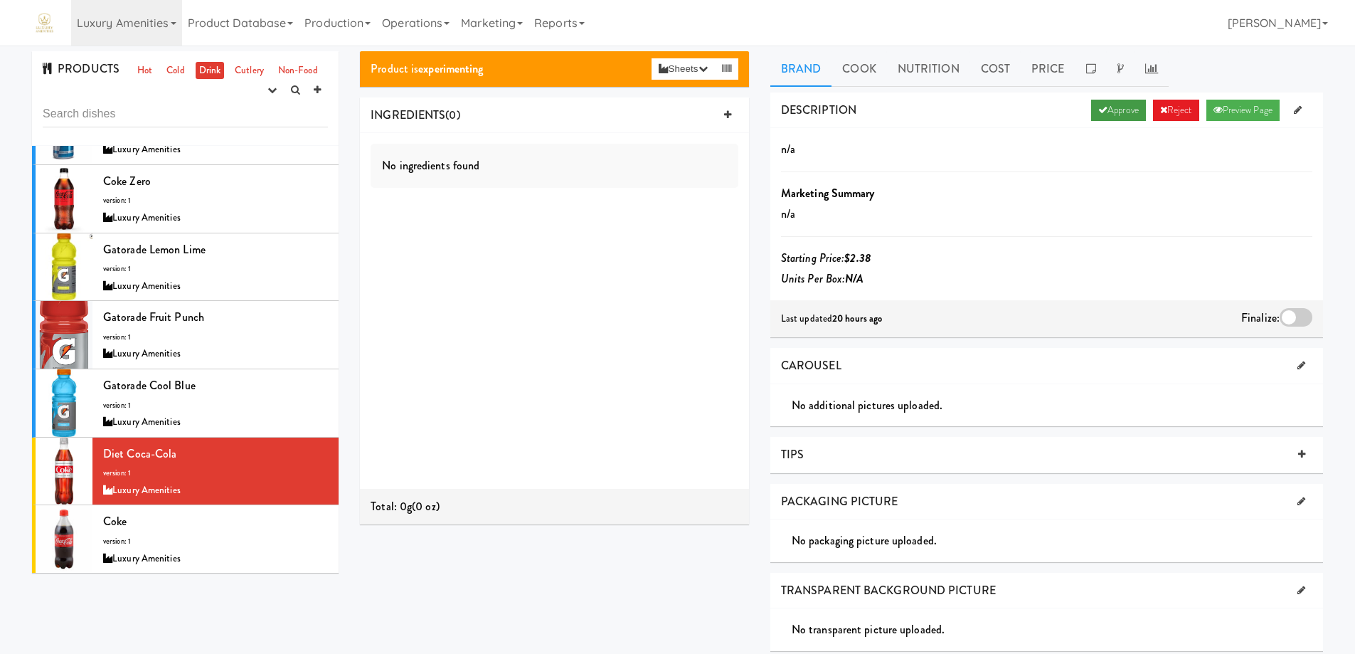
click at [1102, 108] on link "Approve" at bounding box center [1118, 110] width 55 height 21
click at [1294, 312] on div at bounding box center [1296, 317] width 33 height 18
click at [0, 0] on input "checkbox" at bounding box center [0, 0] width 0 height 0
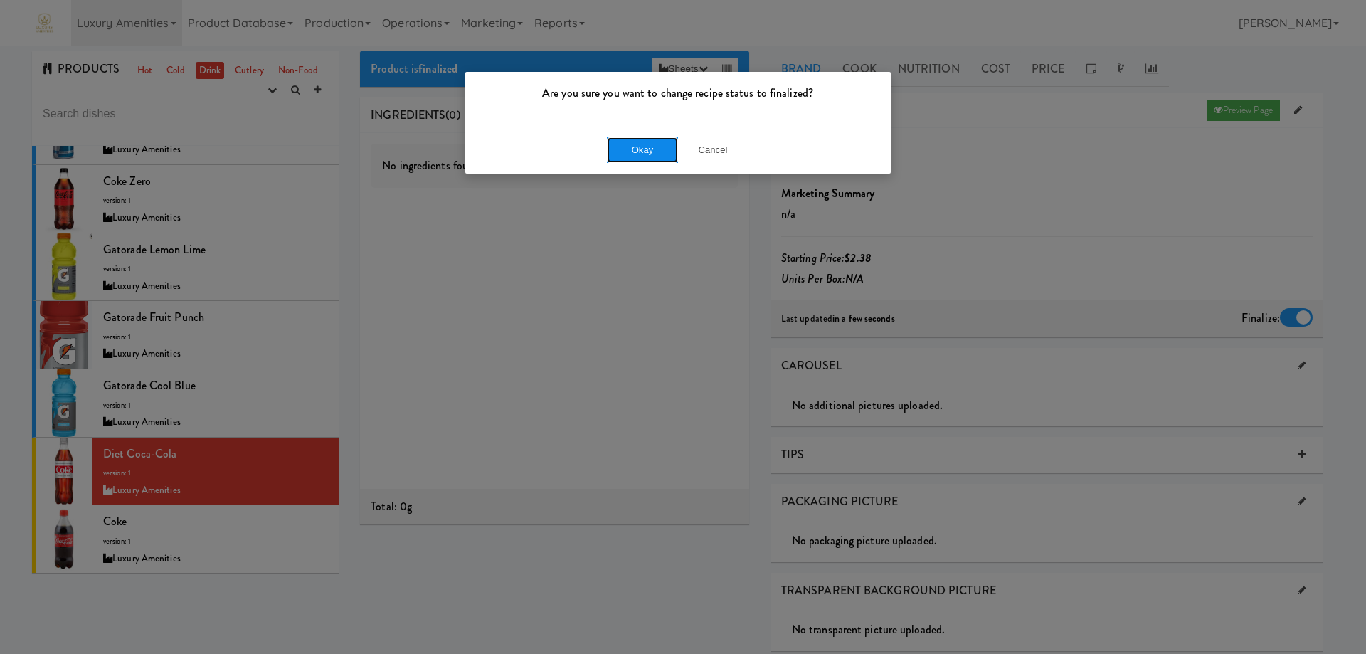
click at [636, 149] on button "Okay" at bounding box center [642, 150] width 71 height 26
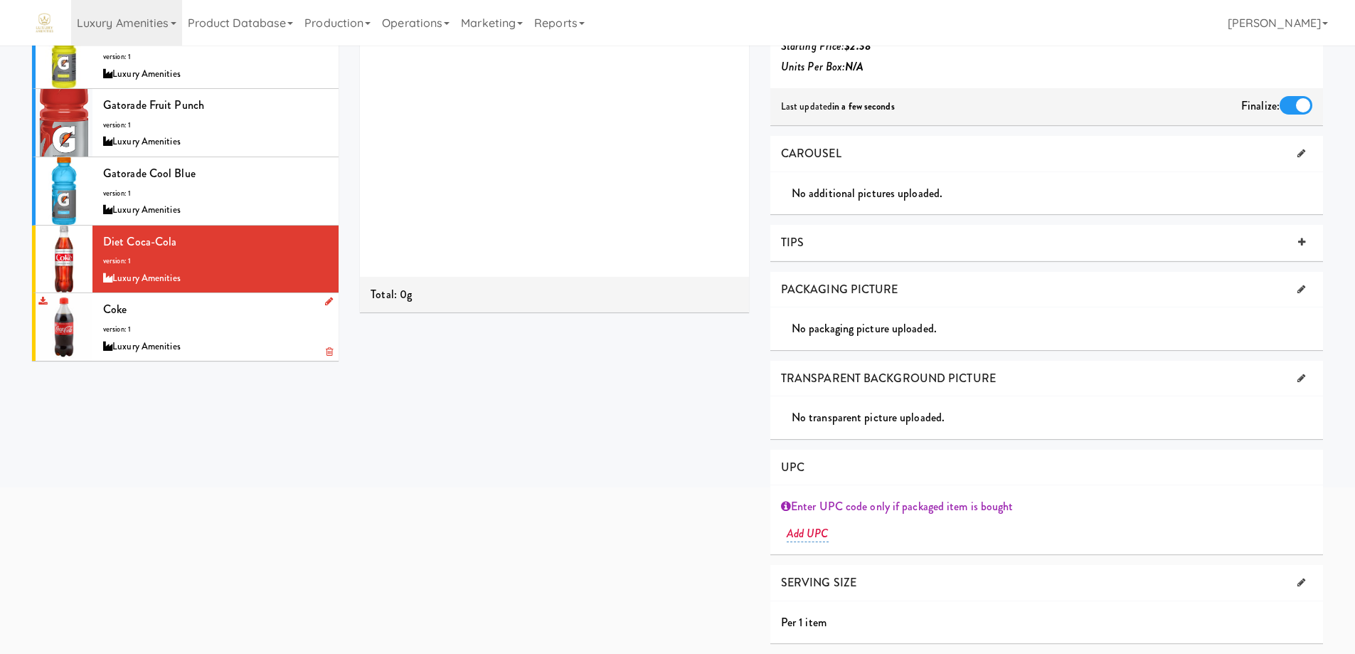
click at [245, 327] on div "Coke version: 1 Luxury Amenities" at bounding box center [215, 327] width 225 height 56
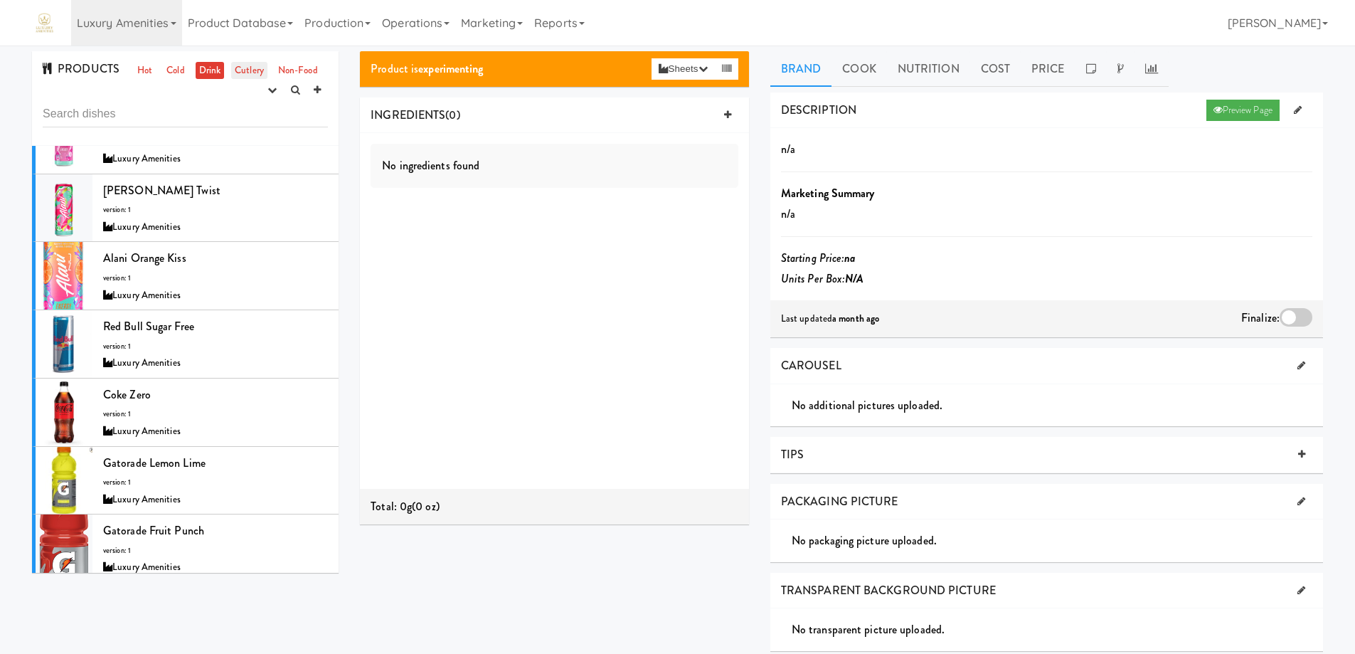
click at [256, 65] on link "Cutlery" at bounding box center [249, 71] width 36 height 18
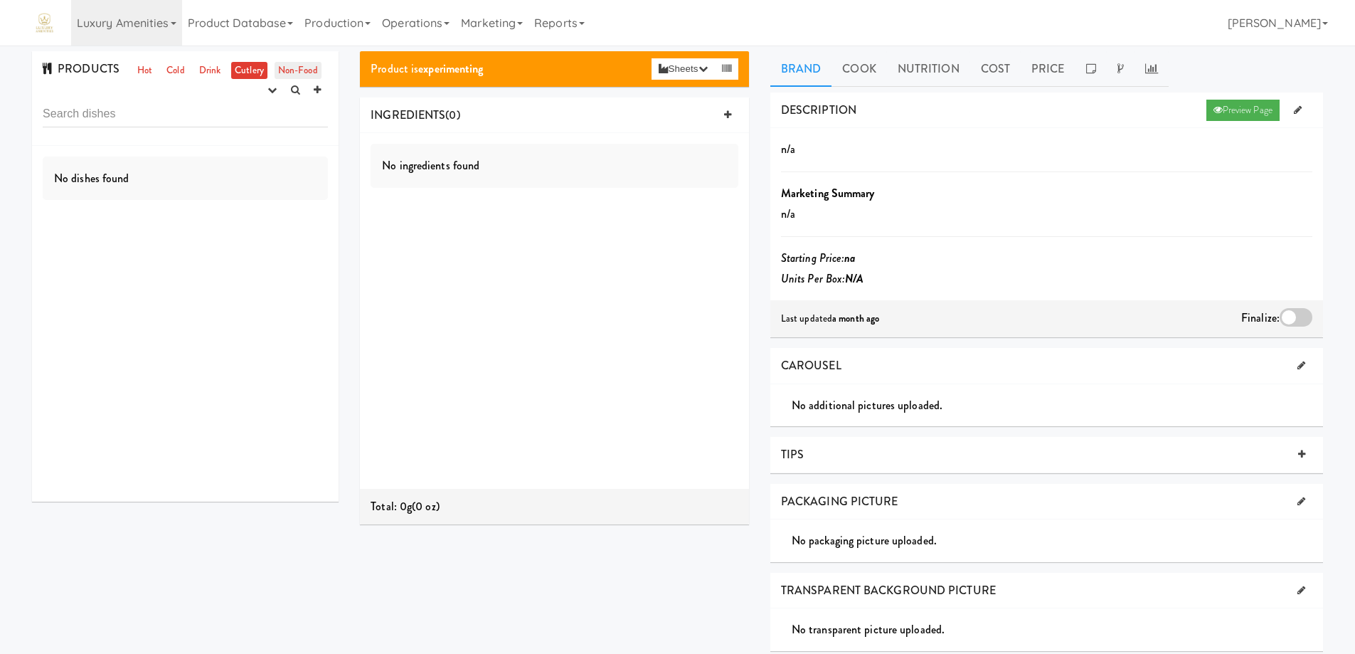
click at [300, 63] on link "Non-Food" at bounding box center [298, 71] width 47 height 18
click at [176, 69] on link "Cold" at bounding box center [175, 71] width 25 height 18
